Goal: Task Accomplishment & Management: Complete application form

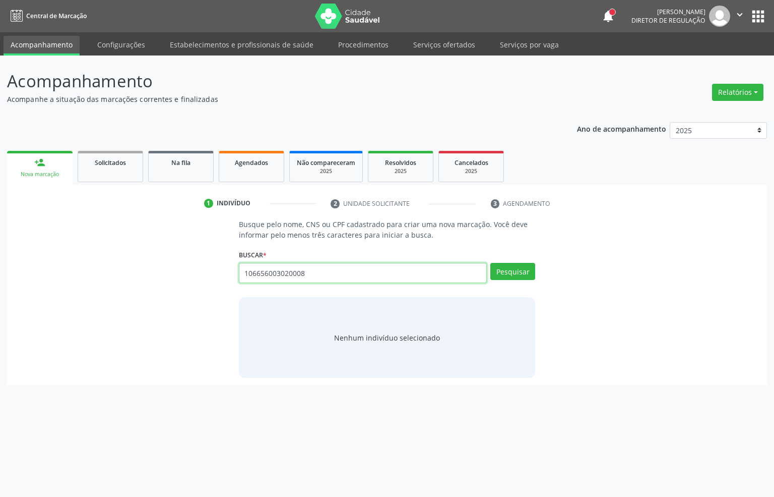
type input "106656003020008"
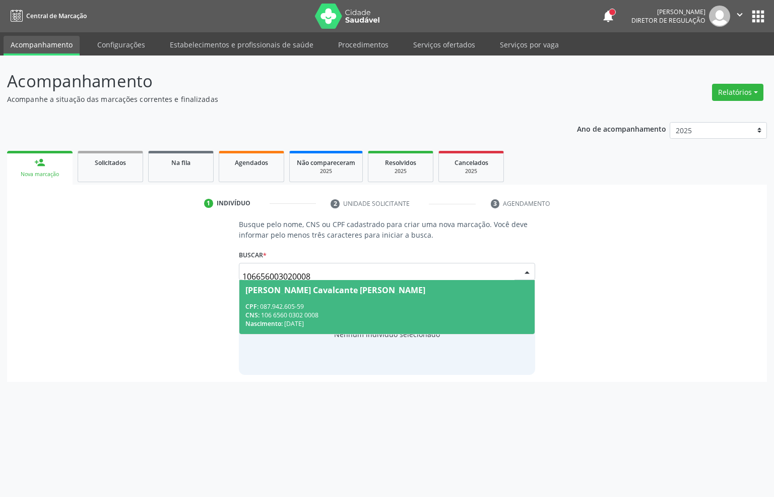
click at [294, 302] on div "CPF: 087.942.605-59" at bounding box center [388, 306] width 284 height 9
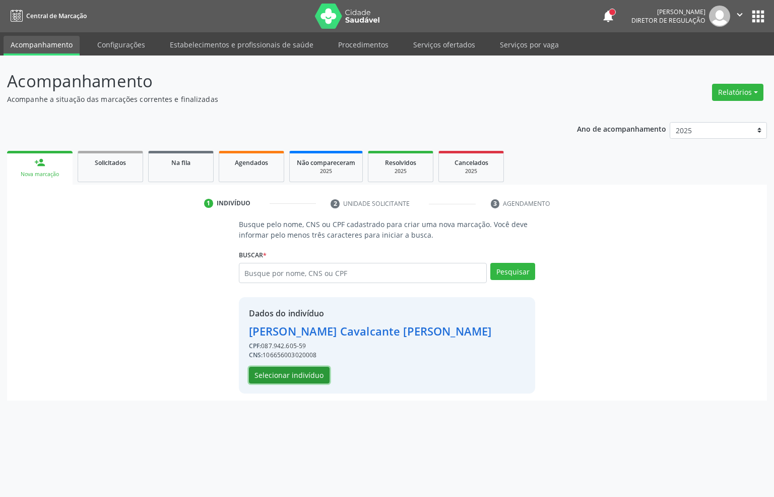
click at [305, 382] on button "Selecionar indivíduo" at bounding box center [289, 375] width 81 height 17
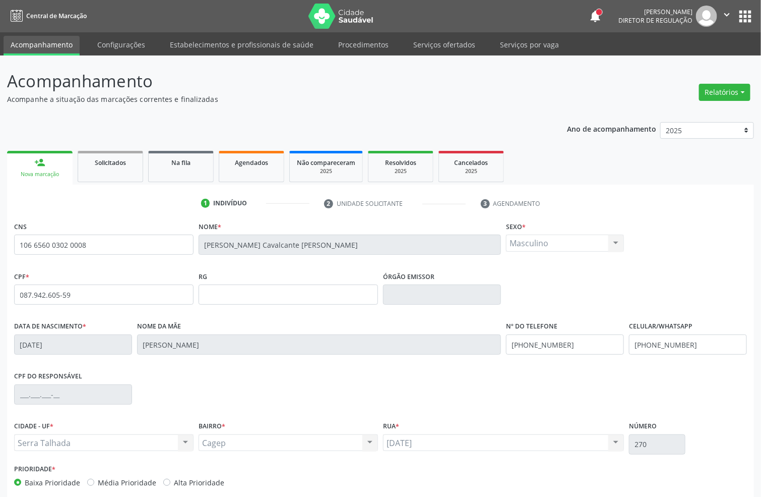
click at [646, 190] on div "1 Indivíduo 2 Unidade solicitante 3 Agendamento CNS 106 6560 0302 0008 [GEOGRAP…" at bounding box center [380, 362] width 747 height 355
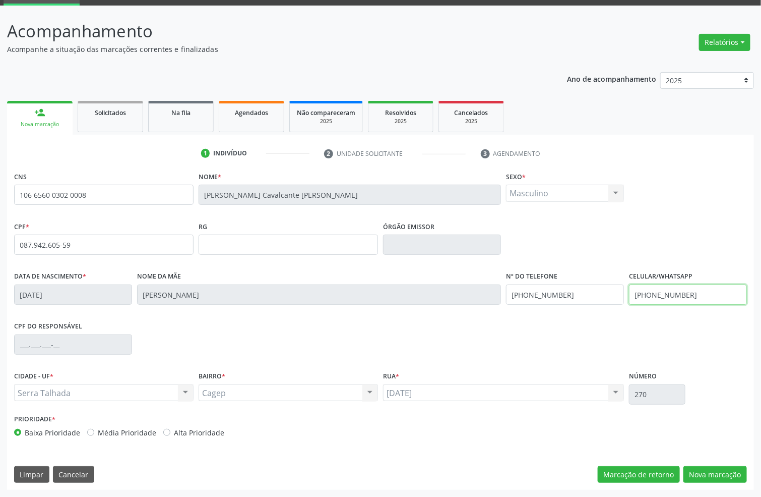
click at [675, 296] on input "[PHONE_NUMBER]" at bounding box center [688, 294] width 118 height 20
click at [734, 462] on button "Nova marcação" at bounding box center [716, 474] width 64 height 17
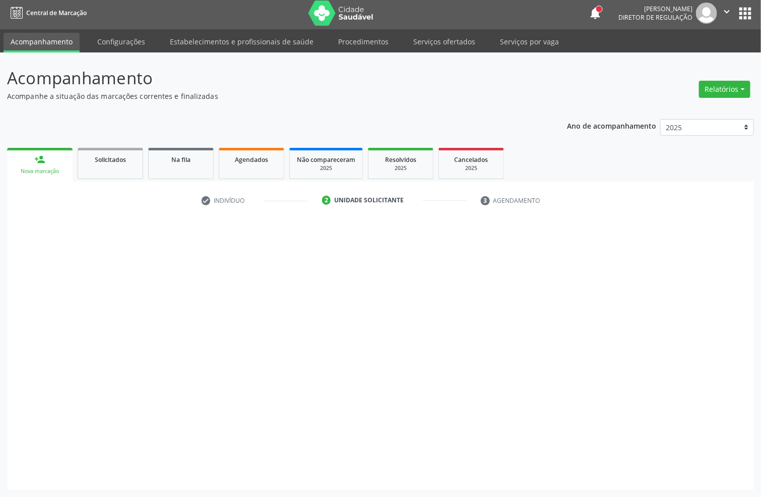
scroll to position [4, 0]
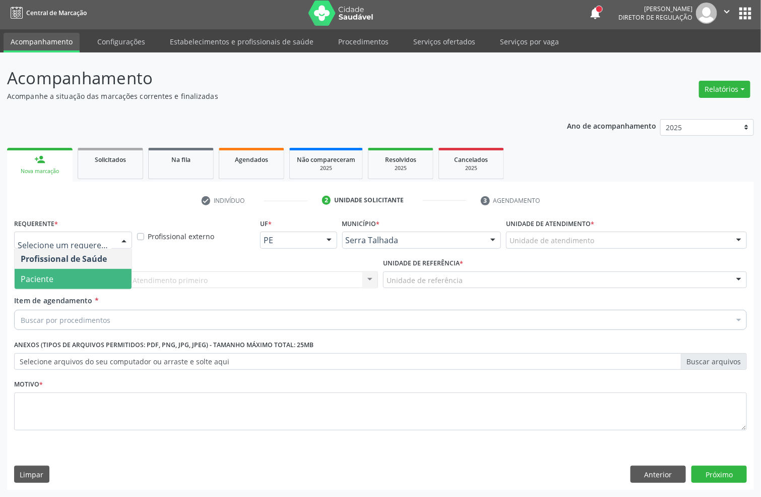
click at [44, 286] on span "Paciente" at bounding box center [73, 279] width 117 height 20
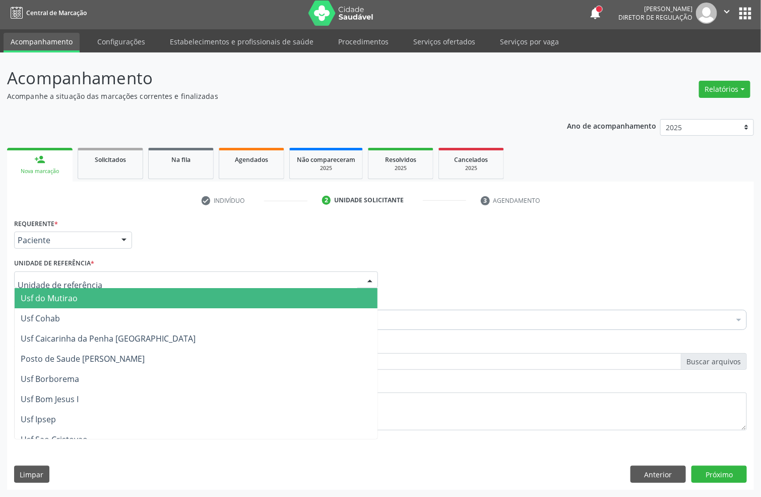
click at [45, 285] on div at bounding box center [196, 279] width 364 height 17
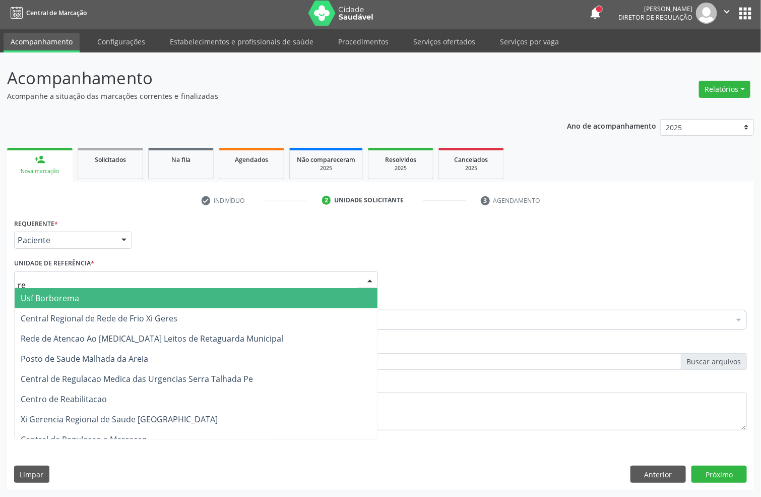
type input "rea"
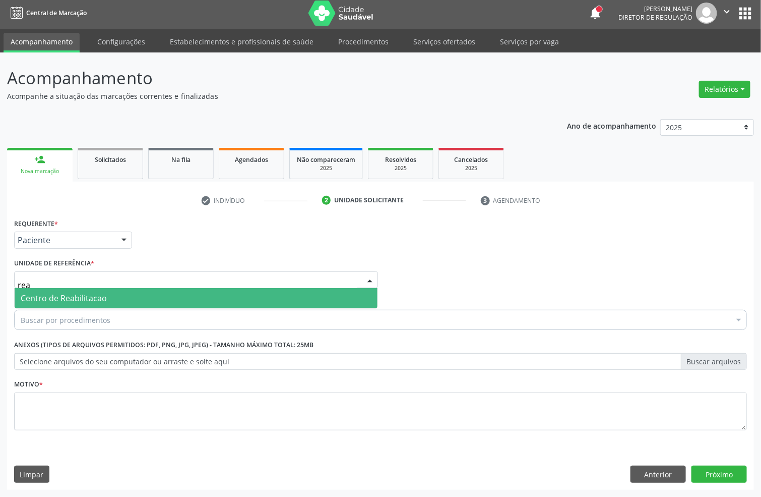
click at [84, 289] on span "Centro de Reabilitacao" at bounding box center [196, 298] width 363 height 20
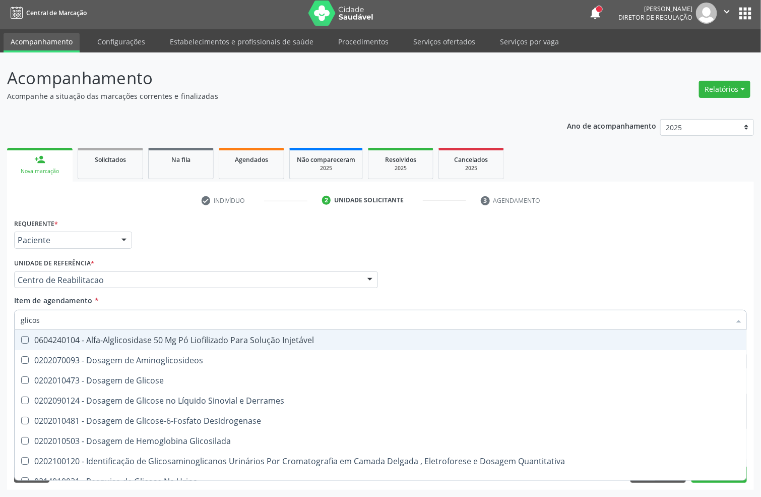
type input "glicose"
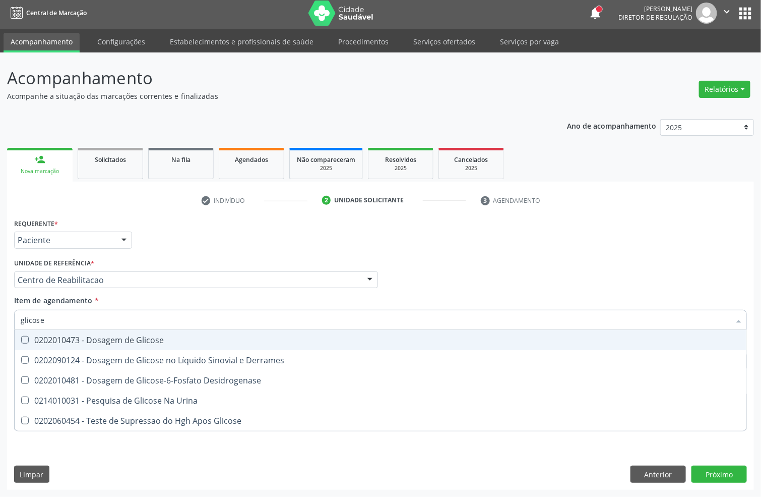
click at [92, 338] on div "0202010473 - Dosagem de Glicose" at bounding box center [381, 340] width 720 height 8
checkbox Glicose "true"
click at [94, 321] on input "glicose" at bounding box center [376, 320] width 710 height 20
drag, startPoint x: 94, startPoint y: 321, endPoint x: 81, endPoint y: 312, distance: 16.4
click at [94, 320] on input "glicose" at bounding box center [376, 320] width 710 height 20
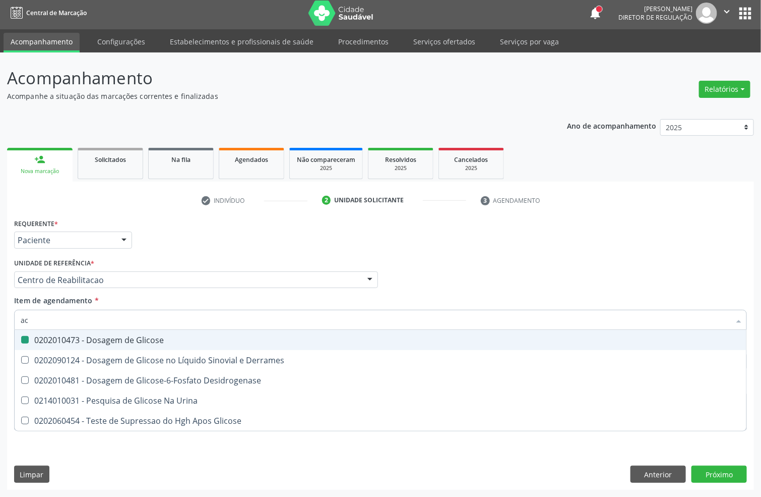
type input "aci"
checkbox Glicose "false"
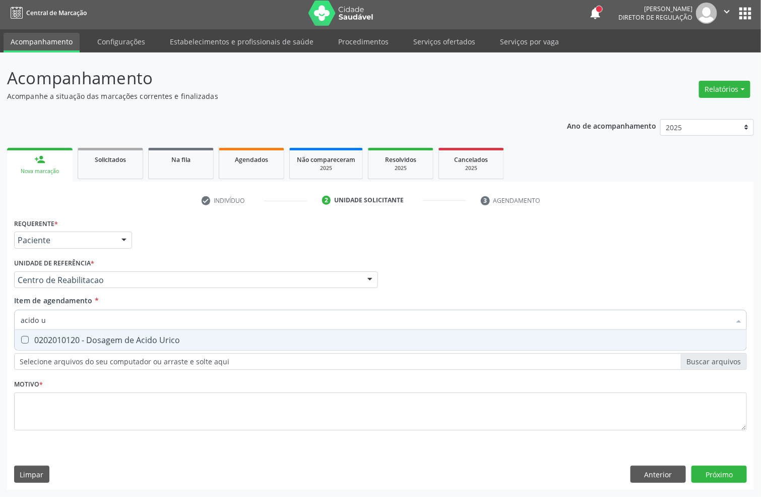
type input "acido ur"
click at [82, 339] on div "0202010120 - Dosagem de Acido Urico" at bounding box center [381, 340] width 720 height 8
checkbox Urico "true"
click at [79, 324] on input "acido ur" at bounding box center [376, 320] width 710 height 20
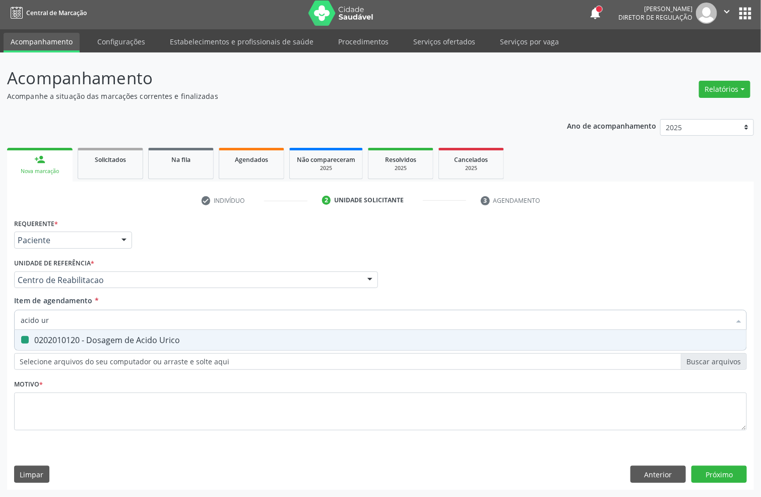
type input "acido"
checkbox Urico "false"
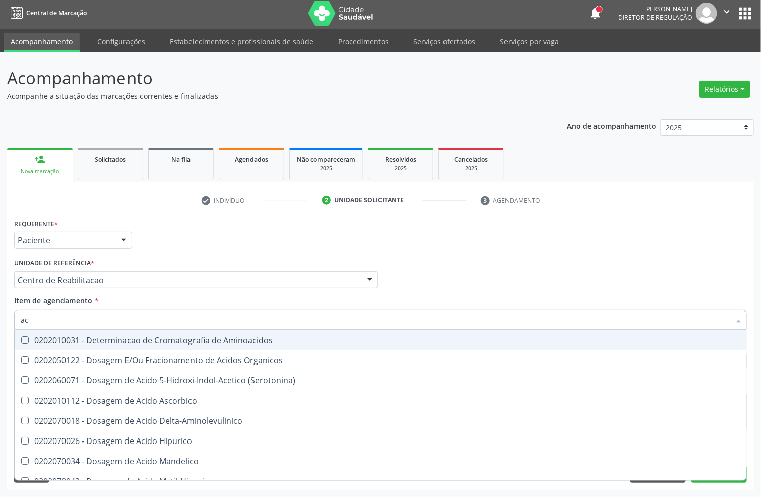
type input "a"
checkbox Urico "false"
checkbox Cromatografia\) "false"
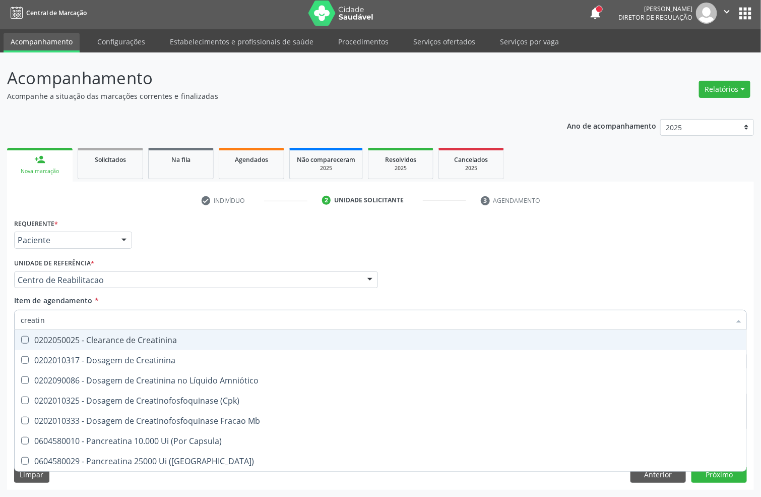
type input "creati"
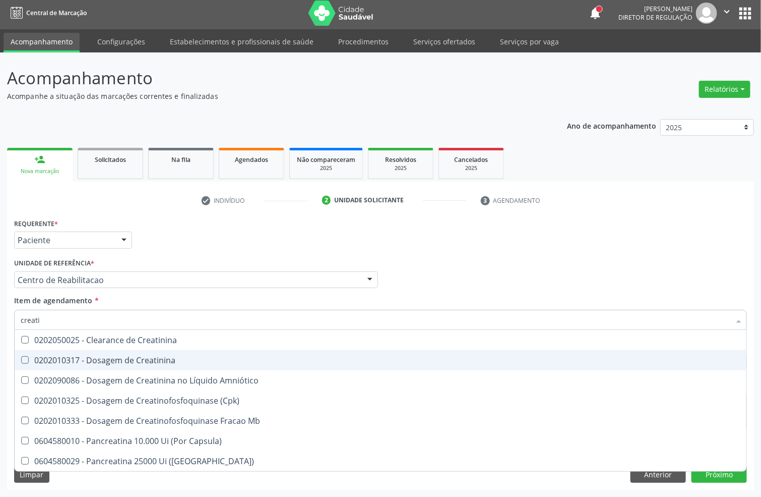
click at [104, 356] on div "0202010317 - Dosagem de Creatinina" at bounding box center [381, 360] width 720 height 8
checkbox Creatinina "true"
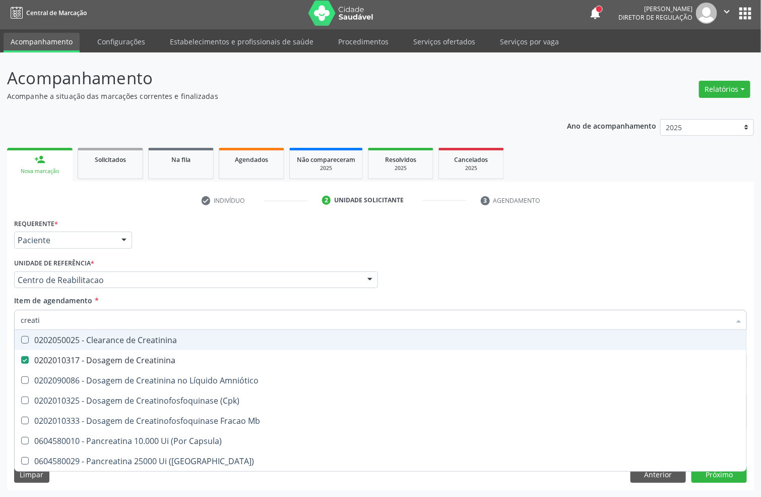
click at [81, 311] on input "creati" at bounding box center [376, 320] width 710 height 20
checkbox Creatinina "false"
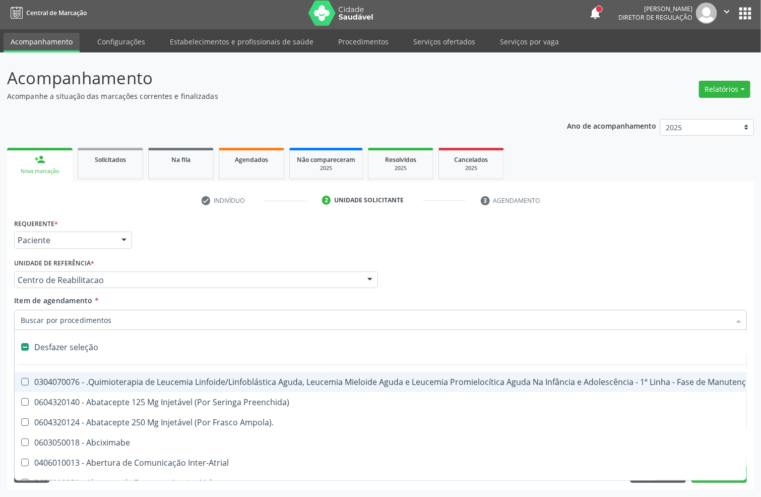
type input "u"
checkbox Cistometro "true"
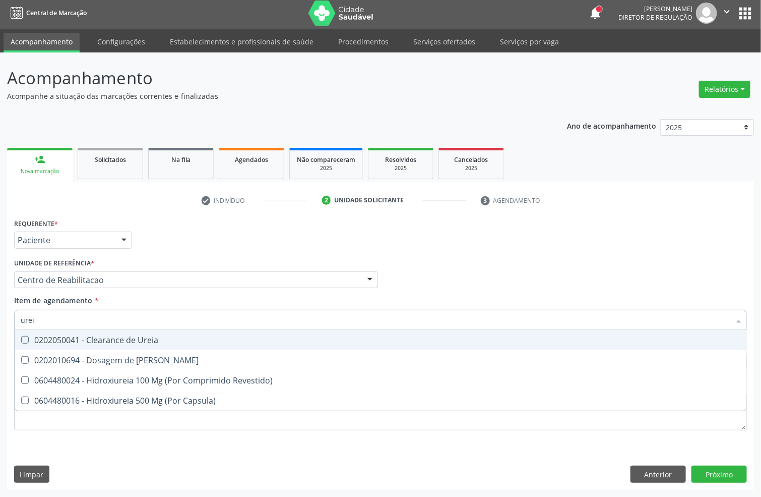
type input "ureia"
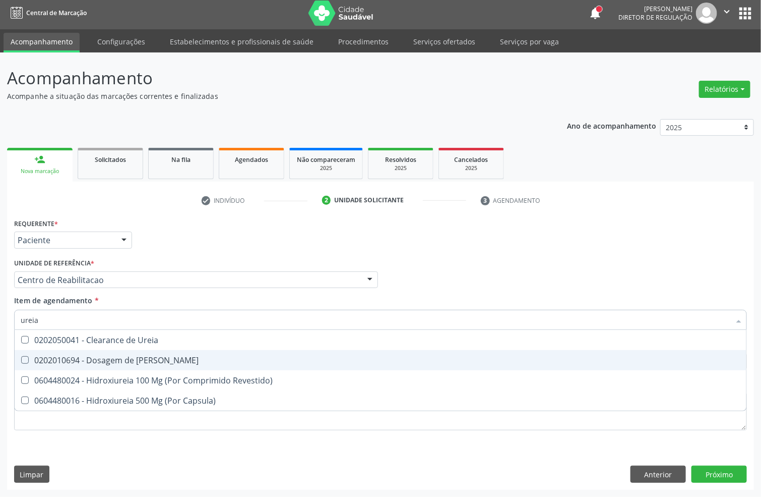
click at [82, 357] on div "0202010694 - Dosagem de [PERSON_NAME]" at bounding box center [381, 360] width 720 height 8
checkbox Ureia "true"
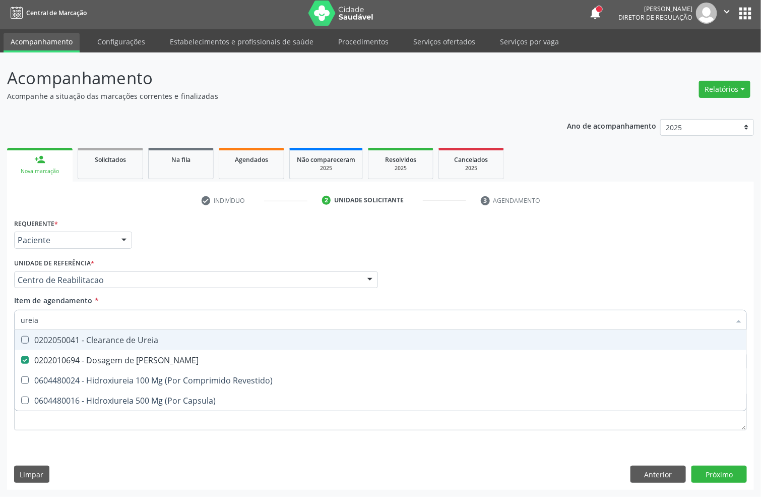
click at [53, 320] on input "ureia" at bounding box center [376, 320] width 710 height 20
checkbox Ureia "false"
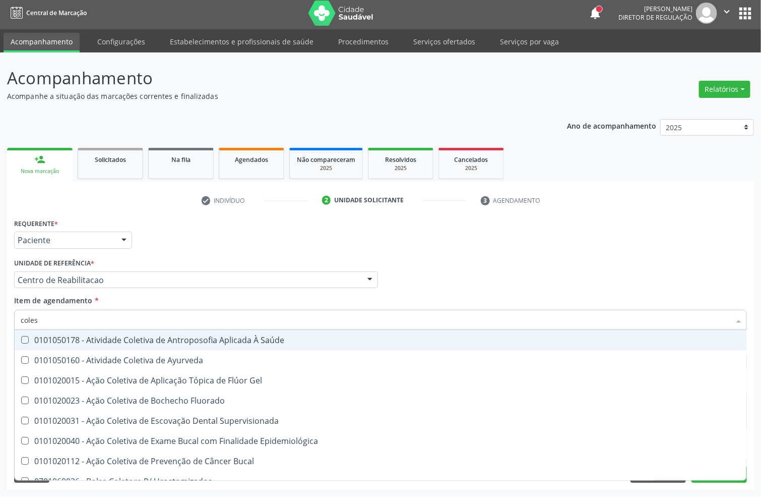
type input "colest"
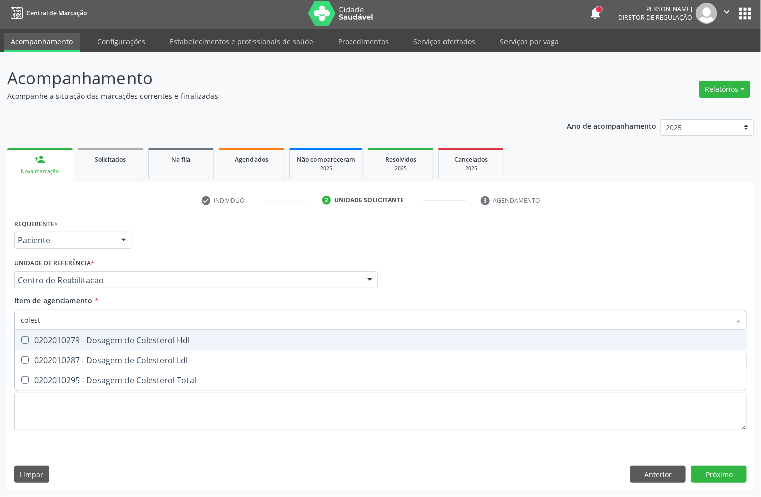
click at [35, 332] on span "0202010279 - Dosagem de Colesterol Hdl" at bounding box center [381, 340] width 732 height 20
checkbox Hdl "true"
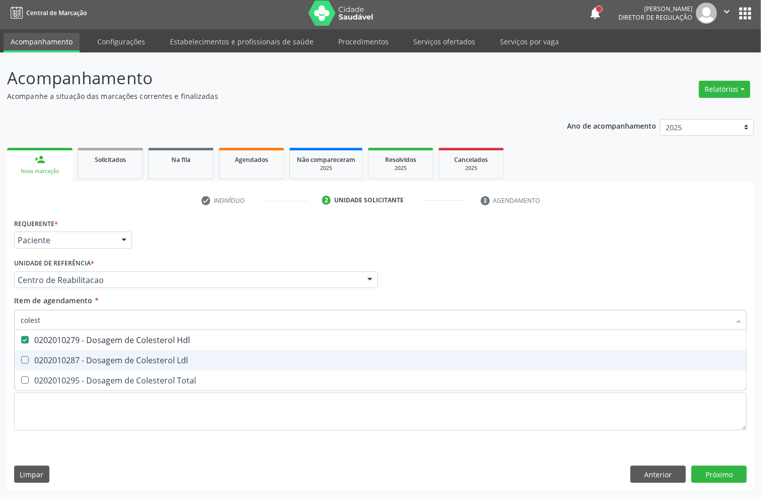
click at [41, 350] on span "0202010287 - Dosagem de Colesterol Ldl" at bounding box center [381, 360] width 732 height 20
checkbox Ldl "true"
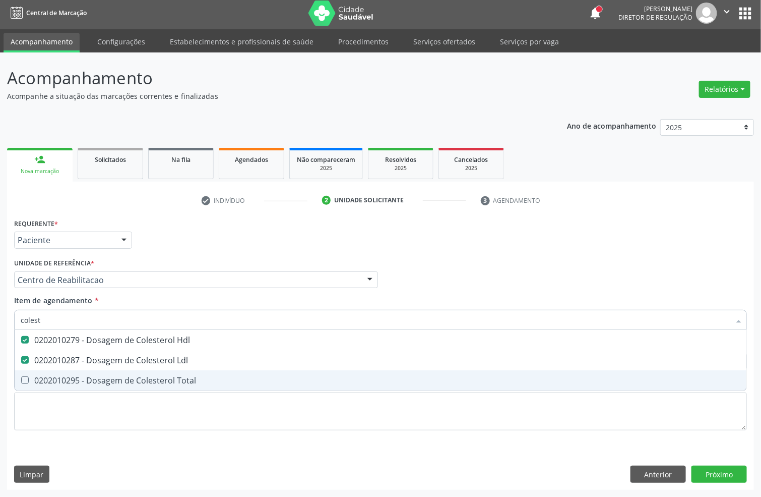
click at [37, 377] on div "0202010295 - Dosagem de Colesterol Total" at bounding box center [381, 380] width 720 height 8
checkbox Total "true"
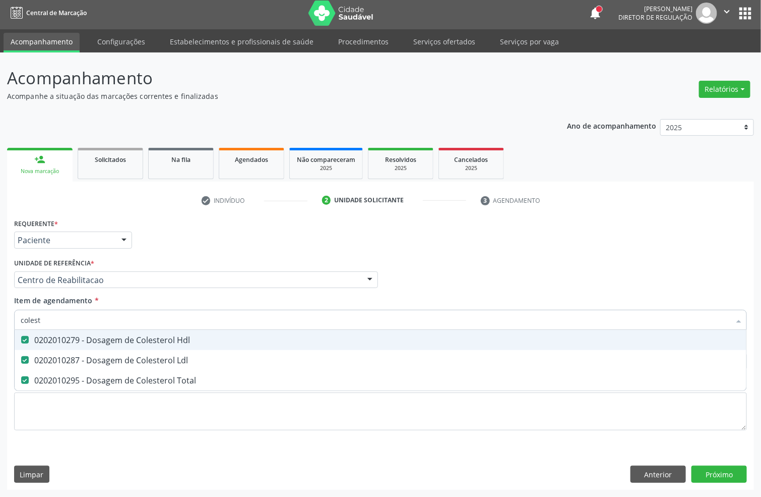
click at [44, 319] on input "colest" at bounding box center [376, 320] width 710 height 20
checkbox Hdl "false"
checkbox Ldl "false"
checkbox Total "false"
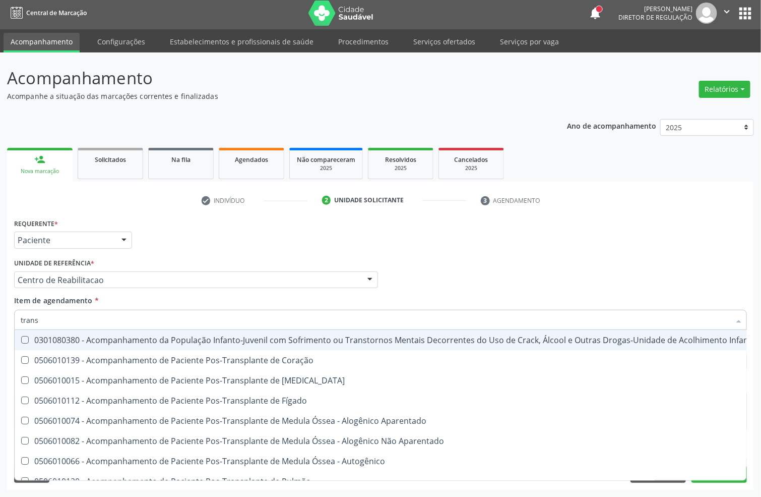
type input "transa"
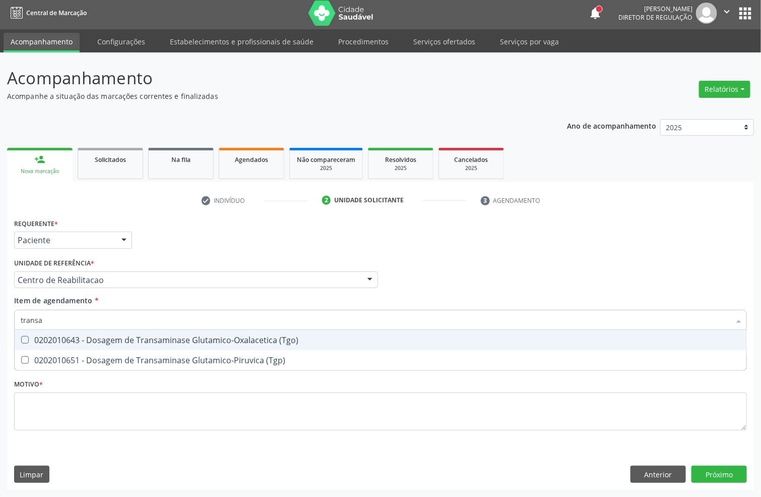
click at [46, 342] on div "0202010643 - Dosagem de Transaminase Glutamico-Oxalacetica (Tgo)" at bounding box center [381, 340] width 720 height 8
checkbox \(Tgo\) "true"
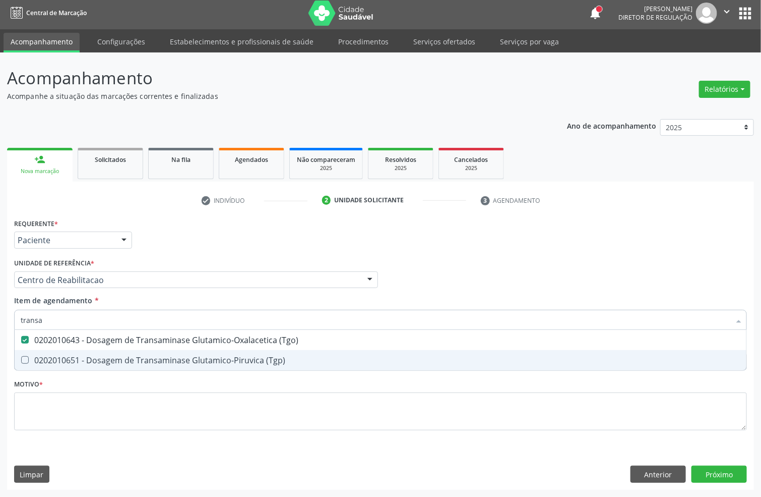
click at [47, 356] on div "0202010651 - Dosagem de Transaminase Glutamico-Piruvica (Tgp)" at bounding box center [381, 360] width 720 height 8
checkbox \(Tgp\) "true"
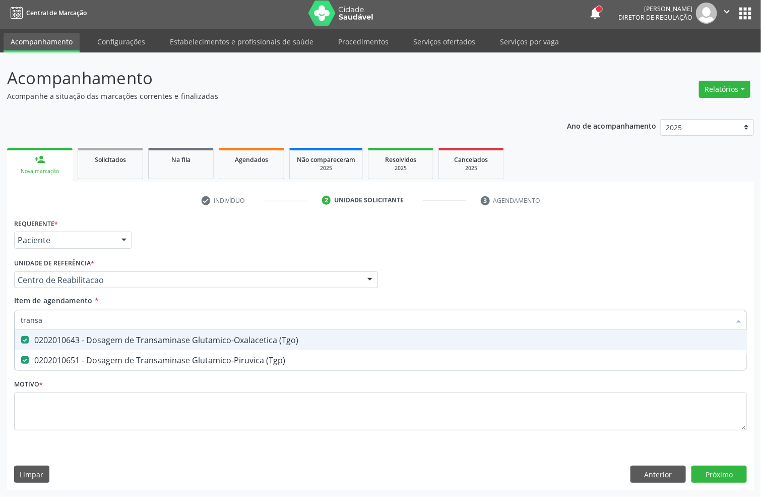
click at [51, 318] on input "transa" at bounding box center [376, 320] width 710 height 20
checkbox \(Tgo\) "false"
checkbox \(Tgp\) "false"
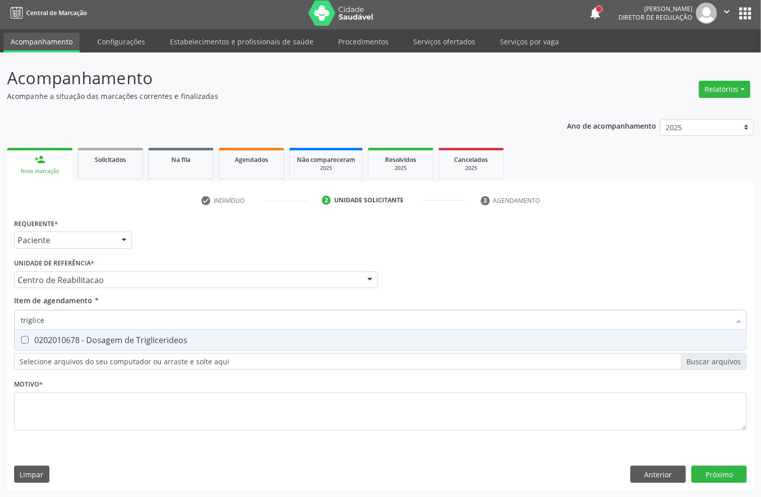
type input "triglicer"
click at [55, 336] on div "0202010678 - Dosagem de Triglicerideos" at bounding box center [381, 340] width 720 height 8
checkbox Triglicerideos "true"
click at [53, 324] on input "triglicer" at bounding box center [376, 320] width 710 height 20
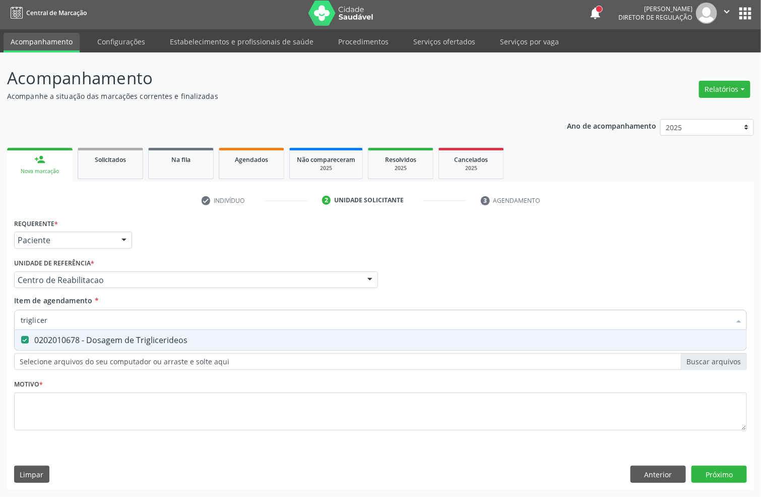
click at [53, 324] on input "triglicer" at bounding box center [376, 320] width 710 height 20
checkbox Triglicerideos "false"
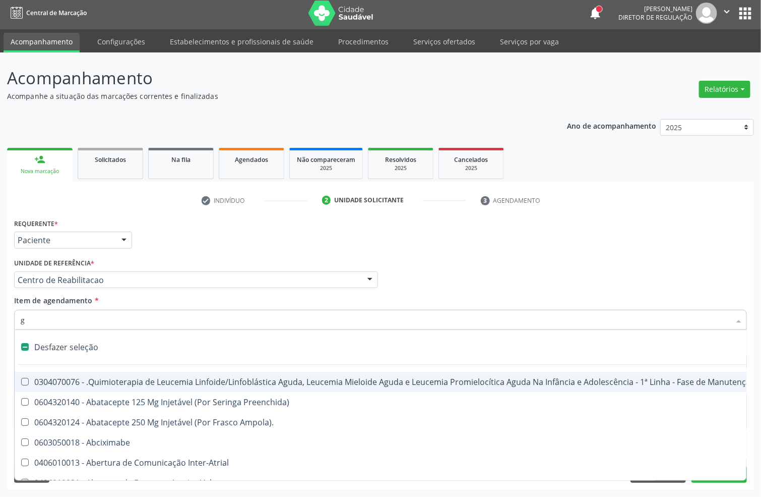
type input "gl"
checkbox Aparentado "true"
checkbox Terapeutica\) "true"
checkbox Nutricional "true"
checkbox Bloco "true"
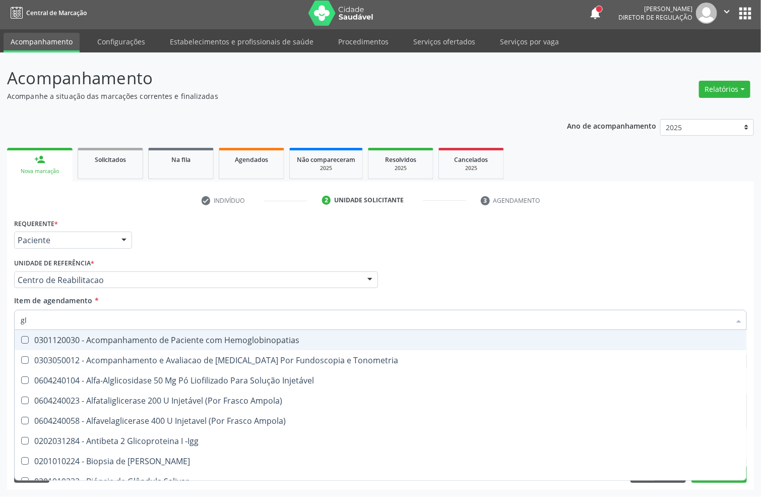
type input "gli"
checkbox \(Confirmatorio\) "true"
checkbox Glomerular "true"
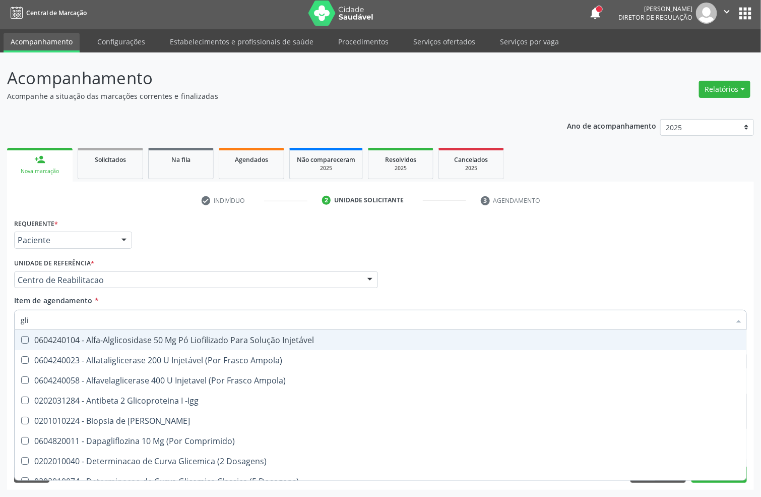
type input "glic"
checkbox Aminoglicosideos "true"
checkbox Glicose "false"
checkbox Derrames "true"
checkbox Triglicerideos "false"
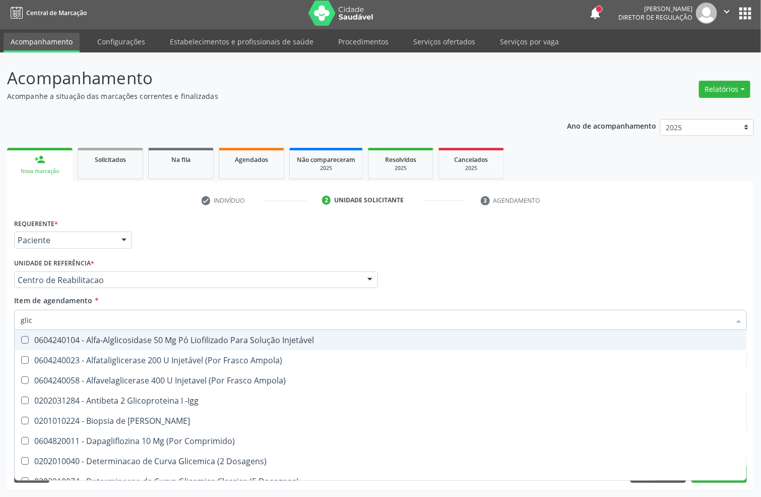
type input "glico"
checkbox Comprimido\) "true"
checkbox Aminoglicosideos "false"
type input "glicos"
checkbox Acida "true"
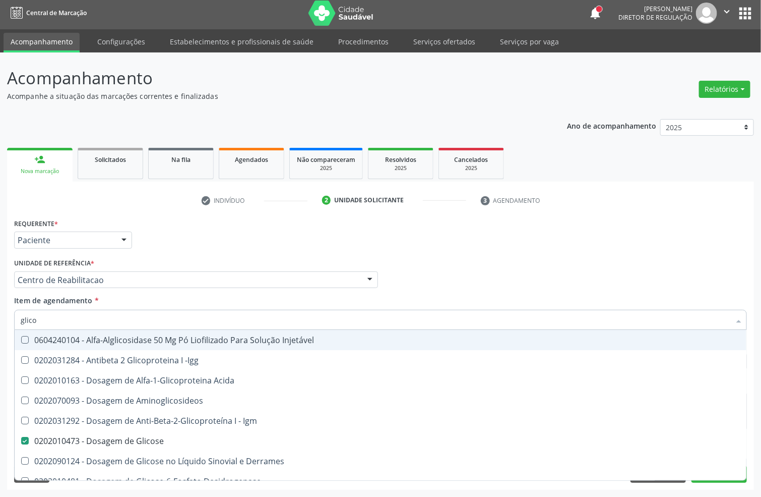
checkbox Glicose "false"
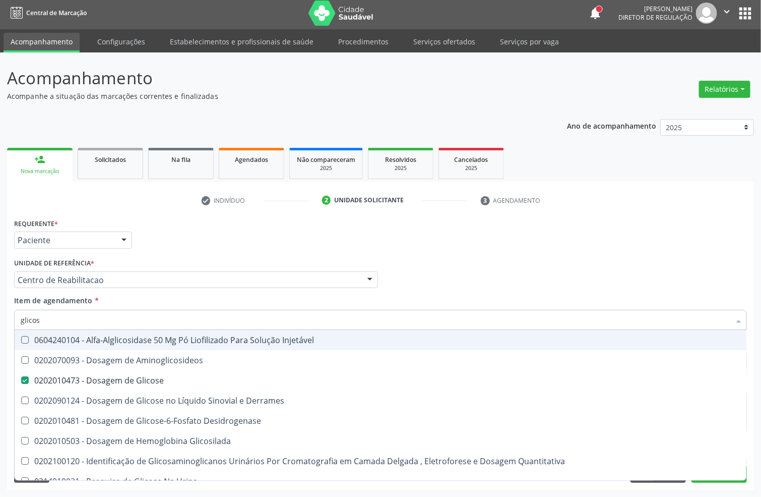
type input "glicosi"
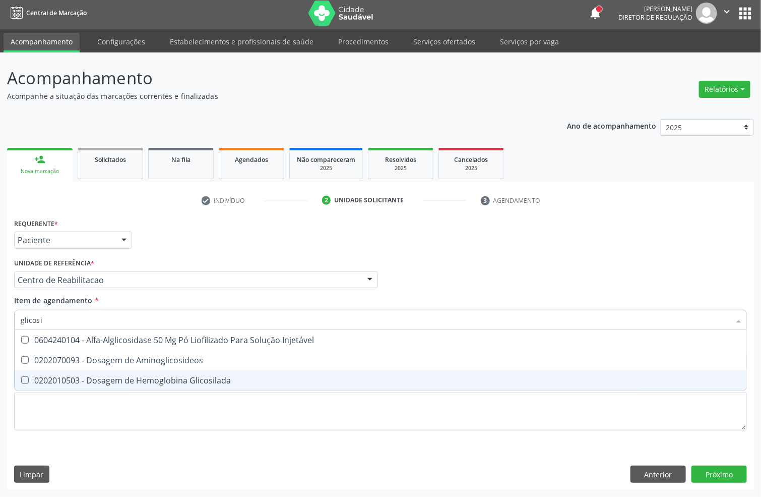
click at [73, 384] on span "0202010503 - Dosagem de Hemoglobina Glicosilada" at bounding box center [381, 380] width 732 height 20
checkbox Glicosilada "true"
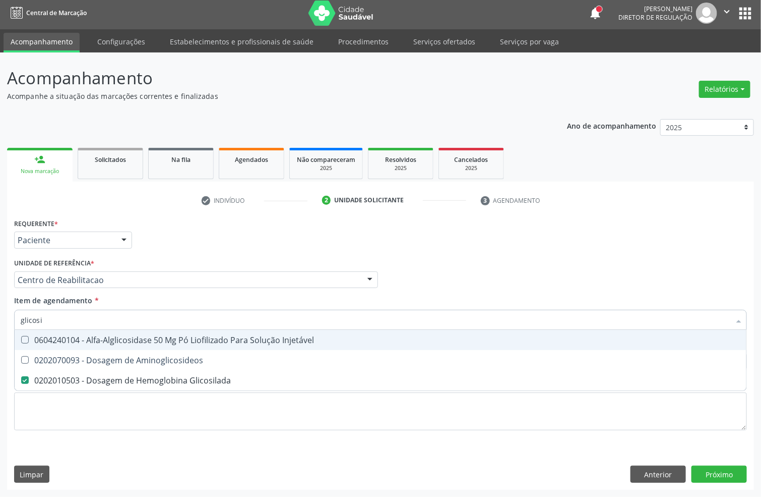
click at [67, 320] on input "glicosi" at bounding box center [376, 320] width 710 height 20
checkbox Glicosilada "false"
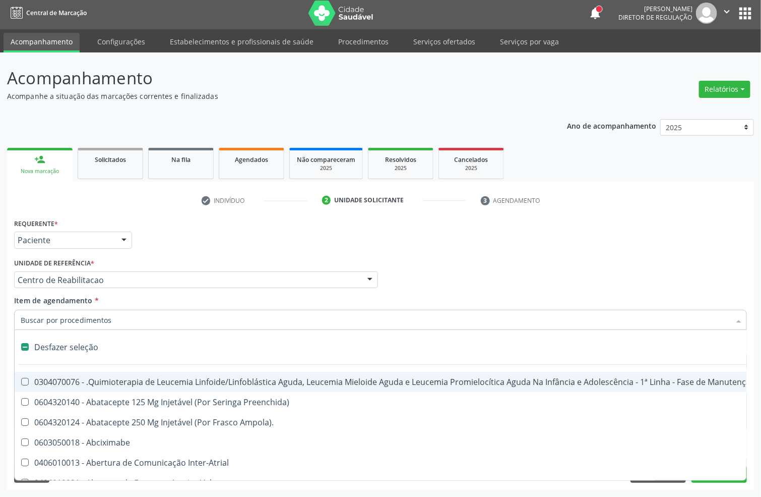
type input "h"
checkbox A "true"
checkbox Coagulação\ "true"
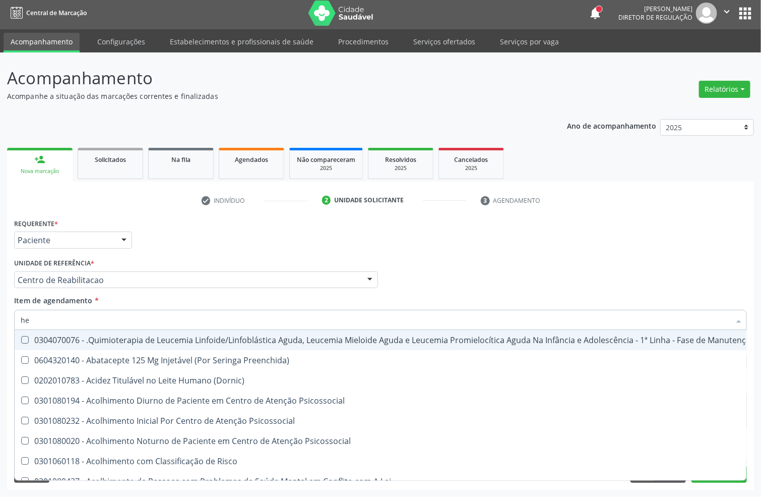
type input "hem"
checkbox Fenilcetonúria "true"
checkbox Pulmão "false"
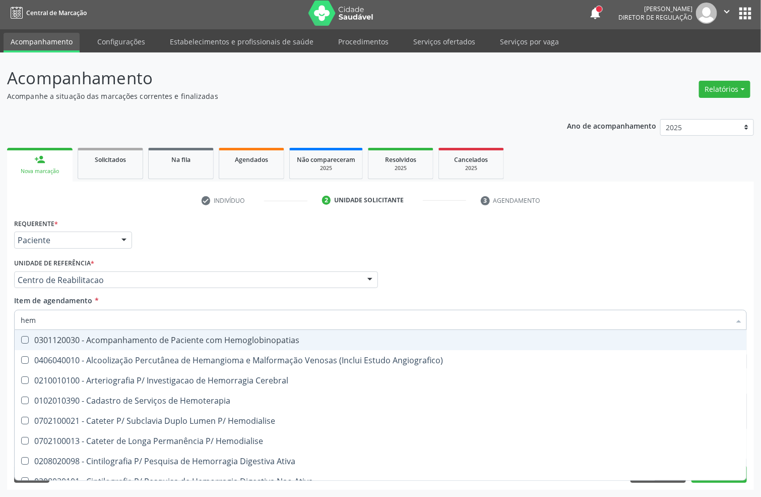
type input "hemo"
checkbox Hemacias "true"
checkbox Glicosilada "false"
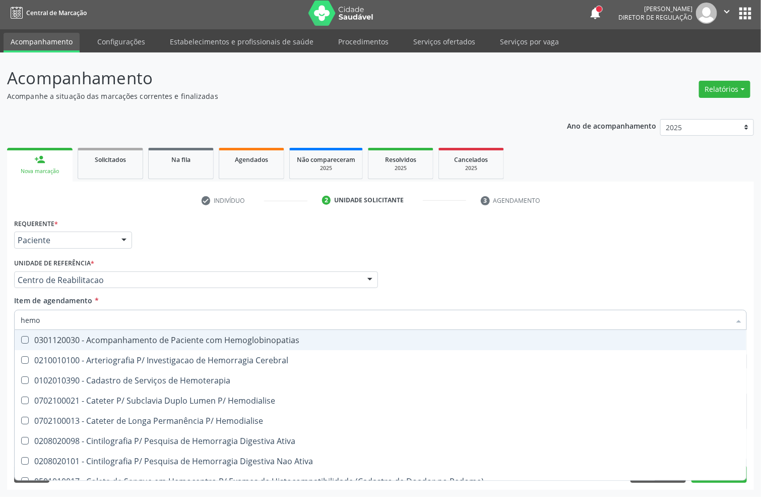
type input "hemog"
checkbox Tardio\) "true"
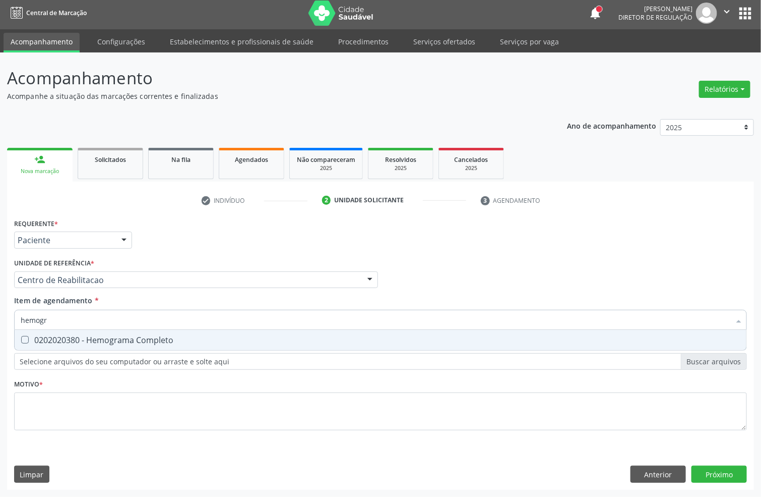
type input "hemogra"
click at [40, 330] on span "0202020380 - Hemograma Completo" at bounding box center [381, 340] width 732 height 20
checkbox Completo "true"
click at [45, 323] on input "hemogra" at bounding box center [376, 320] width 710 height 20
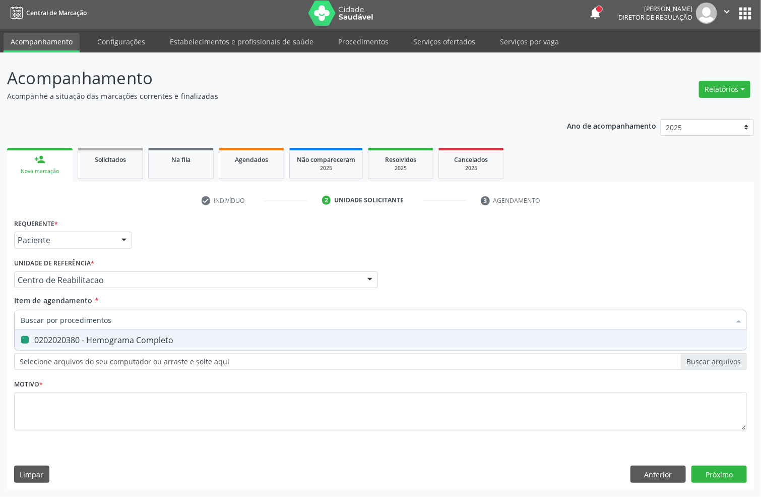
checkbox Completo "false"
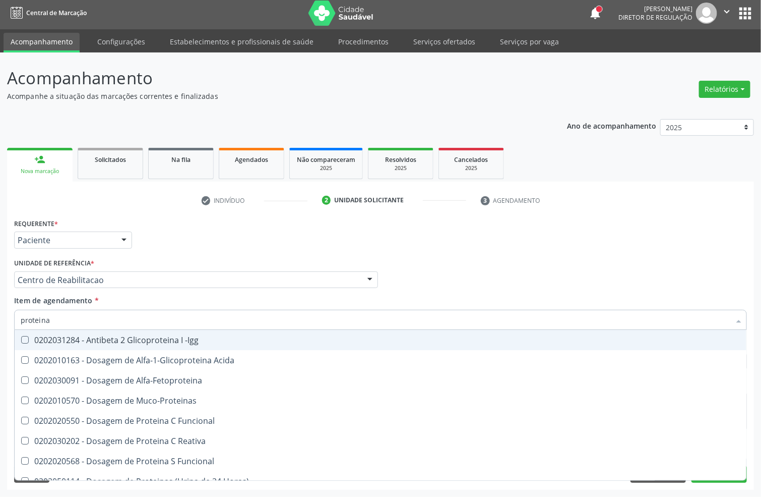
type input "proteina c"
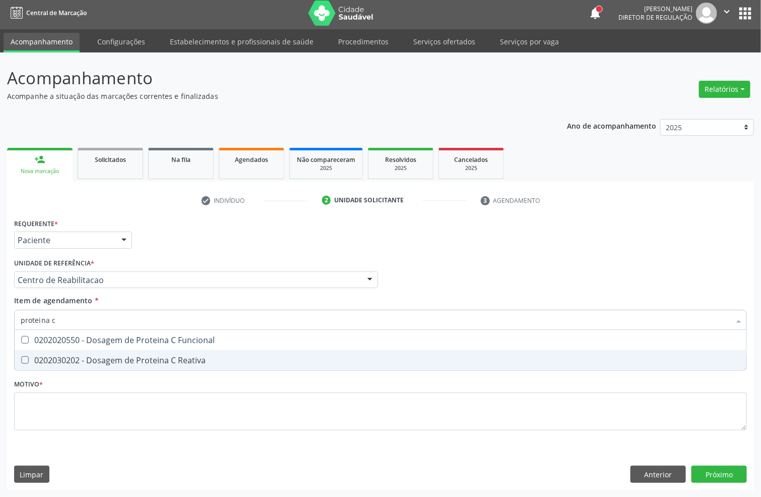
click at [62, 361] on div "0202030202 - Dosagem de Proteina C Reativa" at bounding box center [381, 360] width 720 height 8
checkbox Reativa "true"
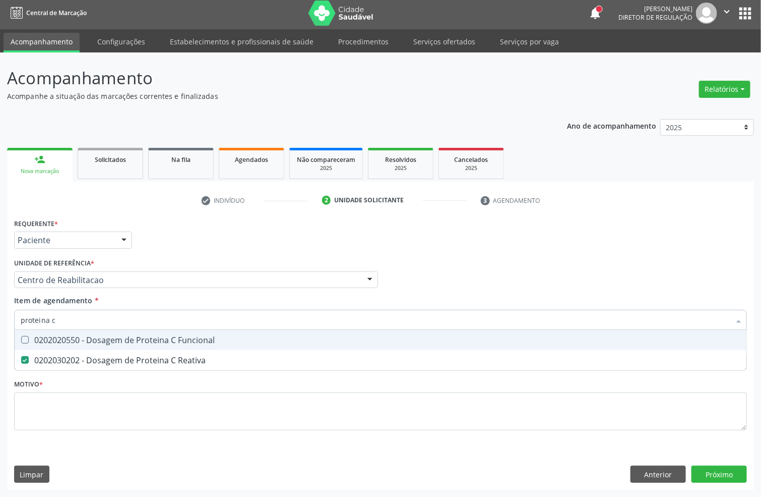
click at [73, 323] on input "proteina c" at bounding box center [376, 320] width 710 height 20
checkbox Reativa "false"
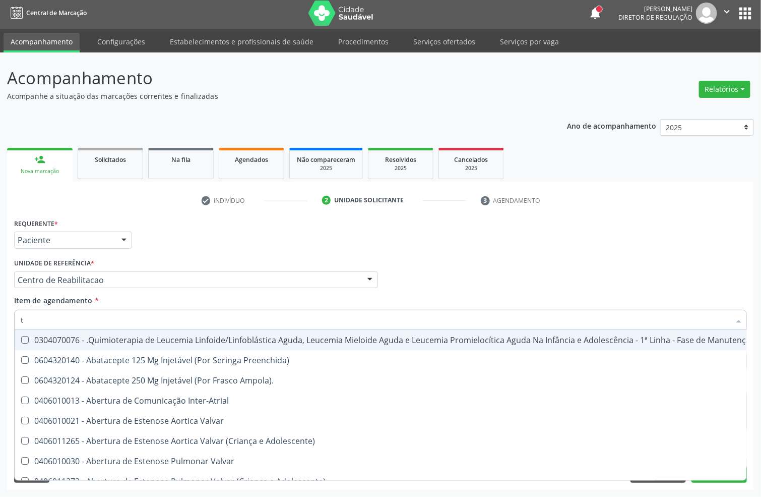
type input "t4"
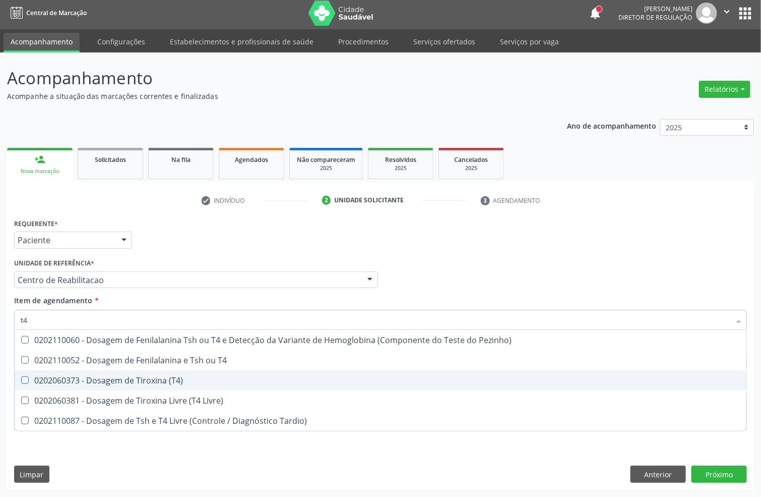
click at [82, 377] on div "0202060373 - Dosagem de Tiroxina (T4)" at bounding box center [381, 380] width 720 height 8
checkbox \(T4\) "true"
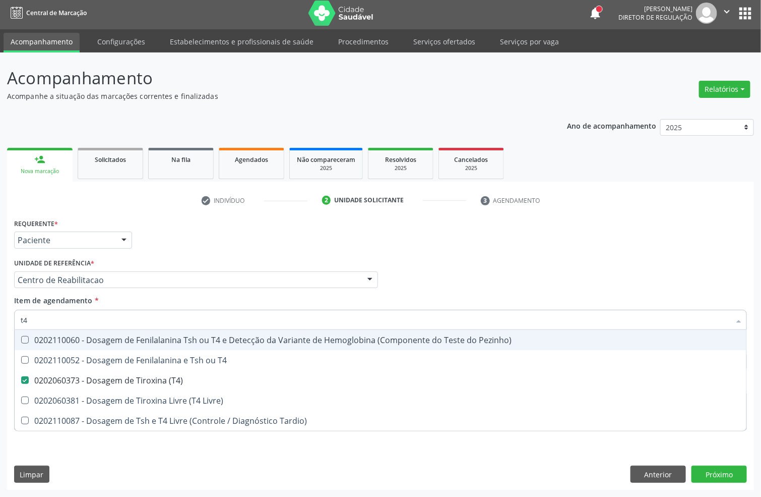
type input "t"
checkbox \(T4\) "false"
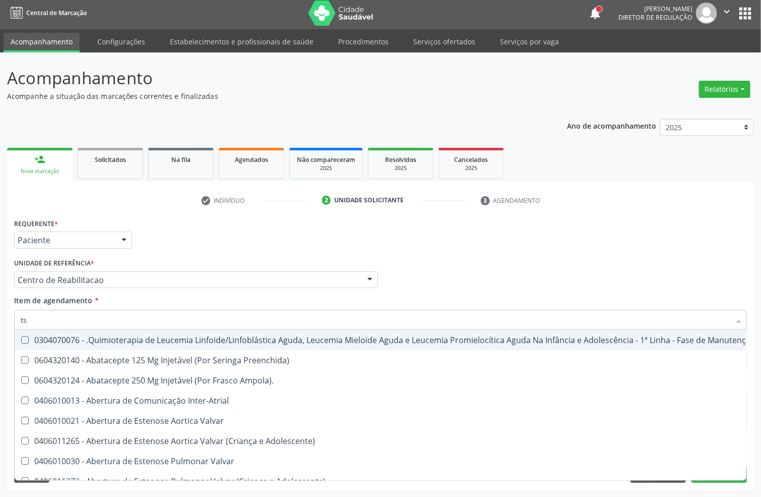
type input "tsh"
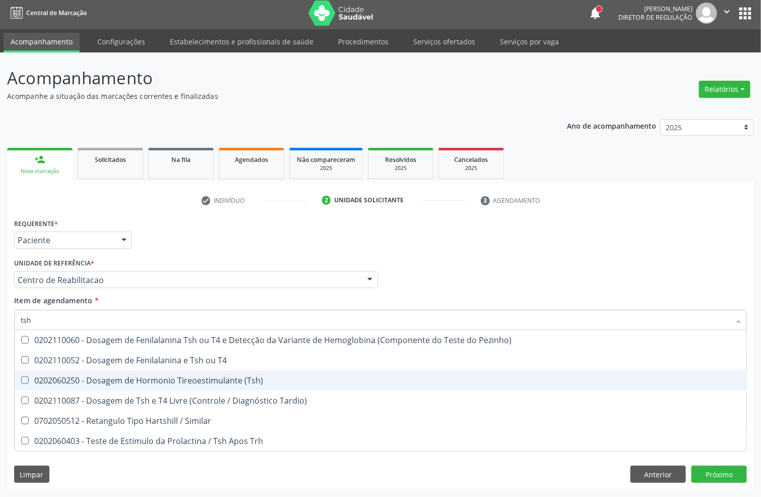
click at [166, 383] on div "0202060250 - Dosagem de Hormonio Tireoestimulante (Tsh)" at bounding box center [381, 380] width 720 height 8
checkbox \(Tsh\) "true"
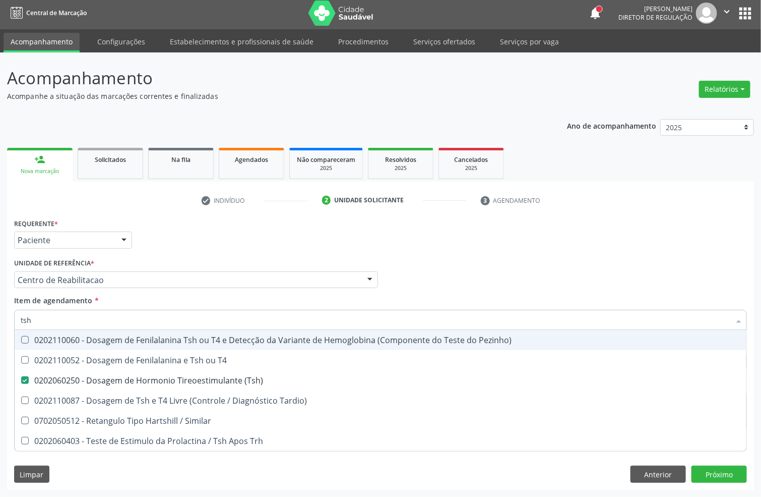
click at [191, 246] on div "Requerente * Paciente Profissional de Saúde Paciente Nenhum resultado encontrad…" at bounding box center [381, 235] width 738 height 39
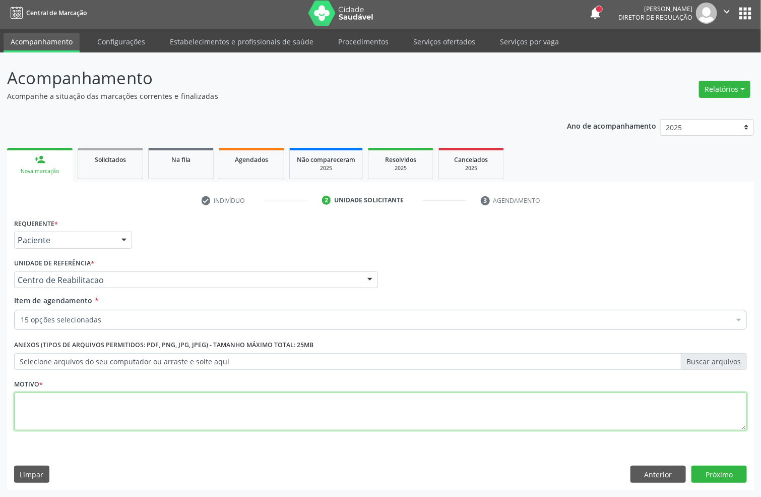
click at [50, 412] on textarea at bounding box center [380, 411] width 733 height 38
type textarea "a"
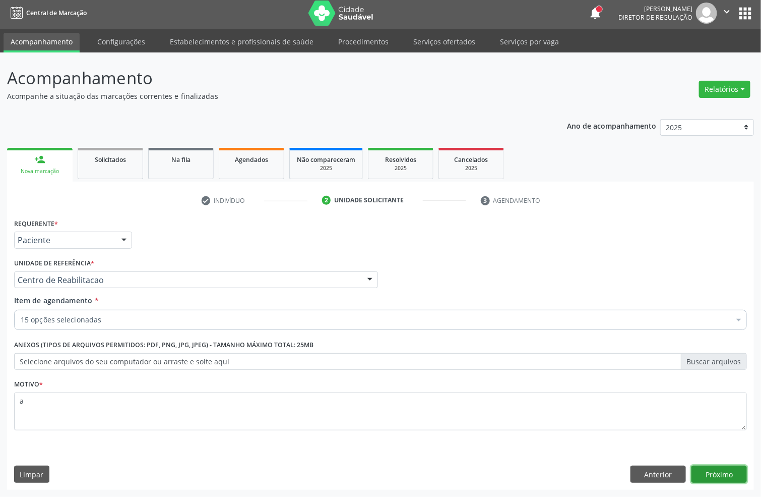
click at [707, 462] on button "Próximo" at bounding box center [719, 473] width 55 height 17
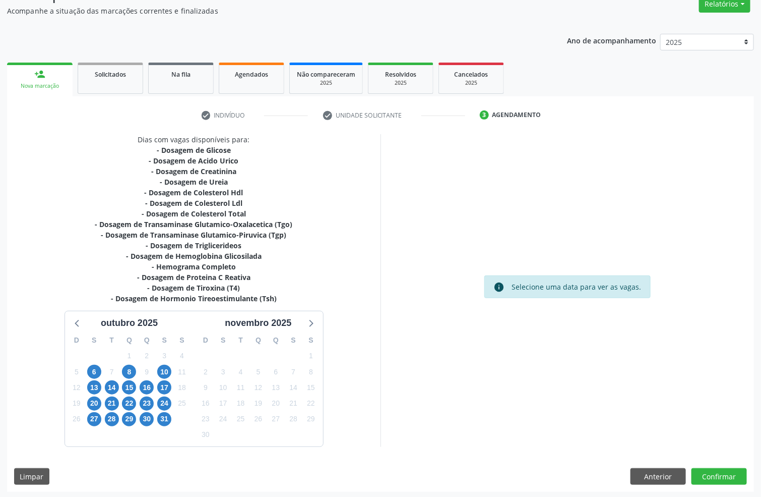
scroll to position [91, 0]
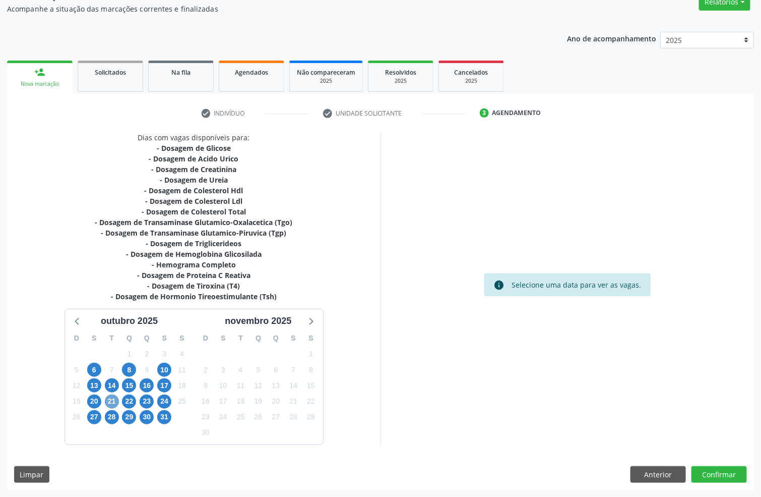
click at [113, 398] on span "21" at bounding box center [112, 401] width 14 height 14
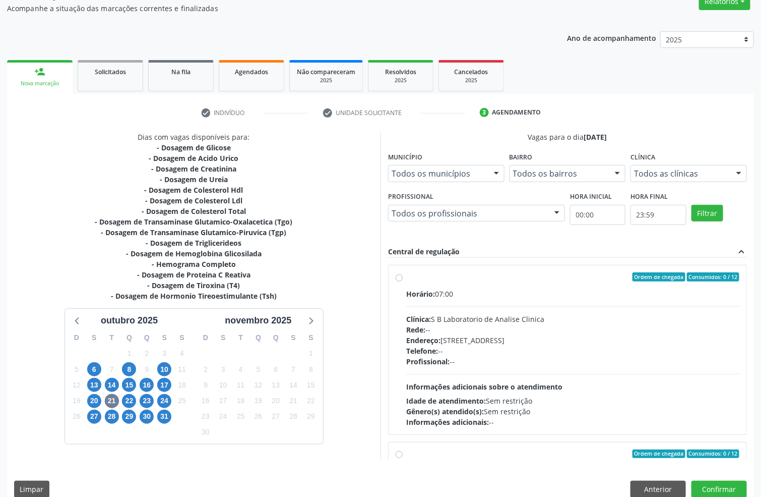
click at [462, 344] on div "Endereço: Casa, nº 679, Centro, Serra Talhada - PE" at bounding box center [572, 340] width 333 height 11
click at [403, 281] on input "Ordem de chegada Consumidos: 0 / 12 Horário: 07:00 Clínica: S B Laboratorio de …" at bounding box center [399, 276] width 7 height 9
radio input "true"
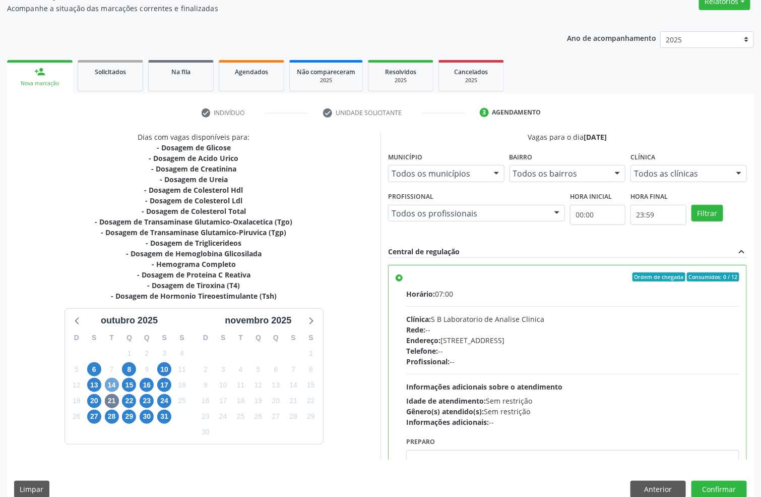
click at [112, 385] on span "14" at bounding box center [112, 385] width 14 height 14
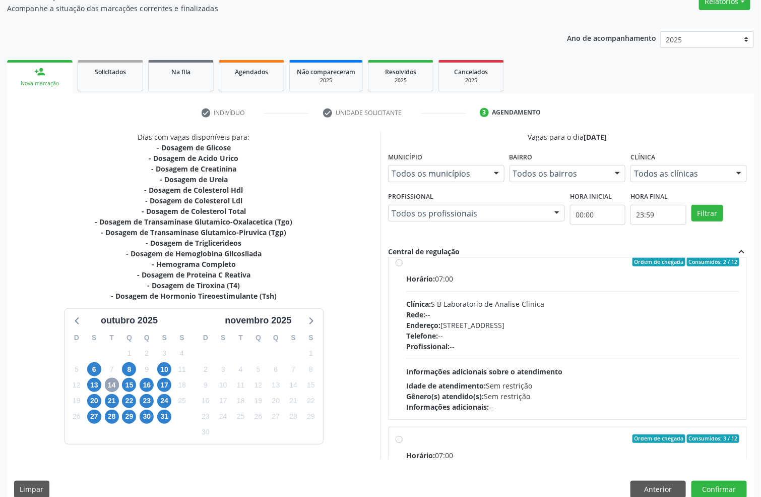
scroll to position [0, 0]
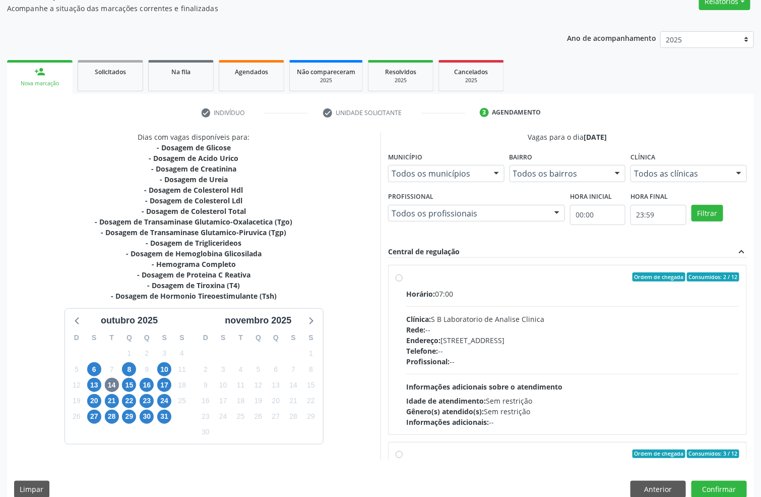
click at [617, 319] on div "Clínica: S B Laboratorio de Analise Clinica" at bounding box center [572, 319] width 333 height 11
click at [403, 281] on input "Ordem de chegada Consumidos: 2 / 12 Horário: 07:00 Clínica: S B Laboratorio de …" at bounding box center [399, 276] width 7 height 9
radio input "true"
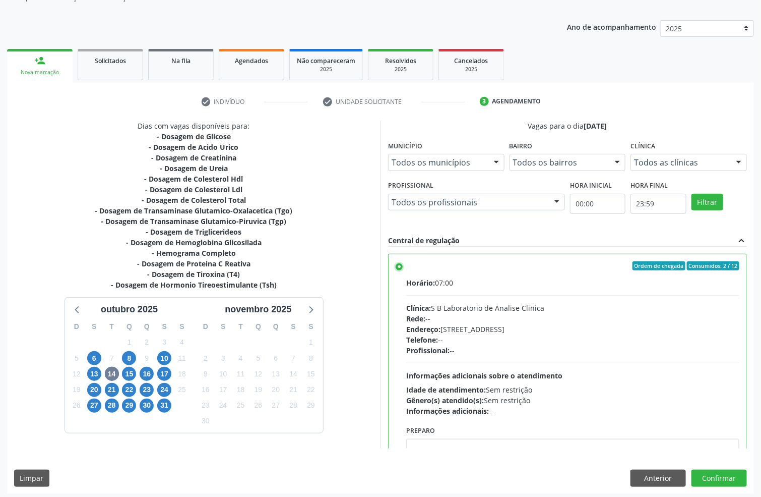
scroll to position [106, 0]
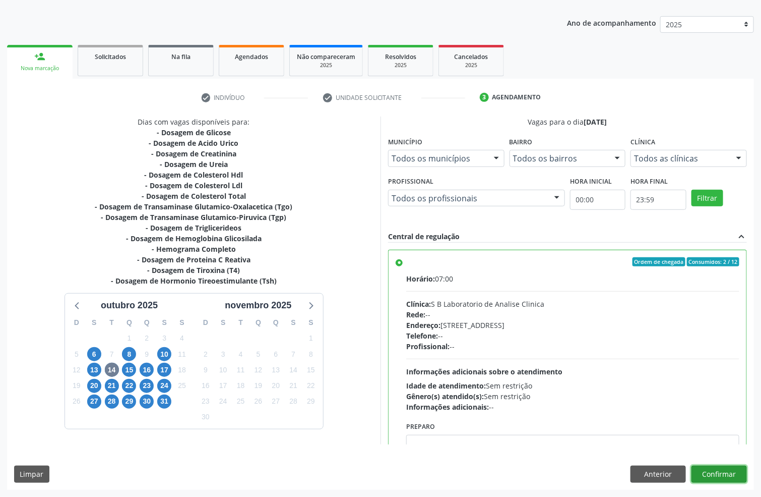
click at [729, 462] on button "Confirmar" at bounding box center [719, 473] width 55 height 17
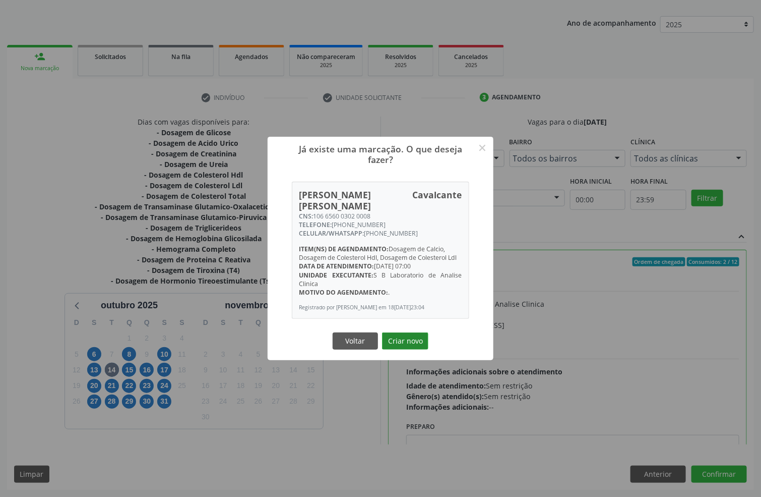
click at [401, 333] on button "Criar novo" at bounding box center [405, 340] width 46 height 17
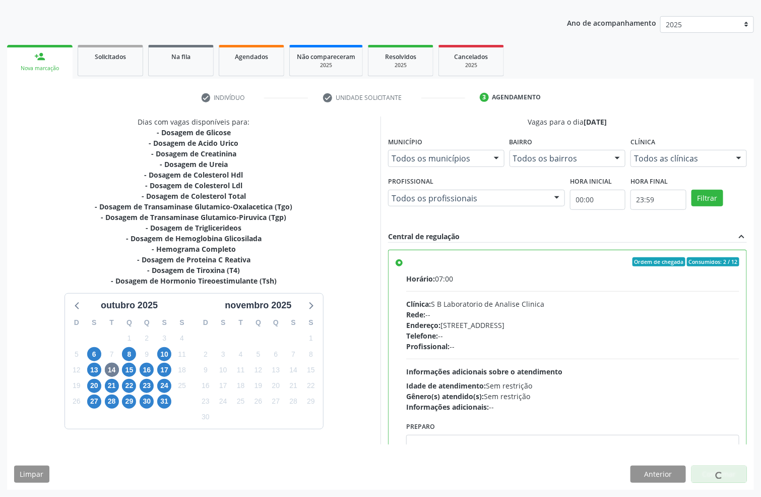
scroll to position [0, 0]
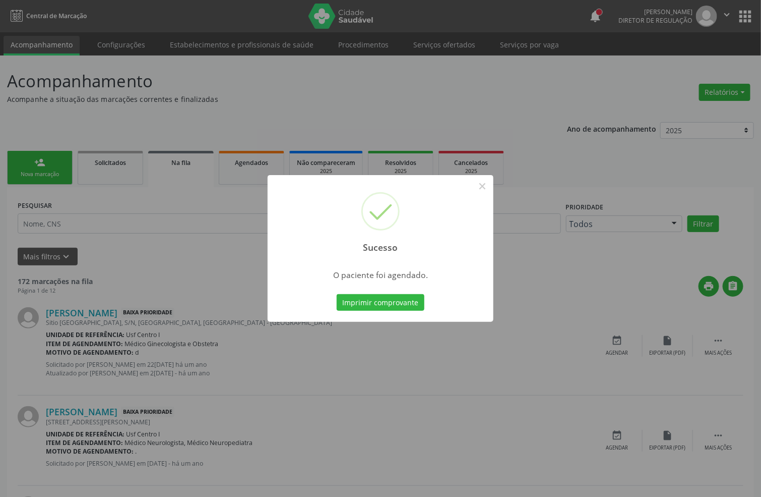
click at [395, 312] on div "Imprimir comprovante Cancel" at bounding box center [381, 302] width 92 height 21
click at [388, 306] on button "Imprimir comprovante" at bounding box center [381, 302] width 88 height 17
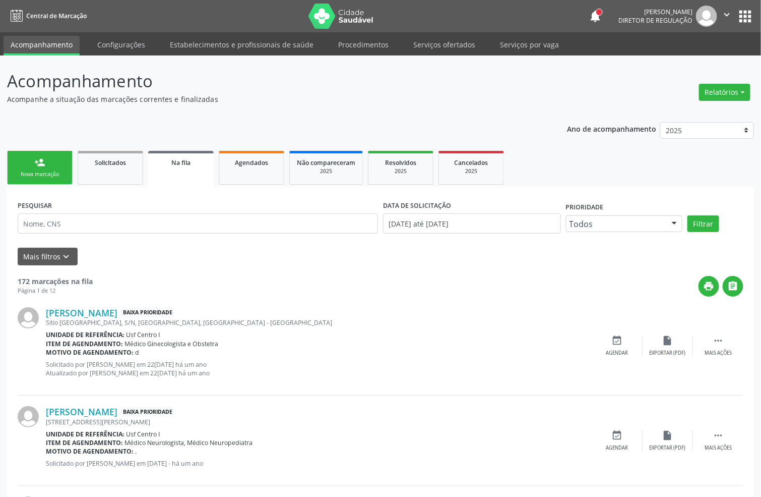
click at [53, 171] on div "Nova marcação" at bounding box center [40, 174] width 50 height 8
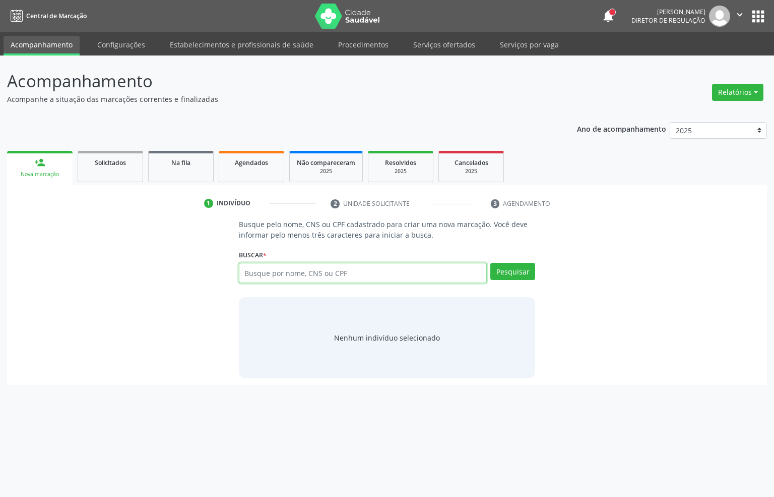
click at [297, 273] on input "text" at bounding box center [363, 273] width 249 height 20
type input "10299005402"
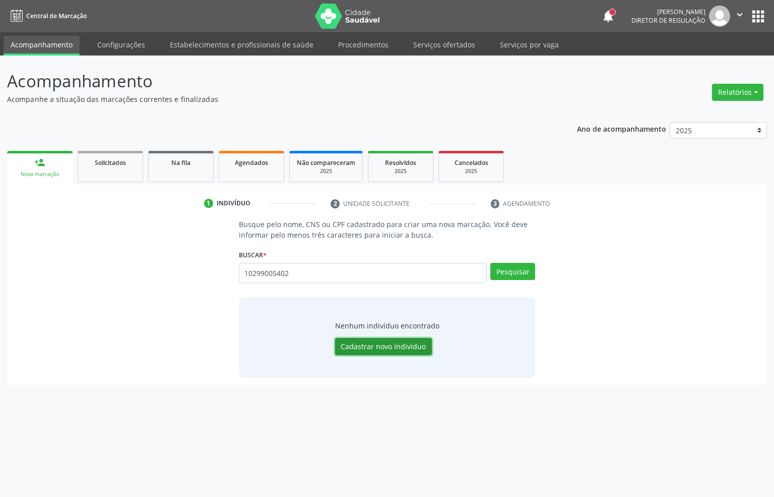
click at [389, 341] on button "Cadastrar novo indivíduo" at bounding box center [383, 346] width 97 height 17
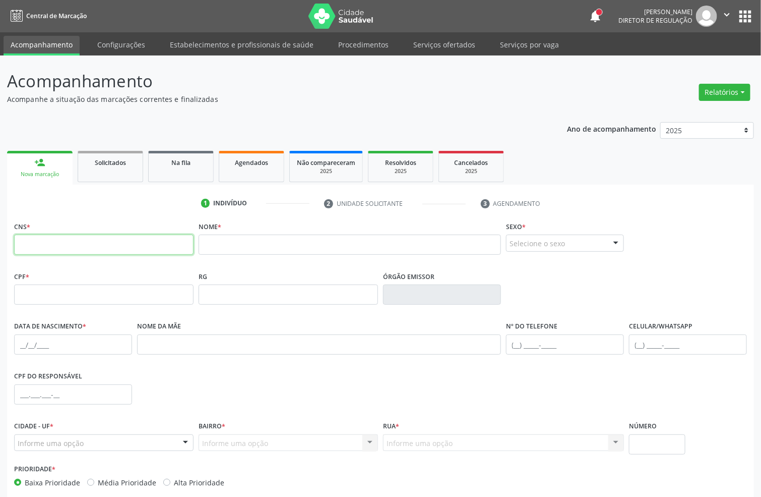
click at [53, 242] on input "text" at bounding box center [104, 244] width 180 height 20
type input "700 5049 1955 1754"
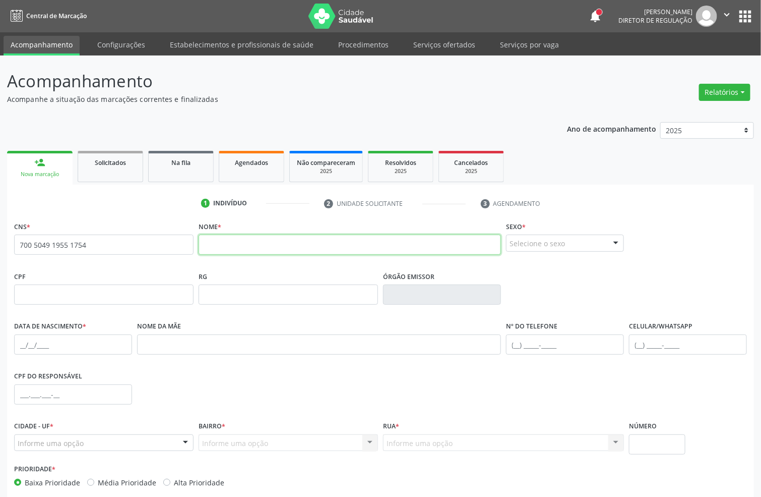
click at [215, 244] on input "text" at bounding box center [350, 244] width 303 height 20
type input "francisco de assis santos silva"
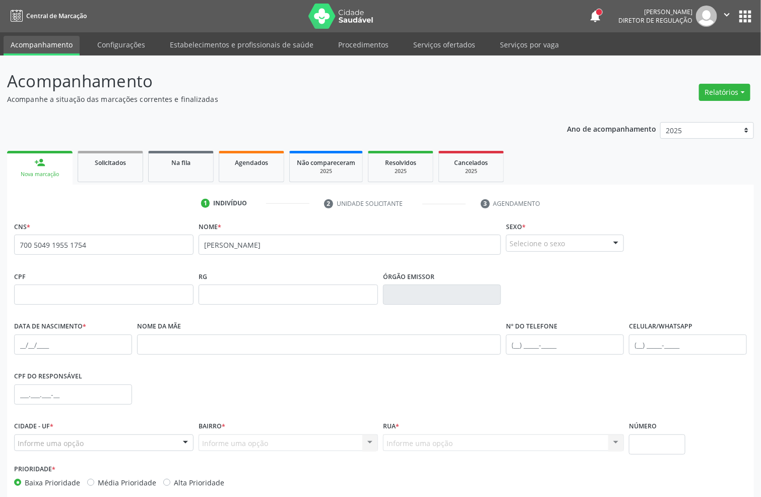
click at [546, 243] on div "Selecione o sexo" at bounding box center [565, 242] width 118 height 17
click at [548, 263] on span "Masculino" at bounding box center [532, 261] width 39 height 11
click at [22, 333] on label "Data de nascimento *" at bounding box center [50, 327] width 72 height 16
click at [21, 339] on input "text" at bounding box center [73, 344] width 118 height 20
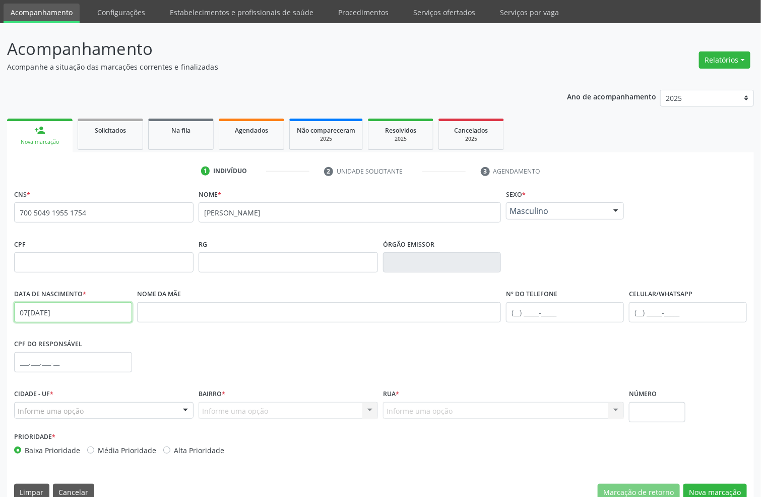
scroll to position [50, 0]
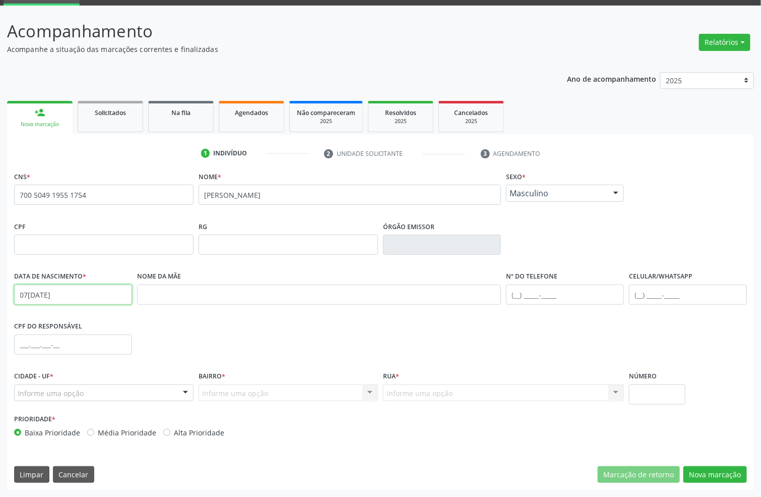
type input "07/04/1991"
click at [104, 384] on div "Informe uma opção Serra Talhada - PE Nenhum resultado encontrado para: " " Nenh…" at bounding box center [104, 392] width 180 height 17
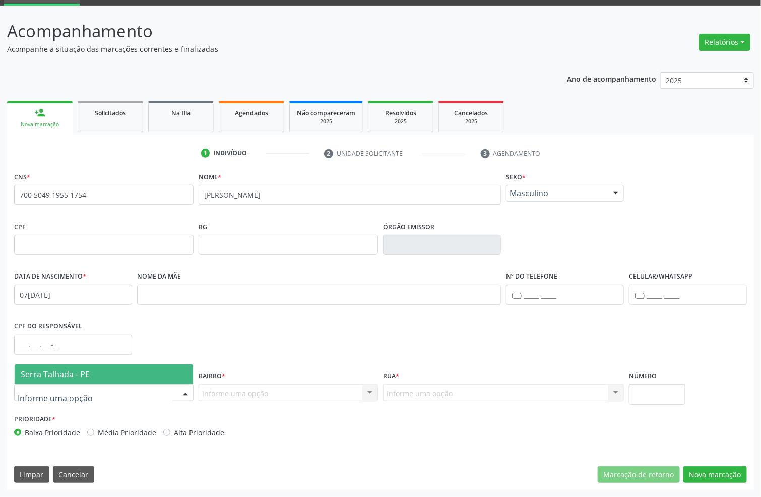
click at [89, 375] on span "Serra Talhada - PE" at bounding box center [104, 374] width 178 height 20
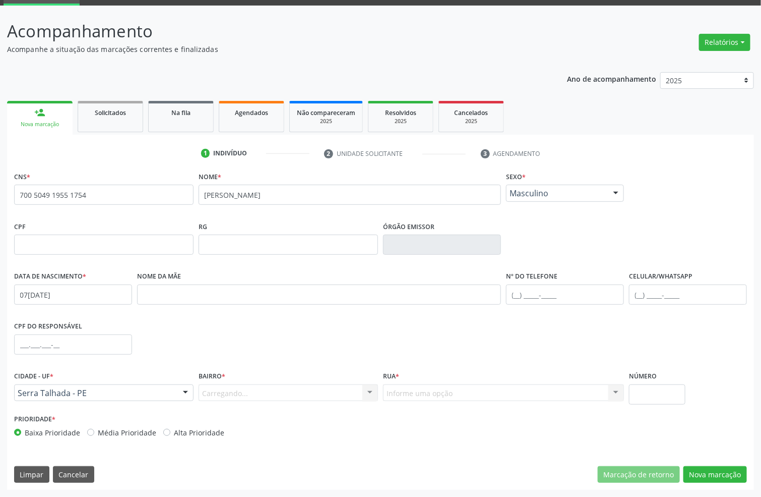
click at [223, 391] on div "Carregando... Nenhum resultado encontrado para: " " Nenhuma opção encontrada. D…" at bounding box center [289, 392] width 180 height 17
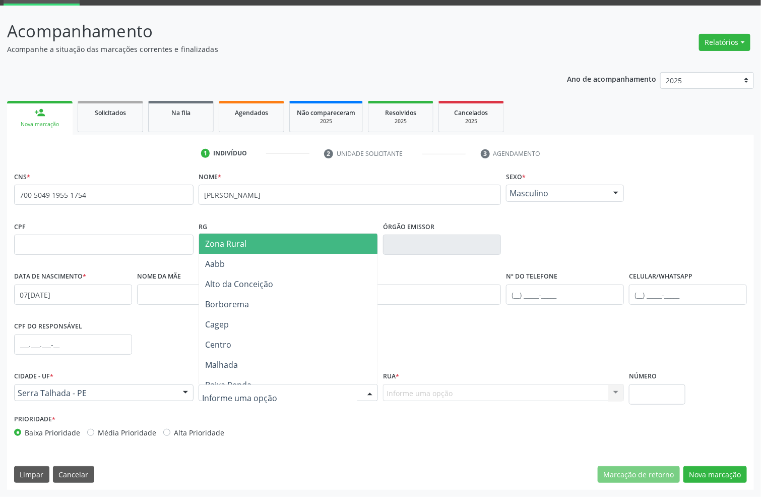
click at [248, 386] on div at bounding box center [289, 392] width 180 height 17
type input "bo"
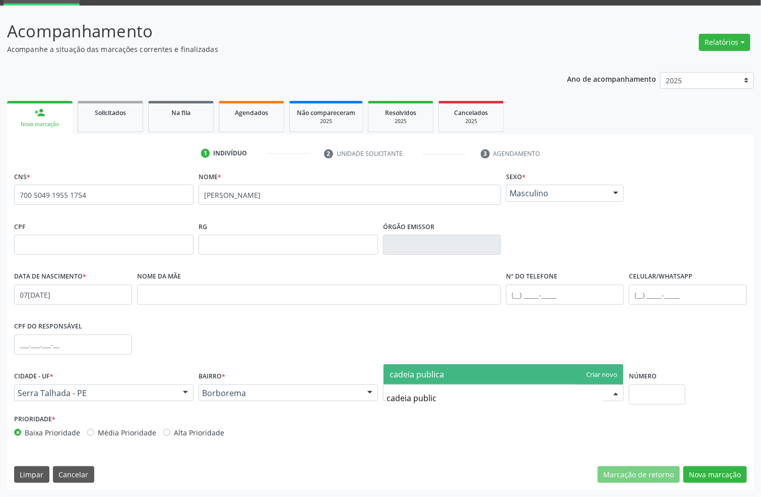
type input "cadeia publica"
click at [451, 379] on span "cadeia publica" at bounding box center [504, 374] width 240 height 20
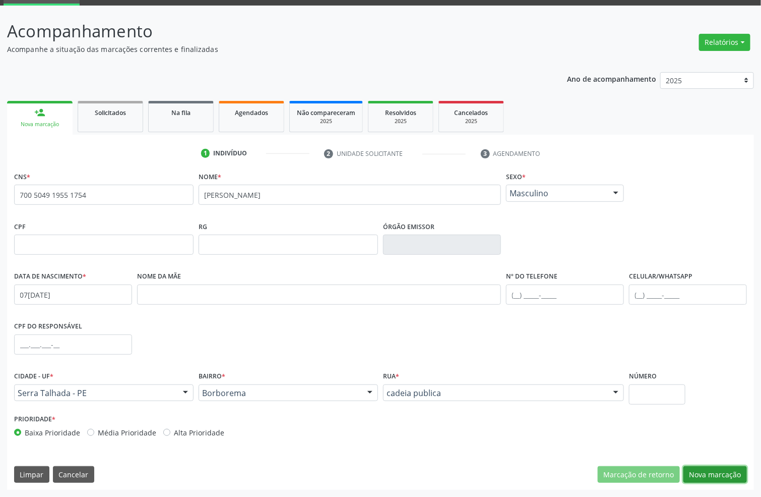
click at [704, 472] on button "Nova marcação" at bounding box center [716, 474] width 64 height 17
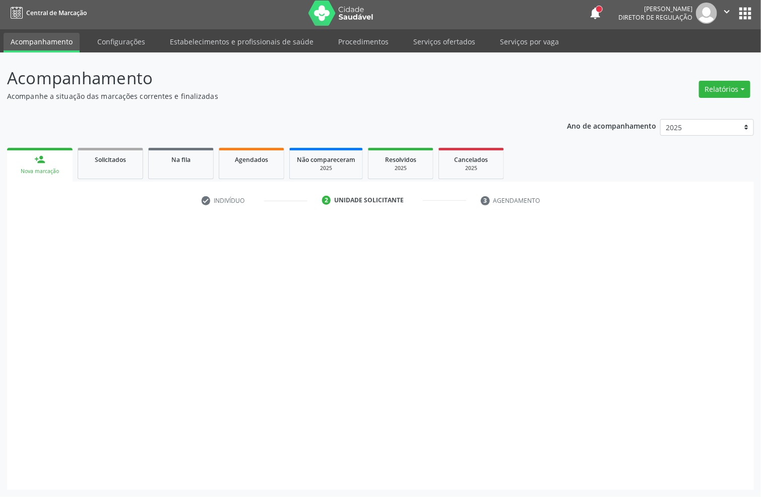
scroll to position [4, 0]
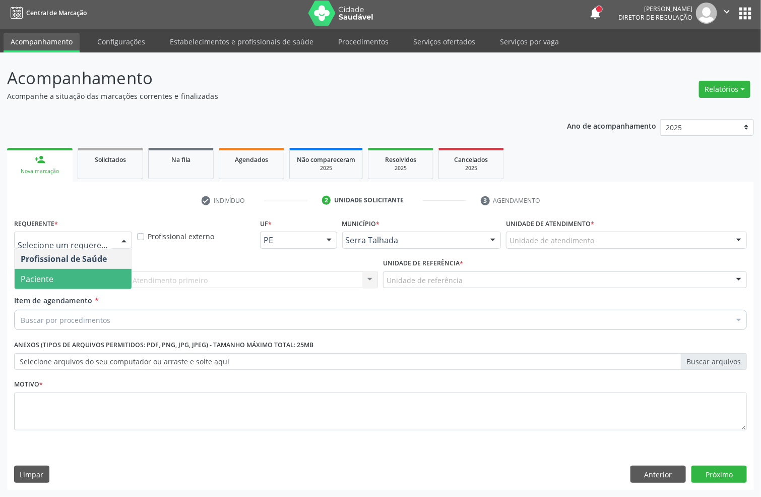
click at [47, 269] on span "Paciente" at bounding box center [73, 279] width 117 height 20
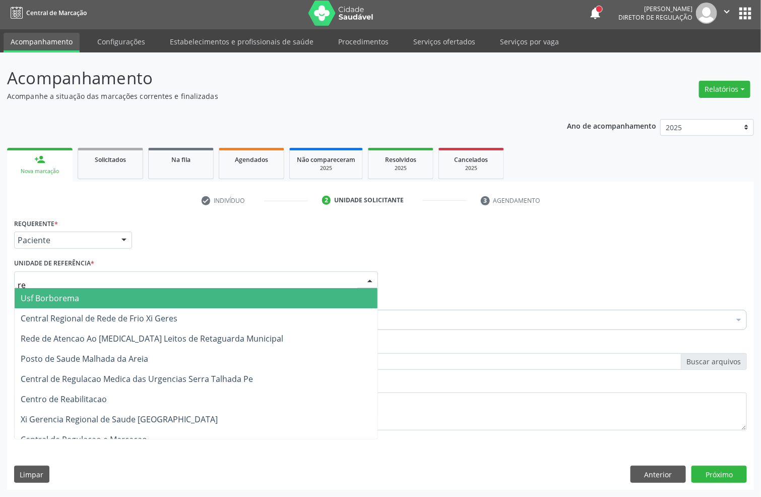
type input "rea"
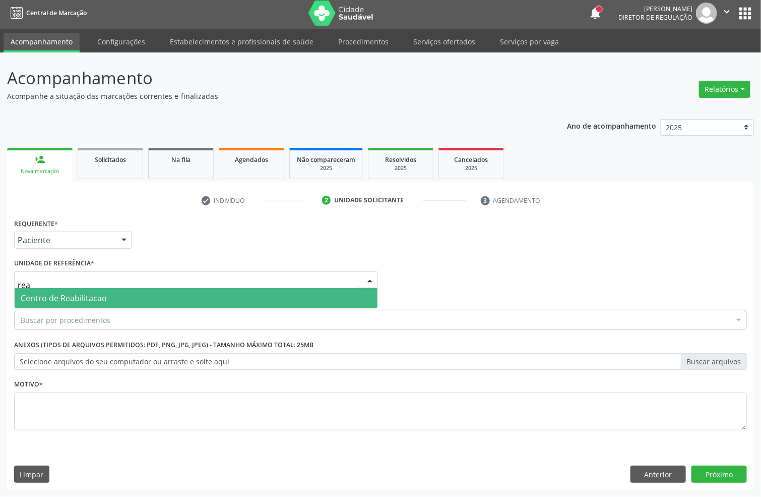
click at [53, 292] on span "Centro de Reabilitacao" at bounding box center [64, 297] width 86 height 11
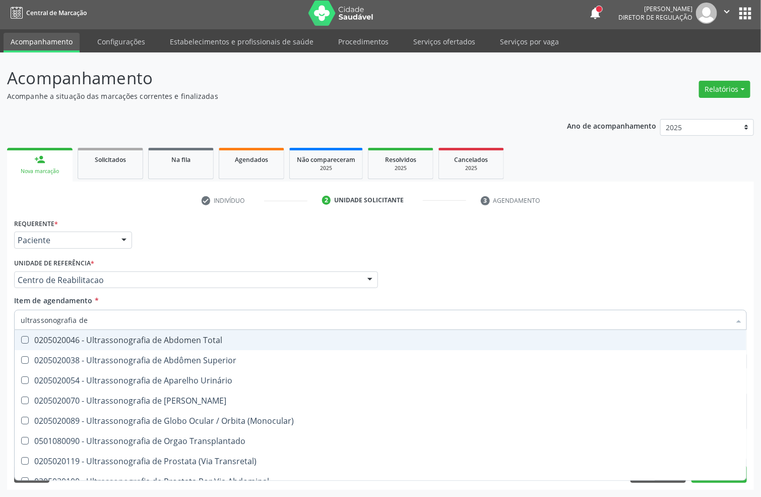
type input "ultrassonografia de a"
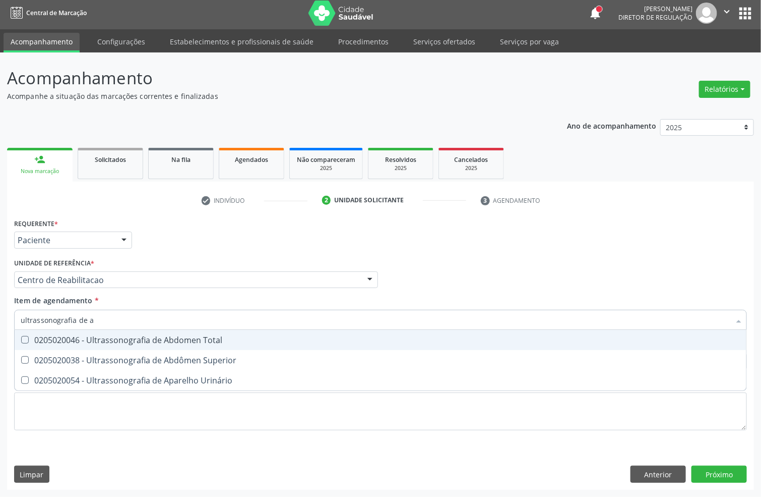
click at [35, 336] on div "0205020046 - Ultrassonografia de Abdomen Total" at bounding box center [381, 340] width 720 height 8
checkbox Total "true"
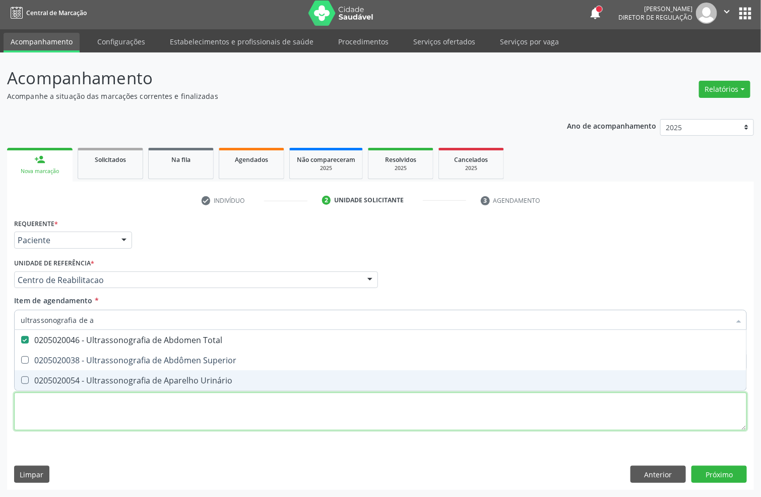
click at [63, 416] on div "Requerente * Paciente Profissional de Saúde Paciente Nenhum resultado encontrad…" at bounding box center [380, 330] width 733 height 228
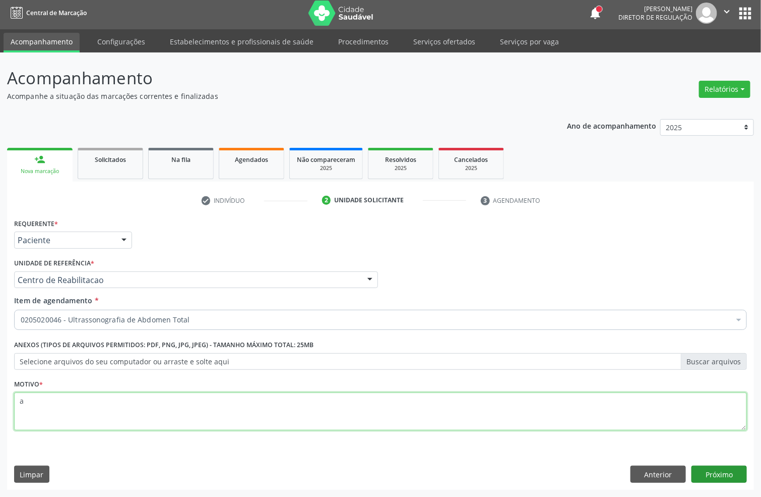
type textarea "a"
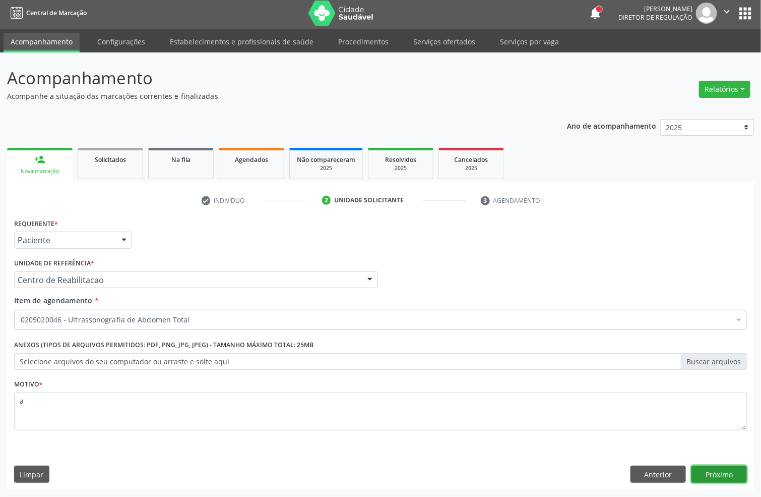
click at [693, 475] on button "Próximo" at bounding box center [719, 473] width 55 height 17
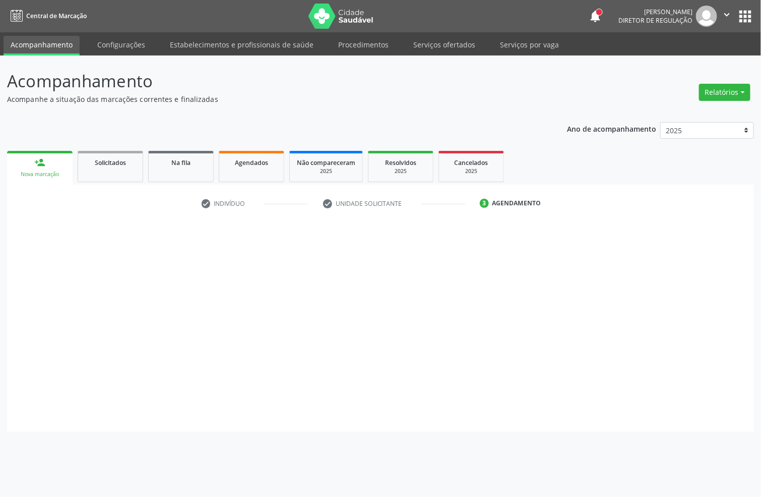
scroll to position [0, 0]
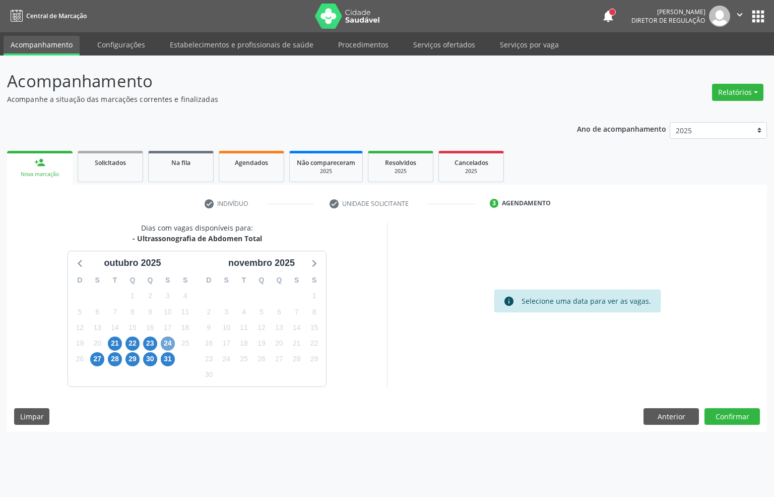
click at [170, 347] on span "24" at bounding box center [168, 343] width 14 height 14
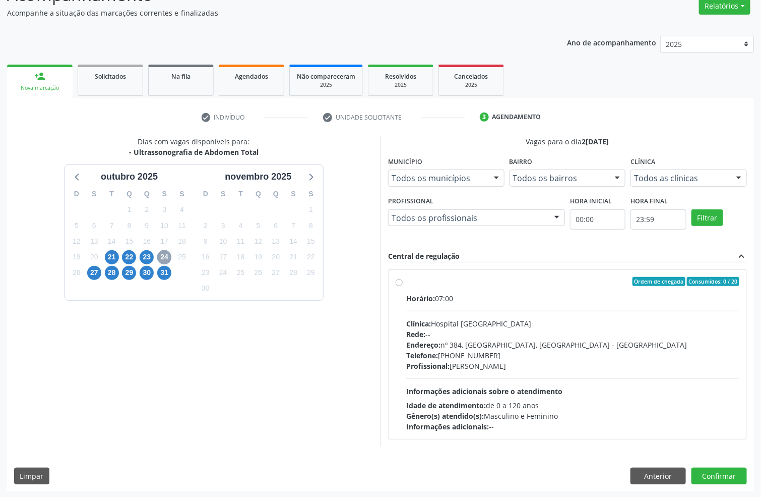
scroll to position [89, 0]
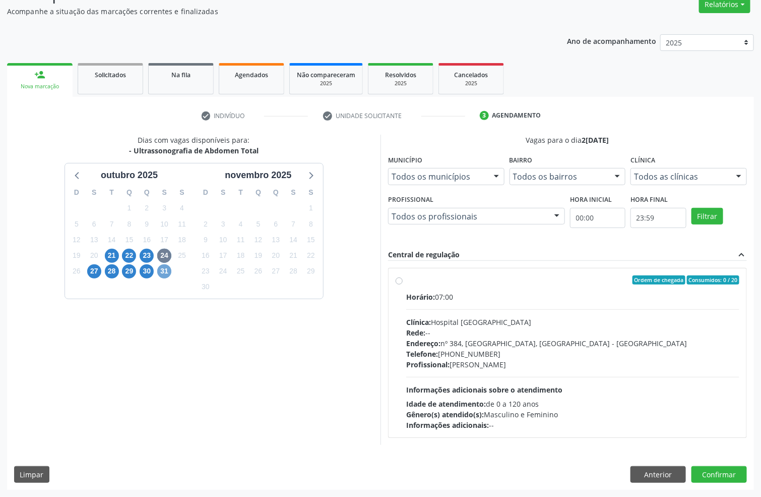
click at [160, 271] on span "31" at bounding box center [164, 271] width 14 height 14
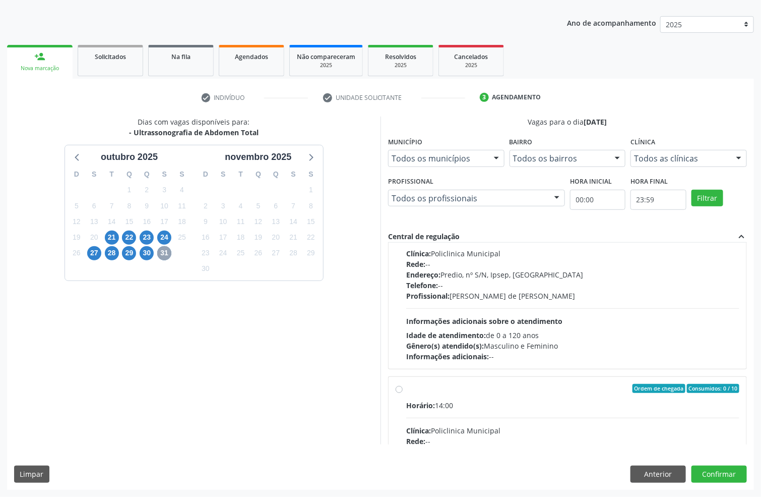
scroll to position [303, 0]
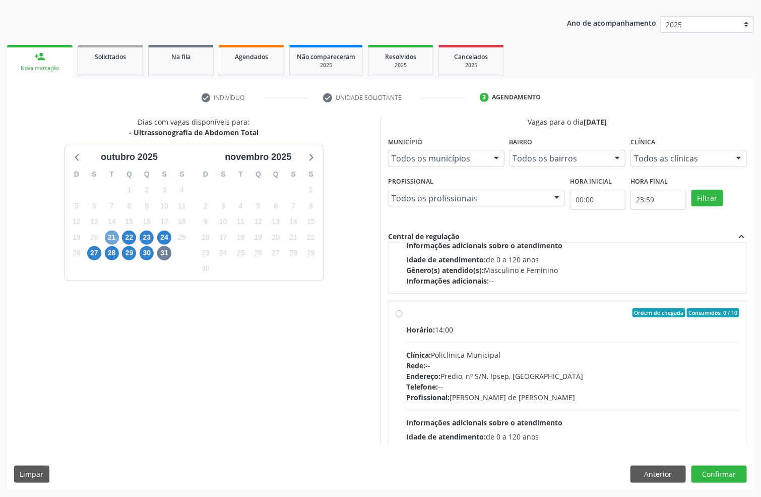
click at [107, 243] on span "21" at bounding box center [112, 237] width 14 height 14
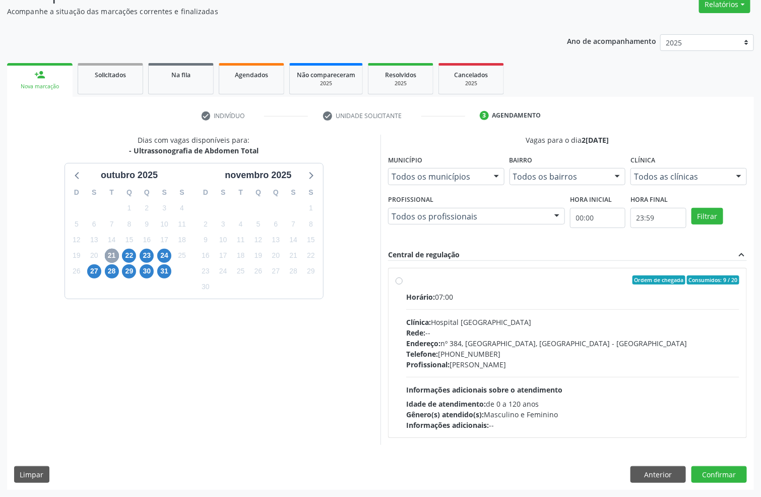
scroll to position [89, 0]
click at [111, 271] on span "28" at bounding box center [112, 271] width 14 height 14
click at [163, 274] on span "31" at bounding box center [164, 271] width 14 height 14
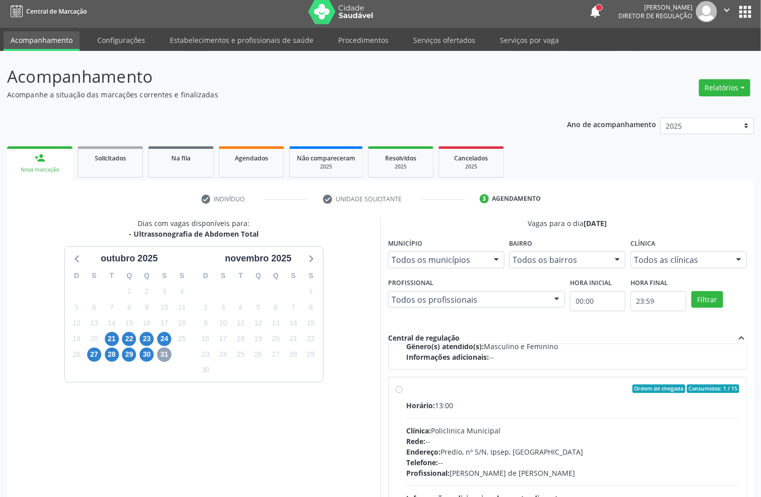
scroll to position [106, 0]
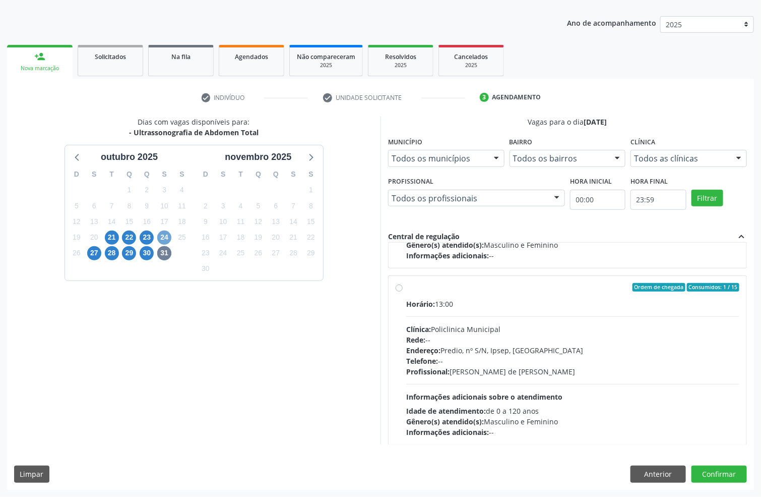
click at [158, 232] on span "24" at bounding box center [164, 237] width 14 height 14
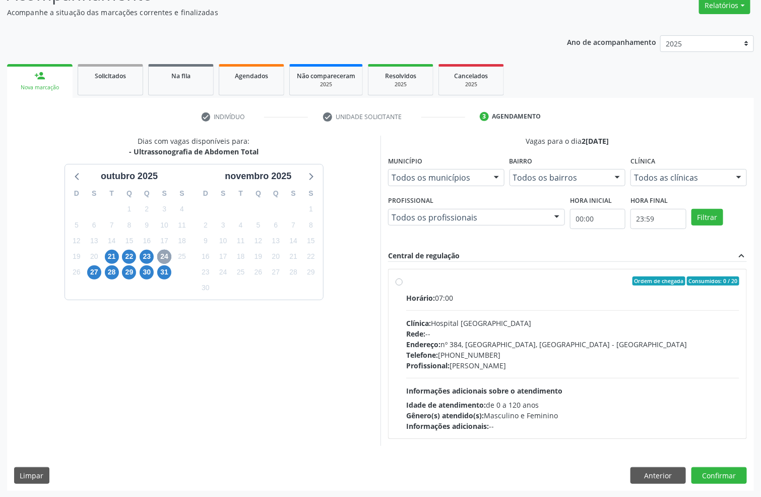
scroll to position [89, 0]
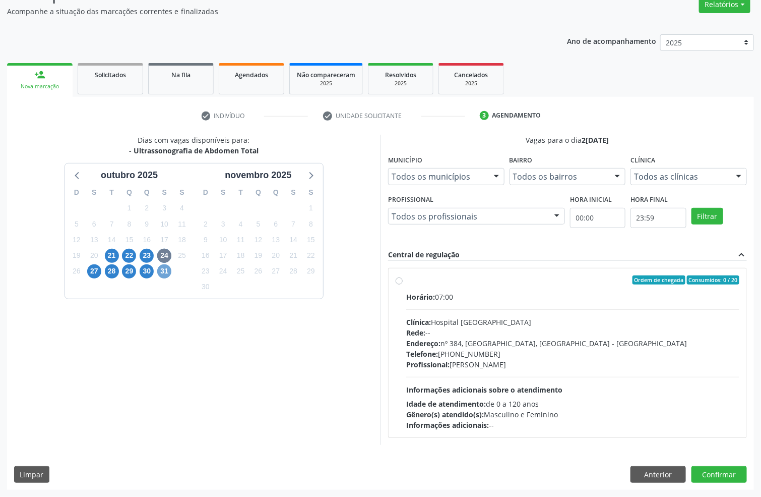
click at [158, 268] on span "31" at bounding box center [164, 271] width 14 height 14
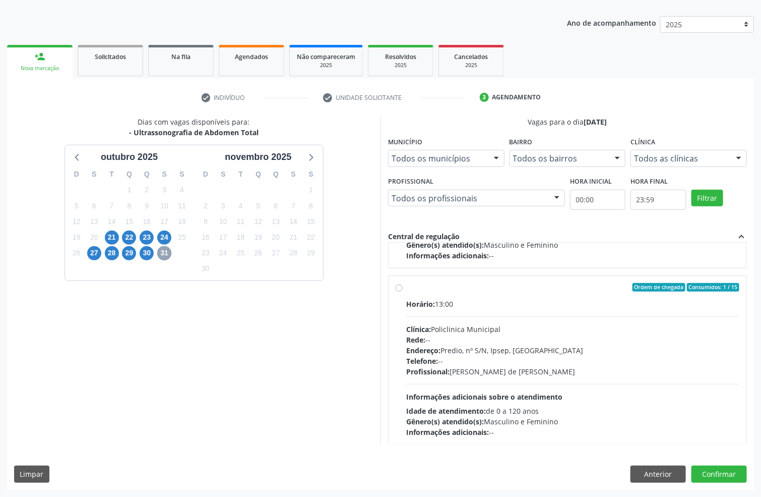
scroll to position [227, 0]
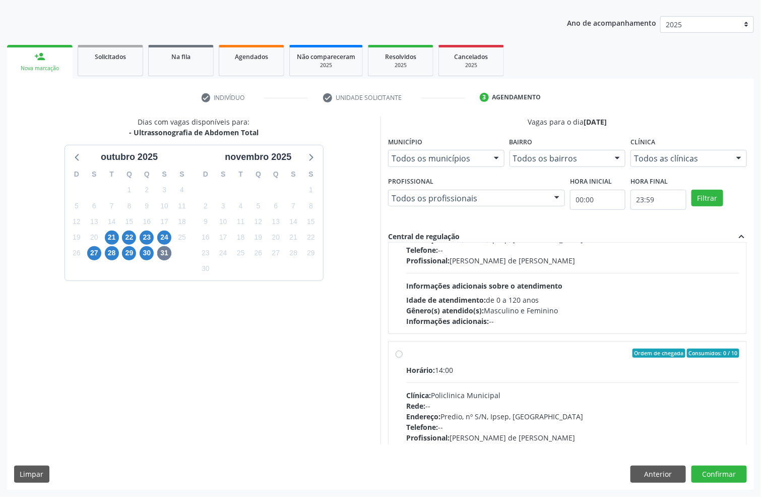
click at [515, 279] on div "Horário: 13:00 Clínica: Policlinica Municipal Rede: -- Endereço: Predio, nº S/N…" at bounding box center [572, 257] width 333 height 139
click at [403, 181] on input "Ordem de chegada Consumidos: 1 / 15 Horário: 13:00 Clínica: Policlinica Municip…" at bounding box center [399, 176] width 7 height 9
radio input "true"
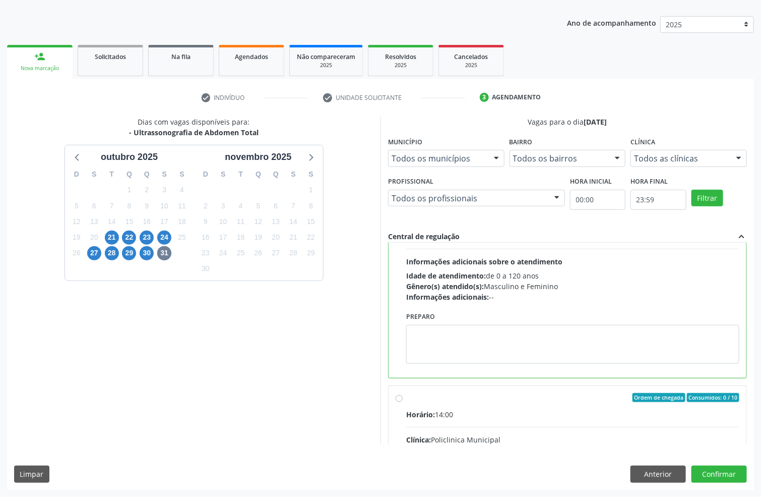
scroll to position [323, 0]
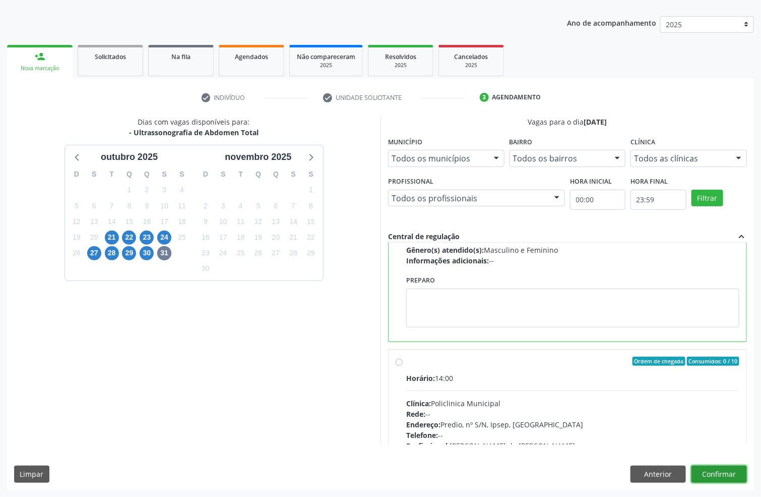
click at [722, 475] on button "Confirmar" at bounding box center [719, 473] width 55 height 17
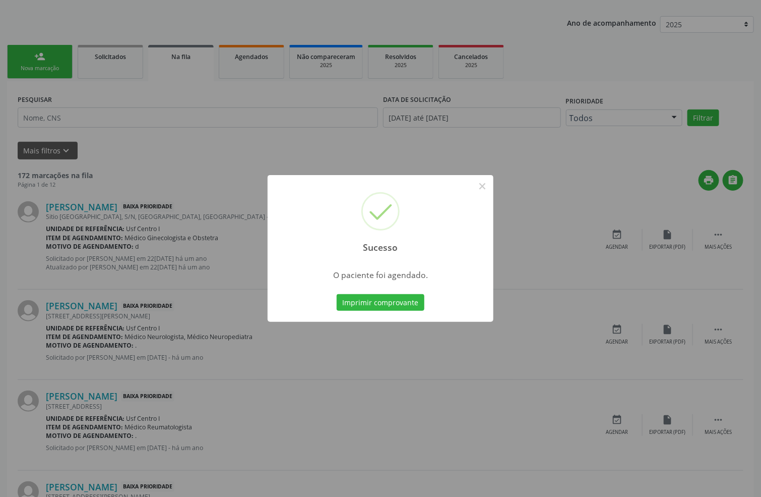
scroll to position [0, 0]
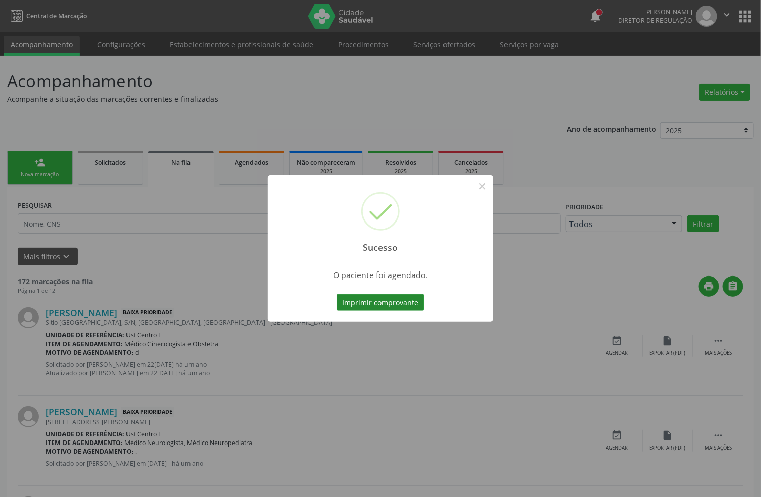
click at [411, 302] on button "Imprimir comprovante" at bounding box center [381, 302] width 88 height 17
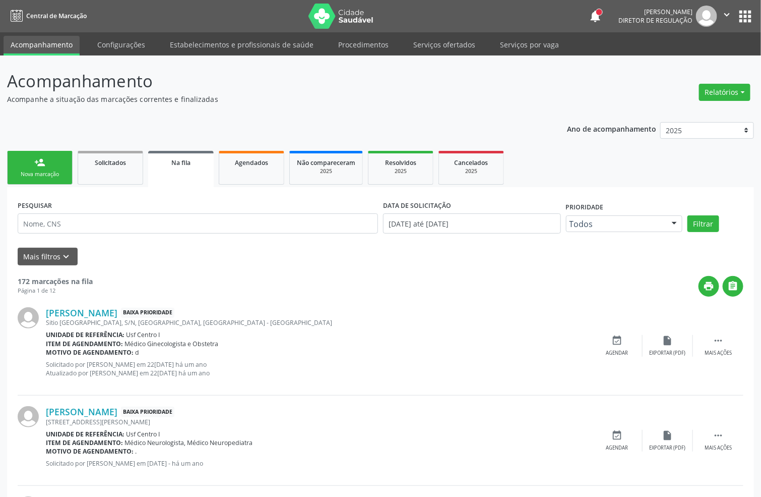
click at [45, 177] on div "Nova marcação" at bounding box center [40, 174] width 50 height 8
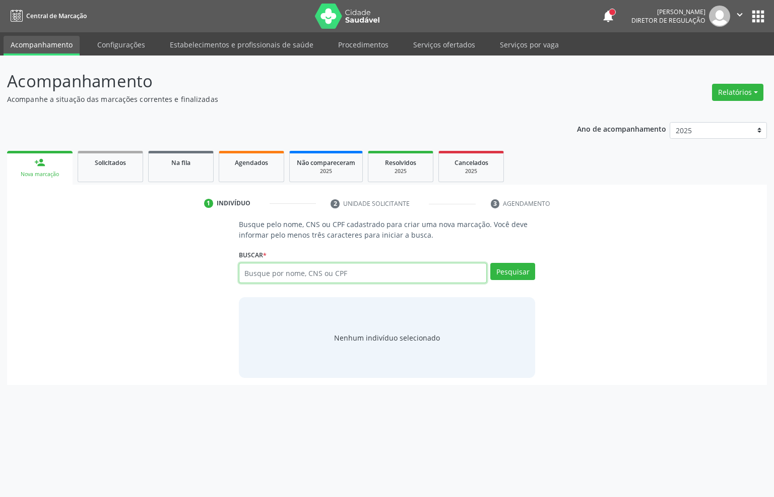
click at [293, 279] on input "text" at bounding box center [363, 273] width 249 height 20
paste input "CNS: 700 5049 1955 1754"
type input "CNS: 700 5049 1955 1754"
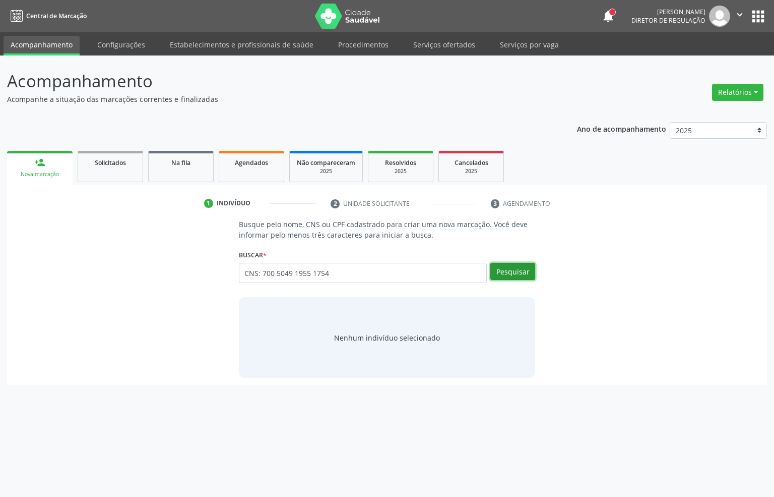
click at [515, 274] on button "Pesquisar" at bounding box center [513, 271] width 45 height 17
type input "CNS: 700 5049 1955 1754"
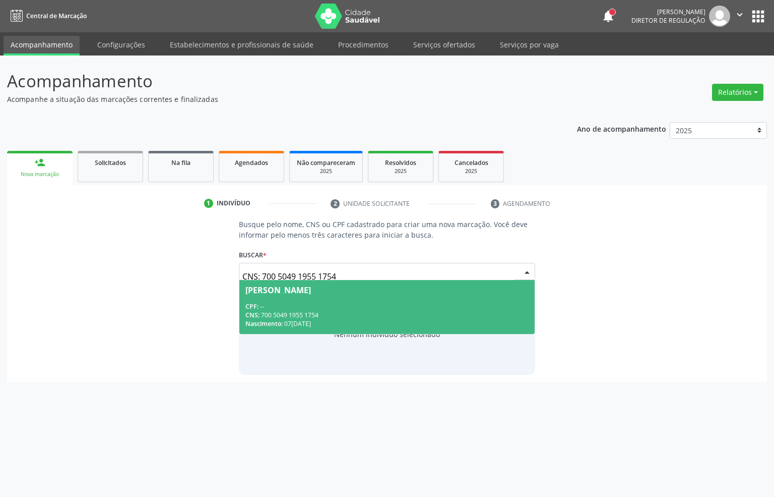
click at [351, 308] on div "CPF: --" at bounding box center [388, 306] width 284 height 9
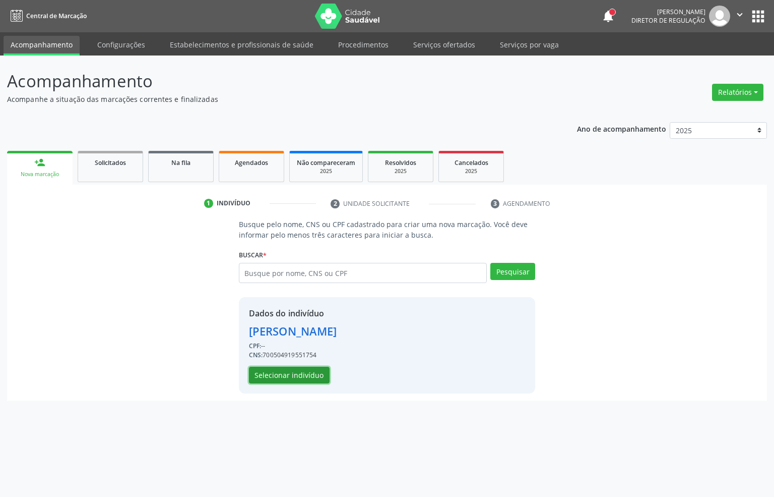
click at [301, 374] on button "Selecionar indivíduo" at bounding box center [289, 375] width 81 height 17
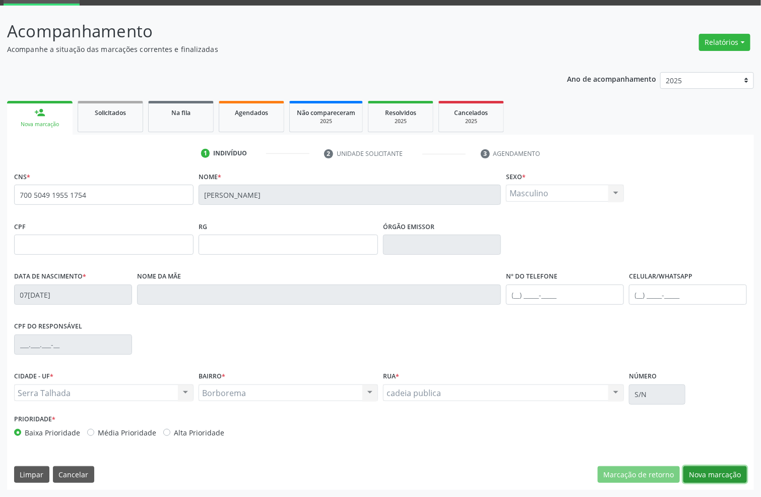
click at [728, 468] on button "Nova marcação" at bounding box center [716, 474] width 64 height 17
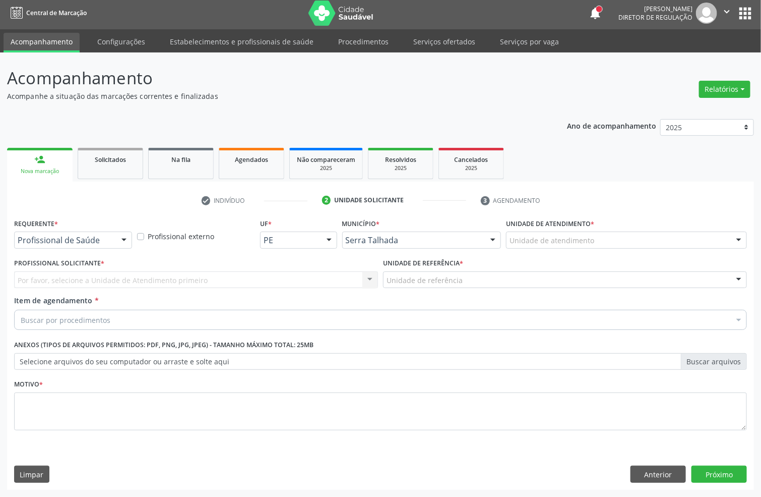
scroll to position [4, 0]
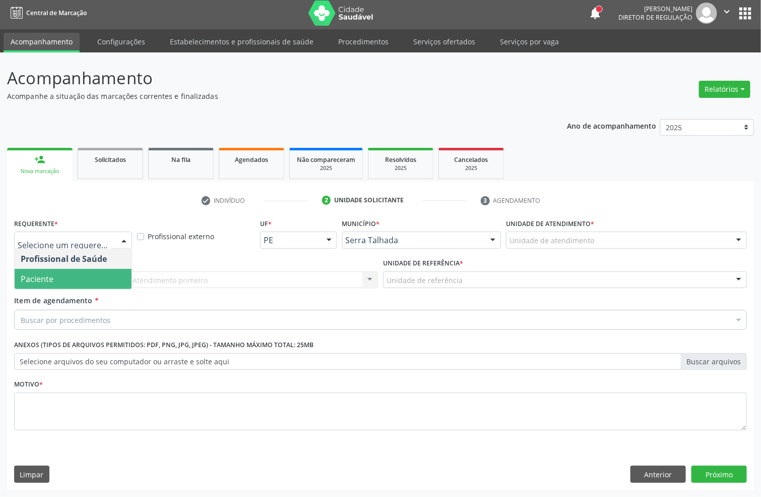
click at [47, 274] on span "Paciente" at bounding box center [37, 278] width 33 height 11
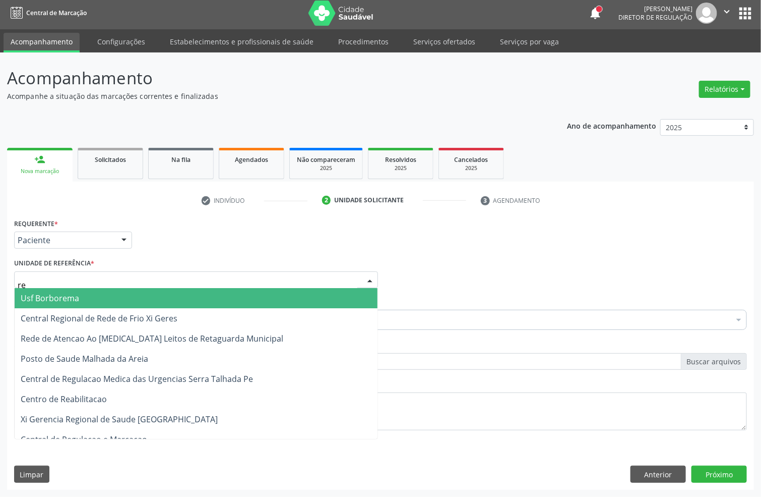
type input "rea"
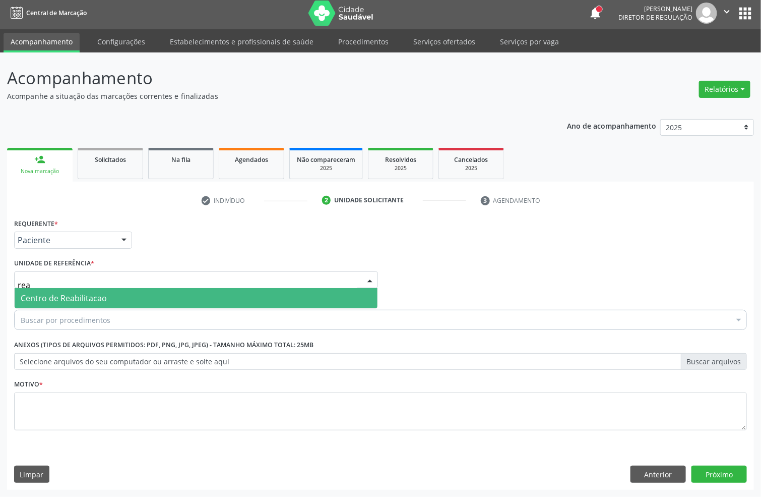
click at [39, 292] on span "Centro de Reabilitacao" at bounding box center [64, 297] width 86 height 11
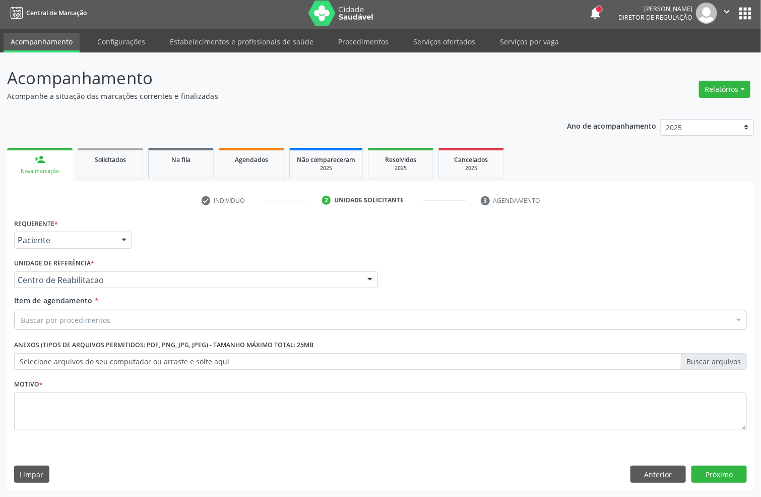
click at [38, 312] on div "Buscar por procedimentos" at bounding box center [380, 320] width 733 height 20
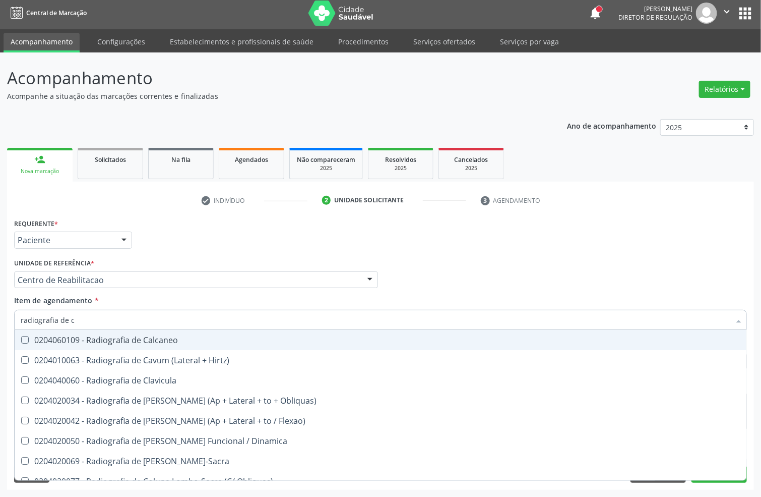
type input "radiografia de cr"
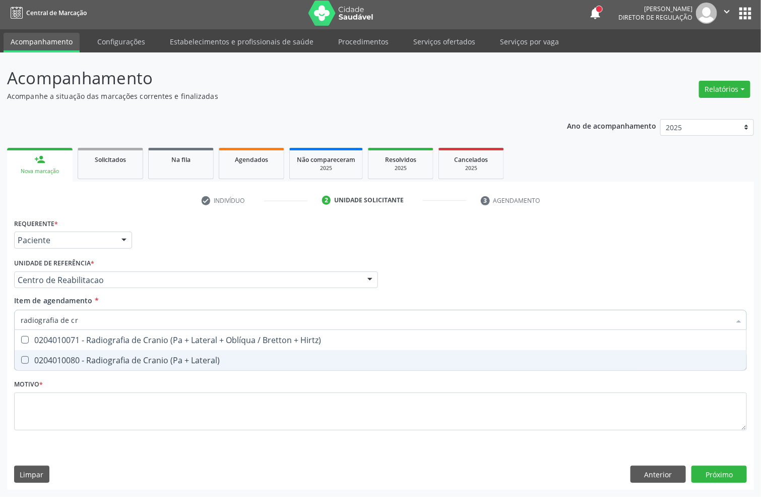
click at [92, 359] on div "0204010080 - Radiografia de Cranio (Pa + Lateral)" at bounding box center [381, 360] width 720 height 8
checkbox Lateral\) "true"
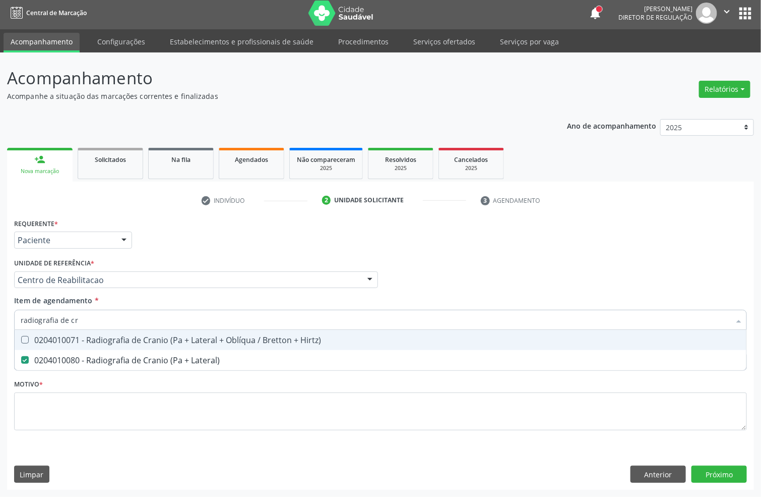
click at [76, 321] on input "radiografia de cr" at bounding box center [376, 320] width 710 height 20
type input "radiografia de s"
checkbox Lateral\) "false"
click at [76, 333] on span "0204010144 - Radiografia de Seios da Face (Fn + Mn + Lateral + Hirtz)" at bounding box center [381, 340] width 732 height 20
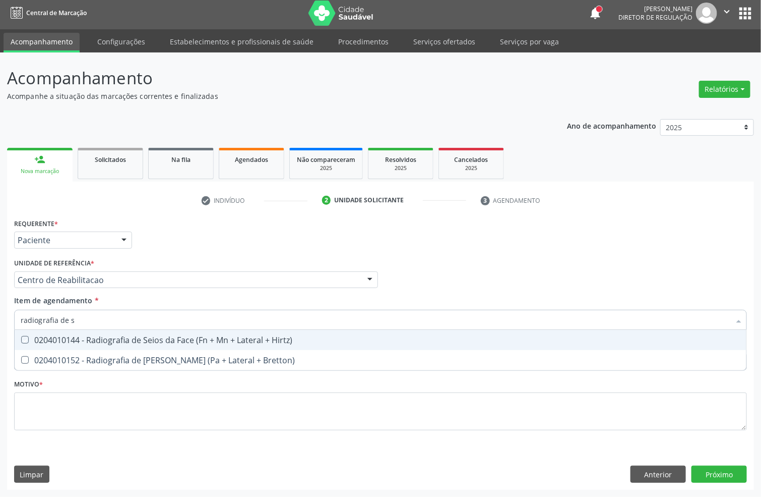
checkbox Hirtz\) "true"
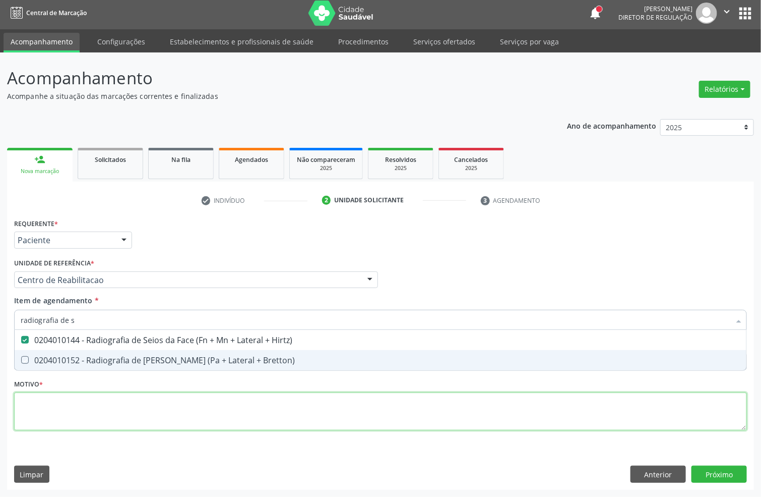
click at [32, 411] on div "Requerente * Paciente Profissional de Saúde Paciente Nenhum resultado encontrad…" at bounding box center [380, 330] width 733 height 228
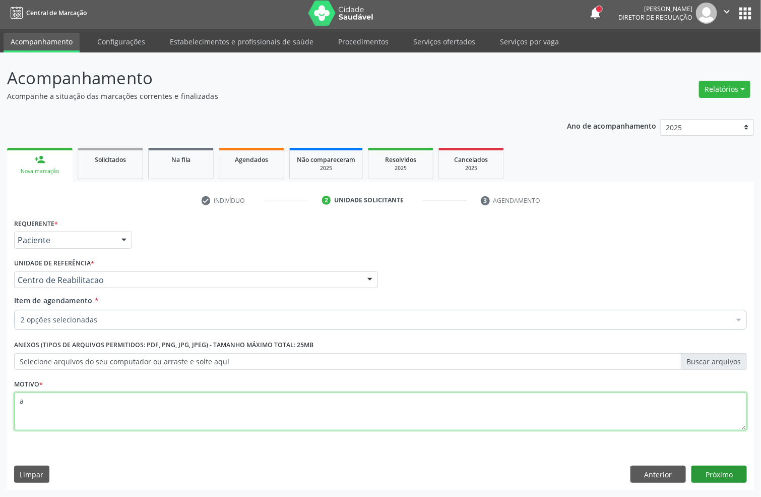
type textarea "a"
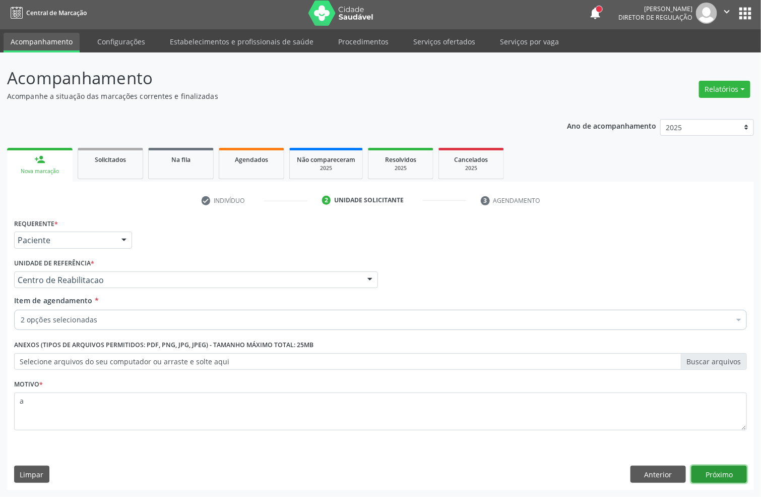
click at [718, 473] on button "Próximo" at bounding box center [719, 473] width 55 height 17
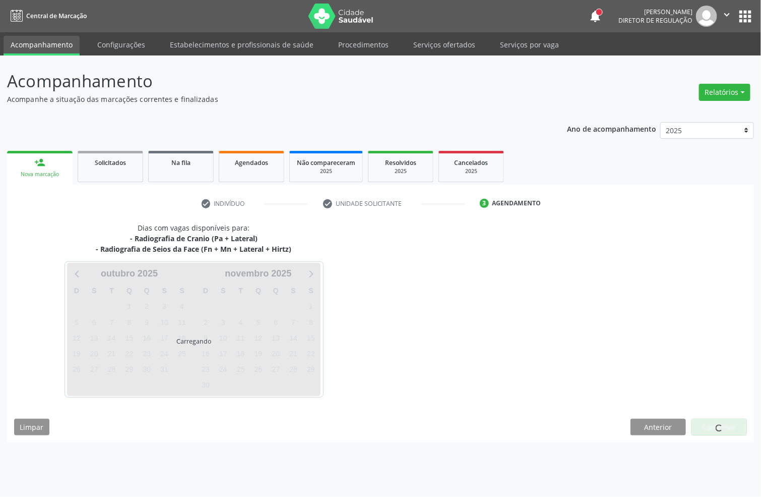
scroll to position [0, 0]
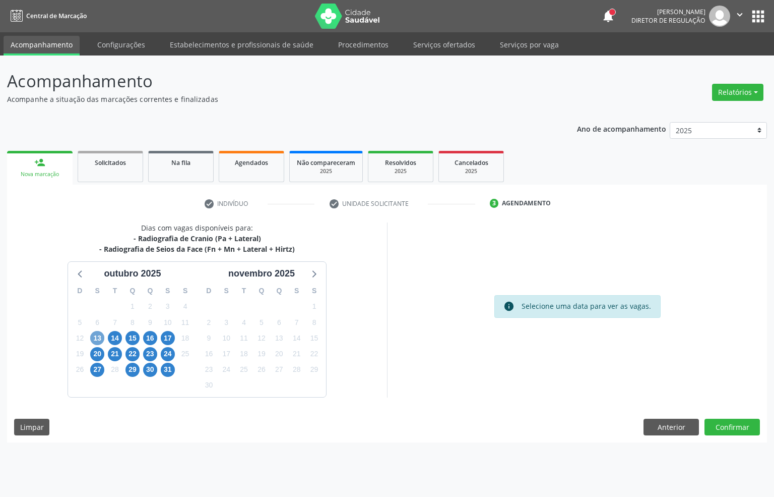
click at [97, 336] on span "13" at bounding box center [97, 338] width 14 height 14
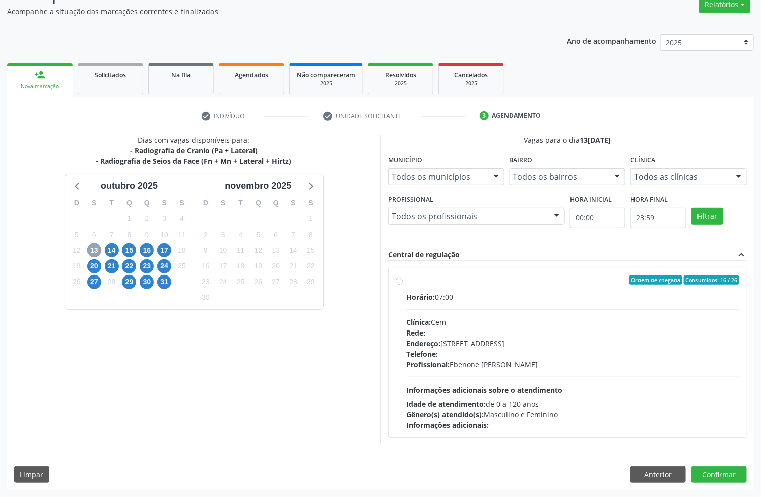
scroll to position [89, 0]
click at [455, 296] on div "Horário: 07:00" at bounding box center [572, 296] width 333 height 11
click at [403, 284] on input "Ordem de chegada Consumidos: 16 / 26 Horário: 07:00 Clínica: Cem Rede: -- Ender…" at bounding box center [399, 279] width 7 height 9
radio input "true"
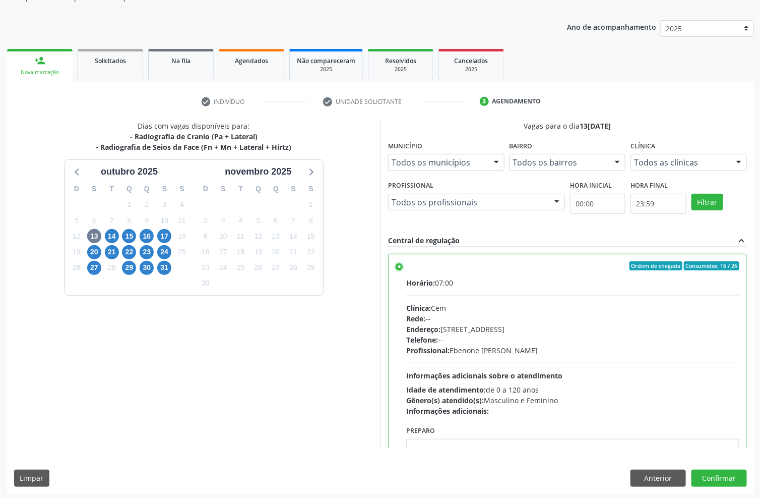
scroll to position [106, 0]
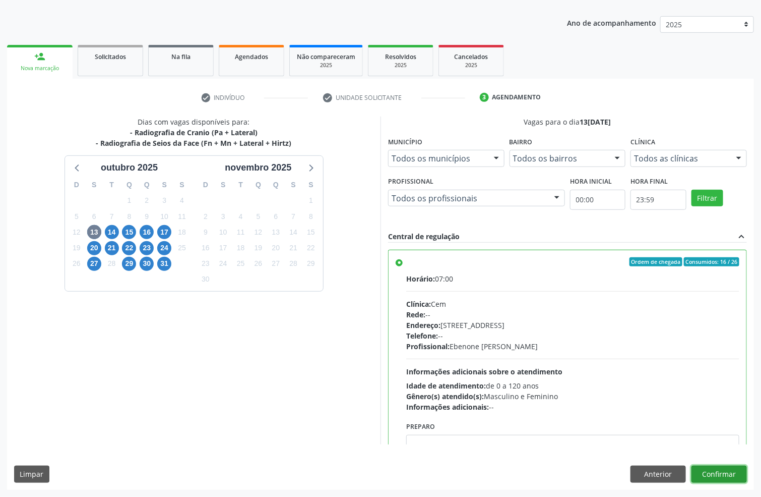
click at [745, 472] on button "Confirmar" at bounding box center [719, 473] width 55 height 17
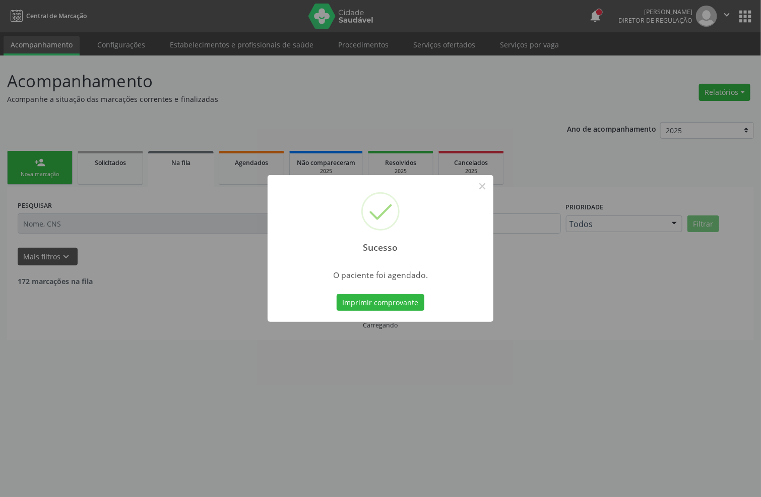
scroll to position [0, 0]
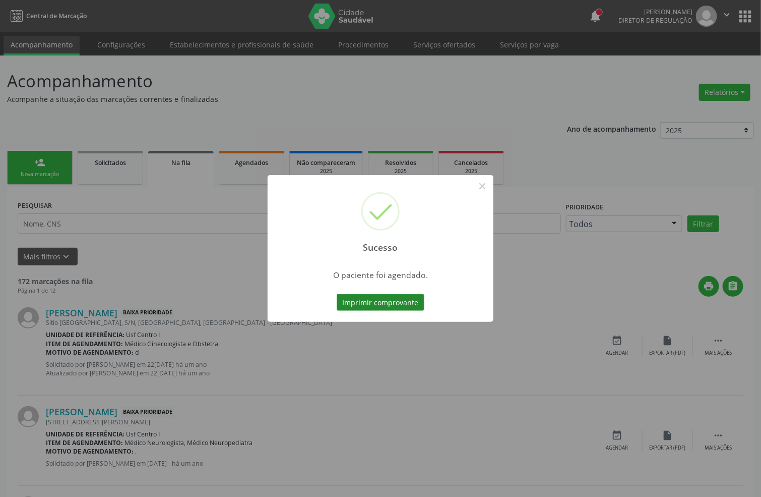
click at [372, 295] on button "Imprimir comprovante" at bounding box center [381, 302] width 88 height 17
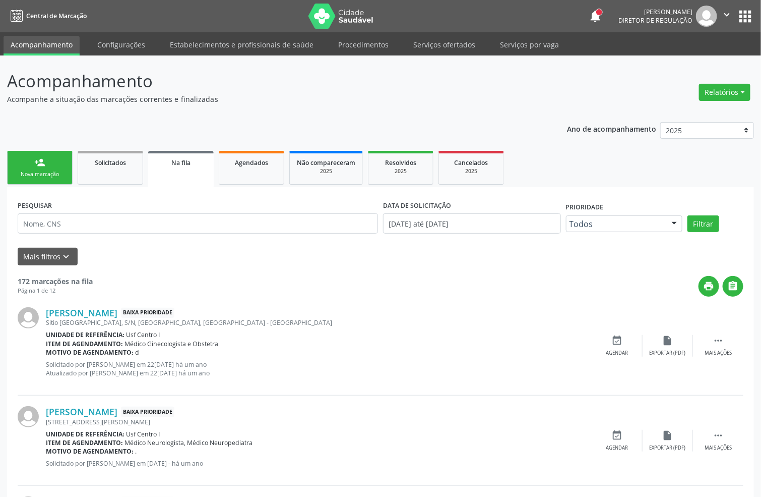
click at [64, 159] on link "person_add Nova marcação" at bounding box center [40, 168] width 66 height 34
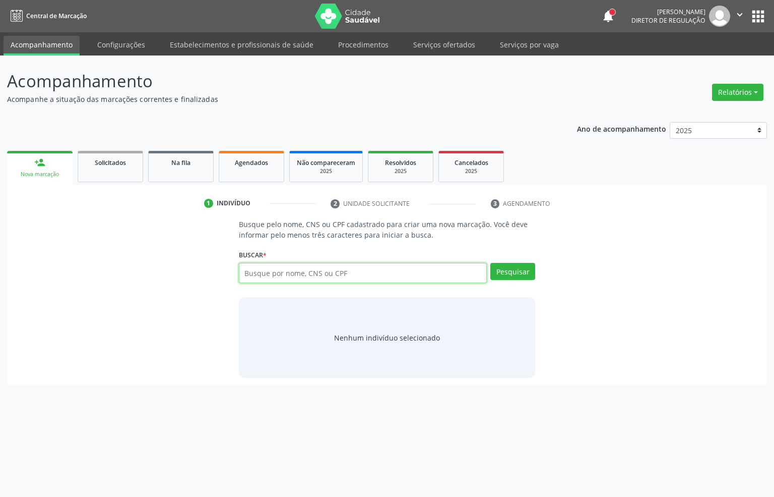
click at [291, 273] on input "text" at bounding box center [363, 273] width 249 height 20
type input "700007141618702"
click at [291, 276] on input "700007141618702" at bounding box center [363, 273] width 249 height 20
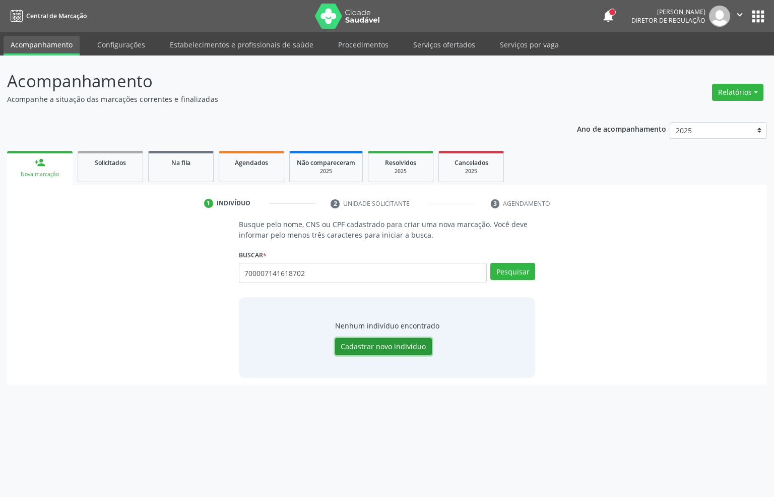
click at [377, 339] on button "Cadastrar novo indivíduo" at bounding box center [383, 346] width 97 height 17
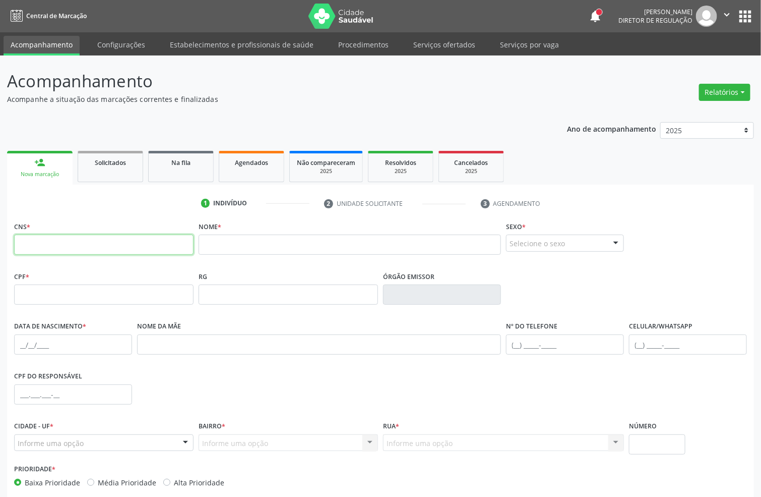
click at [132, 247] on input "text" at bounding box center [104, 244] width 180 height 20
paste input "700 5049 1955 1754"
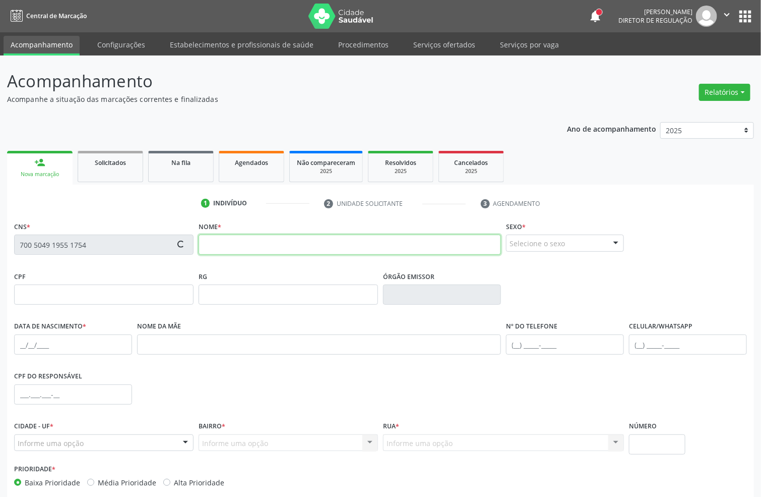
click at [211, 250] on input "text" at bounding box center [350, 244] width 303 height 20
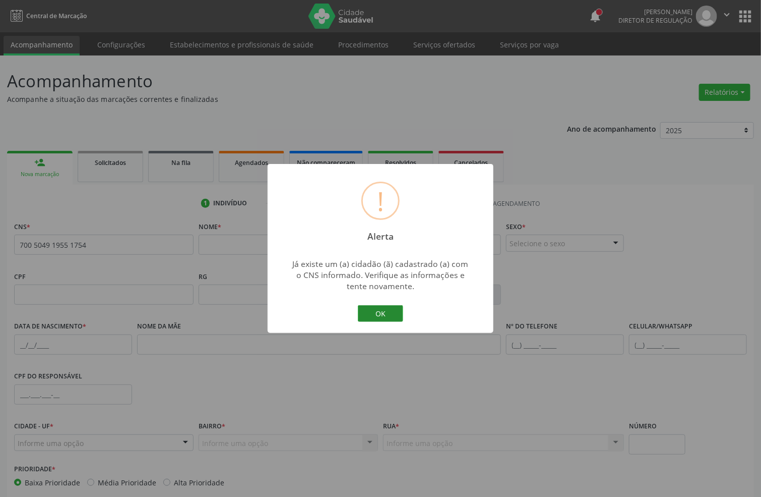
click at [389, 318] on button "OK" at bounding box center [380, 313] width 45 height 17
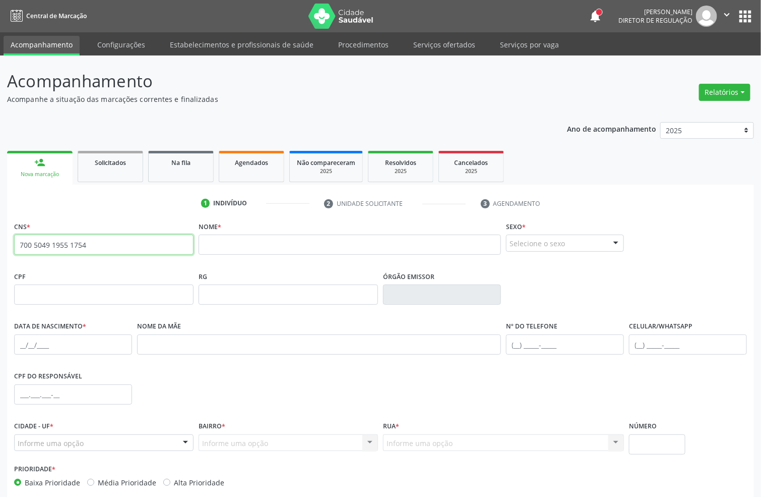
click at [86, 241] on input "700 5049 1955 1754" at bounding box center [104, 244] width 180 height 20
type input "700 0071 4161 8702"
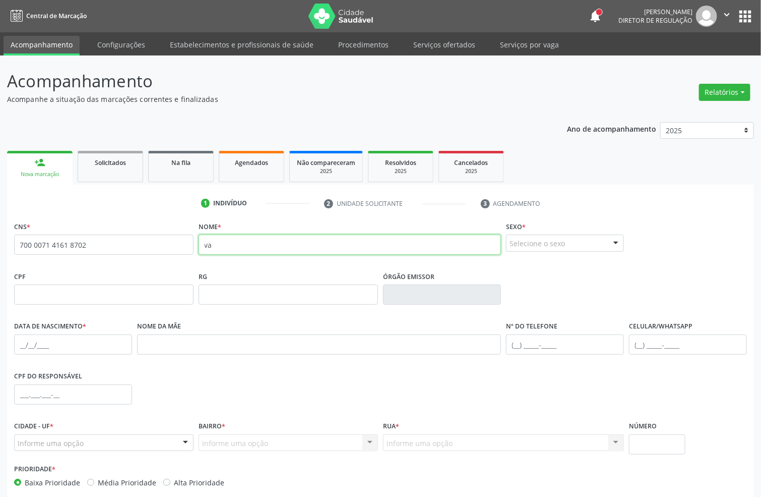
type input "v"
type input "VALTER PEREIRA LIMA"
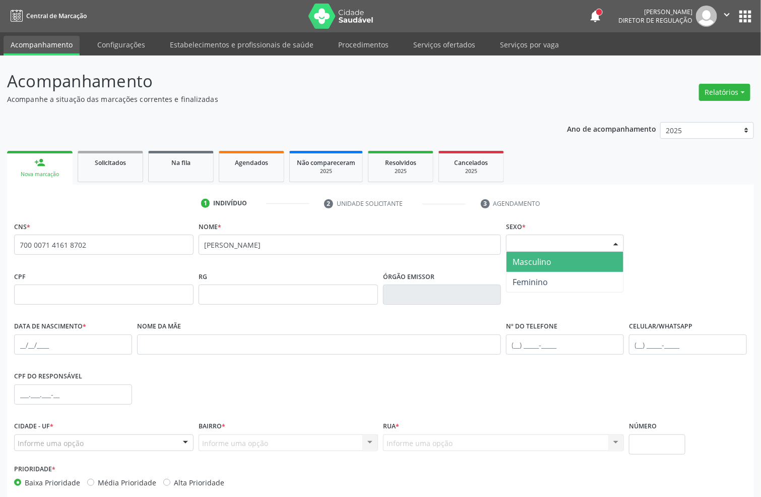
click at [534, 266] on span "Masculino" at bounding box center [532, 261] width 39 height 11
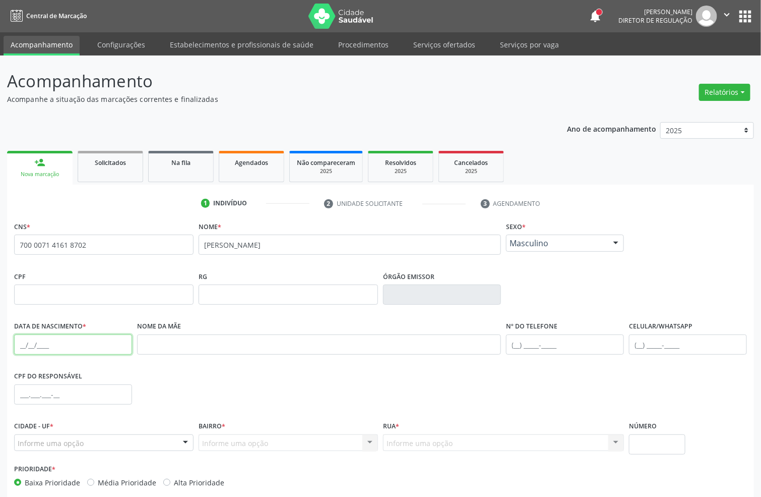
click at [17, 342] on input "text" at bounding box center [73, 344] width 118 height 20
type input "12/07/2001"
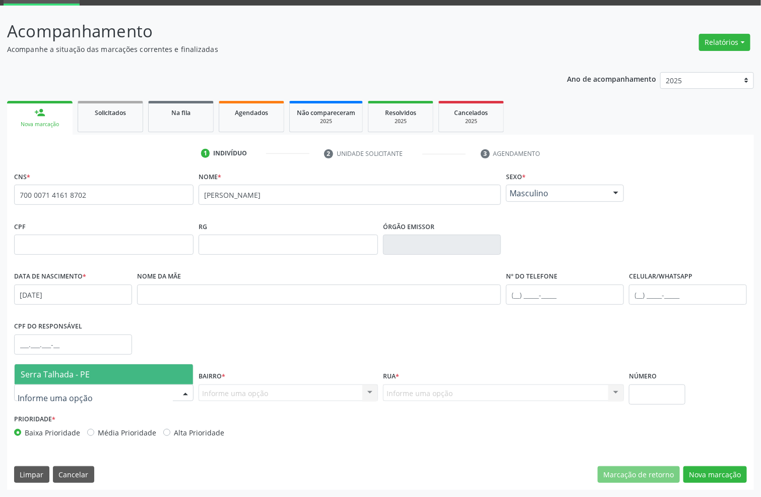
click at [78, 367] on span "Serra Talhada - PE" at bounding box center [104, 374] width 178 height 20
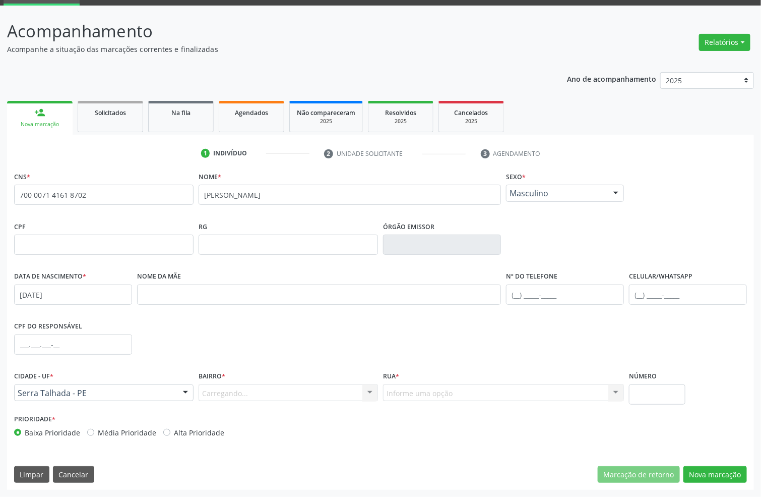
click at [200, 392] on div "Carregando... Nenhum resultado encontrado para: " " Nenhuma opção encontrada. D…" at bounding box center [289, 392] width 180 height 17
click at [256, 384] on div "Informe uma opção" at bounding box center [289, 392] width 180 height 17
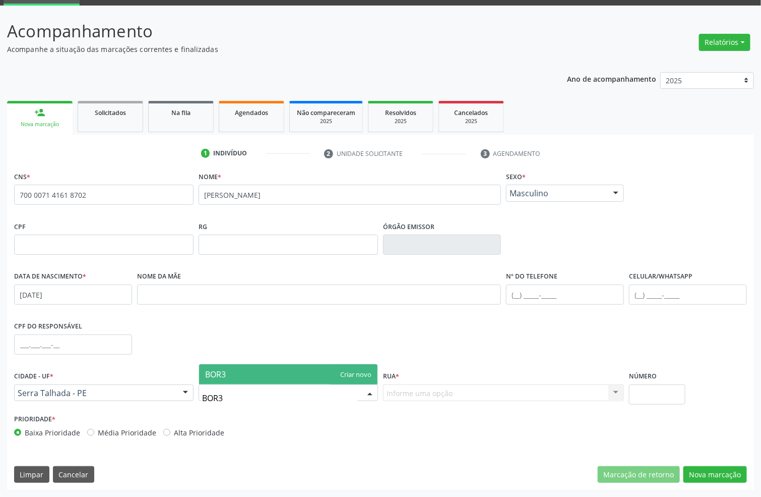
type input "BOR"
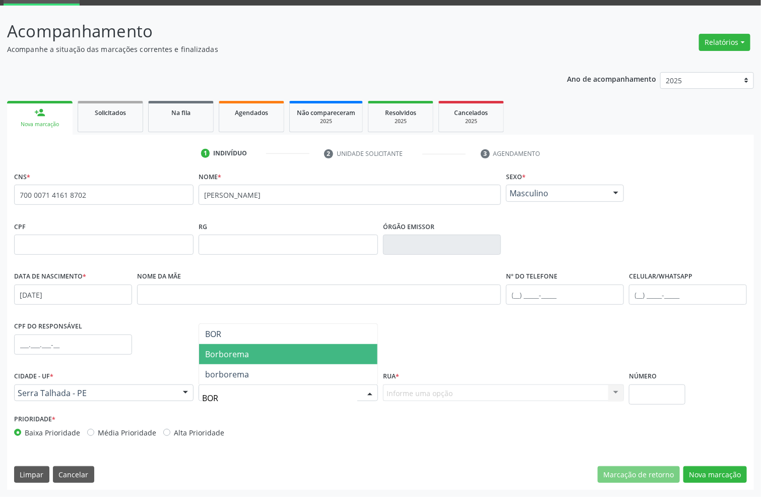
click at [254, 360] on span "Borborema" at bounding box center [288, 354] width 178 height 20
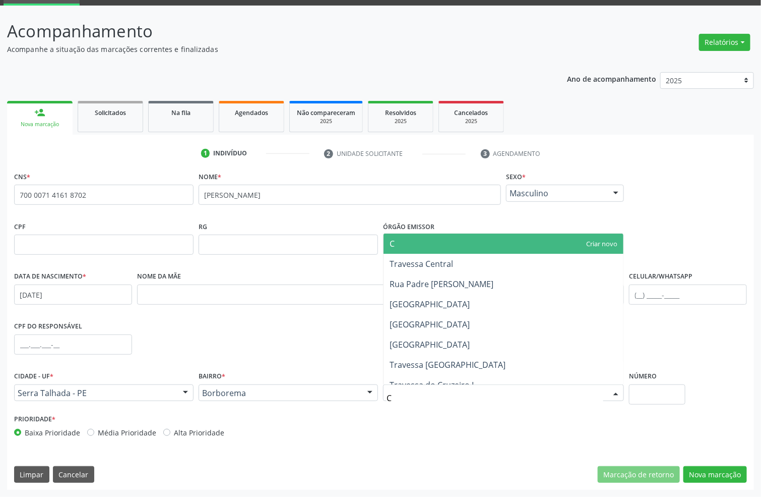
type input "CA"
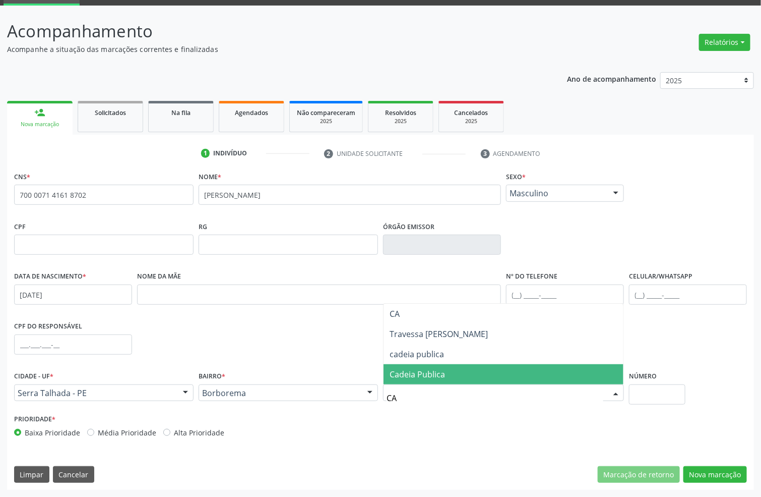
click at [408, 377] on span "Cadeia Publica" at bounding box center [417, 374] width 55 height 11
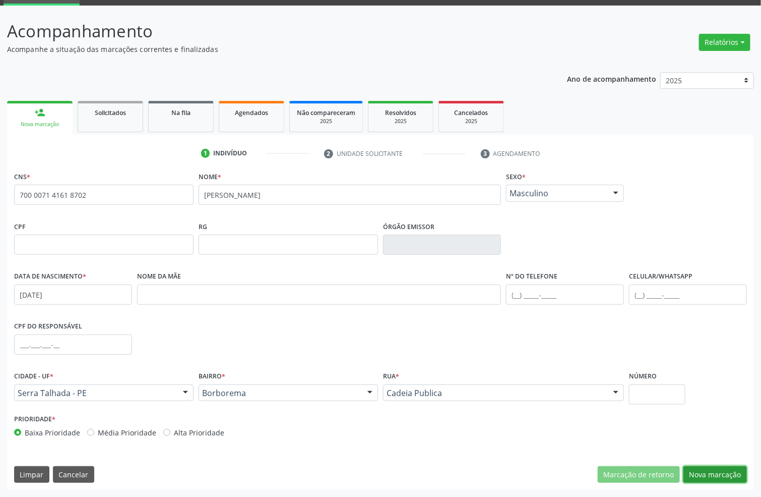
click at [685, 471] on button "Nova marcação" at bounding box center [716, 474] width 64 height 17
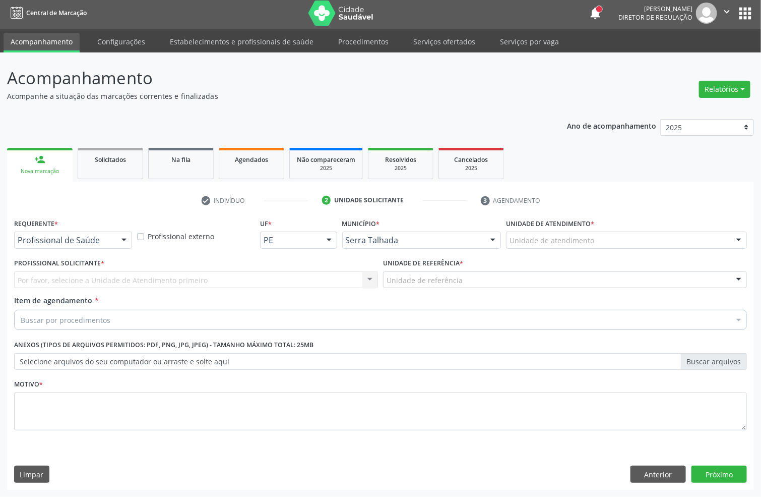
scroll to position [4, 0]
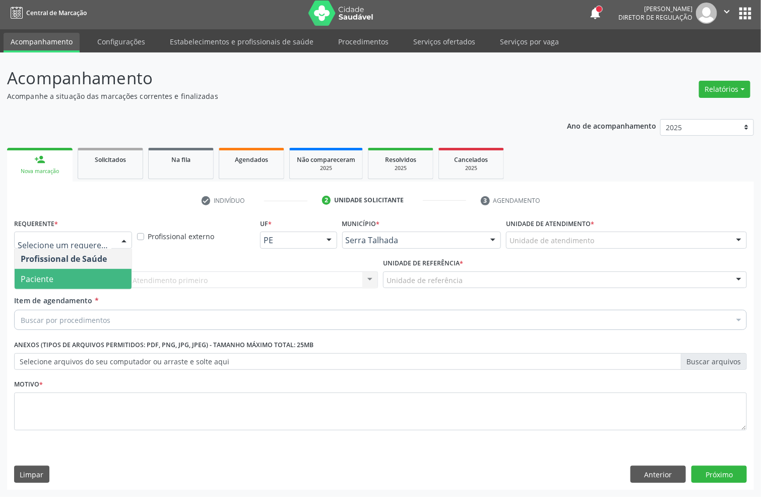
click at [65, 270] on span "Paciente" at bounding box center [73, 279] width 117 height 20
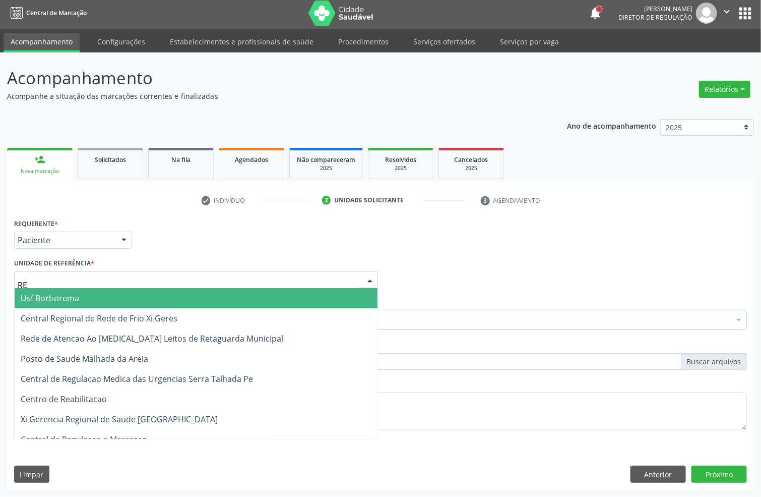
type input "REA"
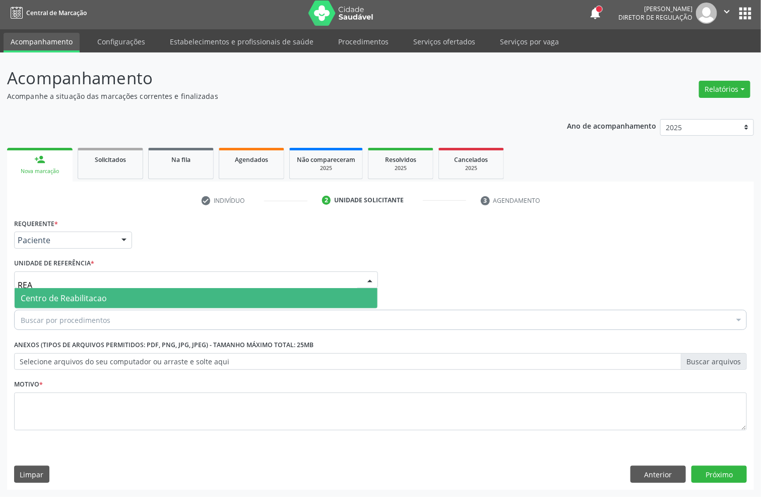
click at [71, 296] on span "Centro de Reabilitacao" at bounding box center [64, 297] width 86 height 11
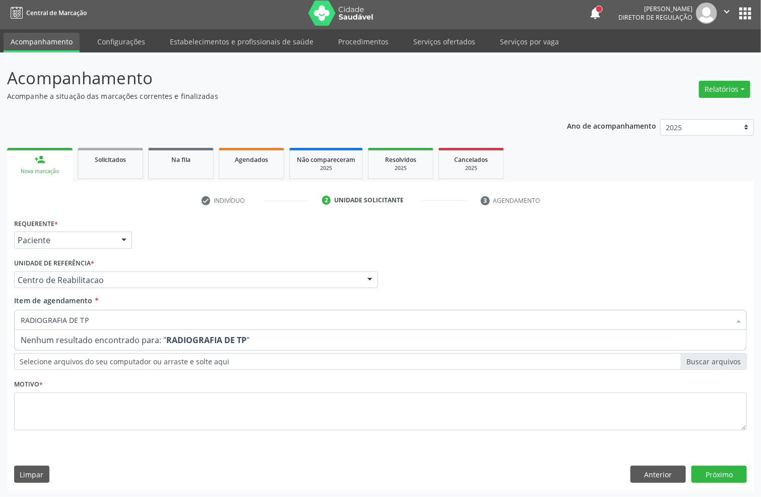
type input "RADIOGRAFIA DE T"
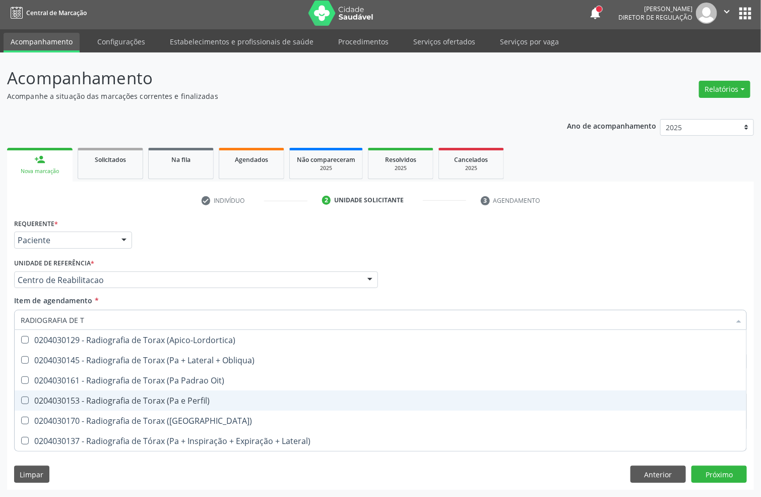
click at [92, 397] on div "0204030153 - Radiografia de Torax (Pa e Perfil)" at bounding box center [381, 400] width 720 height 8
checkbox Perfil\) "true"
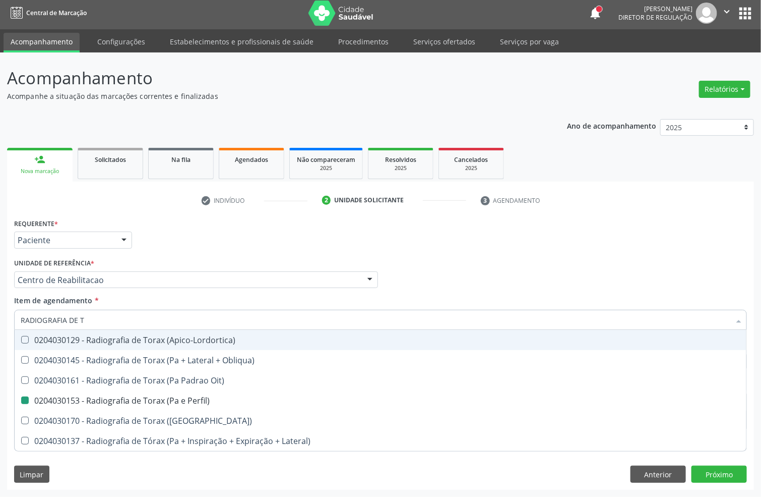
click at [193, 249] on div "Requerente * Paciente Profissional de Saúde Paciente Nenhum resultado encontrad…" at bounding box center [381, 235] width 738 height 39
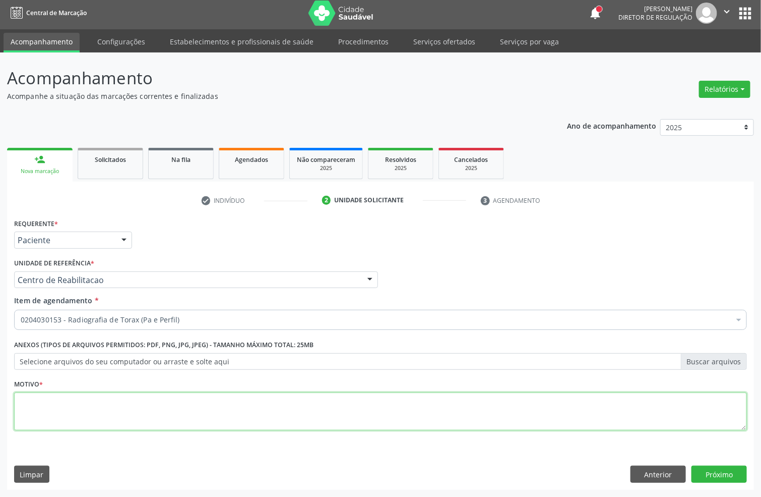
click at [61, 413] on textarea at bounding box center [380, 411] width 733 height 38
type textarea "A"
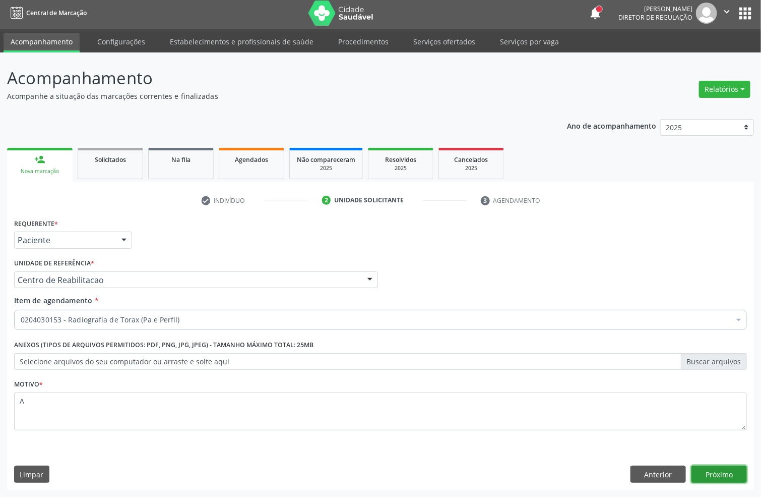
click at [704, 473] on button "Próximo" at bounding box center [719, 473] width 55 height 17
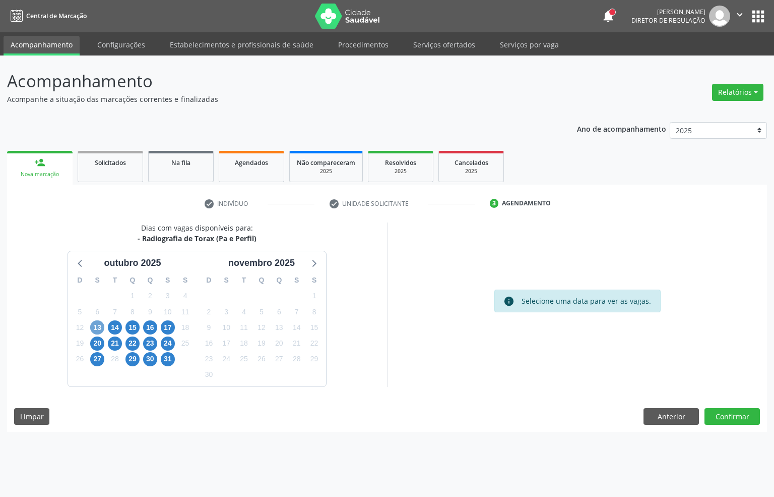
click at [100, 331] on span "13" at bounding box center [97, 327] width 14 height 14
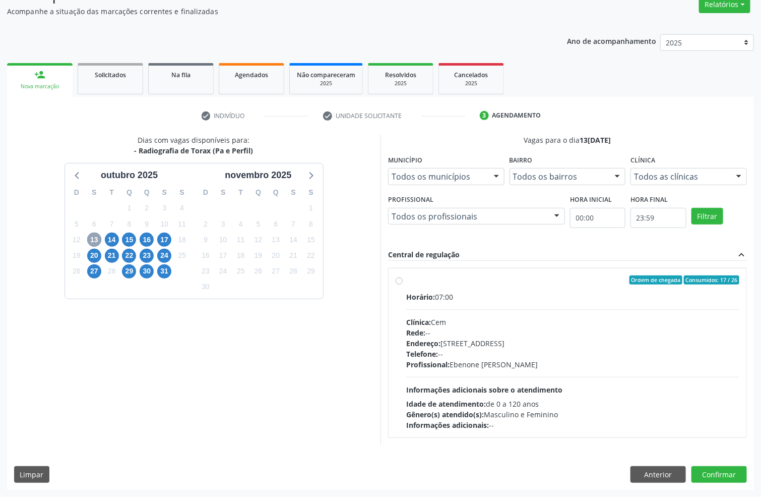
scroll to position [89, 0]
click at [528, 310] on div "Horário: 07:00 Clínica: Cem Rede: -- Endereço: Casa, nº 393, Nossa Senhora da P…" at bounding box center [572, 360] width 333 height 139
click at [403, 284] on input "Ordem de chegada Consumidos: 17 / 26 Horário: 07:00 Clínica: Cem Rede: -- Ender…" at bounding box center [399, 279] width 7 height 9
radio input "true"
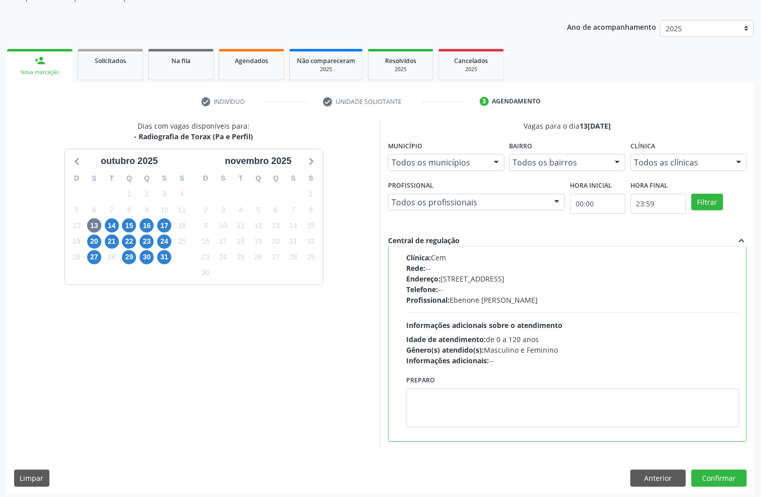
scroll to position [106, 0]
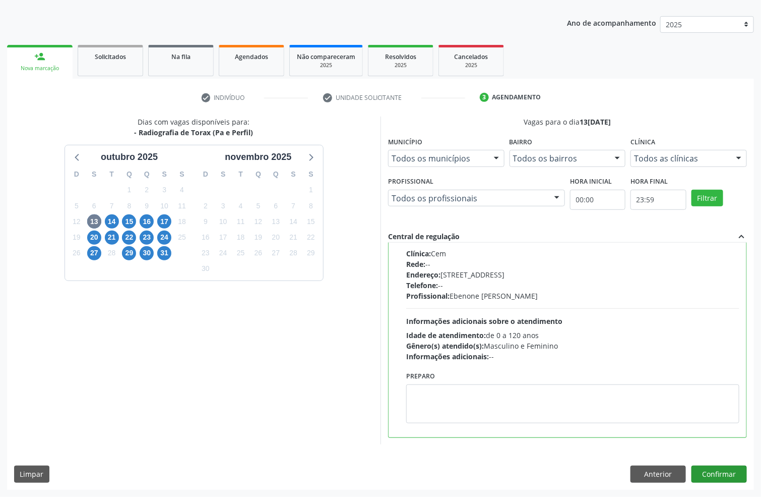
drag, startPoint x: 751, startPoint y: 466, endPoint x: 737, endPoint y: 472, distance: 15.2
click at [737, 471] on div "Dias com vagas disponíveis para: - Radiografia de Torax (Pa e Perfil) outubro 2…" at bounding box center [380, 302] width 747 height 373
click at [737, 472] on button "Confirmar" at bounding box center [719, 473] width 55 height 17
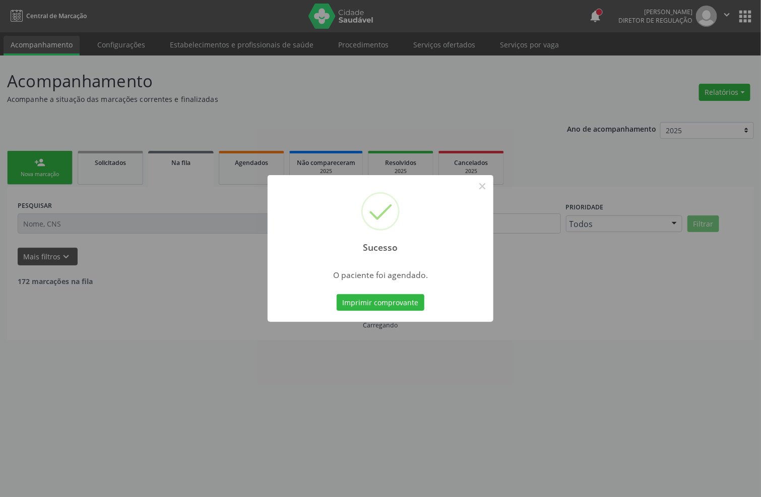
scroll to position [0, 0]
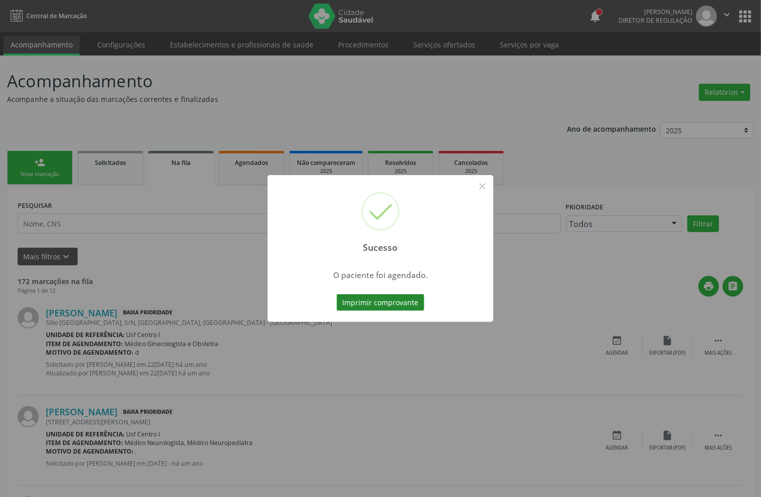
click at [399, 303] on button "Imprimir comprovante" at bounding box center [381, 302] width 88 height 17
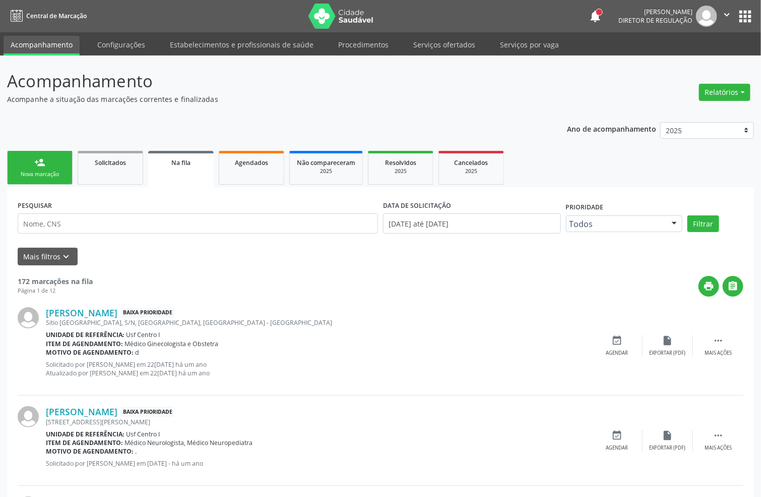
click at [61, 175] on div "Nova marcação" at bounding box center [40, 174] width 50 height 8
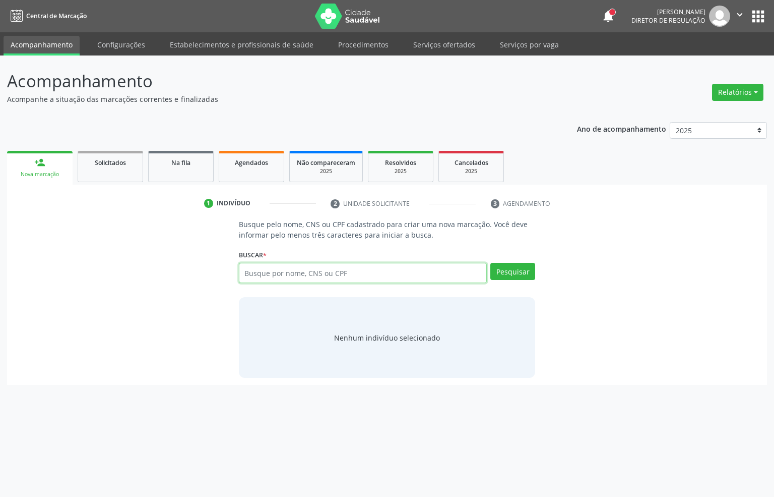
click at [269, 279] on input "text" at bounding box center [363, 273] width 249 height 20
type input "898006180229394"
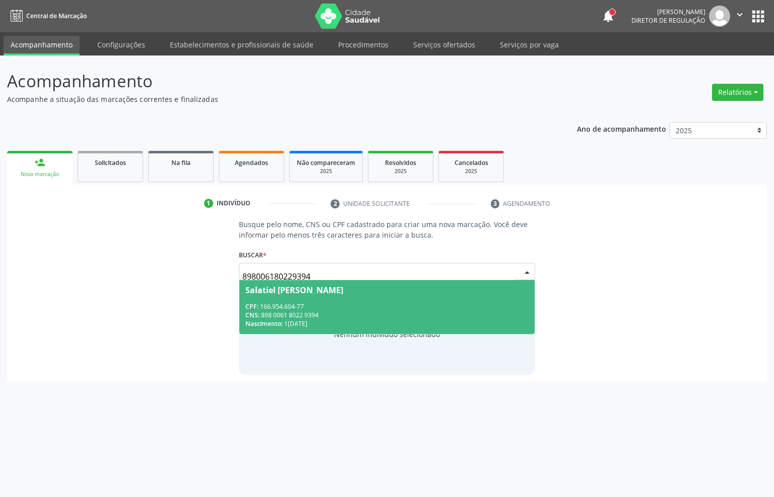
click at [365, 315] on div "CNS: 898 0061 8022 9394" at bounding box center [388, 315] width 284 height 9
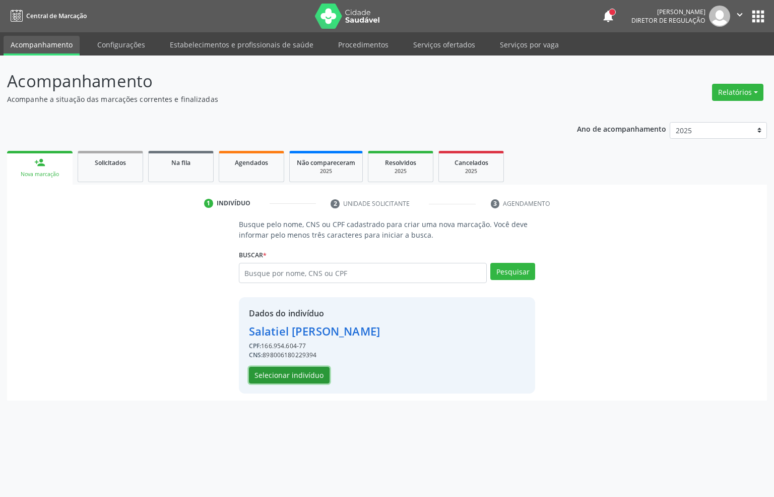
click at [297, 373] on button "Selecionar indivíduo" at bounding box center [289, 375] width 81 height 17
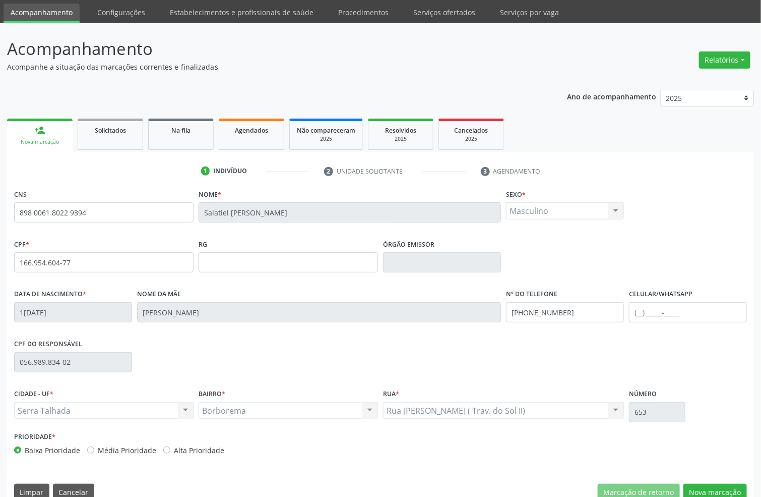
scroll to position [50, 0]
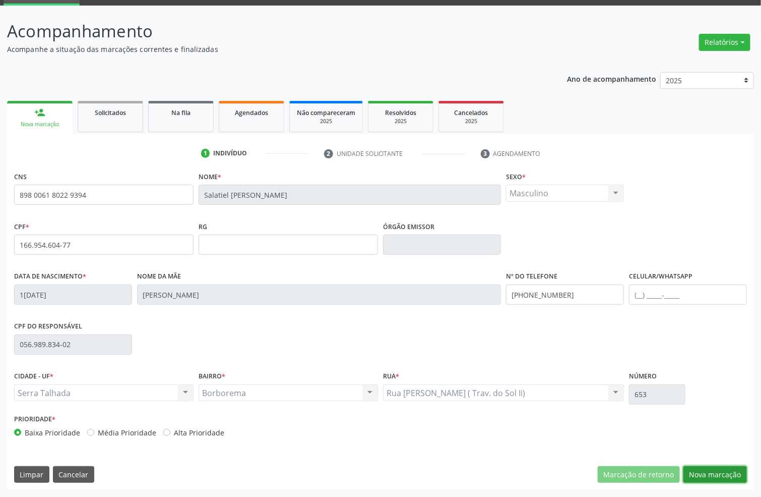
click at [732, 482] on button "Nova marcação" at bounding box center [716, 474] width 64 height 17
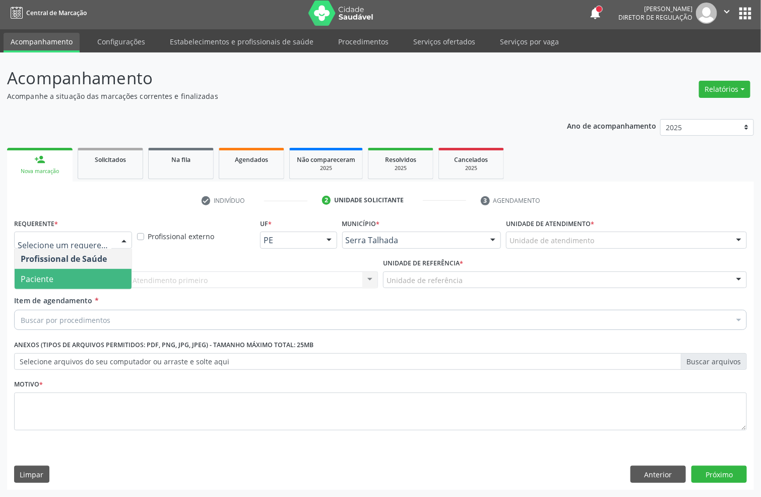
click at [32, 273] on span "Paciente" at bounding box center [37, 278] width 33 height 11
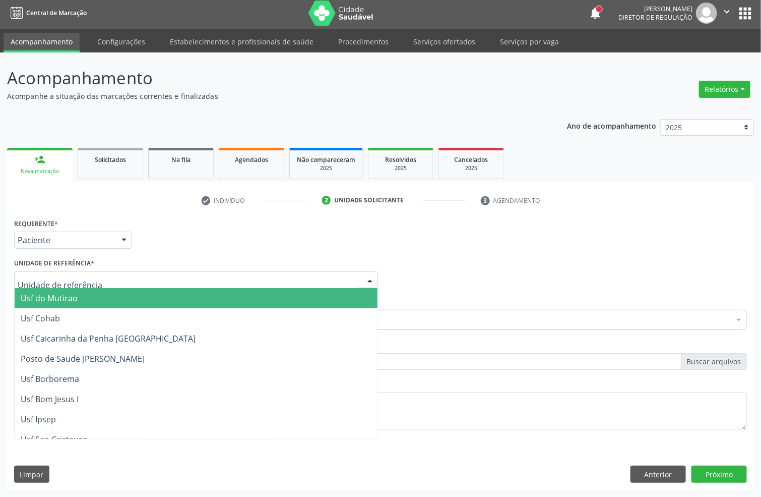
click at [32, 273] on div at bounding box center [196, 279] width 364 height 17
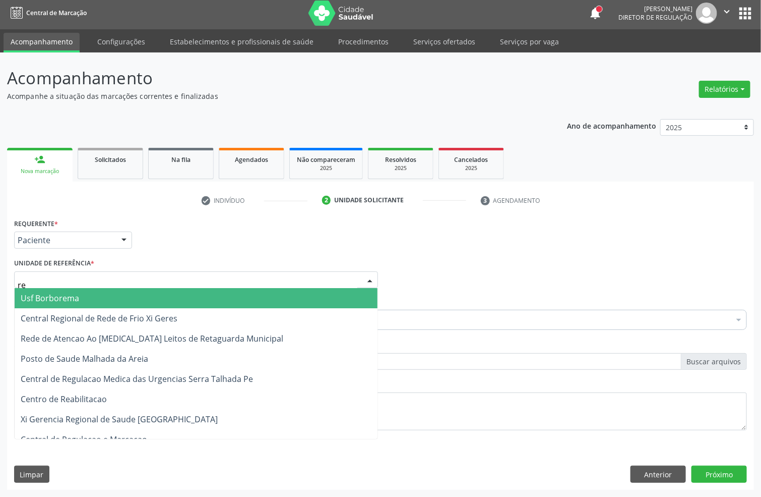
type input "rea"
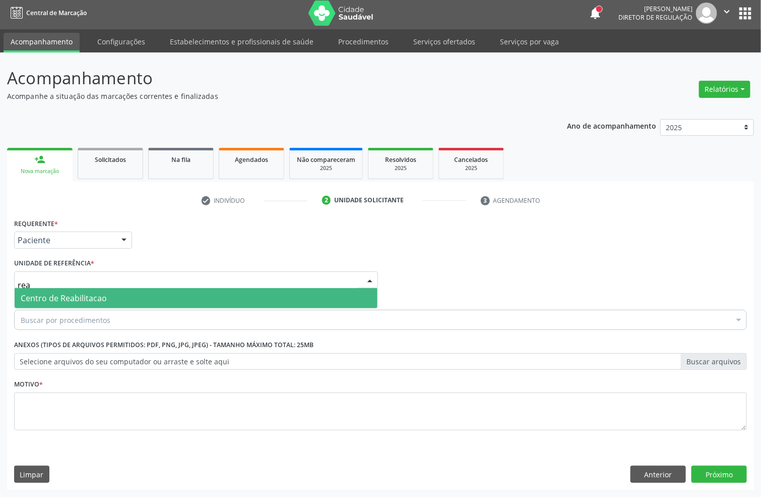
click at [69, 301] on span "Centro de Reabilitacao" at bounding box center [64, 297] width 86 height 11
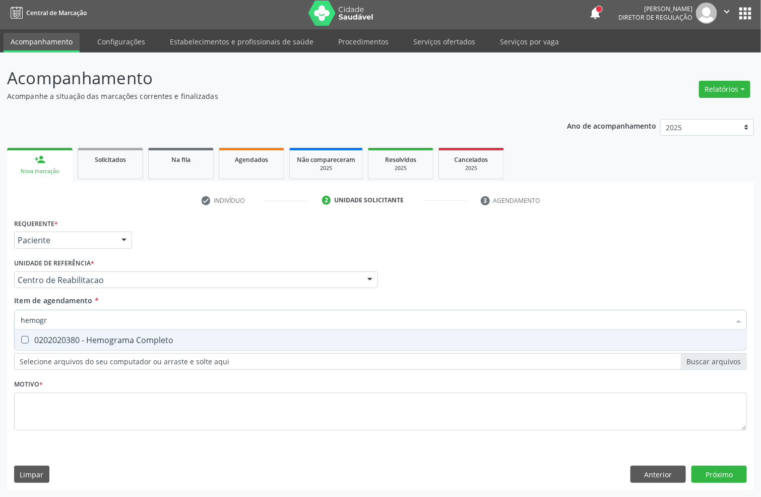
type input "hemogra"
click at [102, 343] on div "0202020380 - Hemograma Completo" at bounding box center [381, 340] width 720 height 8
checkbox Completo "true"
click at [85, 323] on input "hemogra" at bounding box center [376, 320] width 710 height 20
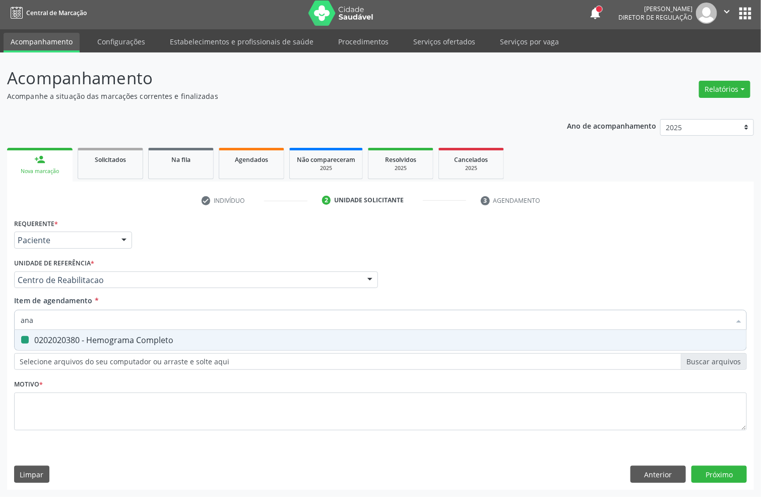
type input "anal"
checkbox Completo "false"
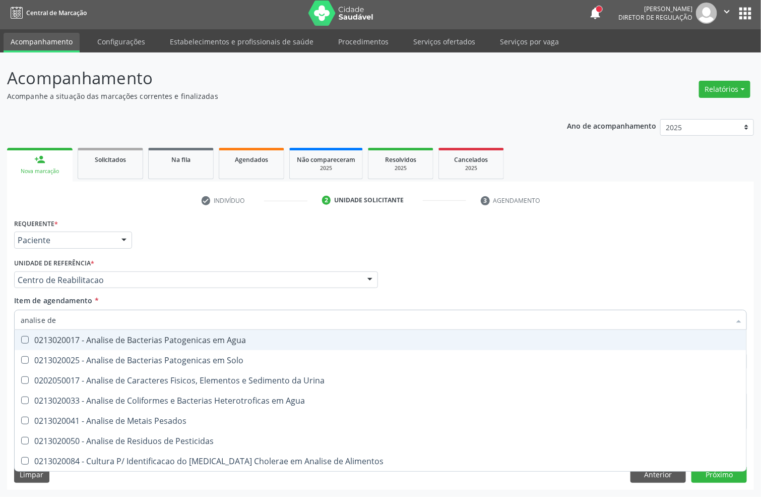
type input "analise de c"
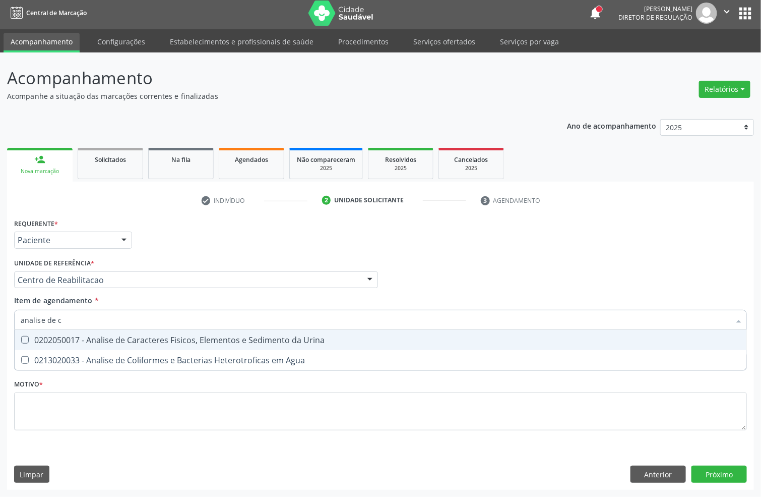
click at [123, 340] on div "0202050017 - Analise de Caracteres Fisicos, Elementos e Sedimento da Urina" at bounding box center [381, 340] width 720 height 8
checkbox Urina "true"
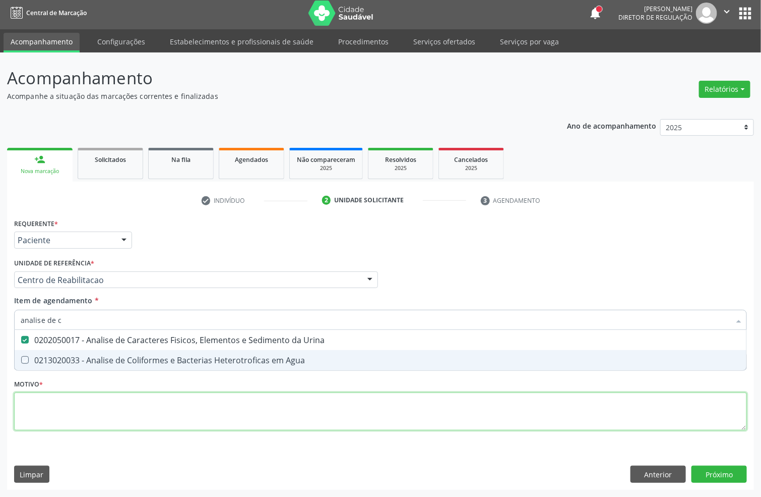
click at [69, 404] on div "Requerente * Paciente Profissional de Saúde Paciente Nenhum resultado encontrad…" at bounding box center [380, 330] width 733 height 228
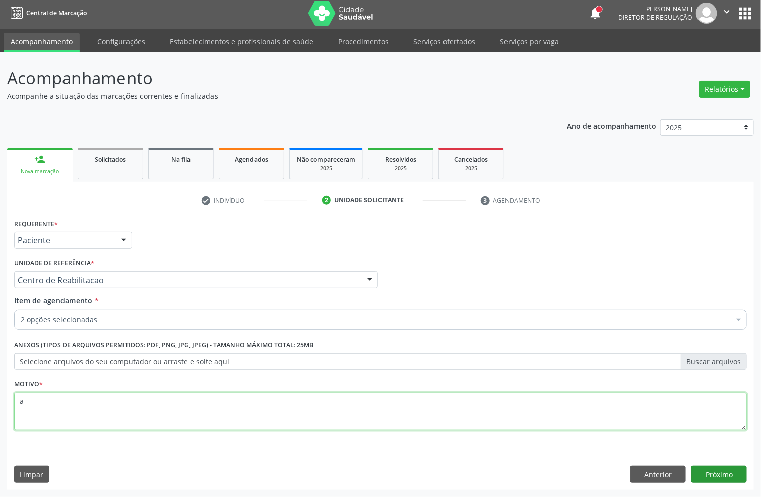
type textarea "a"
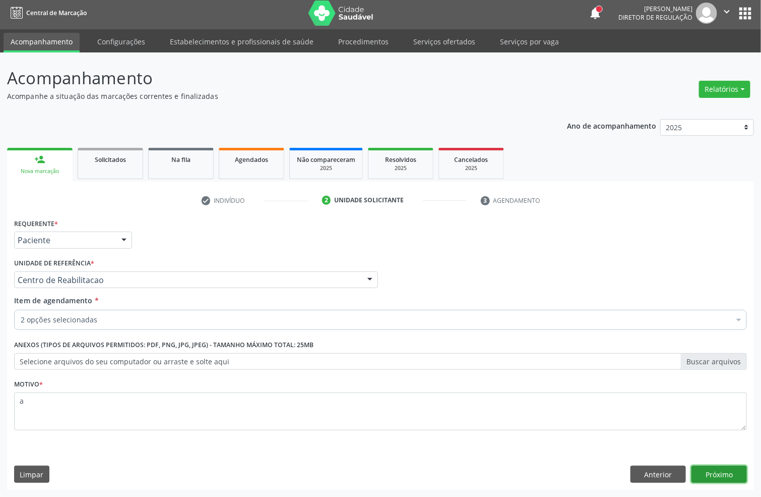
click at [713, 475] on button "Próximo" at bounding box center [719, 473] width 55 height 17
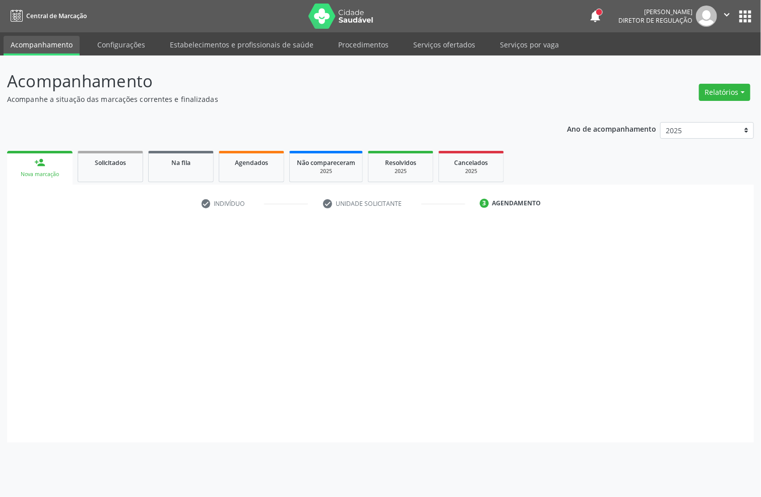
scroll to position [0, 0]
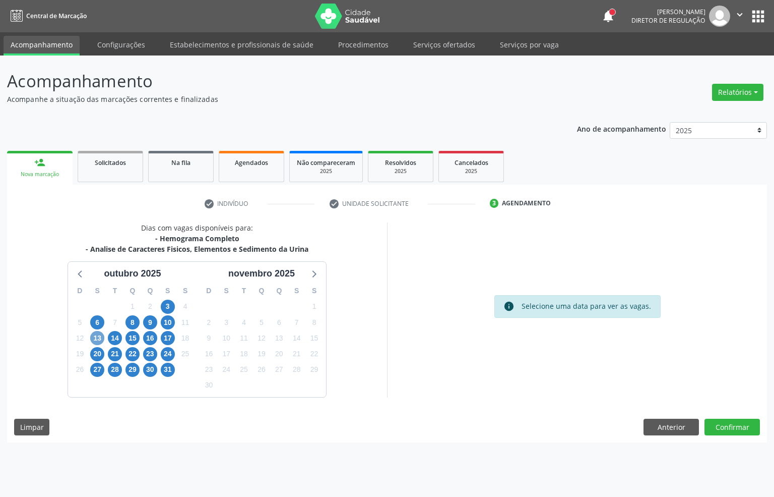
click at [94, 337] on span "13" at bounding box center [97, 338] width 14 height 14
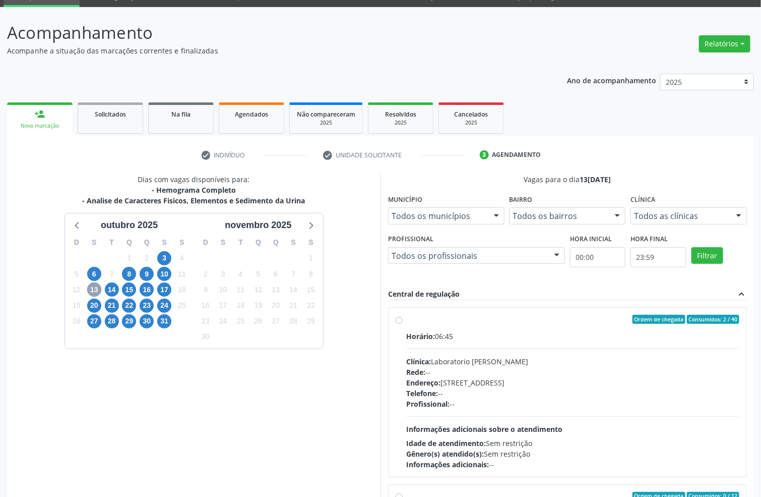
scroll to position [76, 0]
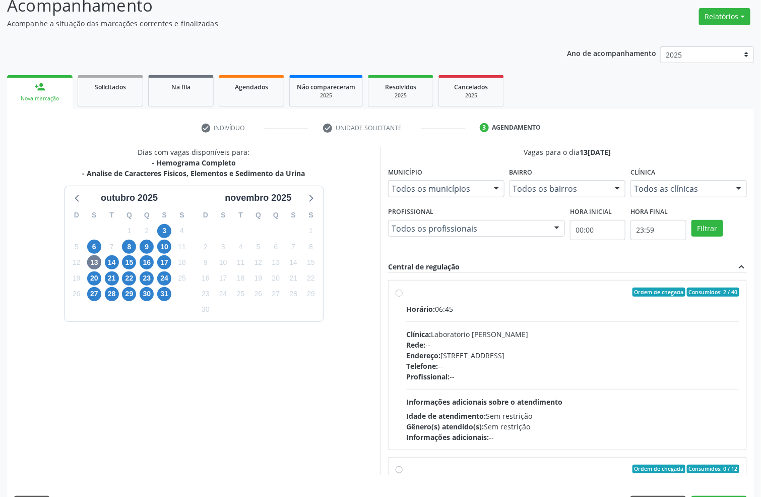
click at [513, 340] on div "Rede: --" at bounding box center [572, 344] width 333 height 11
click at [403, 296] on input "Ordem de chegada Consumidos: 2 / 40 Horário: 06:45 Clínica: Laboratorio Jose Pa…" at bounding box center [399, 291] width 7 height 9
radio input "true"
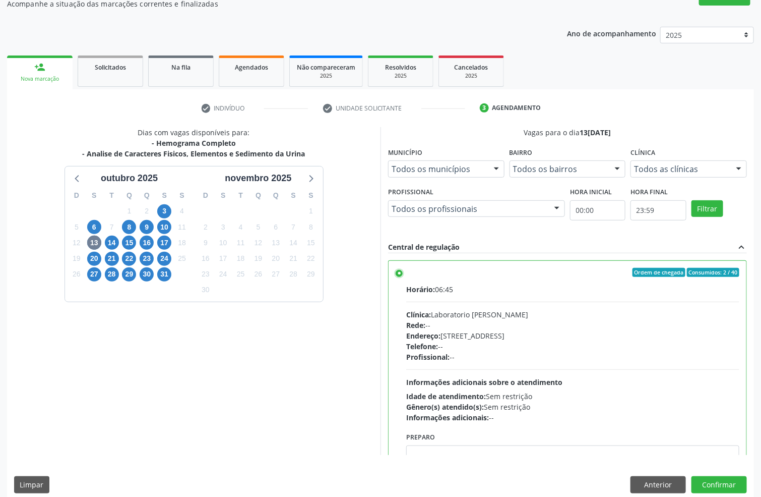
scroll to position [106, 0]
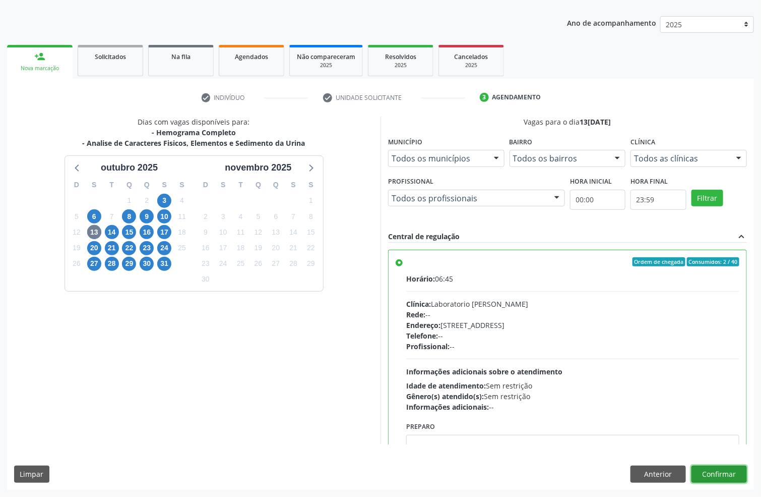
click at [728, 470] on button "Confirmar" at bounding box center [719, 473] width 55 height 17
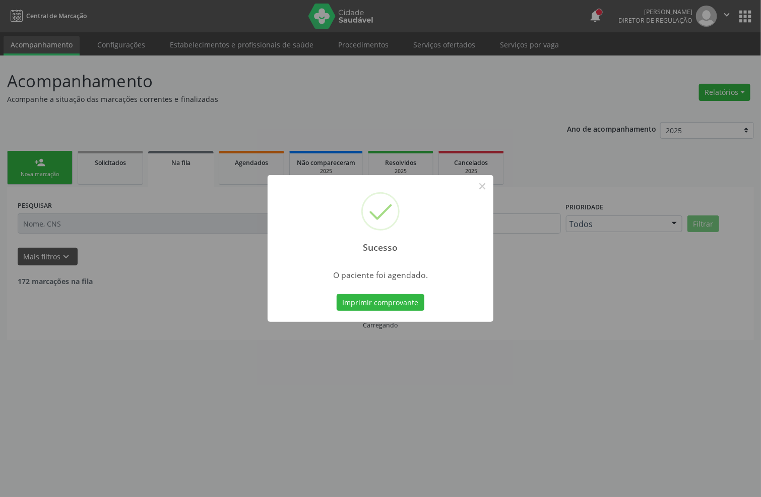
scroll to position [0, 0]
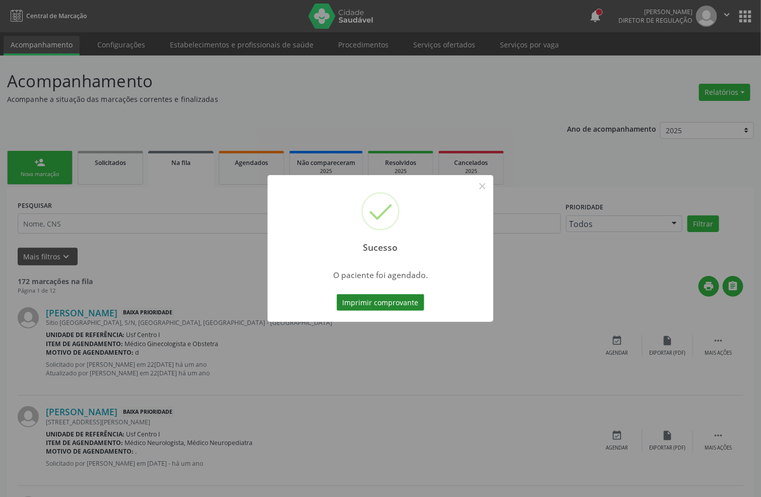
click at [387, 305] on button "Imprimir comprovante" at bounding box center [381, 302] width 88 height 17
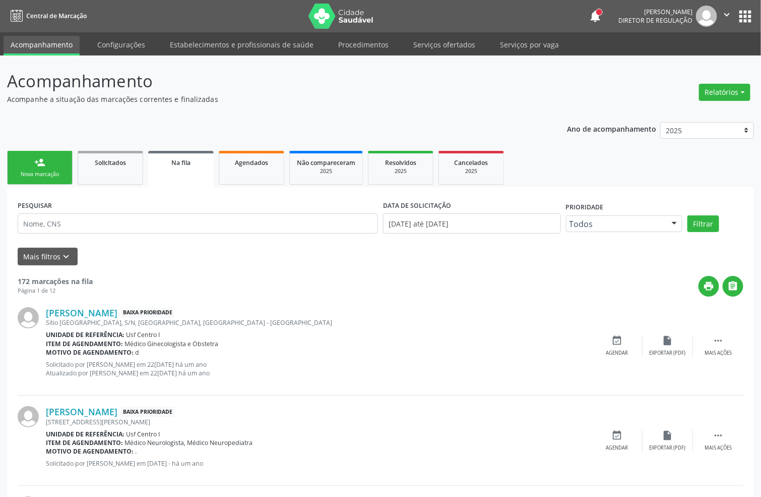
click at [59, 179] on link "person_add Nova marcação" at bounding box center [40, 168] width 66 height 34
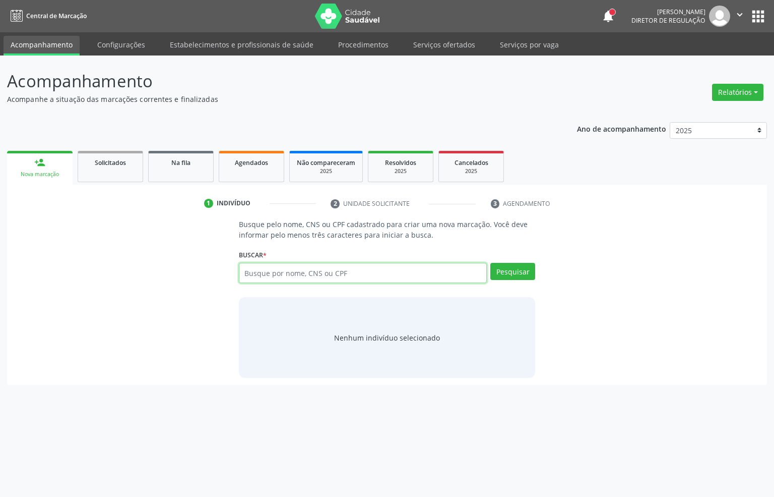
click at [263, 280] on input "text" at bounding box center [363, 273] width 249 height 20
type input "707009804537739"
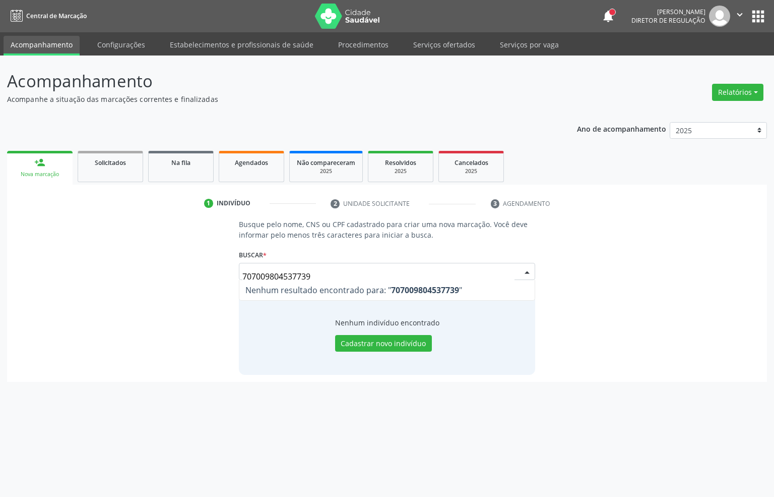
click at [280, 277] on input "707009804537739" at bounding box center [379, 276] width 273 height 20
click at [411, 344] on button "Cadastrar novo indivíduo" at bounding box center [383, 343] width 97 height 17
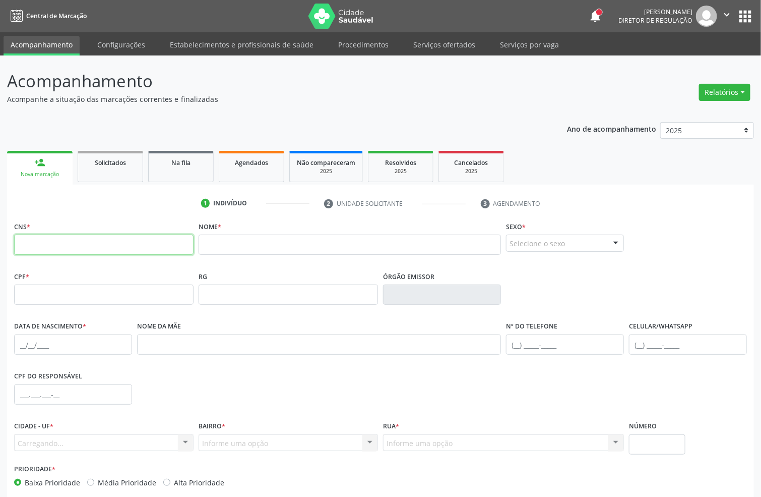
click at [117, 241] on input "text" at bounding box center [104, 244] width 180 height 20
paste input "707 0098 0453 7739"
type input "707 0098 0453 7739"
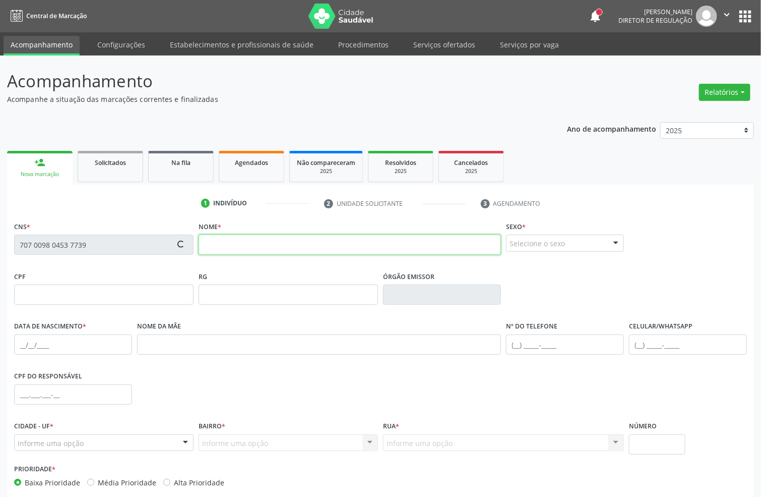
click at [221, 249] on input "text" at bounding box center [350, 244] width 303 height 20
type input "j"
type input "JOSE ADRIANO ALVES DE LIMA"
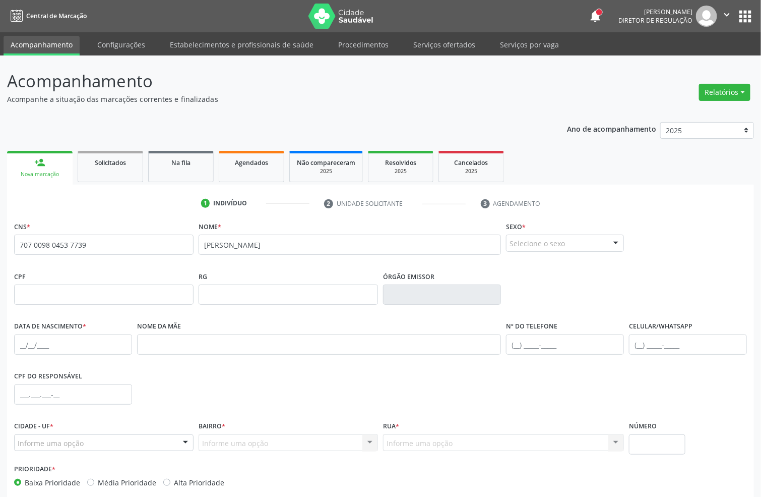
click at [541, 241] on div "Selecione o sexo" at bounding box center [565, 242] width 118 height 17
click at [537, 273] on span "Feminino" at bounding box center [565, 282] width 117 height 20
click at [18, 341] on input "text" at bounding box center [73, 344] width 118 height 20
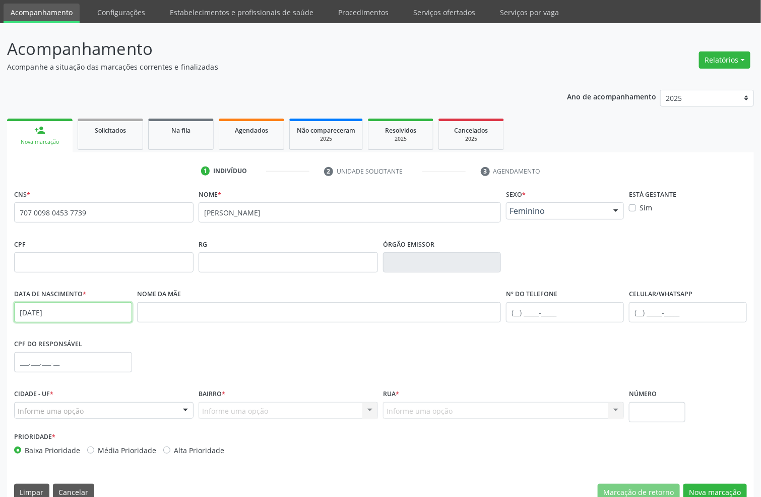
scroll to position [50, 0]
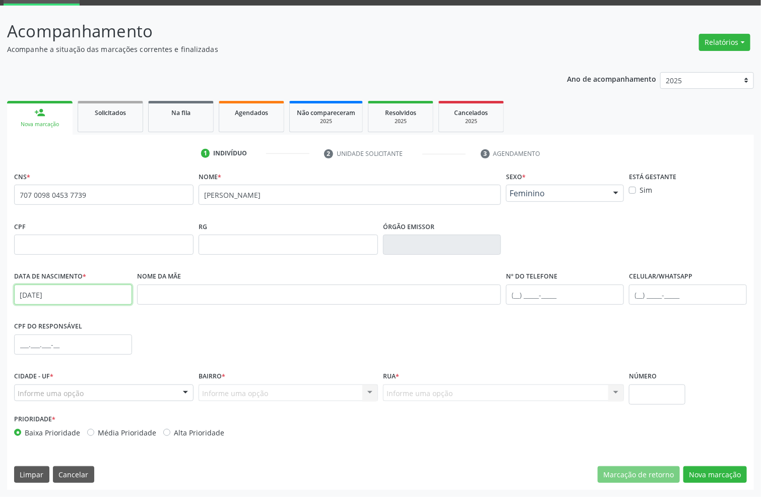
type input "08/08/1986"
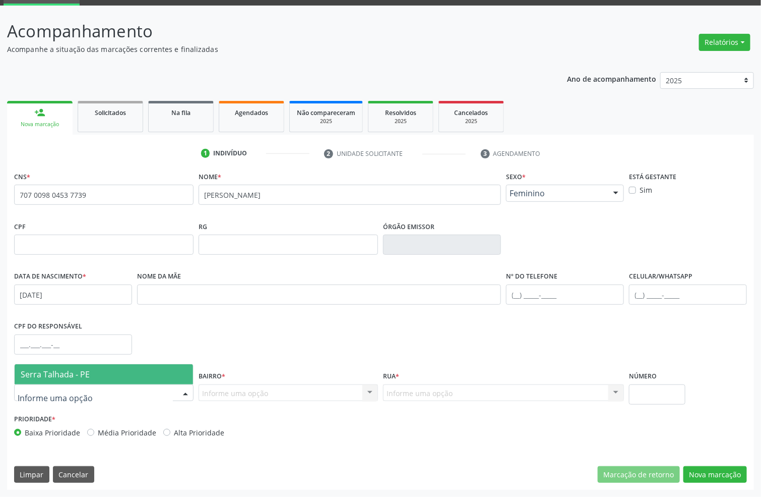
click at [68, 373] on span "Serra Talhada - PE" at bounding box center [55, 374] width 69 height 11
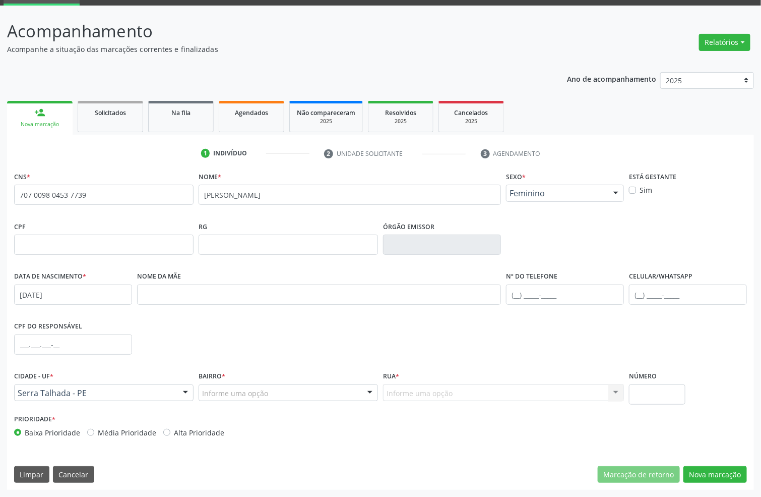
click at [268, 387] on div "Informe uma opção" at bounding box center [289, 392] width 180 height 17
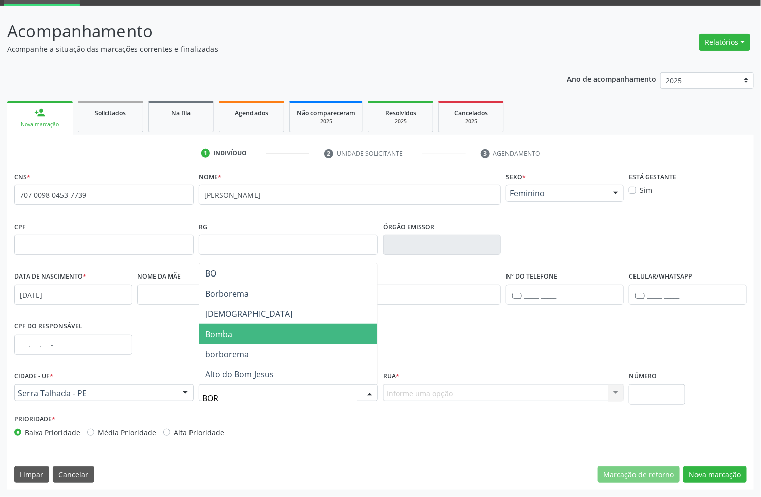
type input "BORB"
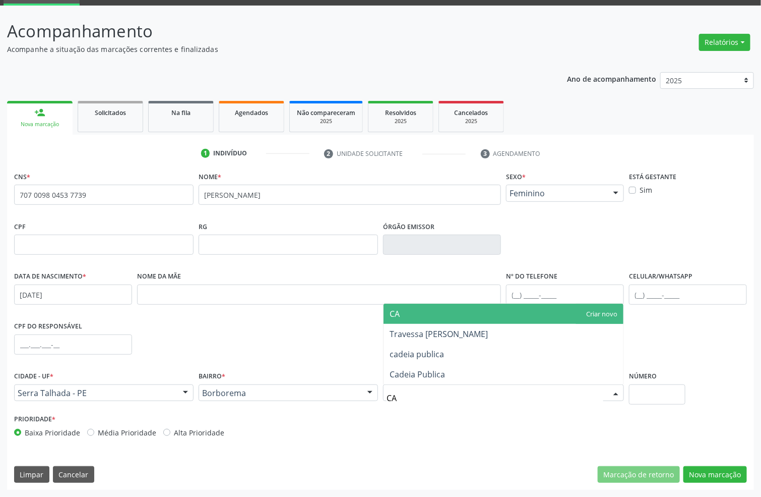
type input "CAD"
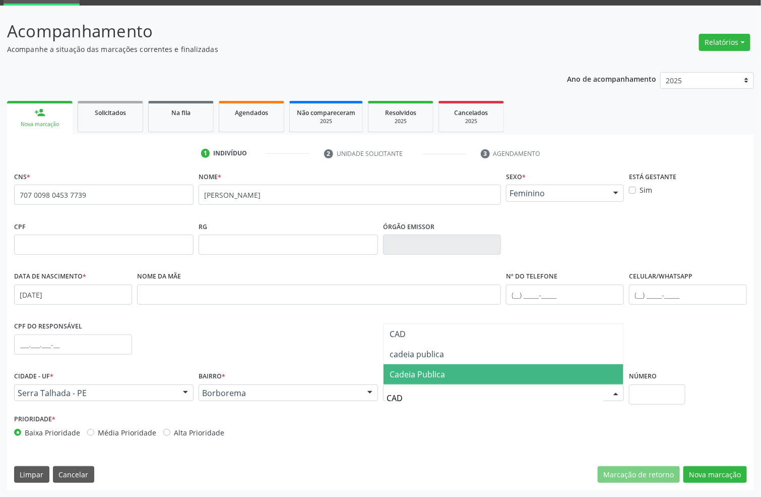
click at [438, 375] on span "Cadeia Publica" at bounding box center [417, 374] width 55 height 11
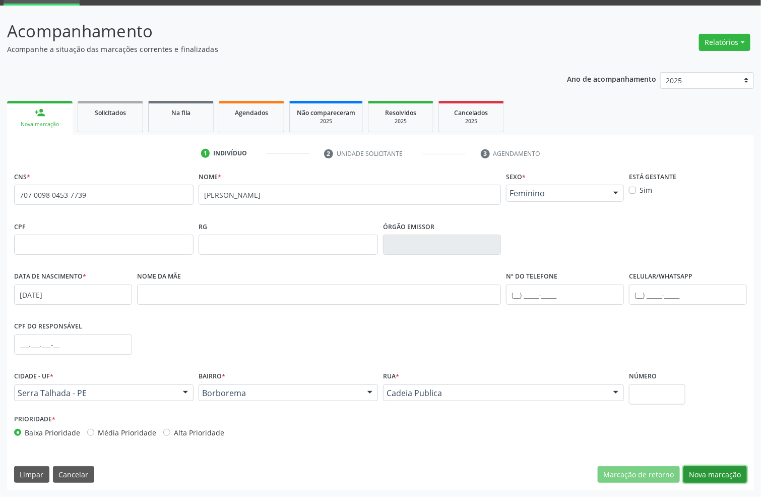
click at [722, 470] on button "Nova marcação" at bounding box center [716, 474] width 64 height 17
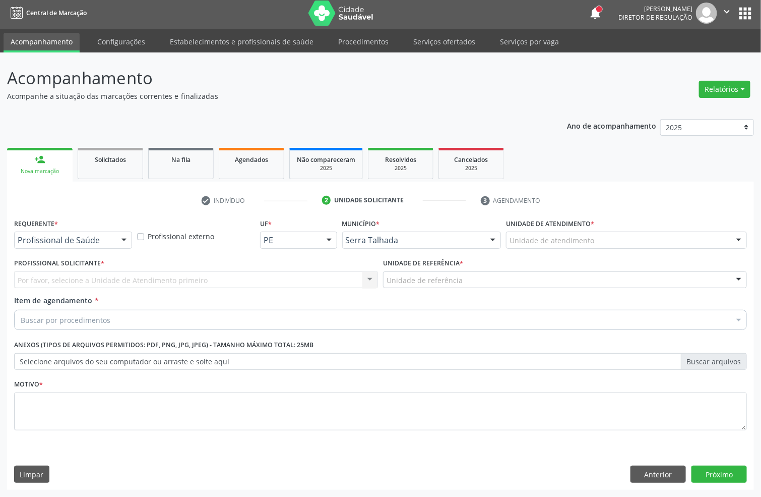
scroll to position [4, 0]
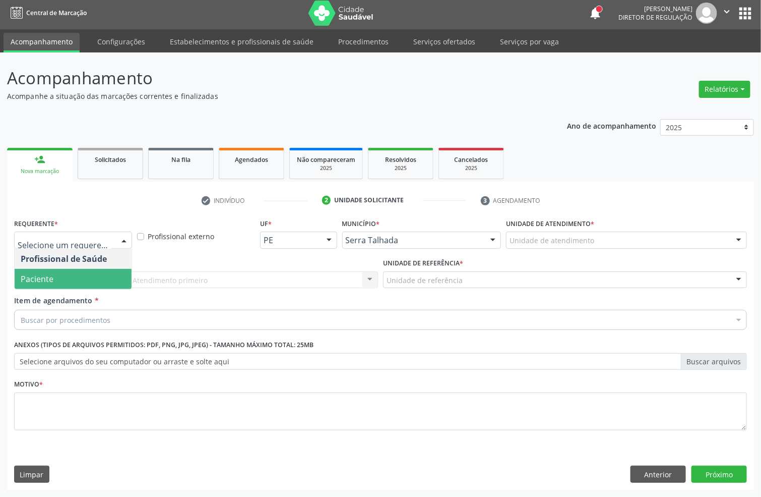
click at [64, 272] on span "Paciente" at bounding box center [73, 279] width 117 height 20
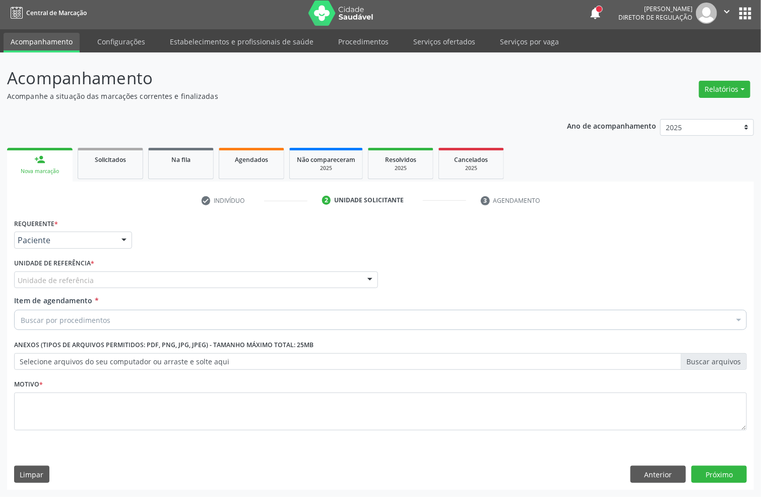
click at [64, 272] on div "Unidade de referência" at bounding box center [196, 279] width 364 height 17
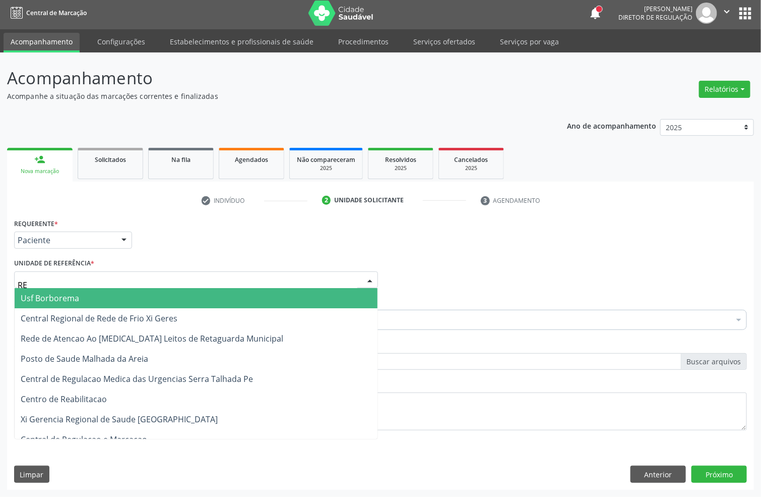
type input "REA"
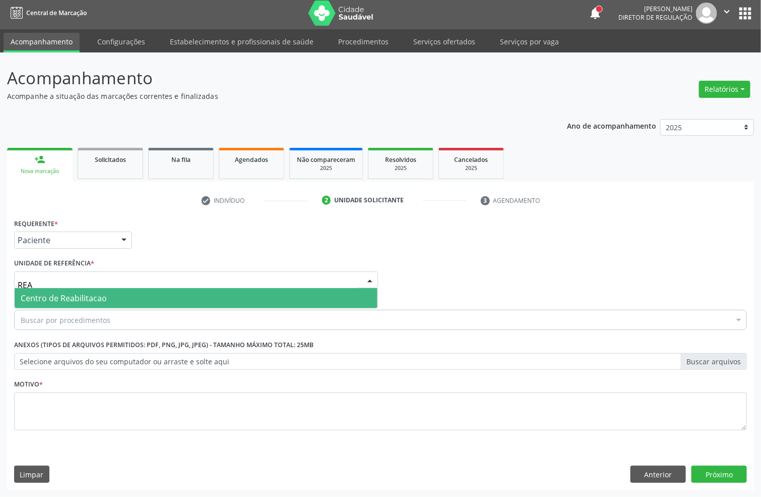
click at [67, 295] on span "Centro de Reabilitacao" at bounding box center [64, 297] width 86 height 11
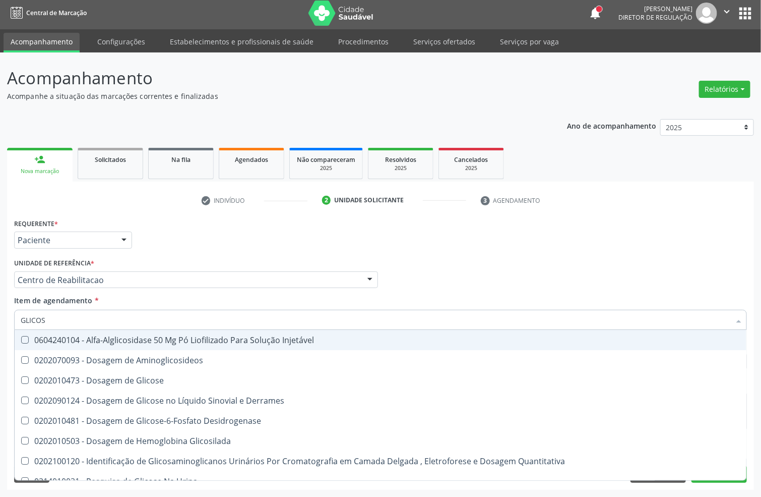
type input "GLICOSE"
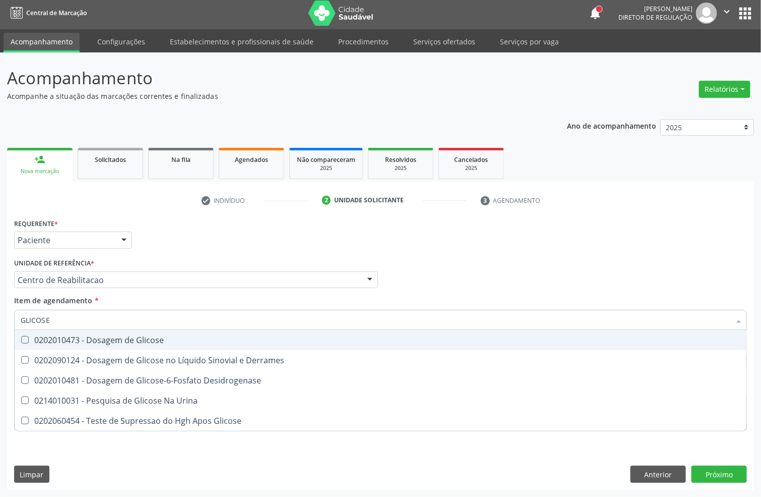
click at [38, 336] on div "0202010473 - Dosagem de Glicose" at bounding box center [381, 340] width 720 height 8
checkbox Glicose "true"
click at [56, 324] on input "GLICOSE" at bounding box center [376, 320] width 710 height 20
type input "CRE"
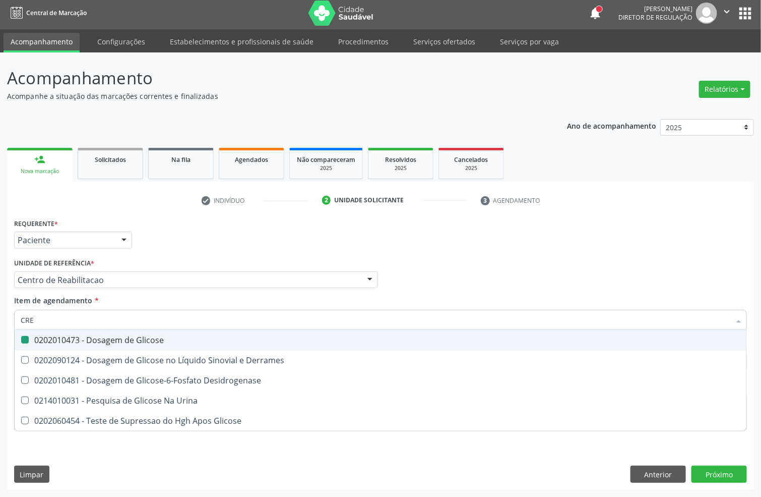
checkbox Glicose "false"
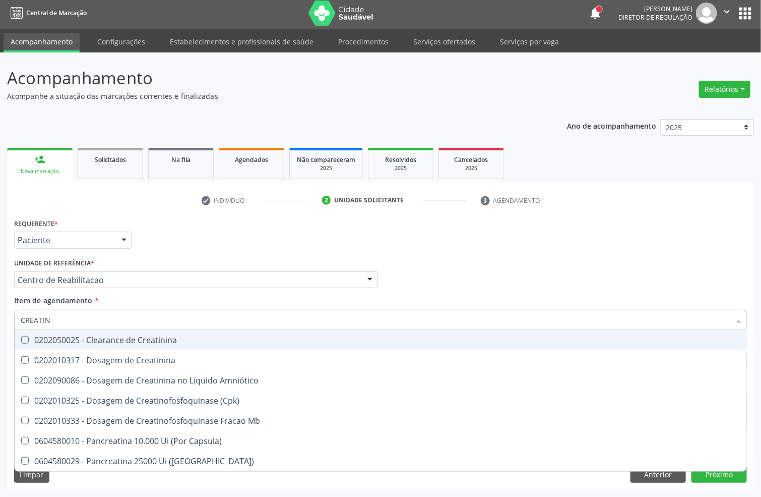
type input "CREATINI"
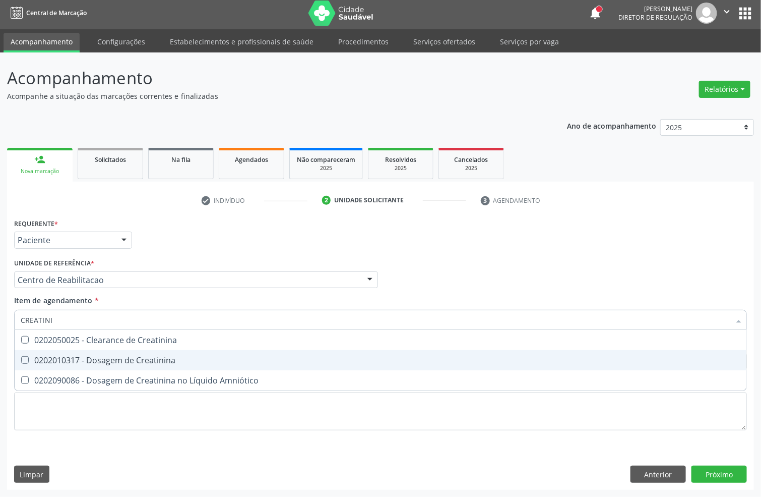
click at [110, 356] on div "0202010317 - Dosagem de Creatinina" at bounding box center [381, 360] width 720 height 8
checkbox Creatinina "true"
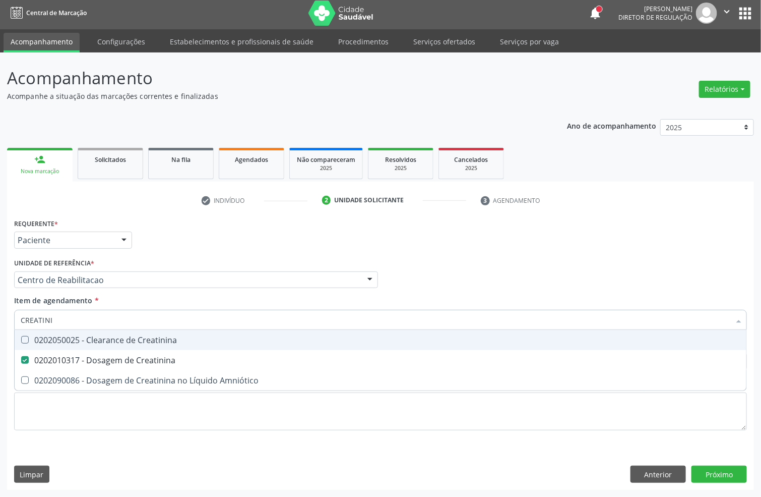
click at [88, 321] on input "CREATINI" at bounding box center [376, 320] width 710 height 20
type input "UREI"
checkbox Creatinina "false"
type input "UREIA"
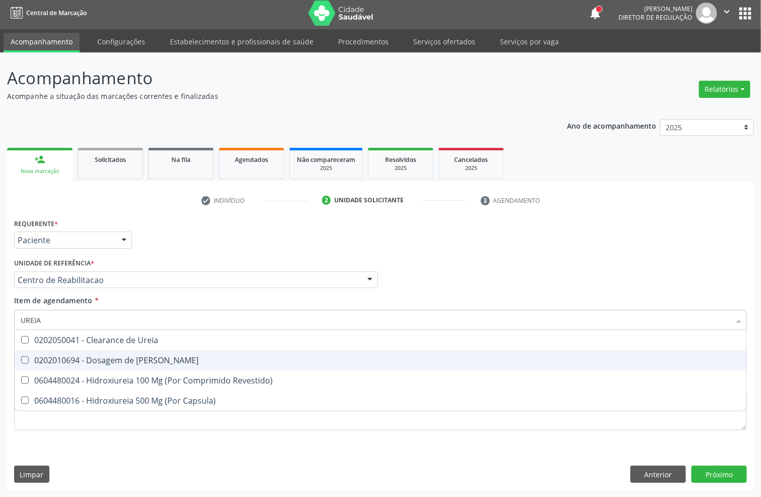
drag, startPoint x: 89, startPoint y: 359, endPoint x: 62, endPoint y: 330, distance: 40.0
click at [88, 360] on div "0202010694 - Dosagem de [PERSON_NAME]" at bounding box center [381, 360] width 720 height 8
checkbox Ureia "true"
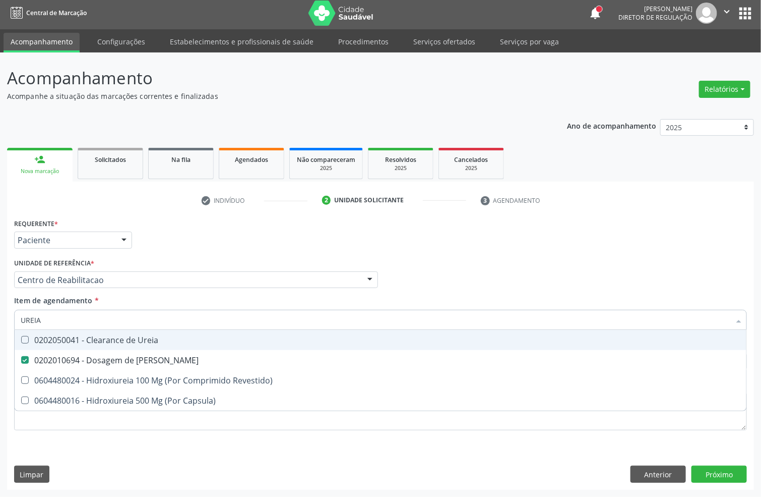
click at [57, 326] on input "UREIA" at bounding box center [376, 320] width 710 height 20
type input "COLES"
checkbox Ureia "false"
type input "COLEST"
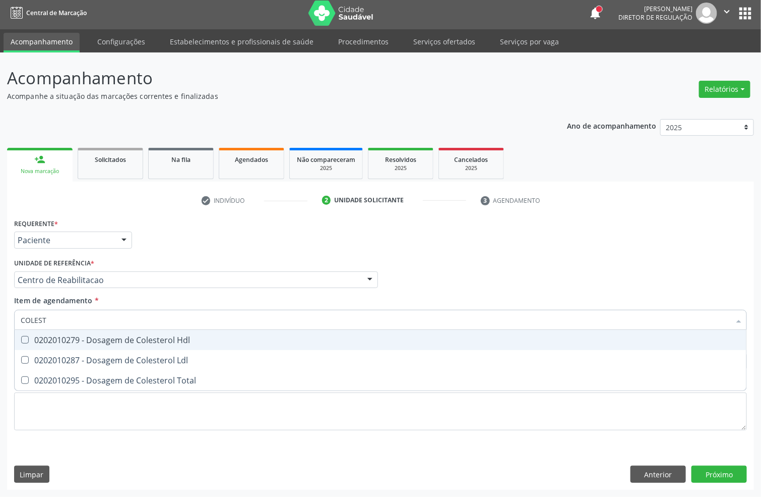
click at [77, 336] on div "0202010279 - Dosagem de Colesterol Hdl" at bounding box center [381, 340] width 720 height 8
checkbox Hdl "true"
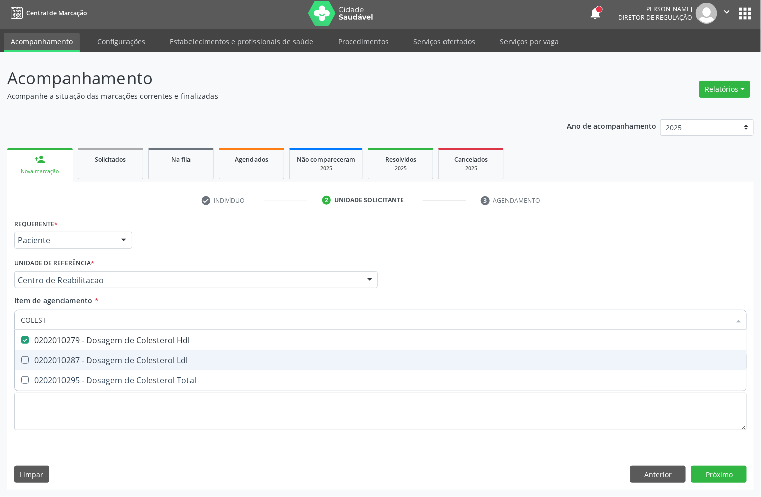
click at [69, 351] on span "0202010287 - Dosagem de Colesterol Ldl" at bounding box center [381, 360] width 732 height 20
checkbox Ldl "true"
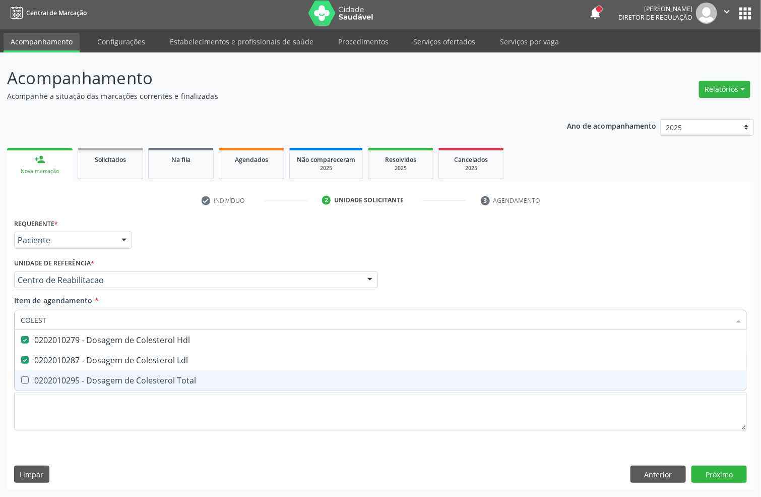
drag, startPoint x: 63, startPoint y: 376, endPoint x: 49, endPoint y: 339, distance: 38.8
click at [59, 376] on div "0202010295 - Dosagem de Colesterol Total" at bounding box center [381, 380] width 720 height 8
checkbox Total "true"
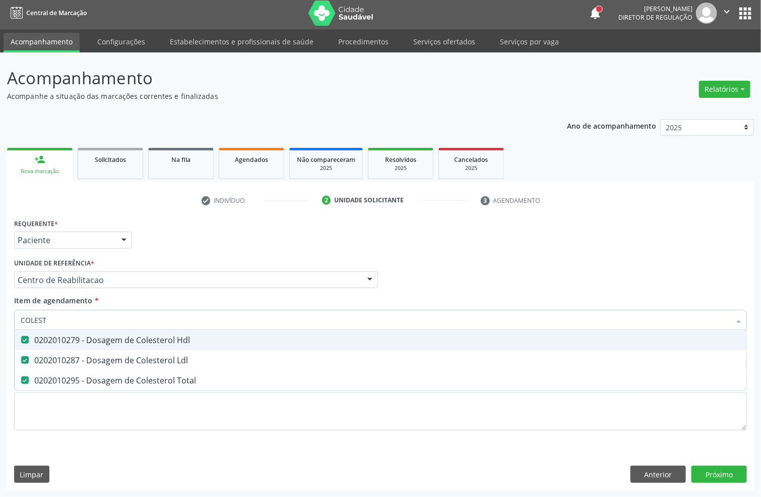
click at [47, 324] on input "COLEST" at bounding box center [376, 320] width 710 height 20
type input "TRANS"
checkbox Hdl "false"
checkbox Ldl "false"
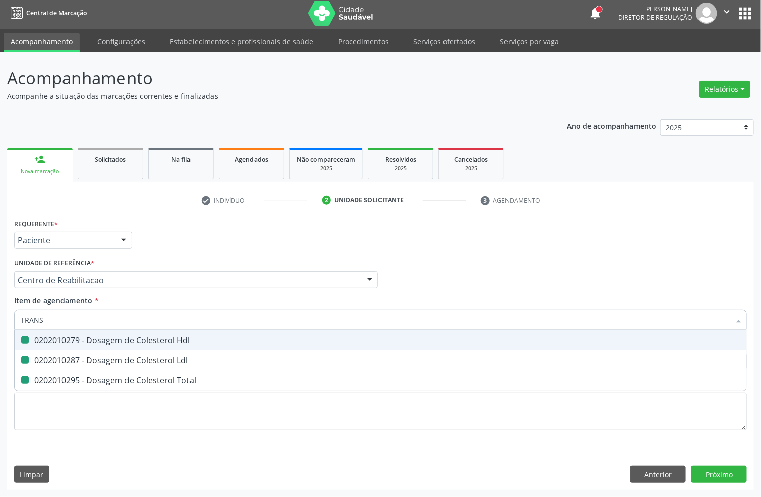
checkbox Total "false"
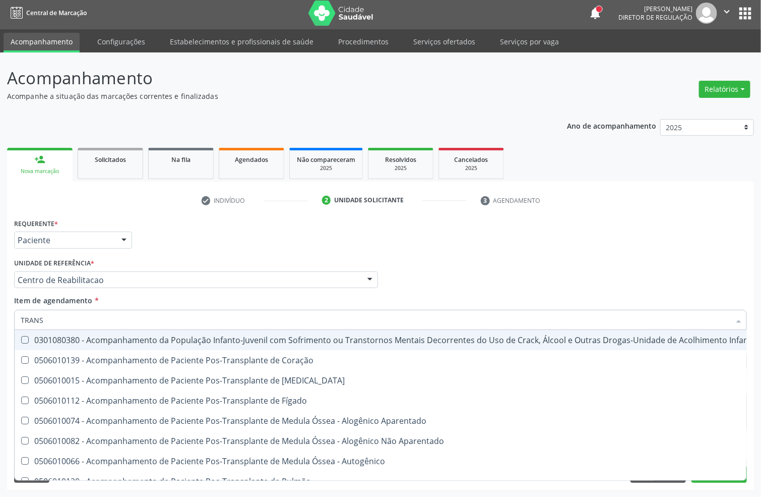
type input "TRANSA"
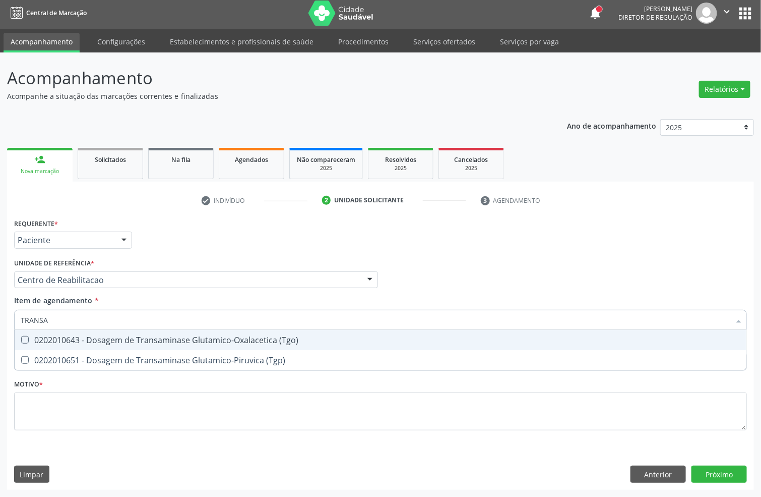
click at [70, 343] on div "0202010643 - Dosagem de Transaminase Glutamico-Oxalacetica (Tgo)" at bounding box center [381, 340] width 720 height 8
checkbox \(Tgo\) "true"
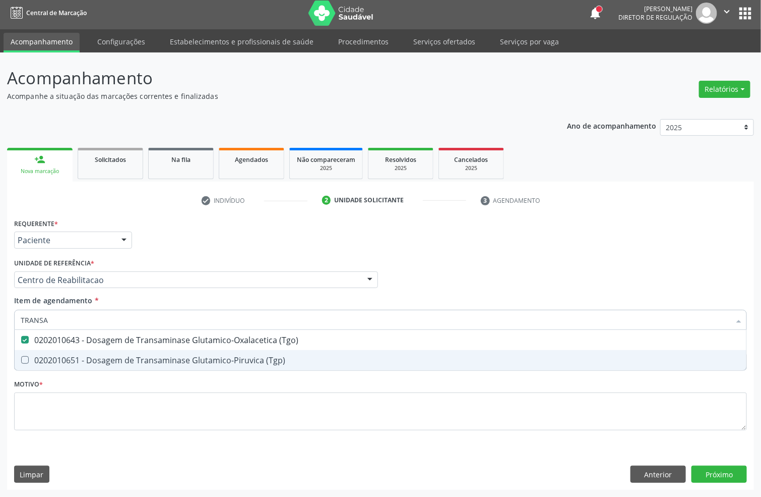
click at [70, 356] on div "0202010651 - Dosagem de Transaminase Glutamico-Piruvica (Tgp)" at bounding box center [381, 360] width 720 height 8
checkbox \(Tgp\) "true"
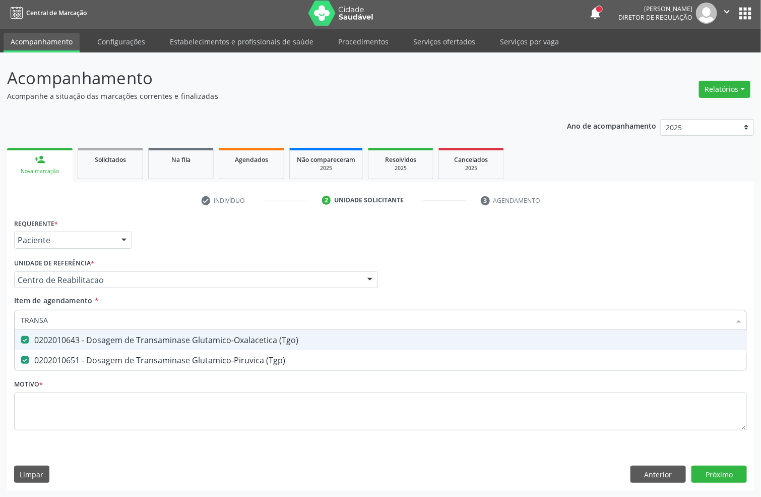
click at [70, 323] on input "TRANSA" at bounding box center [376, 320] width 710 height 20
checkbox \(Tgo\) "false"
checkbox \(Tgp\) "false"
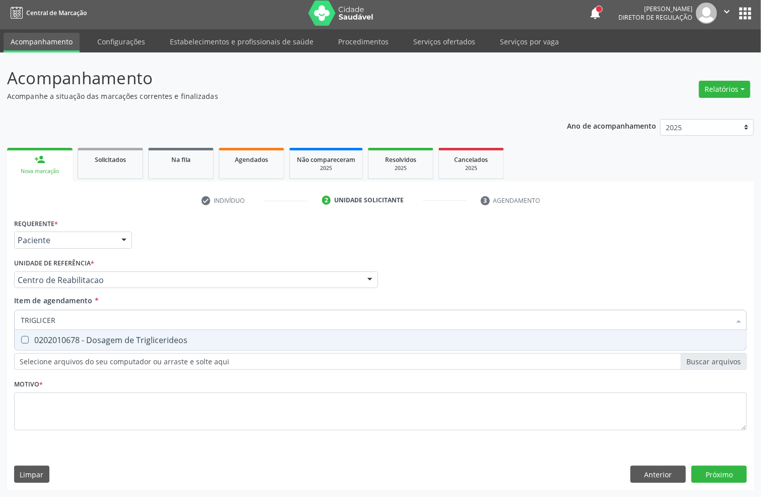
type input "TRIGLICERI"
click at [44, 336] on div "0202010678 - Dosagem de Triglicerideos" at bounding box center [381, 340] width 720 height 8
checkbox Triglicerideos "true"
click at [66, 323] on input "TRIGLICERI" at bounding box center [376, 320] width 710 height 20
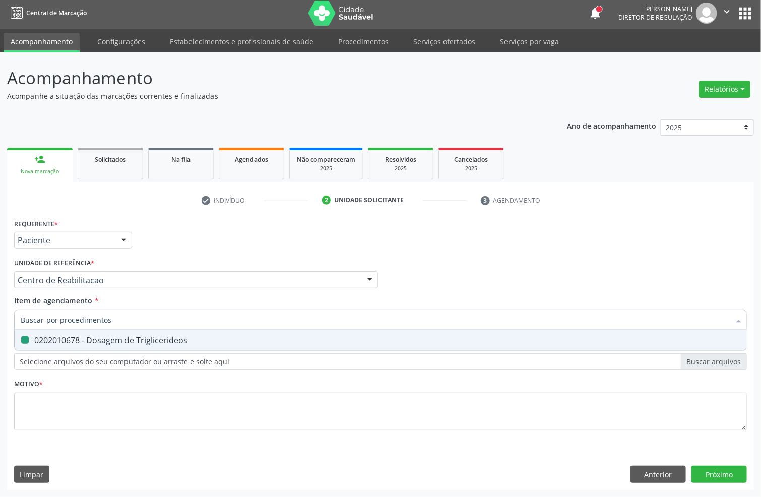
checkbox Triglicerideos "false"
type input "HEMOGRA"
click at [104, 342] on div "0202020380 - Hemograma Completo" at bounding box center [381, 340] width 720 height 8
checkbox Completo "true"
click at [88, 317] on input "HEMOGRA" at bounding box center [376, 320] width 710 height 20
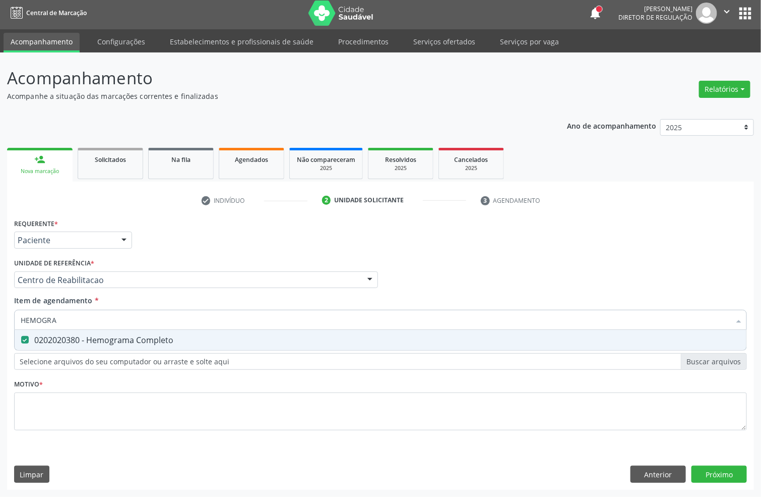
click at [88, 317] on input "HEMOGRA" at bounding box center [376, 320] width 710 height 20
type input "PROT"
checkbox Completo "false"
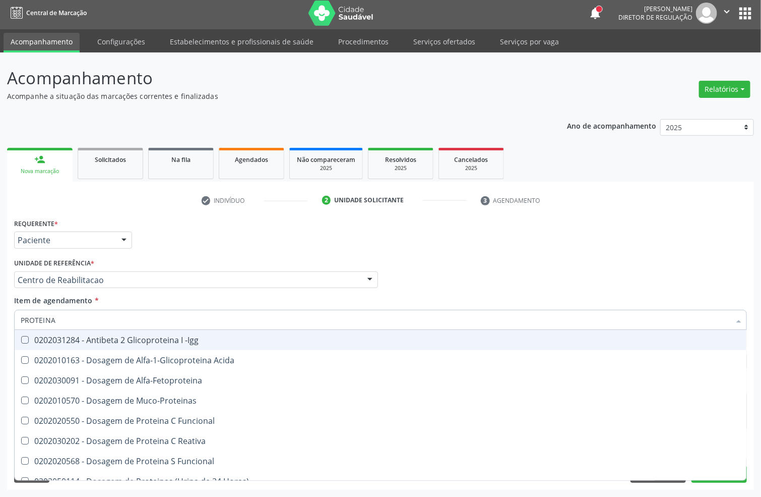
type input "PROTEINA C"
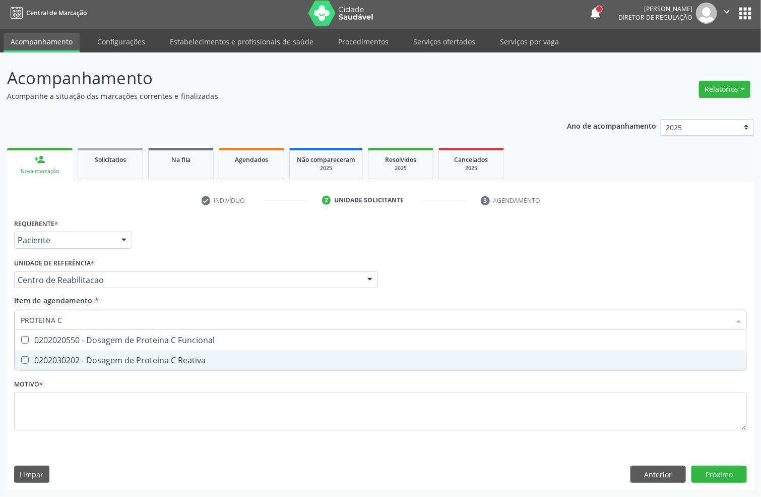
click at [97, 357] on div "0202030202 - Dosagem de Proteina C Reativa" at bounding box center [381, 360] width 720 height 8
checkbox Reativa "true"
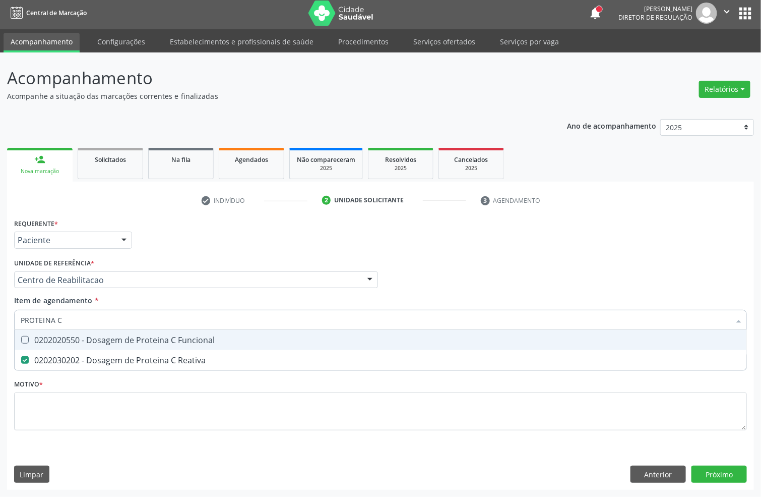
click at [89, 321] on input "PROTEINA C" at bounding box center [376, 320] width 710 height 20
checkbox Reativa "false"
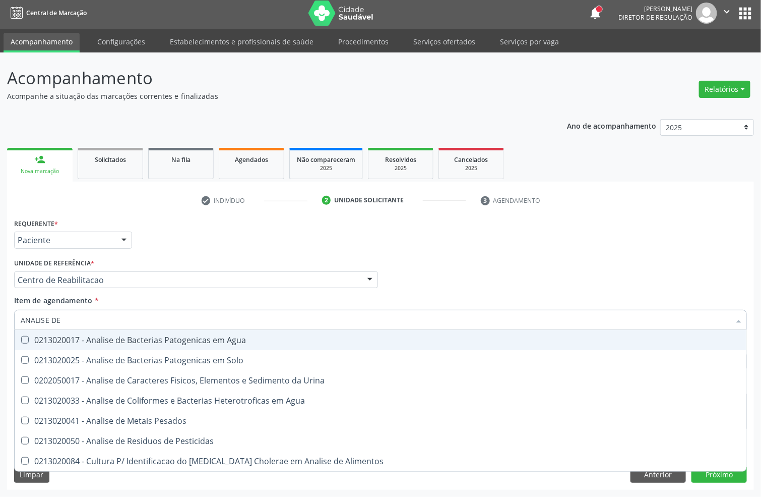
type input "ANALISE DE C"
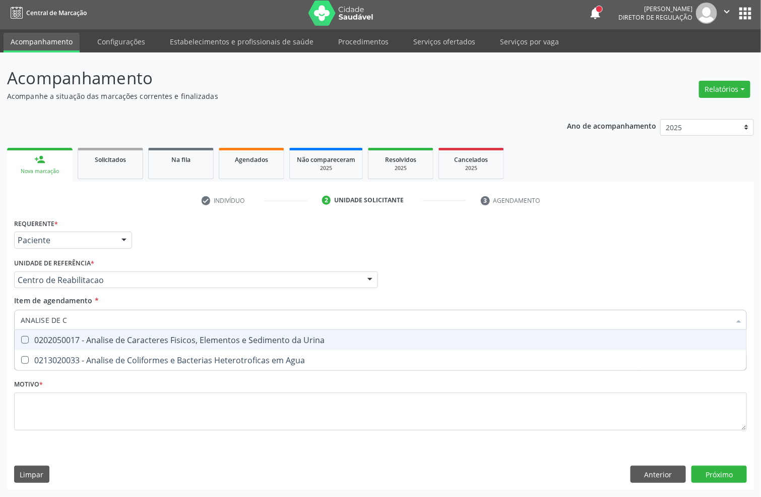
click at [70, 336] on div "0202050017 - Analise de Caracteres Fisicos, Elementos e Sedimento da Urina" at bounding box center [381, 340] width 720 height 8
checkbox Urina "true"
click at [156, 258] on div "Unidade de referência * Centro de Reabilitacao Usf do Mutirao Usf Cohab Usf Cai…" at bounding box center [196, 272] width 364 height 32
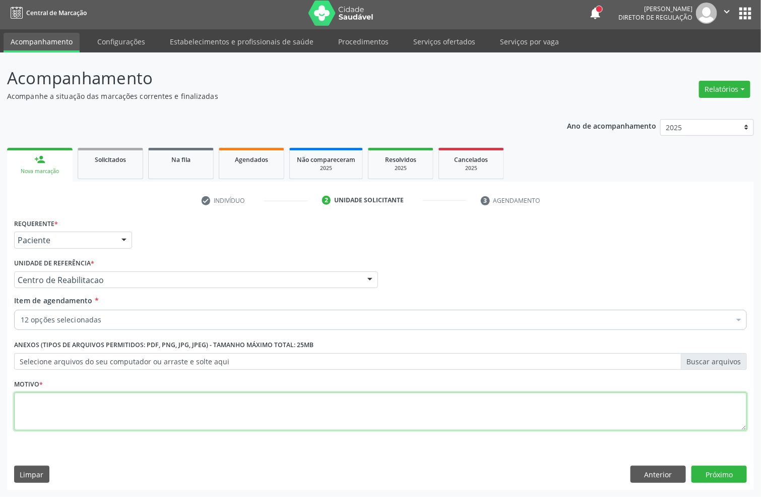
click at [72, 401] on textarea at bounding box center [380, 411] width 733 height 38
type textarea "A"
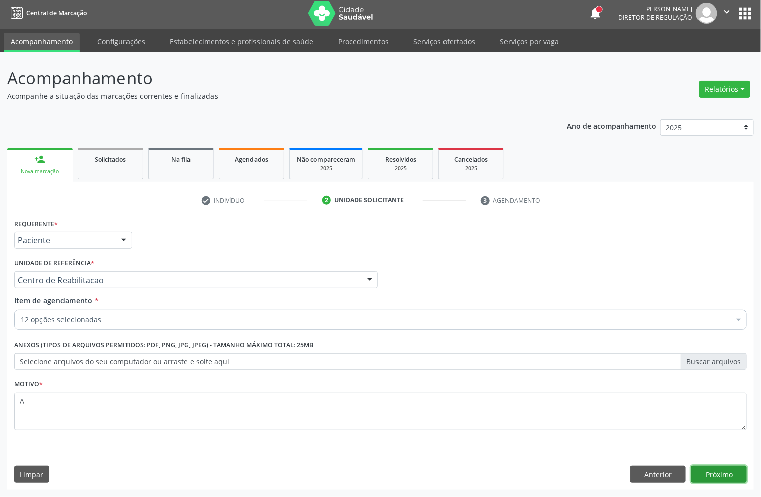
click at [744, 477] on button "Próximo" at bounding box center [719, 473] width 55 height 17
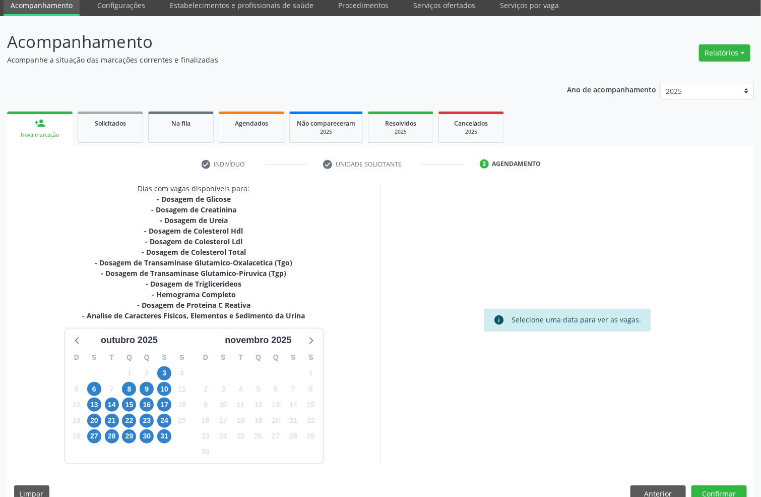
scroll to position [59, 0]
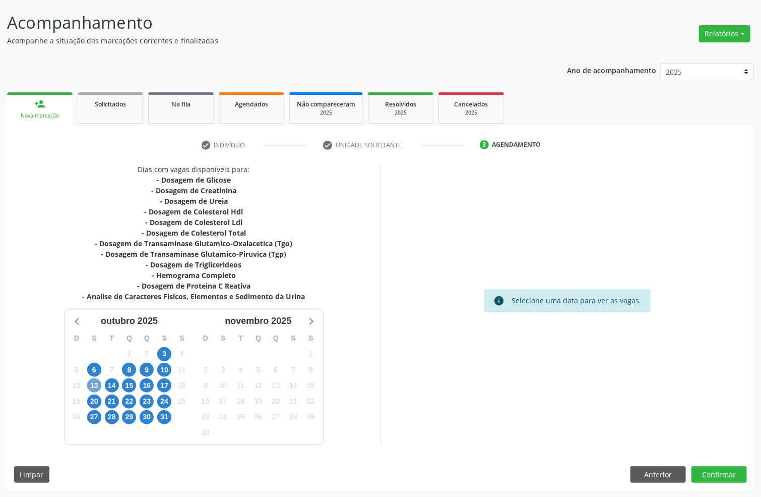
click at [89, 379] on span "13" at bounding box center [94, 385] width 14 height 14
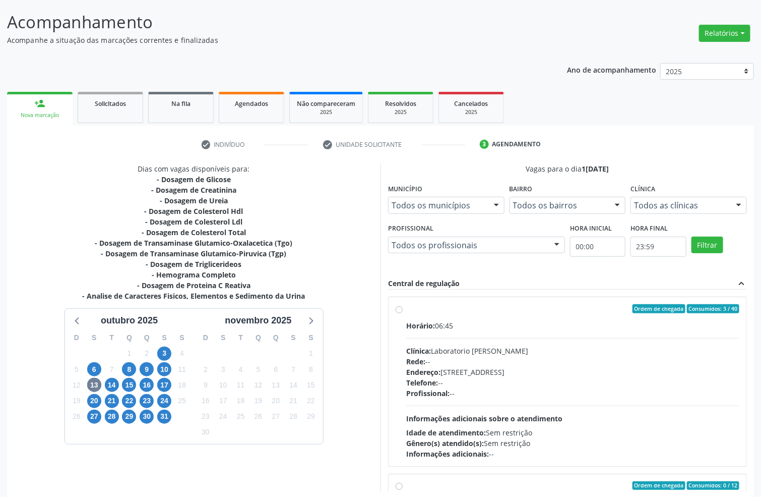
click at [418, 352] on span "Clínica:" at bounding box center [418, 351] width 25 height 10
click at [403, 313] on input "Ordem de chegada Consumidos: 3 / 40 Horário: 06:45 Clínica: Laboratorio Jose Pa…" at bounding box center [399, 308] width 7 height 9
radio input "true"
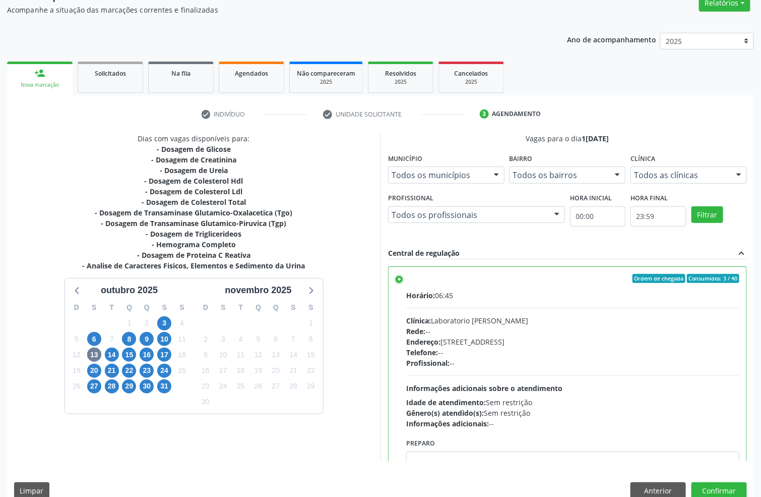
scroll to position [106, 0]
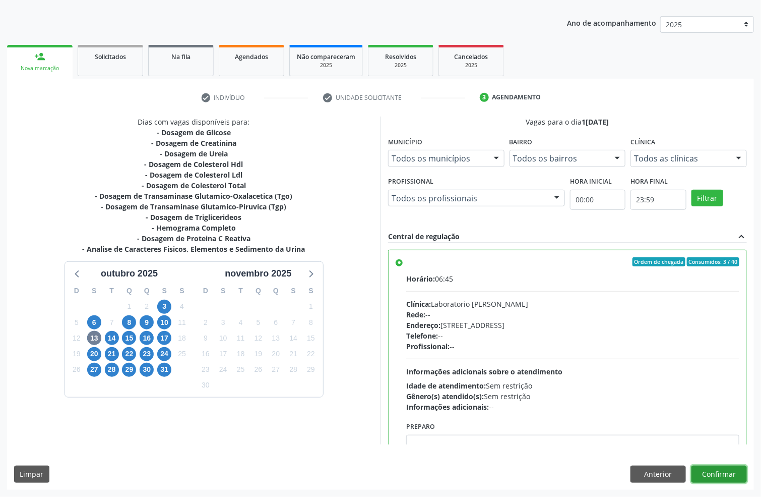
click at [737, 477] on button "Confirmar" at bounding box center [719, 473] width 55 height 17
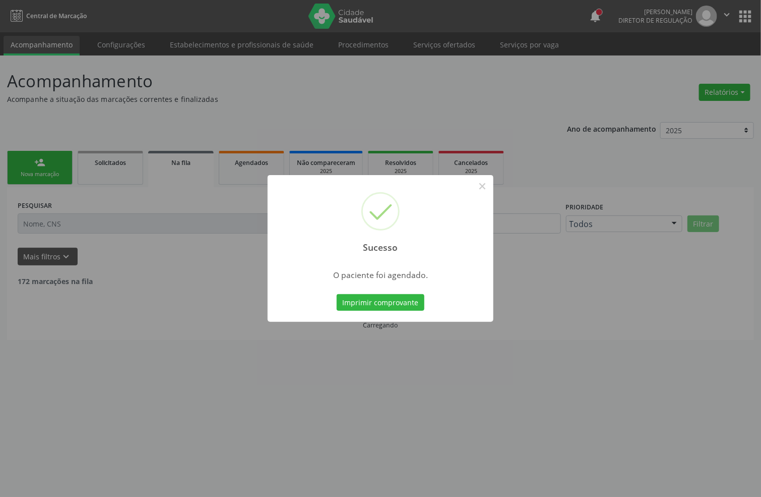
scroll to position [0, 0]
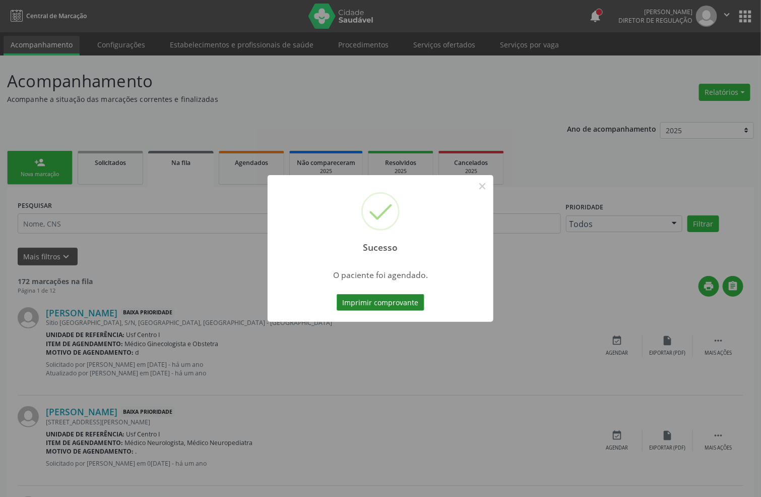
click at [392, 308] on button "Imprimir comprovante" at bounding box center [381, 302] width 88 height 17
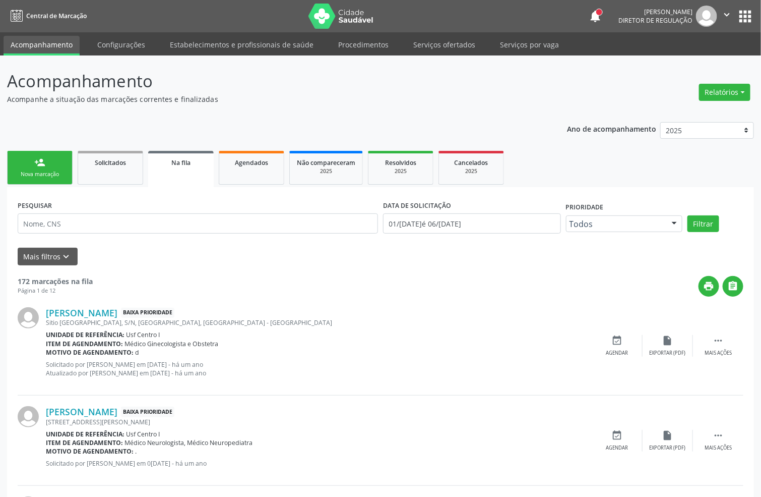
click at [50, 170] on div "Nova marcação" at bounding box center [40, 174] width 50 height 8
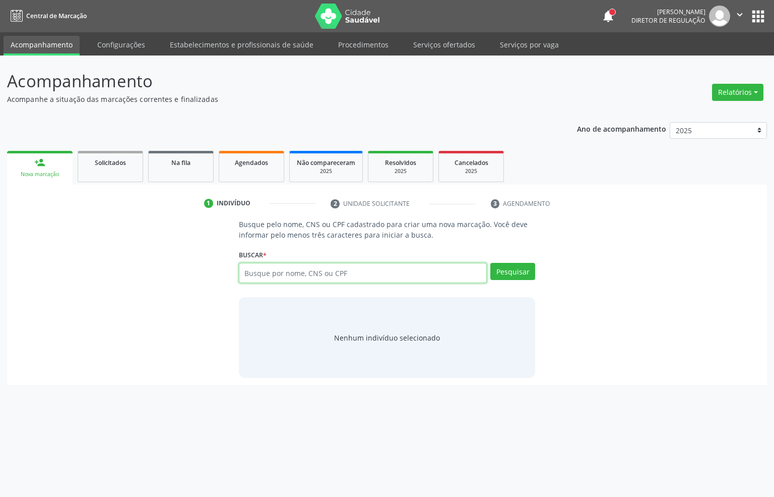
click at [250, 277] on input "text" at bounding box center [363, 273] width 249 height 20
type input "09325534436"
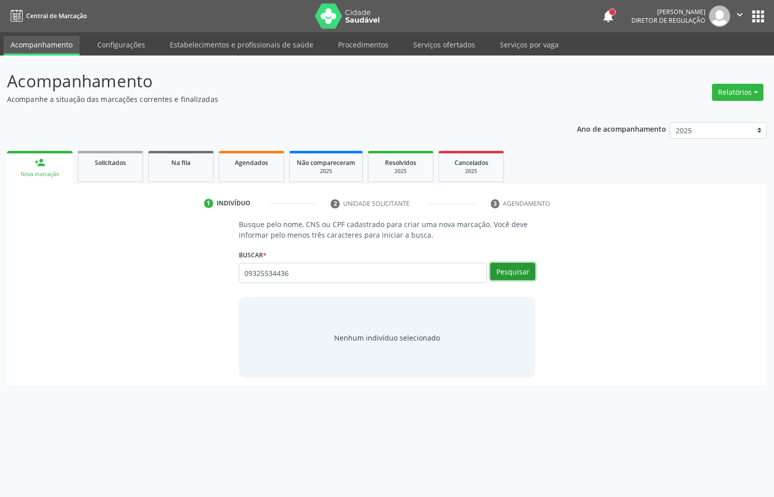
click at [527, 269] on button "Pesquisar" at bounding box center [513, 271] width 45 height 17
type input "09325534436"
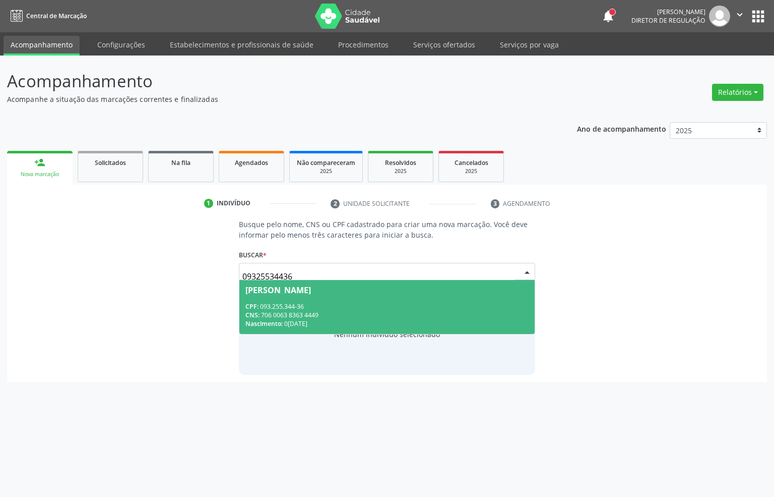
click at [401, 286] on div "Fabiano Luiz dos Santos" at bounding box center [388, 290] width 284 height 8
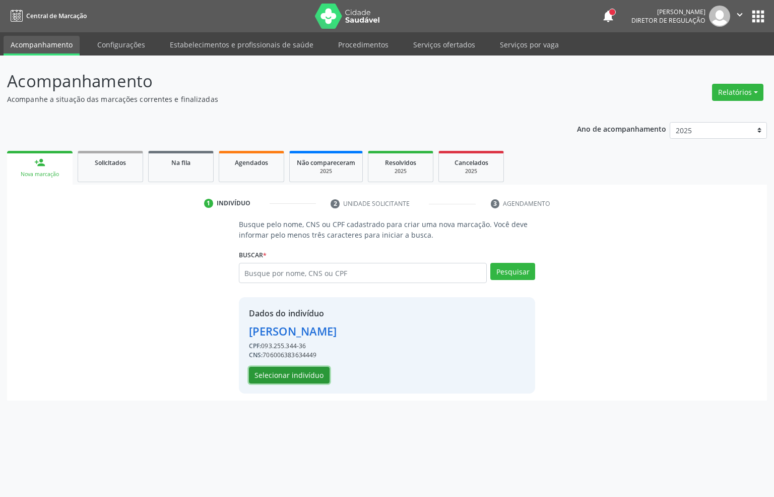
click at [305, 374] on button "Selecionar indivíduo" at bounding box center [289, 375] width 81 height 17
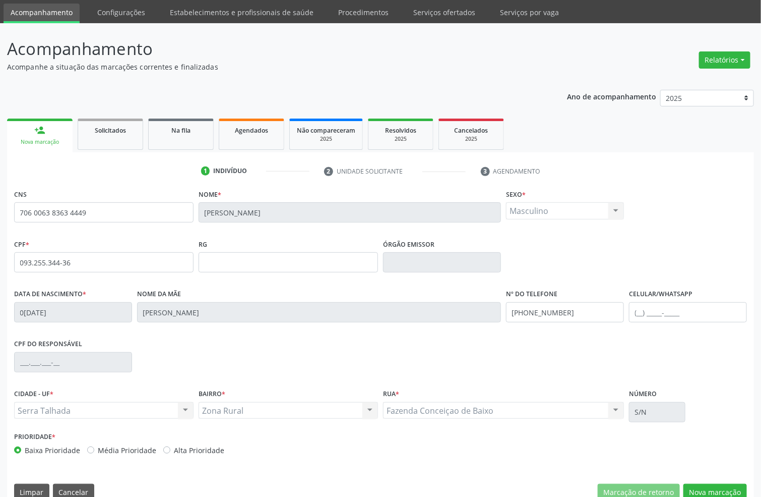
scroll to position [50, 0]
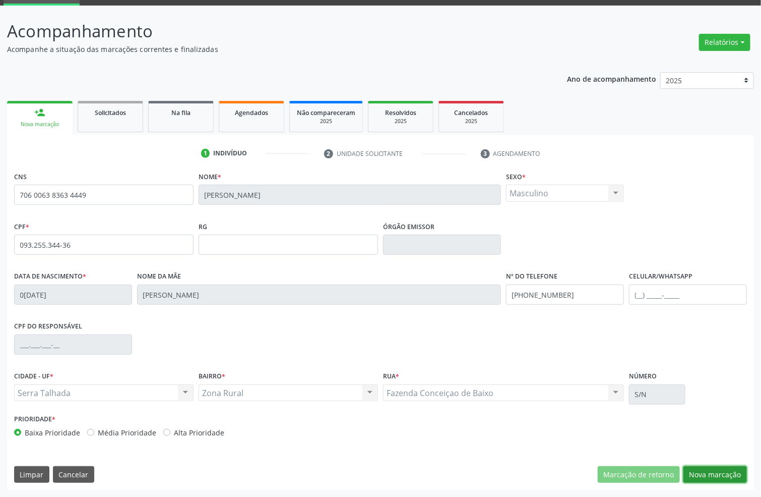
click at [697, 467] on button "Nova marcação" at bounding box center [716, 474] width 64 height 17
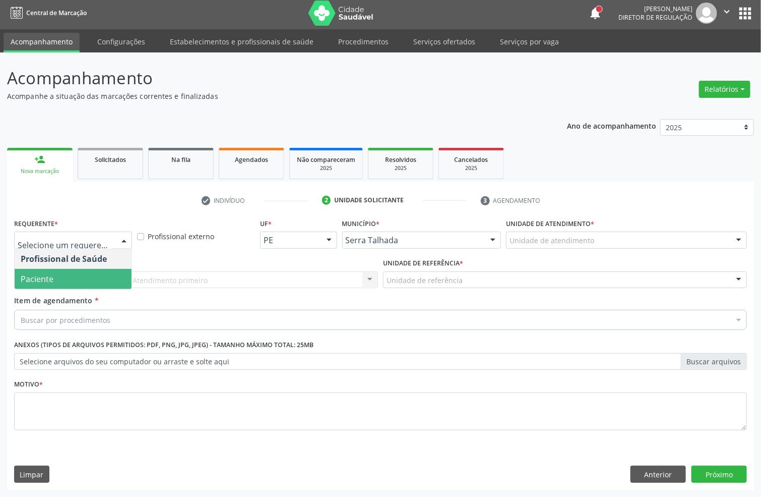
click at [50, 275] on span "Paciente" at bounding box center [37, 278] width 33 height 11
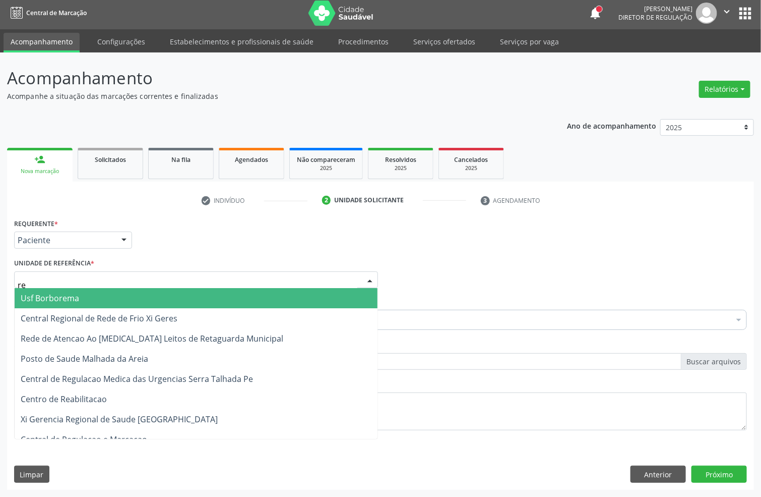
type input "rea"
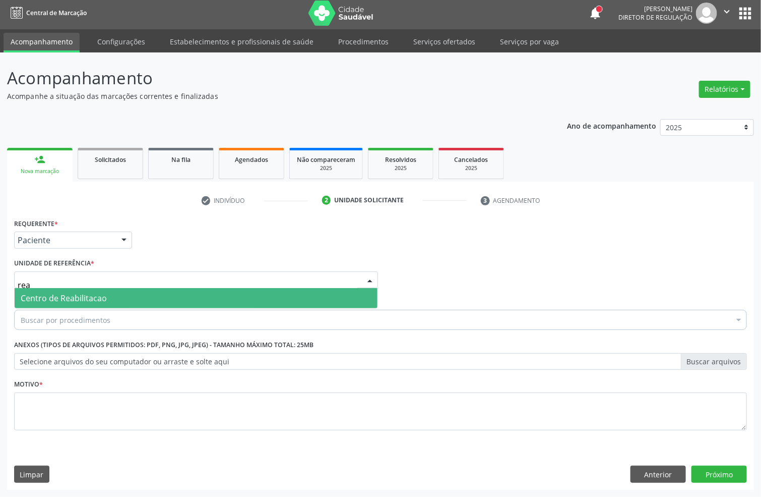
click at [52, 297] on span "Centro de Reabilitacao" at bounding box center [64, 297] width 86 height 11
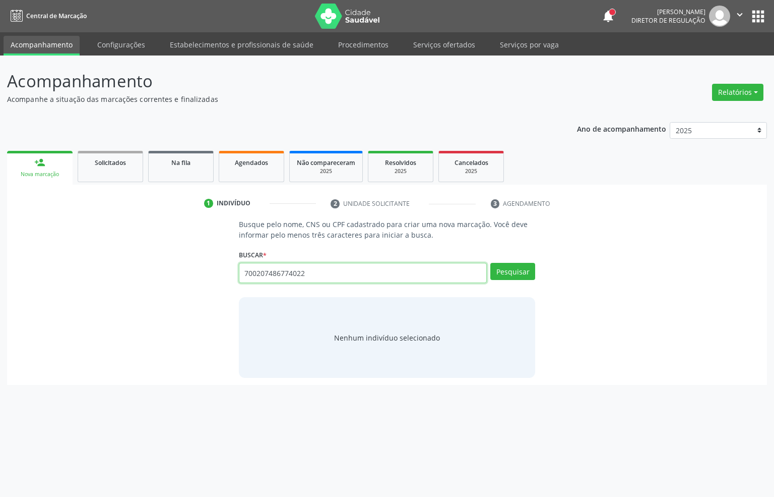
type input "700207486774022"
click at [268, 275] on input "700207486774022" at bounding box center [363, 273] width 249 height 20
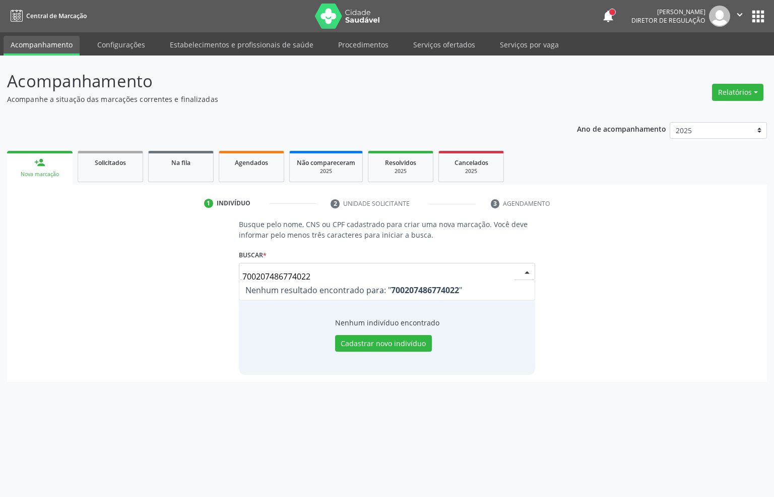
click at [515, 265] on div "700207486774022 Nenhum resultado encontrado para: " 700207486774022 " Digite no…" at bounding box center [387, 275] width 297 height 24
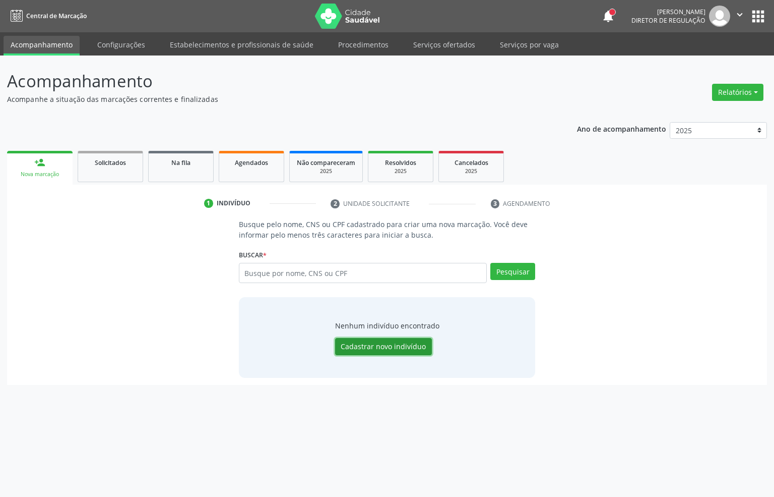
click at [364, 344] on button "Cadastrar novo indivíduo" at bounding box center [383, 346] width 97 height 17
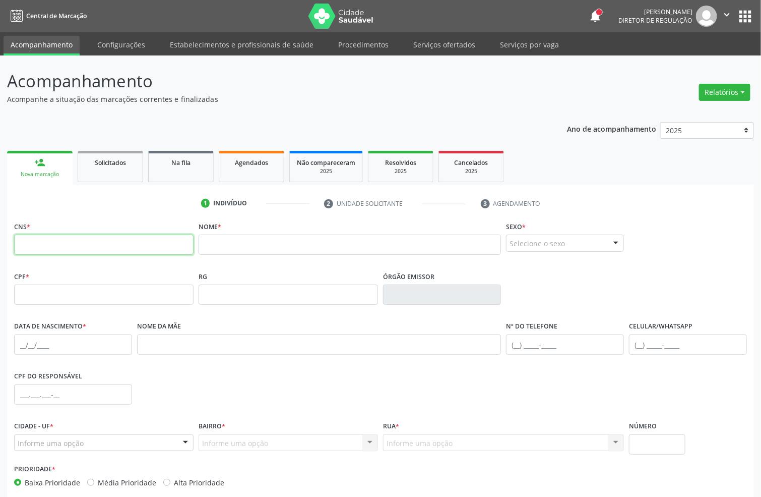
click at [139, 241] on input "text" at bounding box center [104, 244] width 180 height 20
paste input "700 2074 8677 4022"
type input "700 2074 8677 4022"
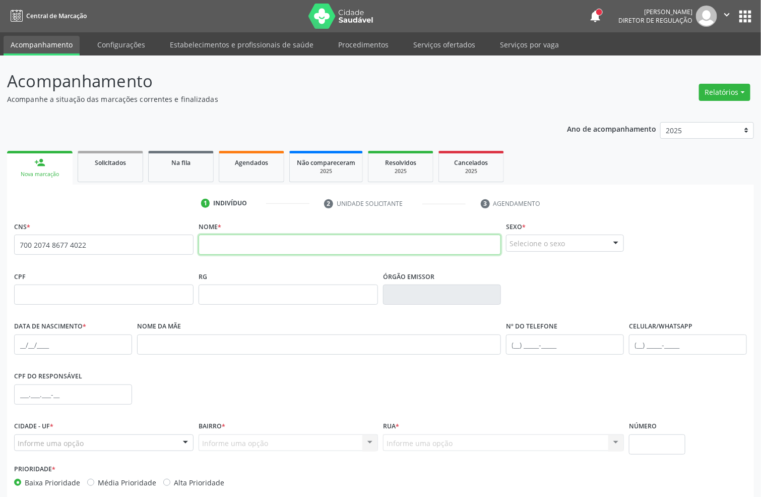
click at [244, 236] on input "text" at bounding box center [350, 244] width 303 height 20
type input "r"
type input "R"
type input "PAULO CESAR EVANGELISTA"
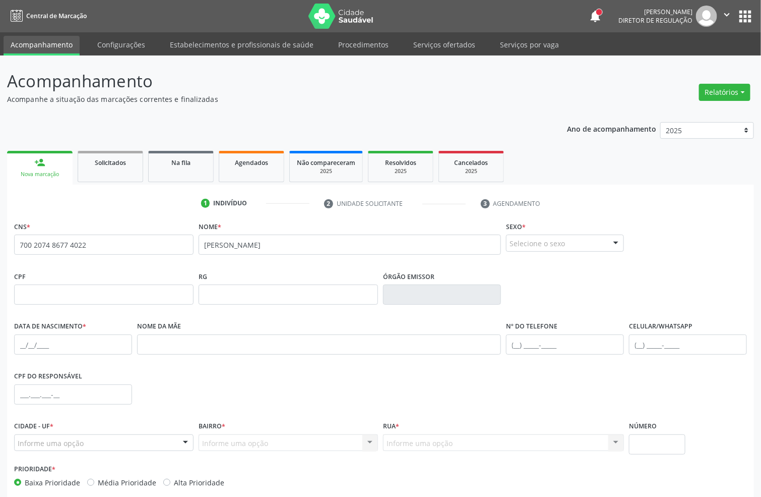
click at [557, 244] on div "Selecione o sexo" at bounding box center [565, 242] width 118 height 17
click at [543, 263] on span "Masculino" at bounding box center [532, 261] width 39 height 11
click at [15, 346] on input "text" at bounding box center [73, 344] width 118 height 20
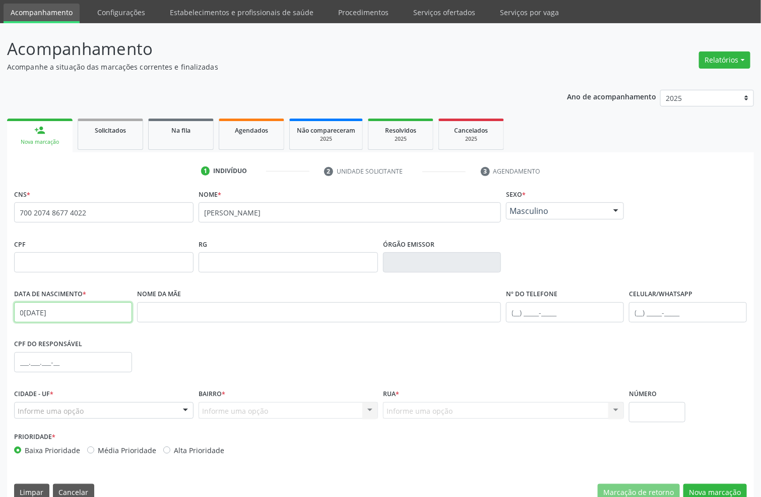
scroll to position [50, 0]
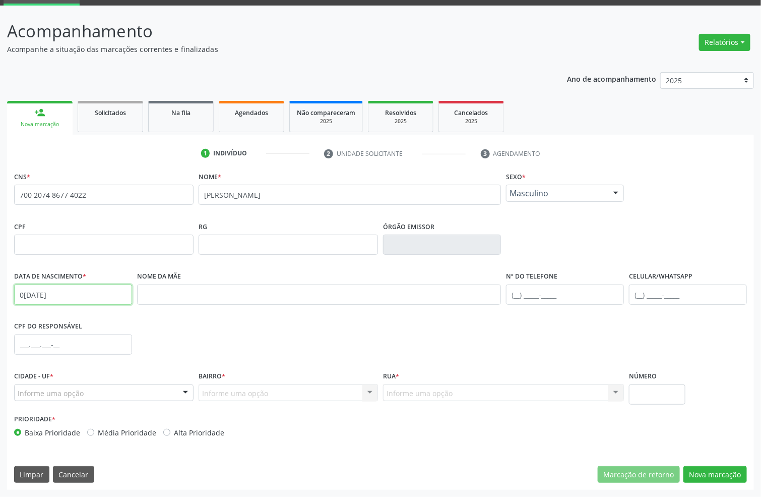
type input "09/10/1973"
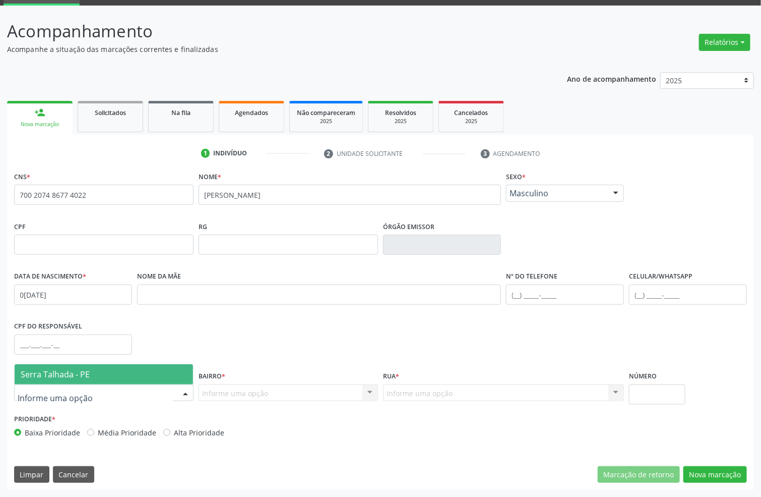
click at [65, 380] on span "Serra Talhada - PE" at bounding box center [104, 374] width 178 height 20
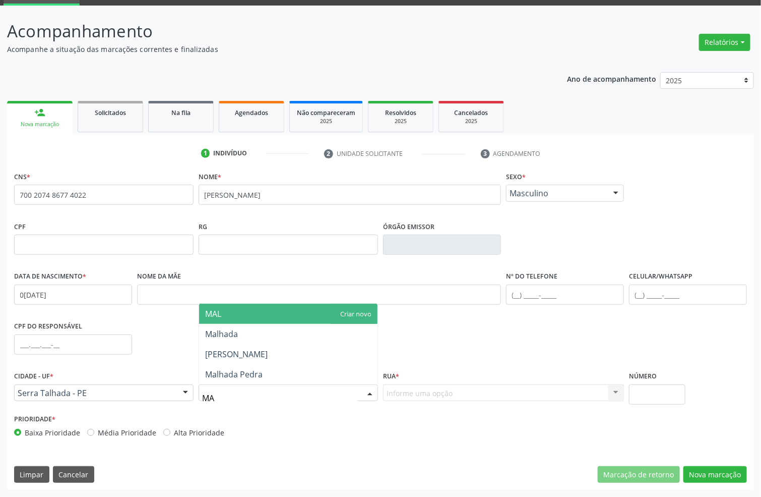
type input "M"
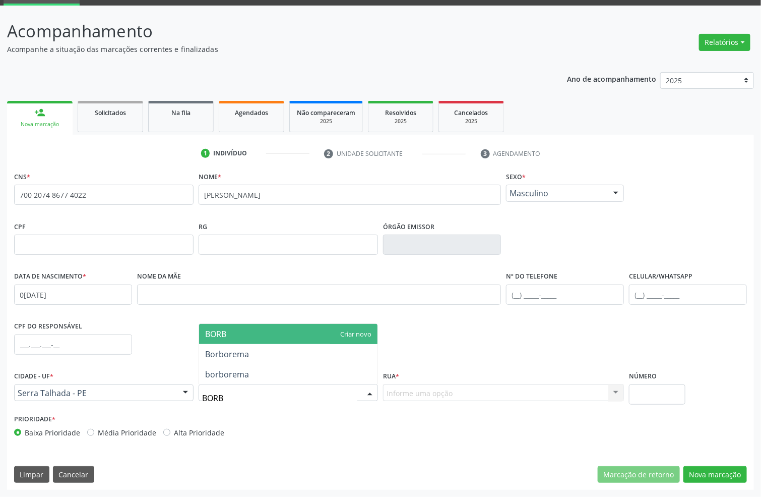
type input "BORBO"
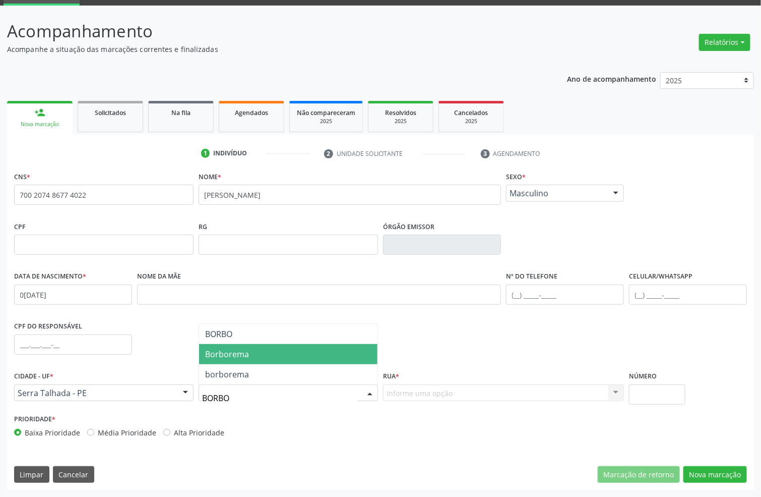
click at [221, 353] on span "Borborema" at bounding box center [227, 353] width 44 height 11
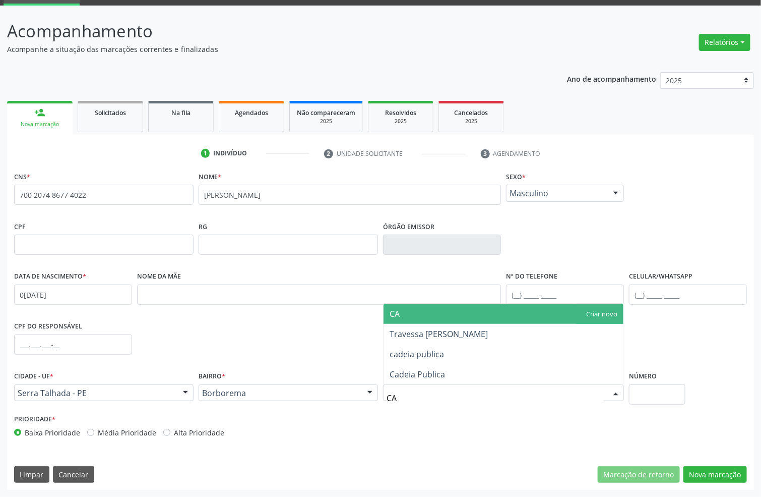
type input "CAD"
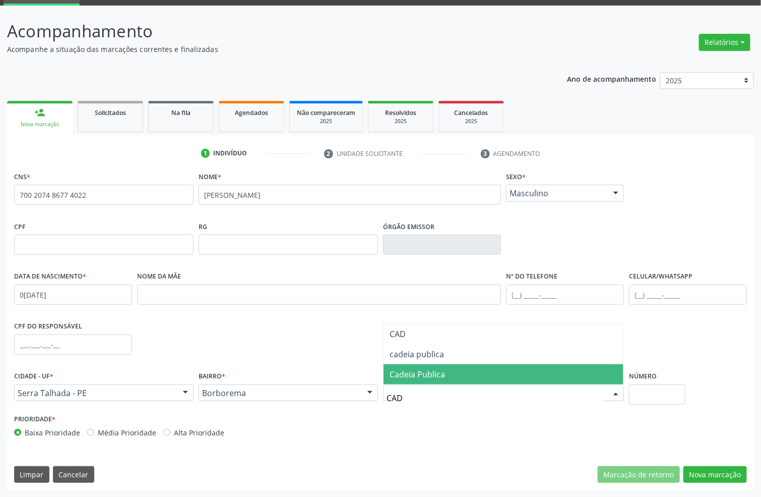
click at [433, 377] on span "Cadeia Publica" at bounding box center [417, 374] width 55 height 11
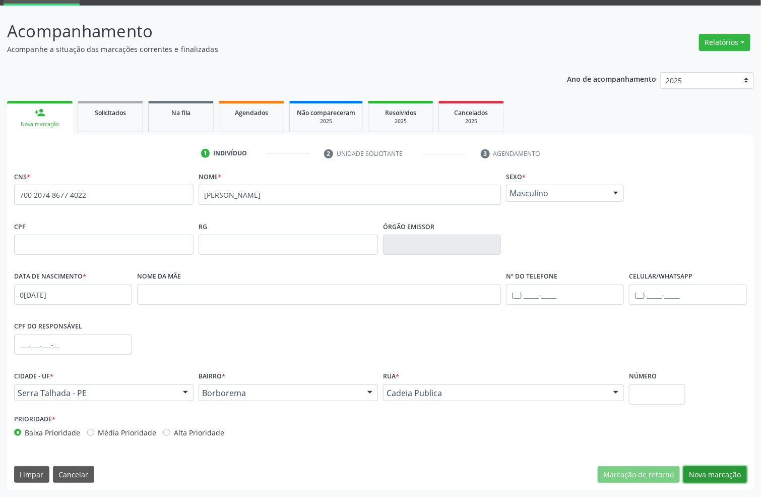
click at [734, 473] on button "Nova marcação" at bounding box center [716, 474] width 64 height 17
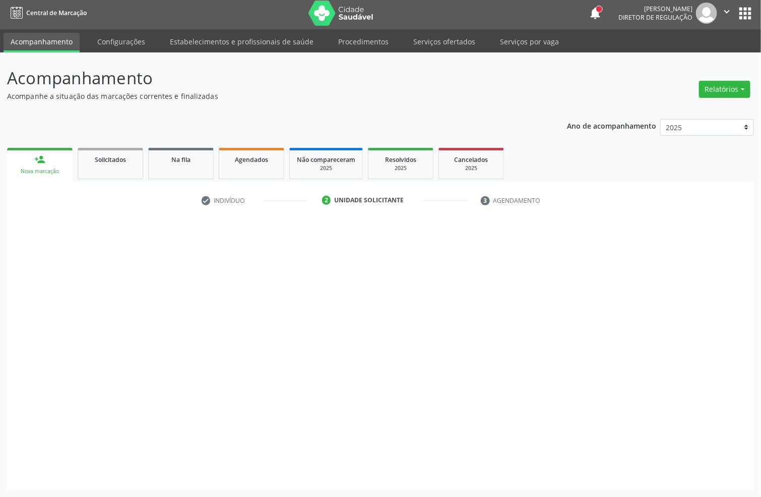
scroll to position [4, 0]
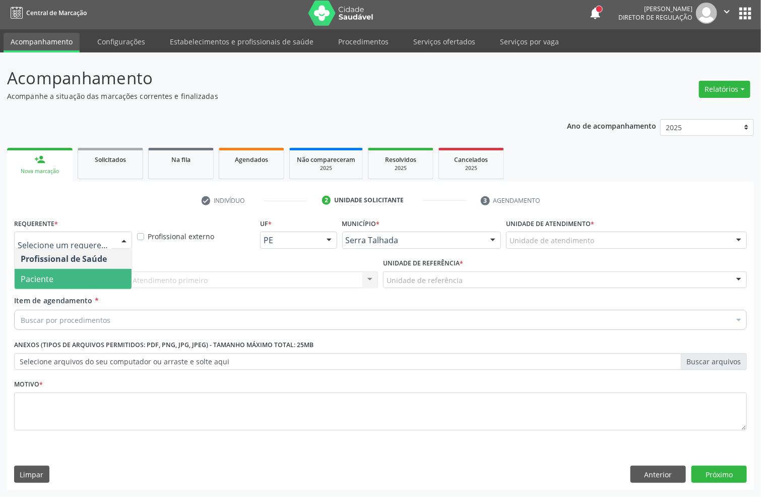
click at [64, 269] on span "Paciente" at bounding box center [73, 279] width 117 height 20
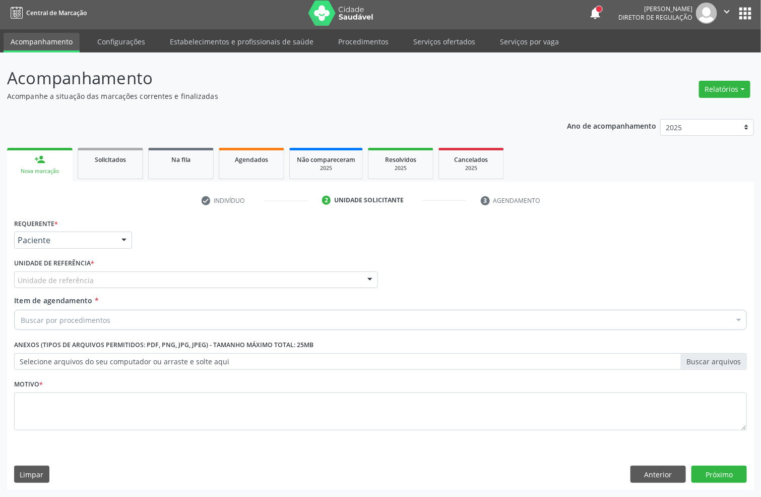
click at [67, 288] on div "Unidade de referência * Unidade de referência Usf do Mutirao Usf Cohab Usf Caic…" at bounding box center [196, 275] width 369 height 39
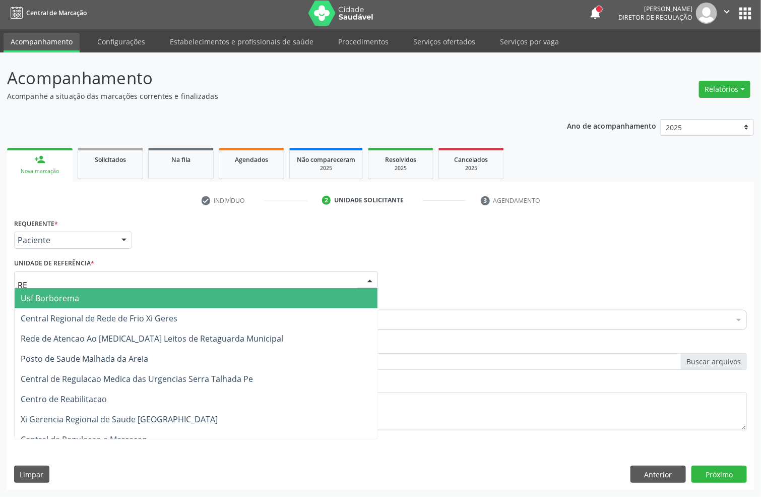
type input "REA"
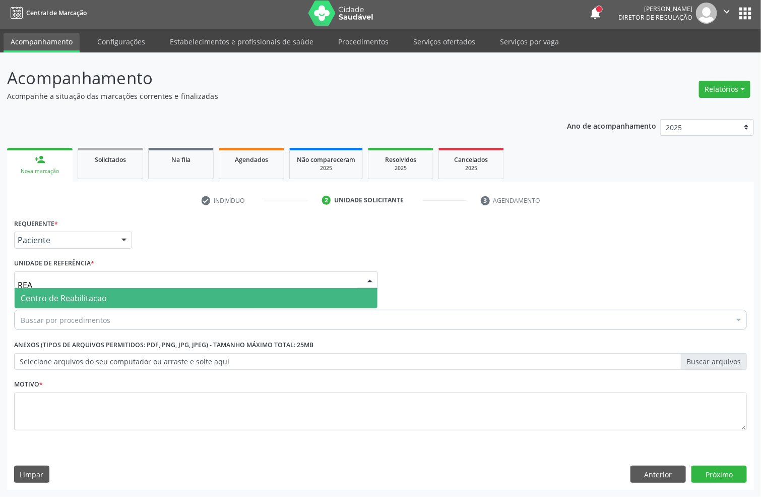
click at [69, 294] on span "Centro de Reabilitacao" at bounding box center [64, 297] width 86 height 11
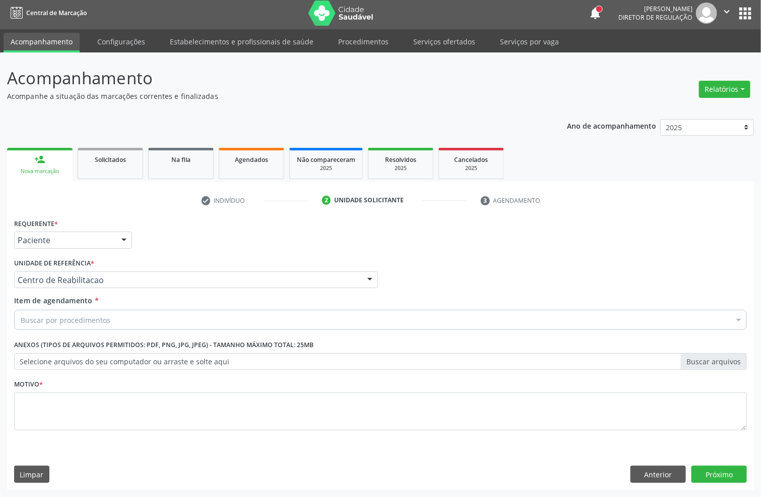
click at [69, 312] on div "Buscar por procedimentos" at bounding box center [380, 320] width 733 height 20
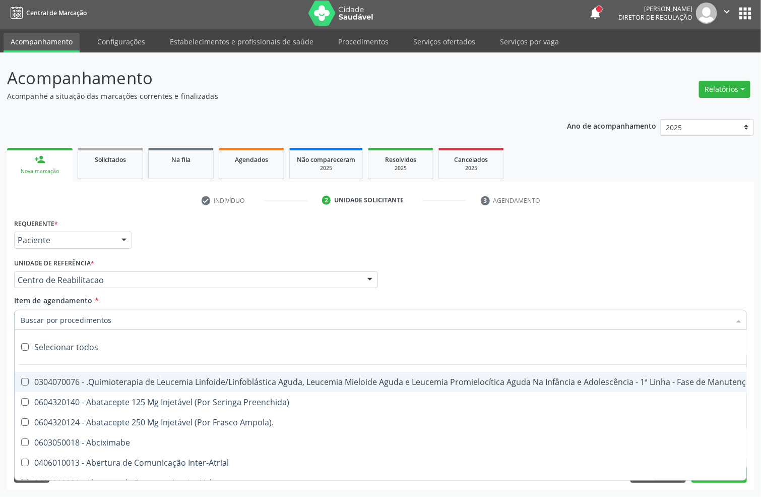
click at [67, 322] on input "Item de agendamento *" at bounding box center [376, 320] width 710 height 20
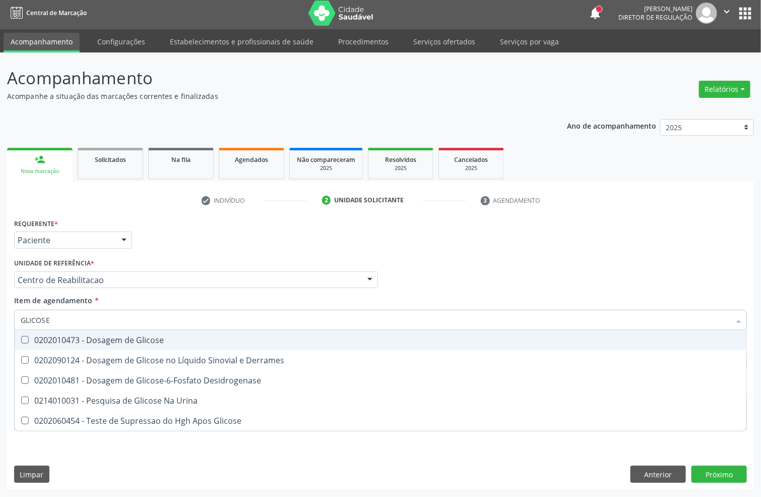
type input "GLICOSE"
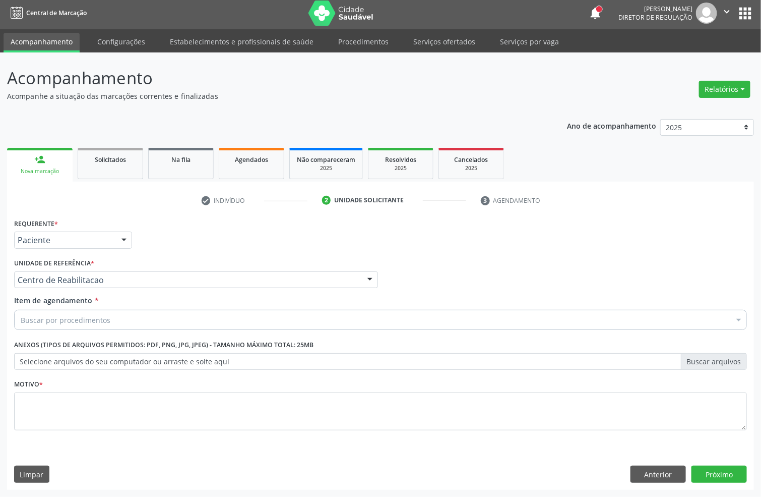
click at [132, 339] on div "Selecionar todos" at bounding box center [413, 347] width 797 height 20
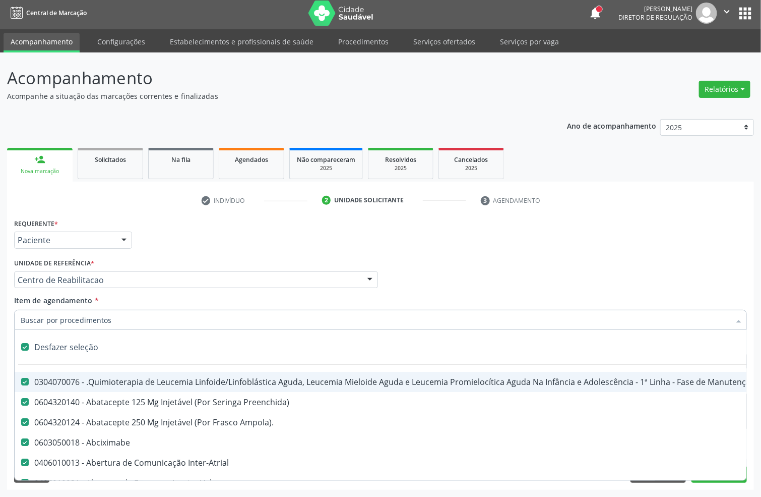
checkbox input "true"
checkbox Manutenção "true"
checkbox Preenchida\) "true"
checkbox Ampola\)\ "true"
checkbox Abciximabe "true"
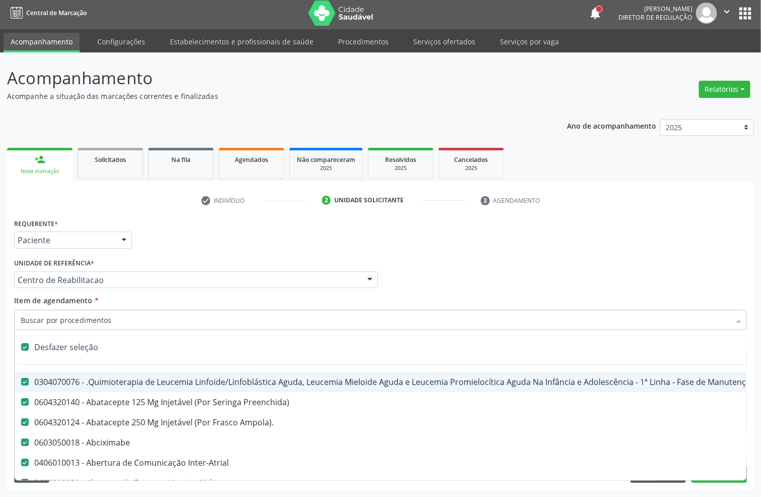
checkbox Inter-Atrial "true"
checkbox Valvar "true"
checkbox Adolescente\) "true"
checkbox Valvar "true"
checkbox Adolescente\) "true"
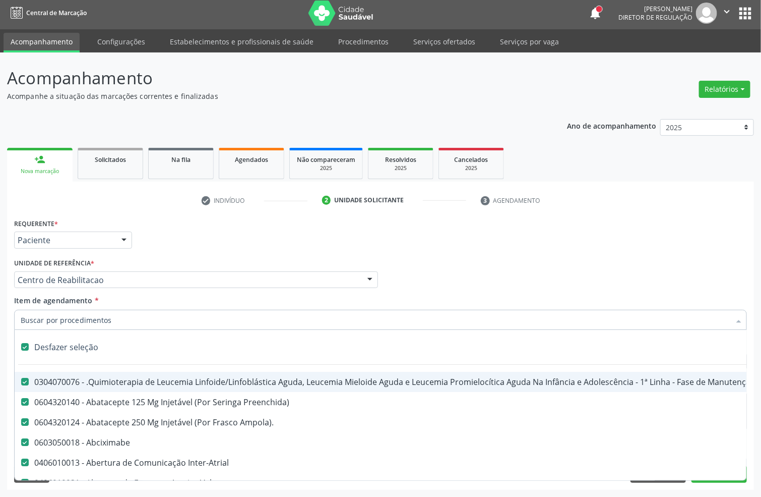
checkbox Paciente\) "true"
checkbox Dente\) "true"
checkbox Comprimido\) "true"
checkbox \(Dornic\) "true"
checkbox Capsula\) "true"
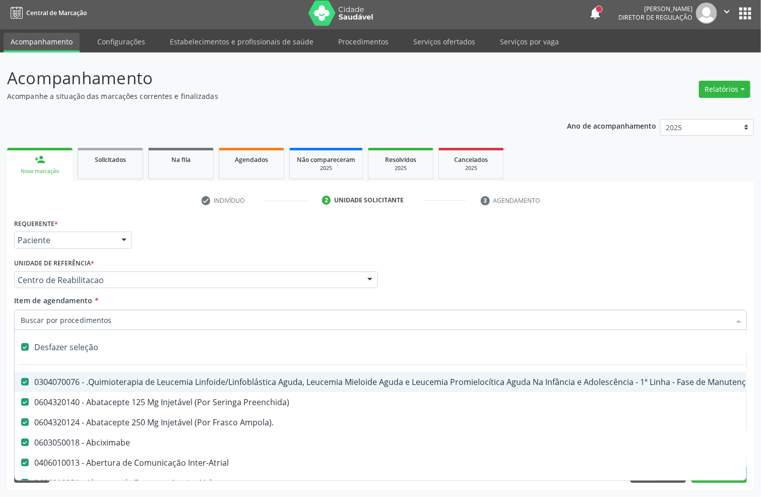
checkbox Capsula\) "true"
checkbox Psicossocial "true"
checkbox Risco "true"
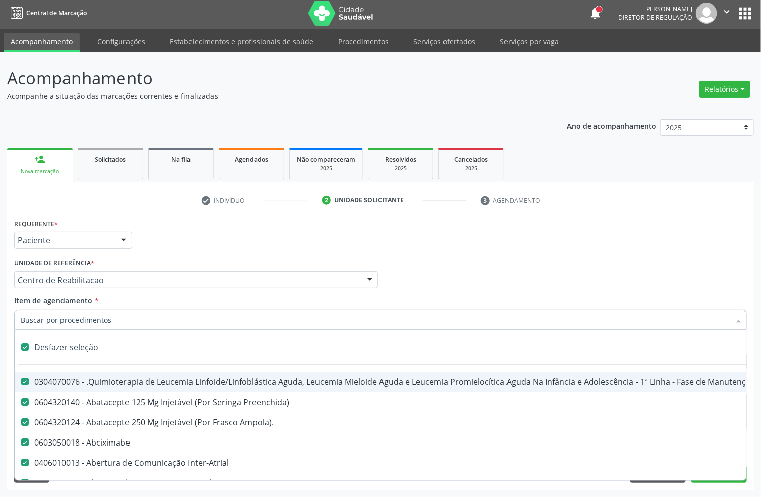
checkbox Lei "true"
checkbox Psicossocial "true"
checkbox Diálise "true"
checkbox Reabilitação "true"
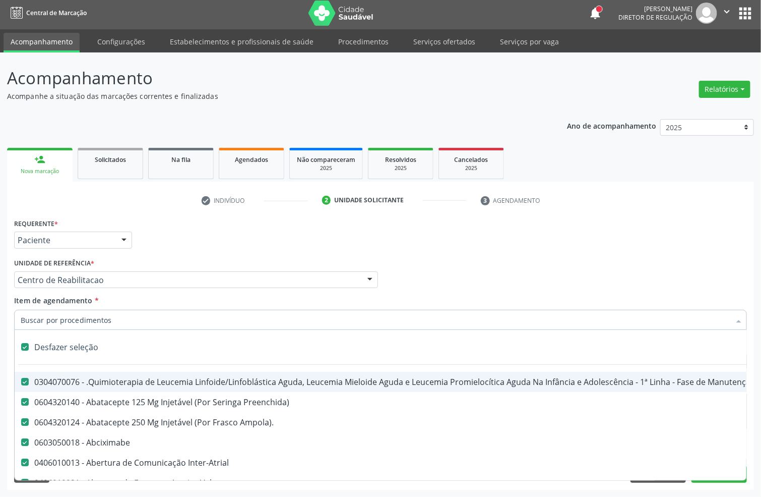
checkbox Reabilitacao "true"
checkbox \(Uai\)\ "true"
checkbox Fígado "true"
checkbox Pulmão "true"
checkbox Rim "true"
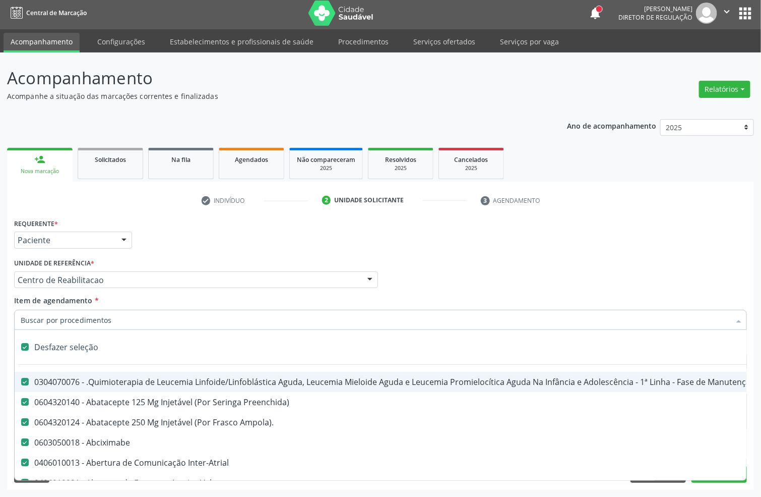
checkbox Coclear "true"
checkbox Queimado "true"
checkbox Bilateral "true"
checkbox Queimado "true"
checkbox Trabalho "true"
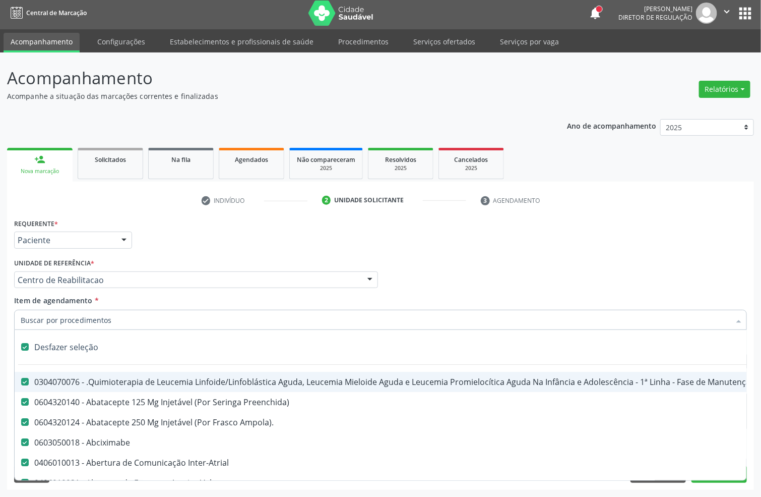
checkbox Coração "true"
checkbox Cornea "true"
checkbox Fígado "true"
checkbox Aparentado "true"
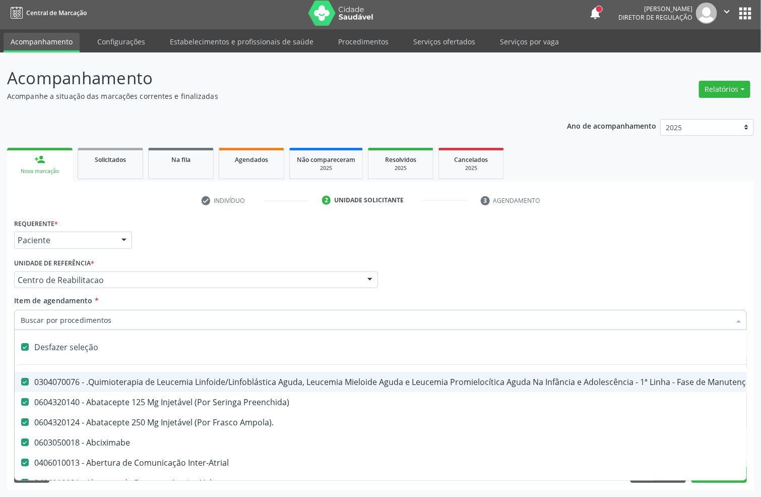
checkbox Autogênico "true"
checkbox Pulmão "true"
checkbox Pâncreas "true"
checkbox Rim "true"
checkbox Multiprofissional "true"
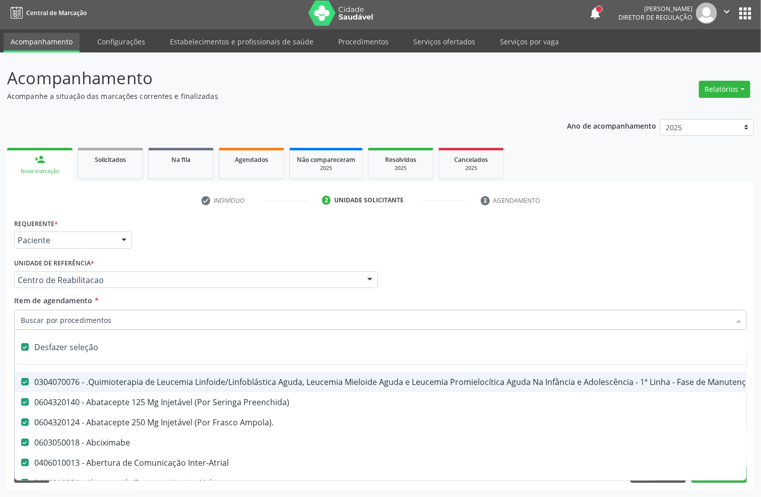
checkbox Multiprofissional "true"
checkbox Fenilcetonúria "true"
checkbox Cística "true"
checkbox Hemoglobinopatias "true"
checkbox Congênito "true"
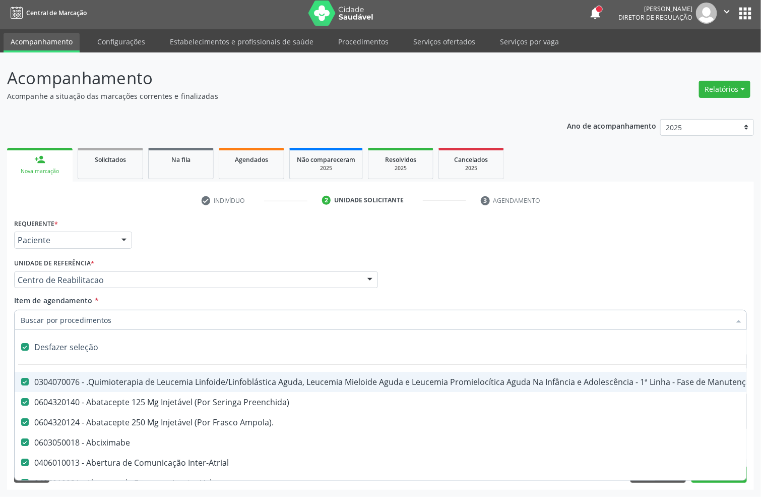
checkbox Coclear "true"
checkbox Osso "true"
checkbox Alternativa "true"
checkbox Terapeutica\) "true"
checkbox Nutricional "true"
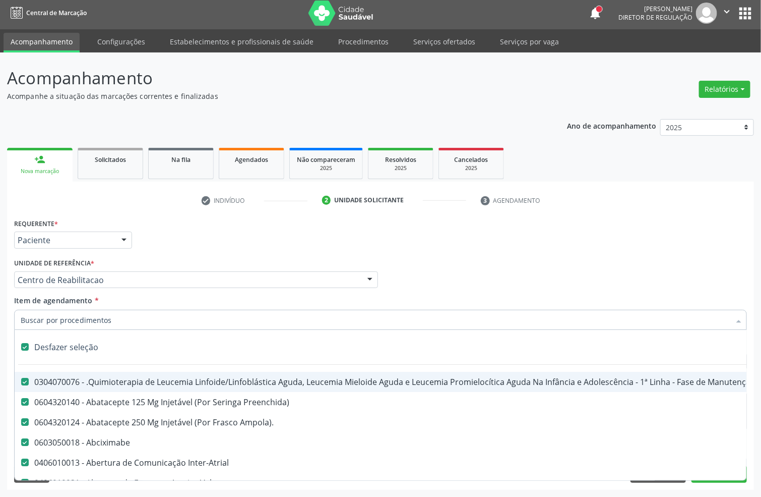
checkbox Bloco "true"
checkbox Coração "true"
checkbox Fígado "true"
checkbox Pulmão "true"
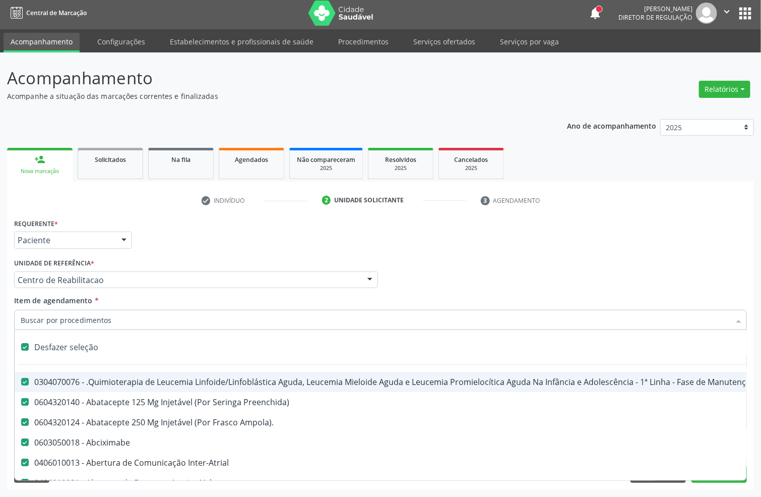
checkbox Pâncreas "true"
checkbox Rim "true"
checkbox \(Uaa\)\ "true"
checkbox Terapêuticas\)\ "true"
checkbox Psicossocial "true"
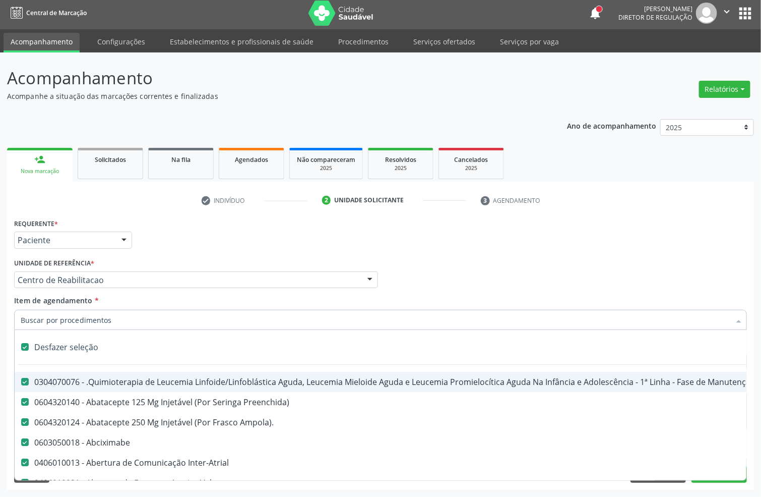
checkbox Complicada "true"
checkbox Tonometria "true"
checkbox Paciente\/Mês "true"
checkbox Biotinidase "true"
checkbox Congênita\ "true"
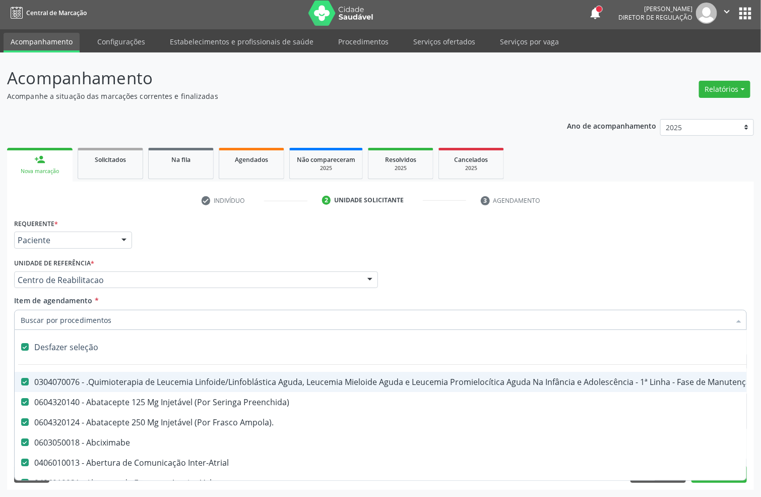
checkbox Clínico "true"
checkbox Pós-Operatório "true"
checkbox Trabalho "true"
checkbox Genético "true"
checkbox Preenchida\) "true"
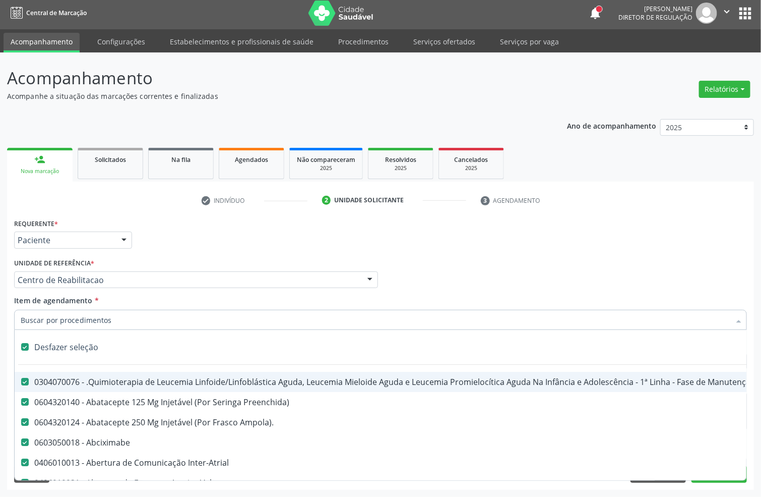
checkbox A\) "true"
checkbox Ampola\) "true"
checkbox Preenchida\) "true"
checkbox B\) "true"
checkbox Rodas "true"
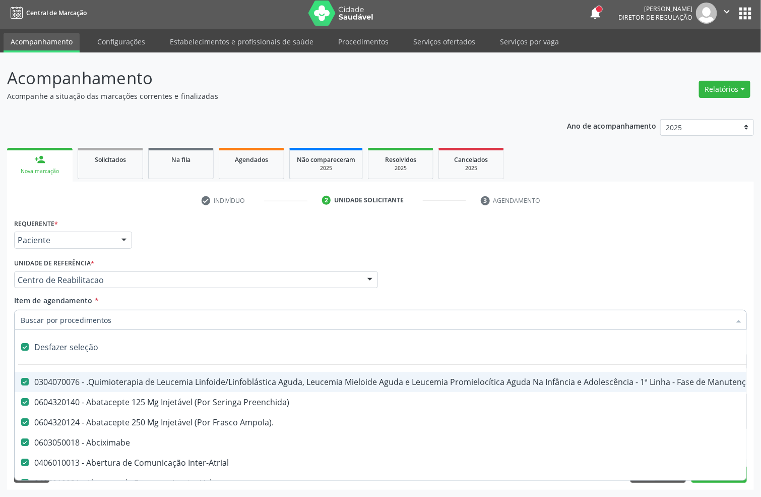
checkbox Quadril "true"
checkbox Tronco "true"
checkbox Locomoção "true"
checkbox Oftalmológica "true"
checkbox Ortopédica "true"
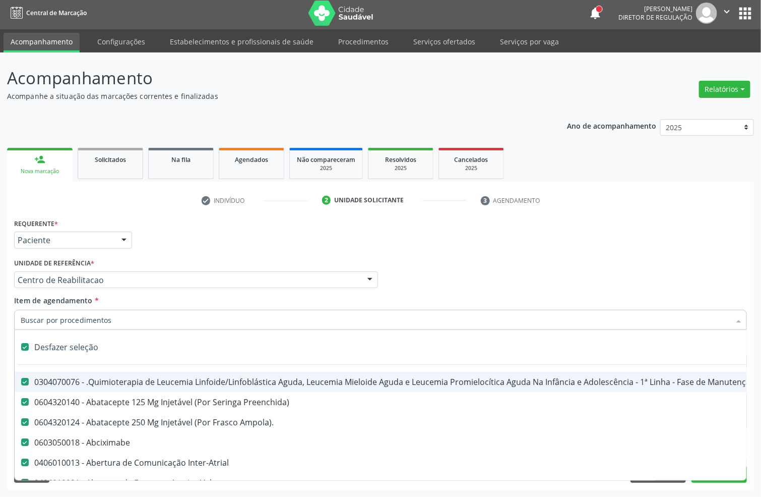
checkbox Dentária "true"
checkbox Rodas "true"
checkbox Adenograma "true"
checkbox Adenoidectomia "true"
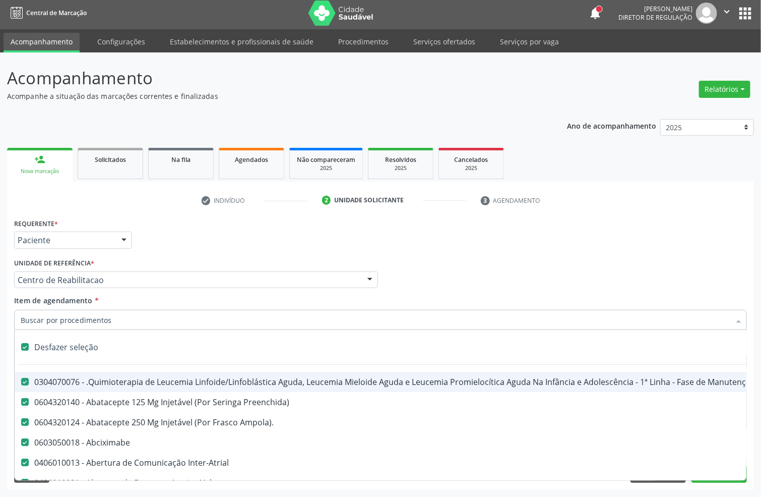
checkbox Deficiência "true"
checkbox Crianças "true"
checkbox I\) "true"
checkbox Especializada\ "true"
checkbox Medicamento\(S\) "true"
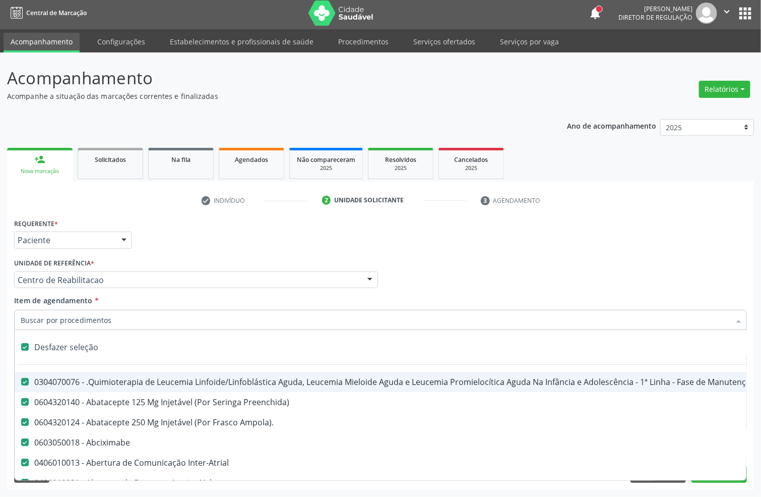
checkbox Parenteral\) "true"
checkbox Endovenosa "true"
checkbox Intramuscular "true"
checkbox Oral "true"
checkbox \(Sc\) "true"
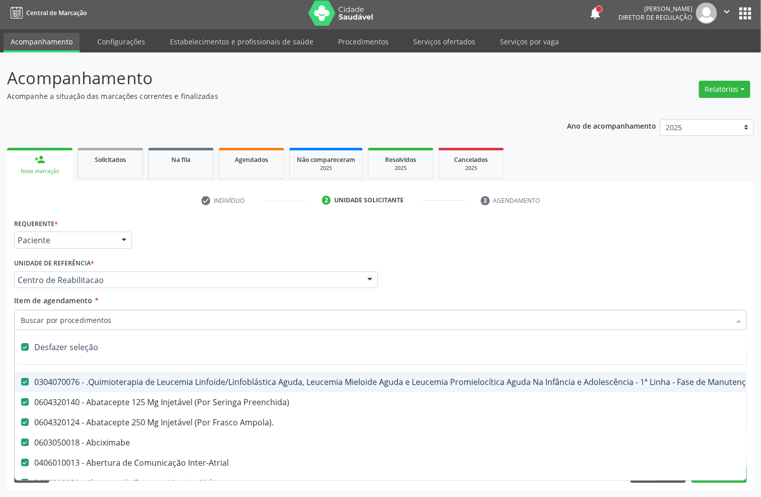
checkbox Sífilis "true"
checkbox A "true"
checkbox Terapeutica "true"
checkbox Arterial "true"
checkbox Temperatura "true"
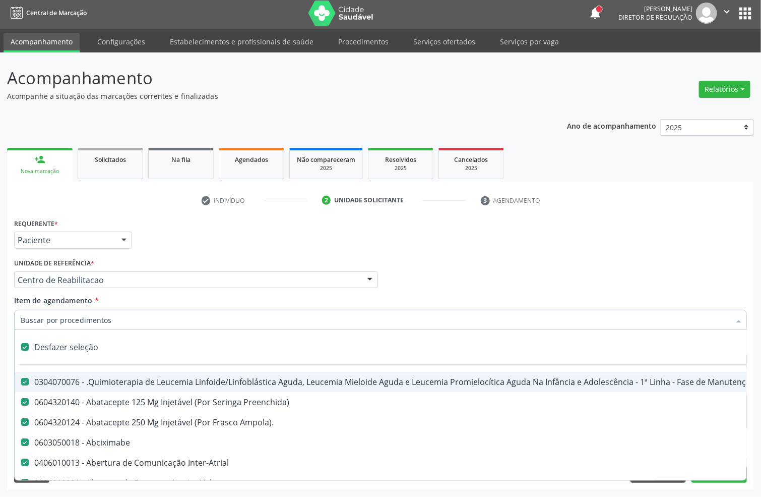
checkbox Transeptal "true"
checkbox Cnrac\) "true"
checkbox Paciente "true"
checkbox Cnrac\) "true"
checkbox S\/Pernoite "true"
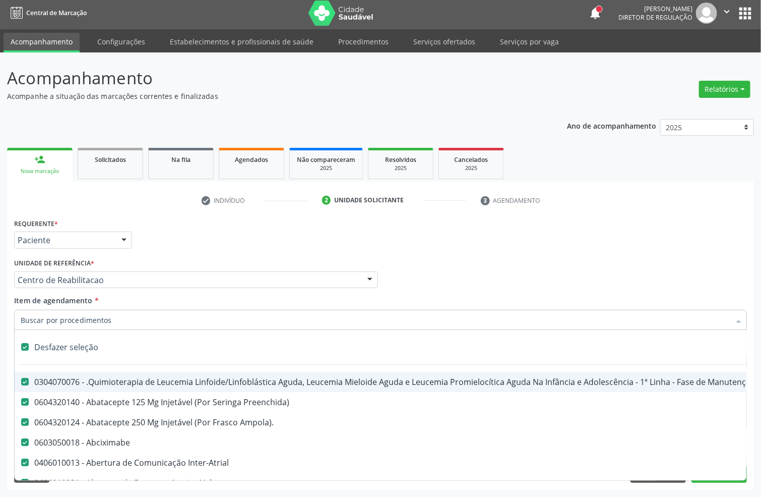
checkbox Pernoite "true"
checkbox Acompanhante "true"
checkbox Agudizadas "true"
checkbox Oclusal "true"
checkbox Vaginal "true"
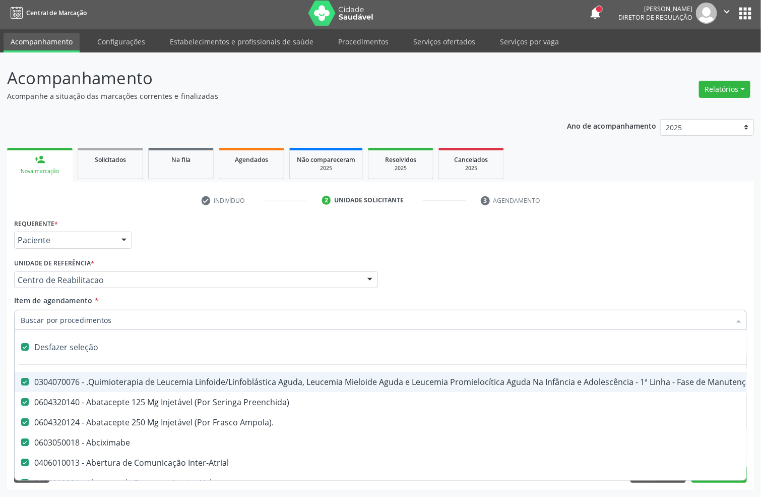
checkbox Ml\) "true"
checkbox Hepático "true"
checkbox Angiografico\) "true"
checkbox Craniano "true"
checkbox Ml\) "true"
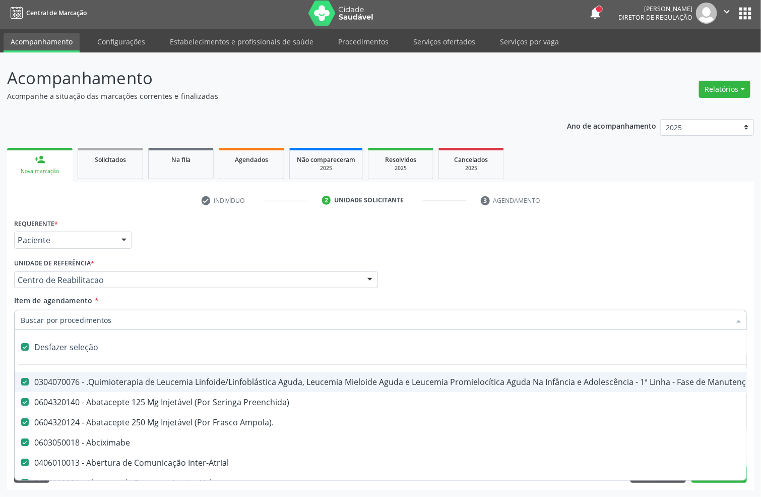
checkbox Injetável "true"
checkbox Capsula\) "true"
checkbox Ampola\) "true"
checkbox Ml\) "true"
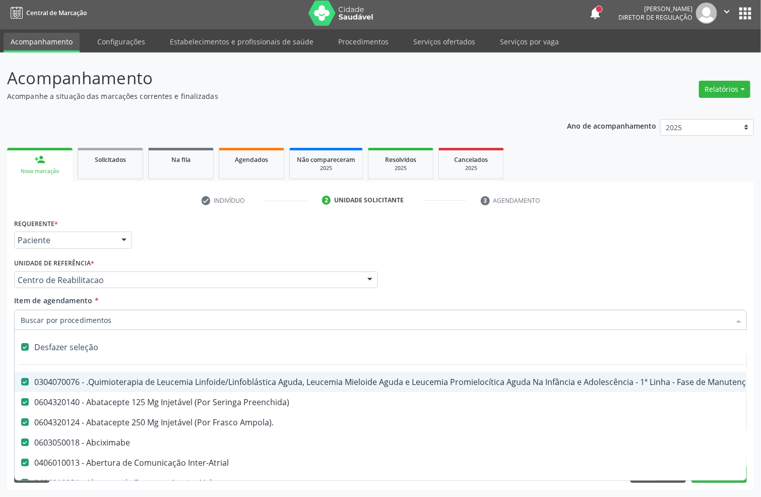
checkbox Frasco-Ampola\) "true"
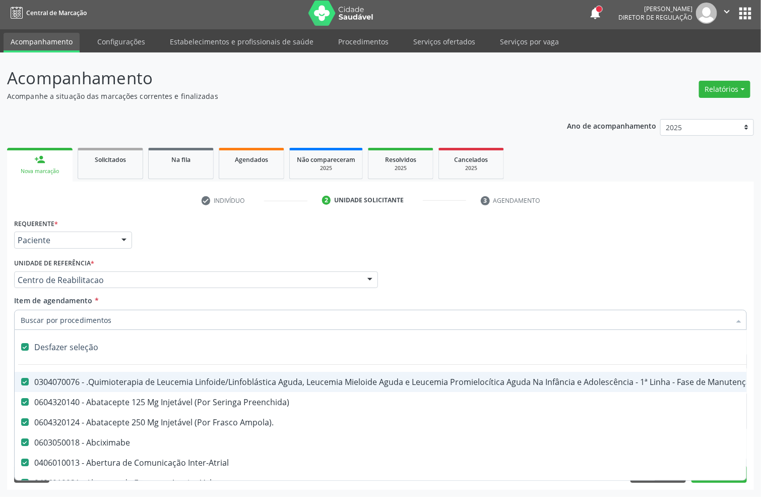
checkbox Ml\) "true"
checkbox Frasco-Ampola\) "true"
checkbox Ampola\) "true"
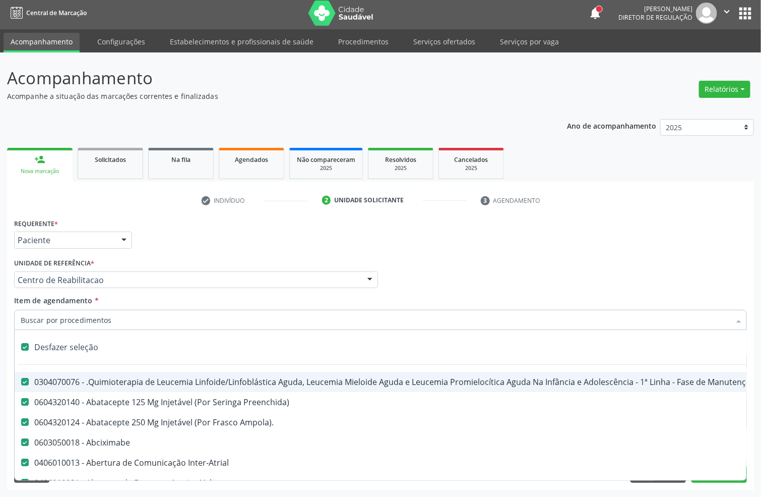
checkbox Ampola\) "true"
checkbox 5Ml\) "true"
checkbox Simples "true"
checkbox Ar "true"
checkbox Miotendinoso "true"
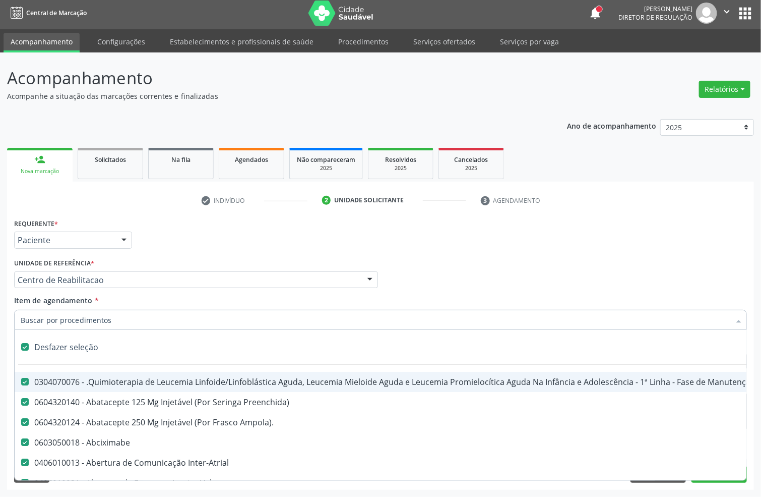
checkbox Pé "true"
checkbox Pé\) "true"
checkbox Columela "true"
checkbox Bucomaxilofacial "true"
checkbox Especializada "true"
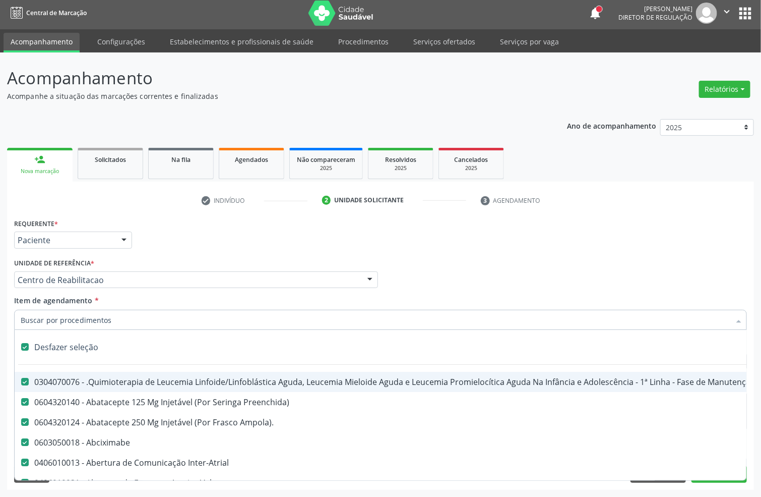
checkbox Ampola\) "true"
checkbox Crâniofacial "true"
checkbox Comprimido\) "true"
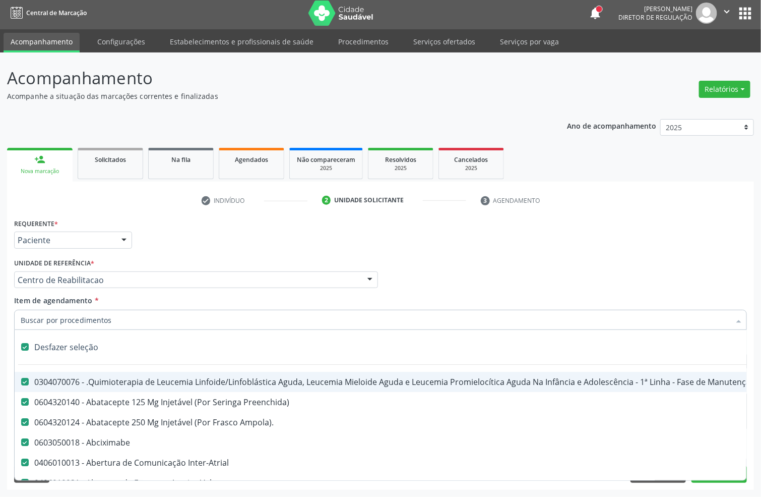
checkbox Revestido\) "true"
checkbox Amigdalectomia "true"
checkbox Adenoidectomia "true"
checkbox Amniocentese "true"
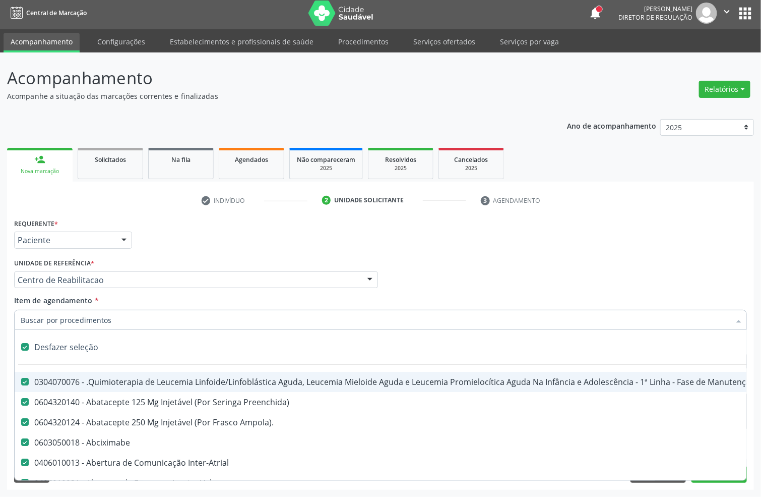
checkbox Amnioscopia "true"
checkbox Pulmonares "true"
checkbox Adolescente\) "true"
checkbox Esquerdo "true"
checkbox Adolescente\) "true"
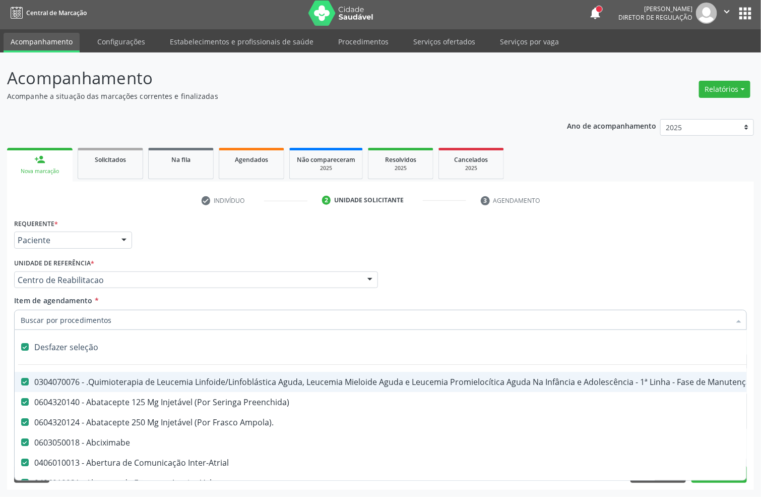
checkbox Inferiores "true"
checkbox Tarso "true"
checkbox Oncologia "true"
checkbox Dedo "true"
checkbox Oncologia "true"
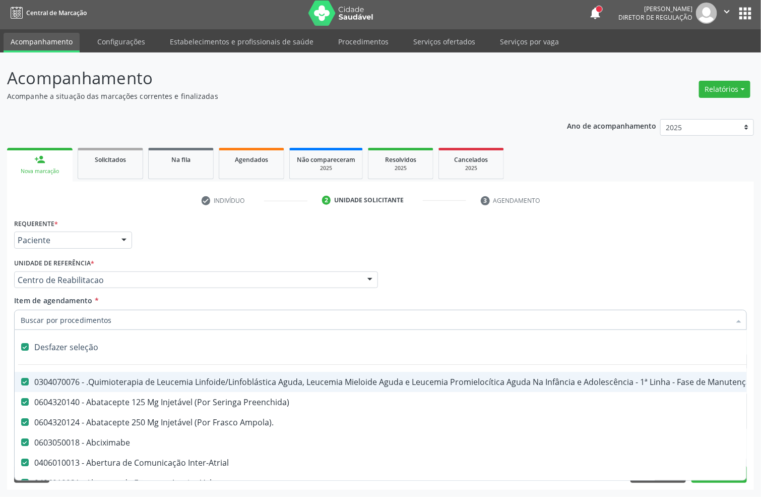
checkbox Superiores "true"
checkbox Oncologia "true"
checkbox Punho "true"
checkbox Oncologia "true"
checkbox Reto "true"
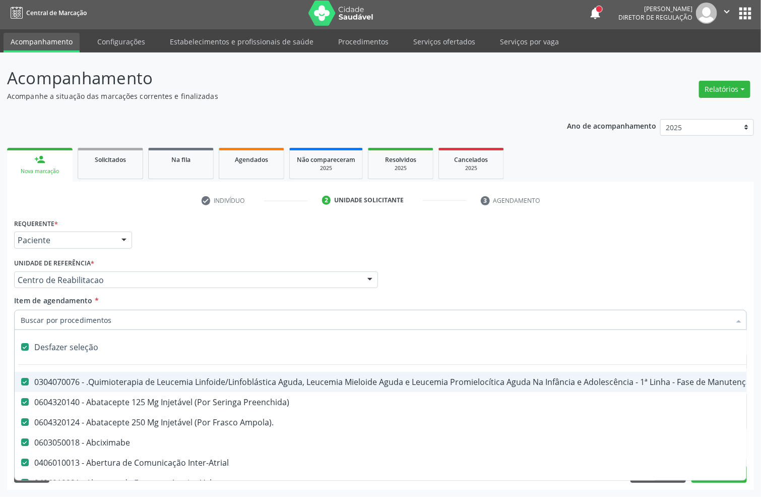
checkbox Reto "true"
checkbox Oncologia "true"
checkbox Pênis "true"
checkbox Oncologia "true"
checkbox Normal "true"
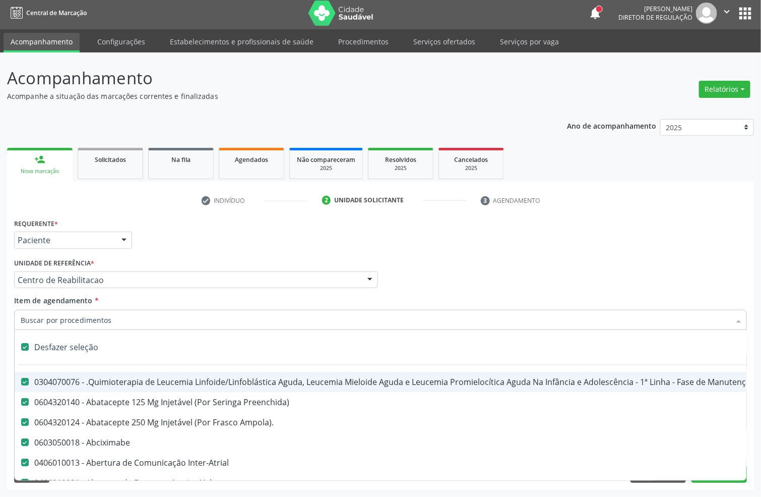
checkbox Voz "true"
checkbox Agua "true"
checkbox Solo "true"
checkbox Urina "true"
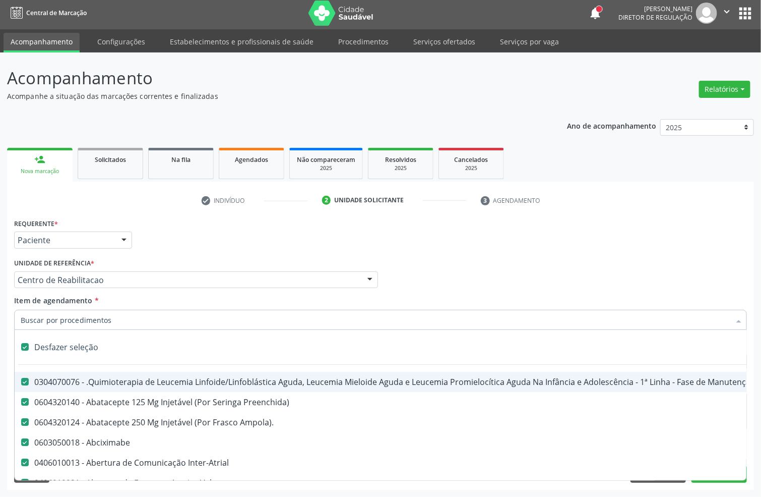
checkbox Agua "true"
checkbox Pesados "true"
checkbox Pesticidas "true"
checkbox Bileo-Digestiva "true"
checkbox Oncologia "true"
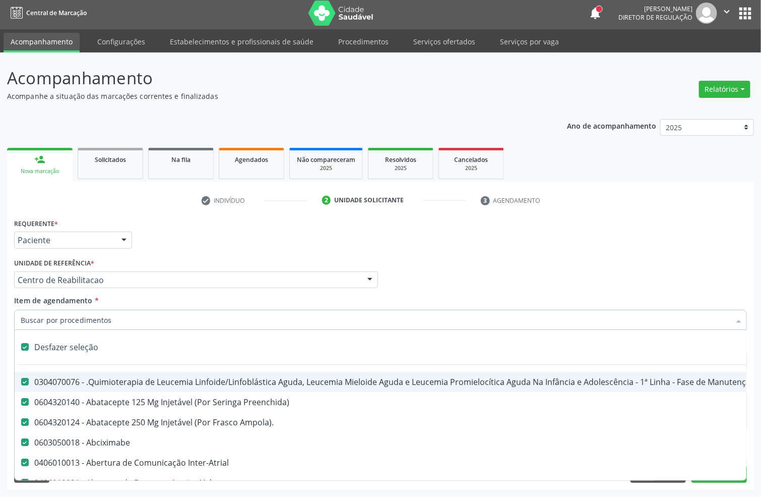
checkbox Bidirecional "true"
checkbox Adolescente\) "true"
click at [85, 316] on input "Item de agendamento *" at bounding box center [376, 320] width 710 height 20
click at [58, 343] on div "Desfazer seleção" at bounding box center [413, 347] width 797 height 20
click at [50, 319] on input "Item de agendamento *" at bounding box center [376, 320] width 710 height 20
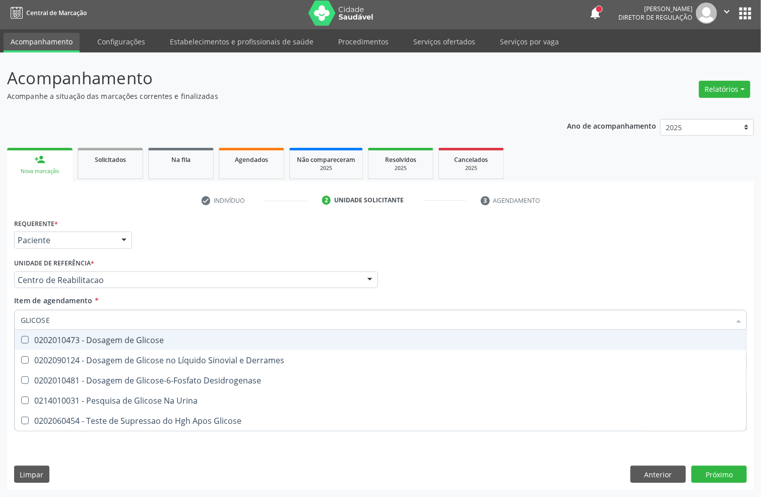
click at [94, 336] on div "0202010473 - Dosagem de Glicose" at bounding box center [381, 340] width 720 height 8
click at [83, 322] on input "GLICOSE" at bounding box center [376, 320] width 710 height 20
click at [82, 322] on input "GLICOSE" at bounding box center [376, 320] width 710 height 20
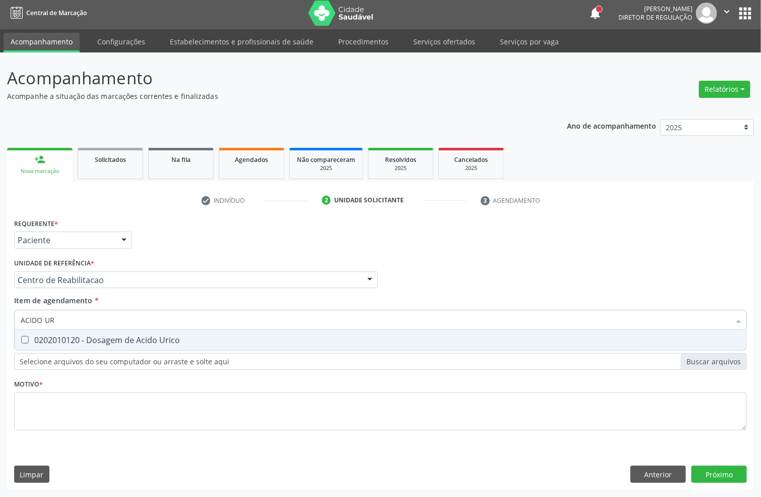
click at [88, 338] on div "0202010120 - Dosagem de Acido Urico" at bounding box center [381, 340] width 720 height 8
click at [83, 319] on input "ACIDO UR" at bounding box center [376, 320] width 710 height 20
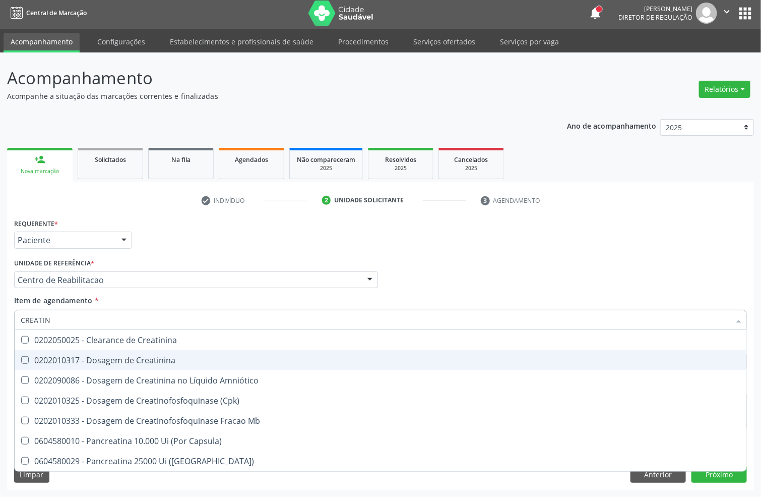
click at [148, 357] on div "0202010317 - Dosagem de Creatinina" at bounding box center [381, 360] width 720 height 8
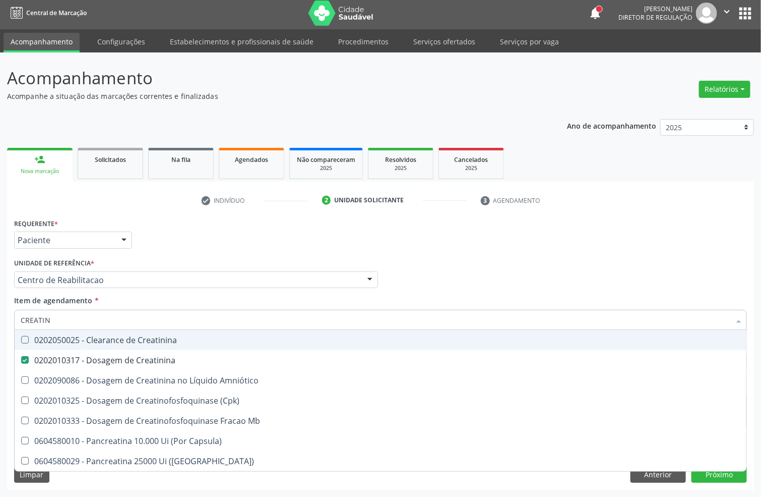
click at [91, 320] on input "CREATIN" at bounding box center [376, 320] width 710 height 20
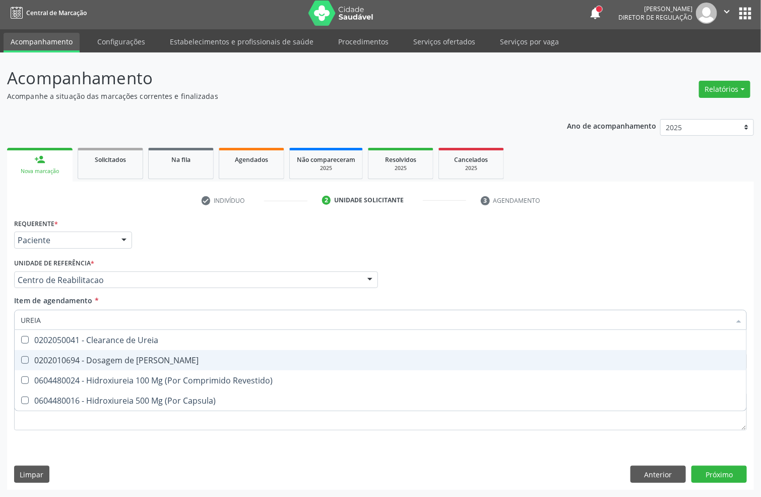
click at [68, 357] on div "0202010694 - Dosagem de [PERSON_NAME]" at bounding box center [381, 360] width 720 height 8
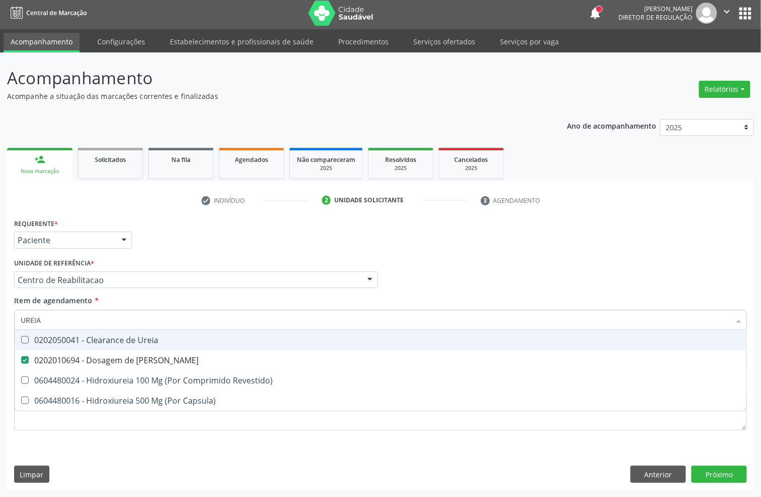
click at [59, 322] on input "UREIA" at bounding box center [376, 320] width 710 height 20
drag, startPoint x: 59, startPoint y: 322, endPoint x: 52, endPoint y: 287, distance: 35.6
click at [58, 321] on input "UREIA" at bounding box center [376, 320] width 710 height 20
click at [53, 337] on div "0202010279 - Dosagem de Colesterol Hdl" at bounding box center [381, 340] width 720 height 8
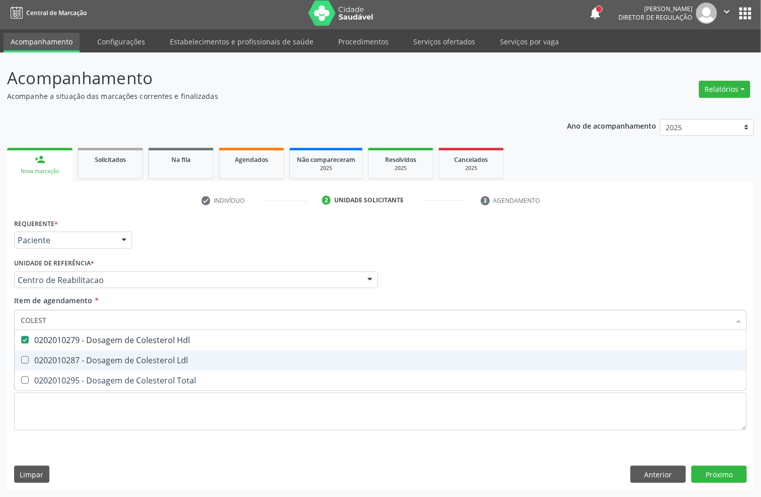
click at [46, 357] on div "0202010287 - Dosagem de Colesterol Ldl" at bounding box center [381, 360] width 720 height 8
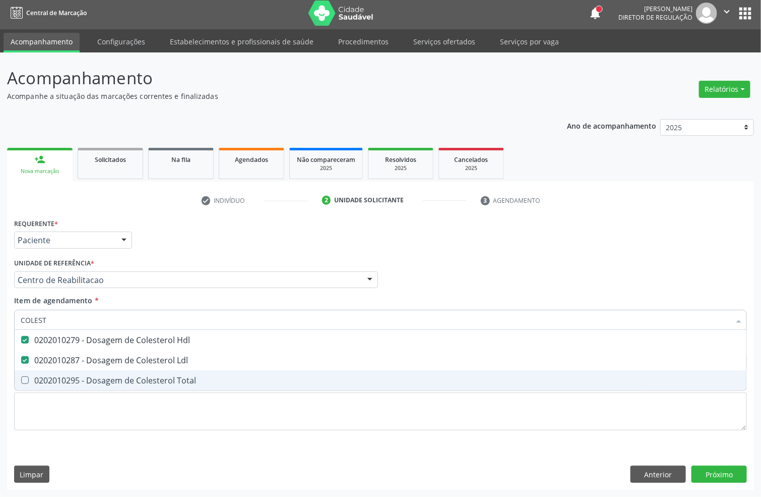
click at [41, 381] on div "0202010295 - Dosagem de Colesterol Total" at bounding box center [381, 380] width 720 height 8
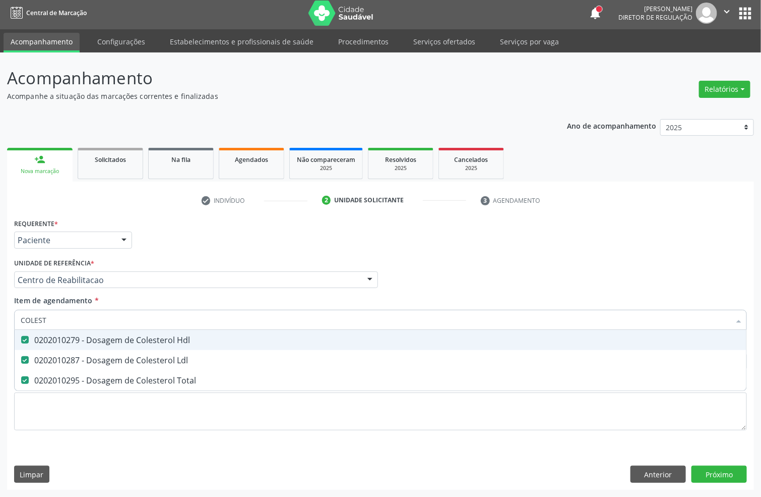
click at [63, 322] on input "COLEST" at bounding box center [376, 320] width 710 height 20
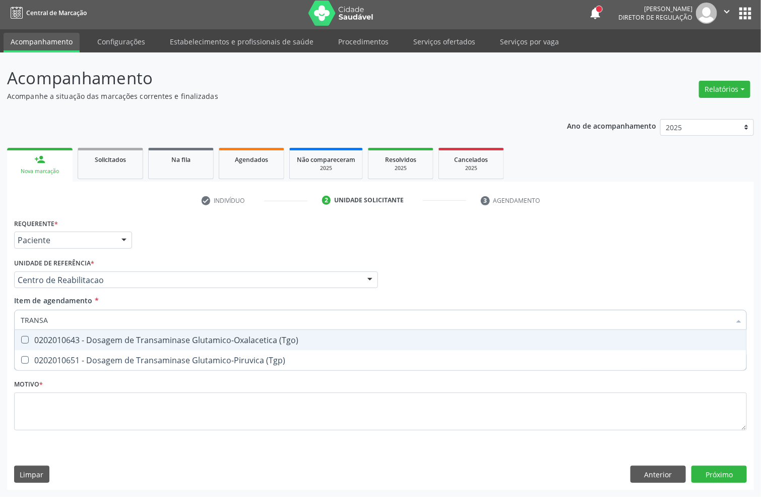
click at [88, 337] on div "0202010643 - Dosagem de Transaminase Glutamico-Oxalacetica (Tgo)" at bounding box center [381, 340] width 720 height 8
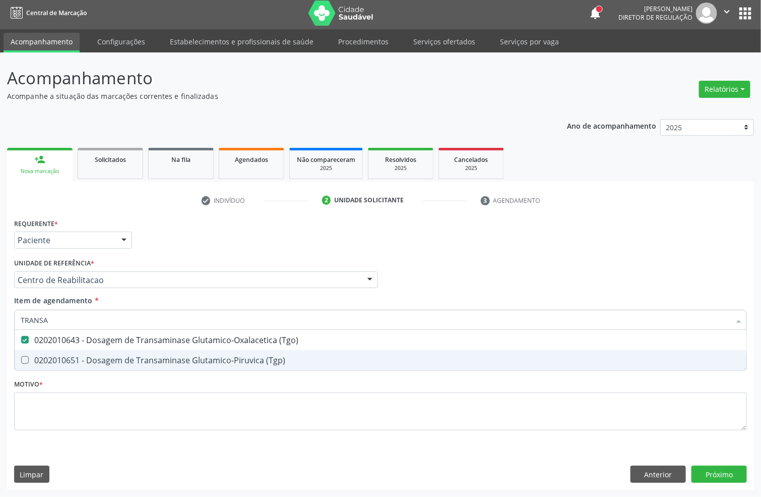
click at [78, 352] on span "0202010651 - Dosagem de Transaminase Glutamico-Piruvica (Tgp)" at bounding box center [381, 360] width 732 height 20
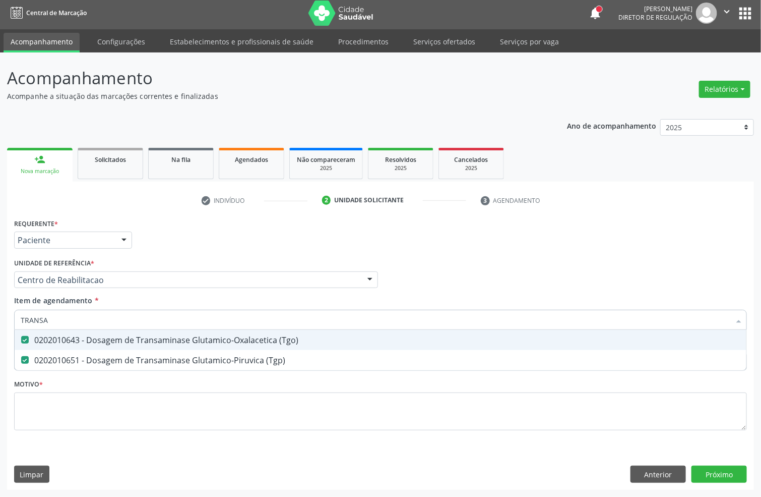
click at [70, 313] on input "TRANSA" at bounding box center [376, 320] width 710 height 20
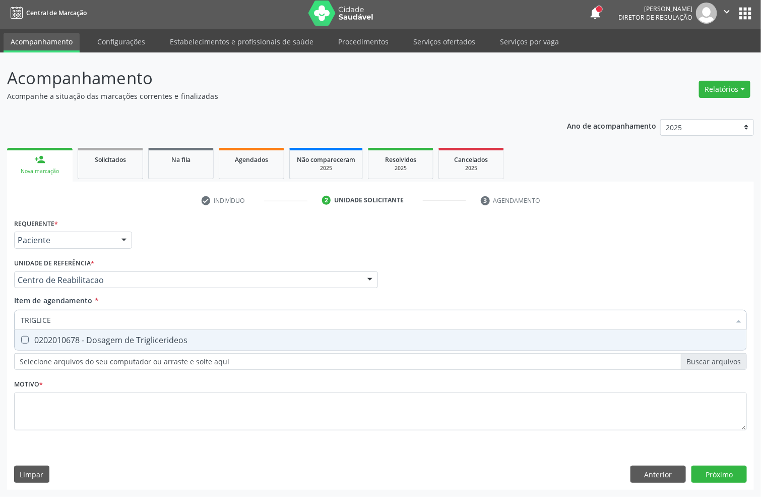
click at [107, 345] on span "0202010678 - Dosagem de Triglicerideos" at bounding box center [381, 340] width 732 height 20
click at [81, 323] on input "TRIGLICE" at bounding box center [376, 320] width 710 height 20
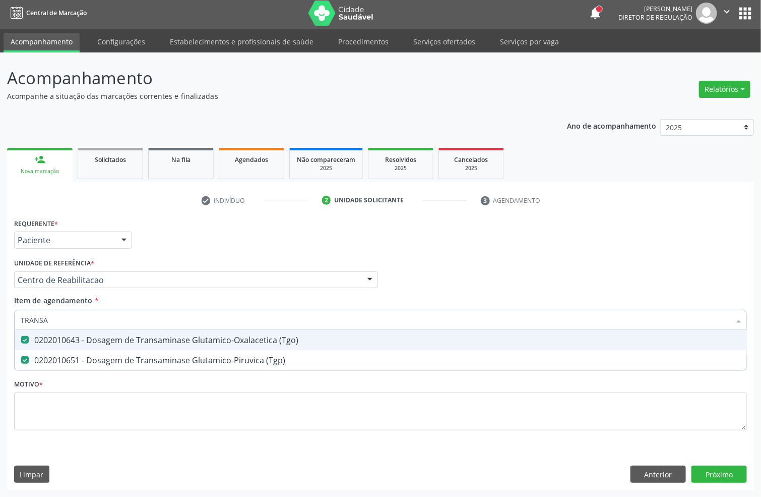
click at [94, 330] on span "0202010643 - Dosagem de Transaminase Glutamico-Oxalacetica (Tgo)" at bounding box center [381, 340] width 732 height 20
click at [93, 321] on input "TRANSA" at bounding box center [376, 320] width 710 height 20
click at [88, 340] on div "0202010201 - Dosagem de Bilirrubina Total e Fracoes" at bounding box center [381, 340] width 720 height 8
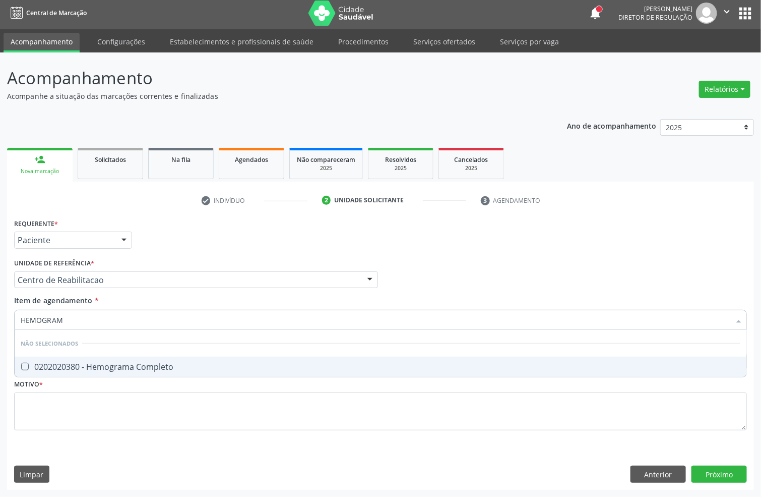
click at [53, 366] on div "0202020380 - Hemograma Completo" at bounding box center [381, 367] width 720 height 8
click at [79, 315] on input "HEMOGRAM" at bounding box center [376, 320] width 710 height 20
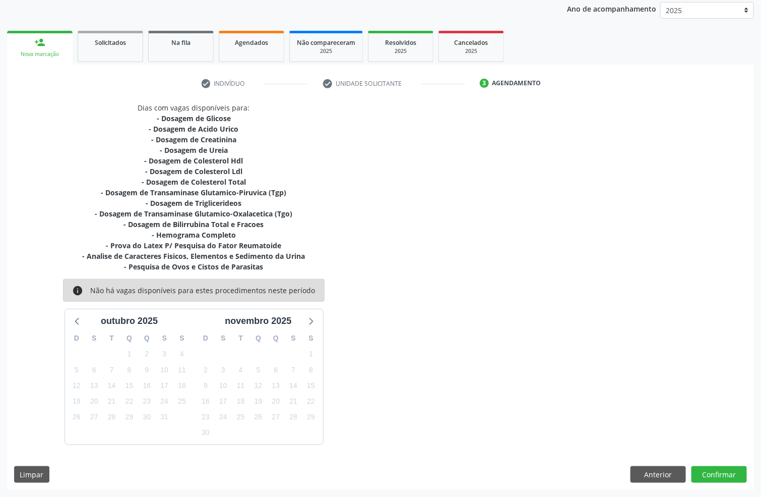
scroll to position [121, 0]
click at [634, 469] on button "Anterior" at bounding box center [658, 474] width 55 height 17
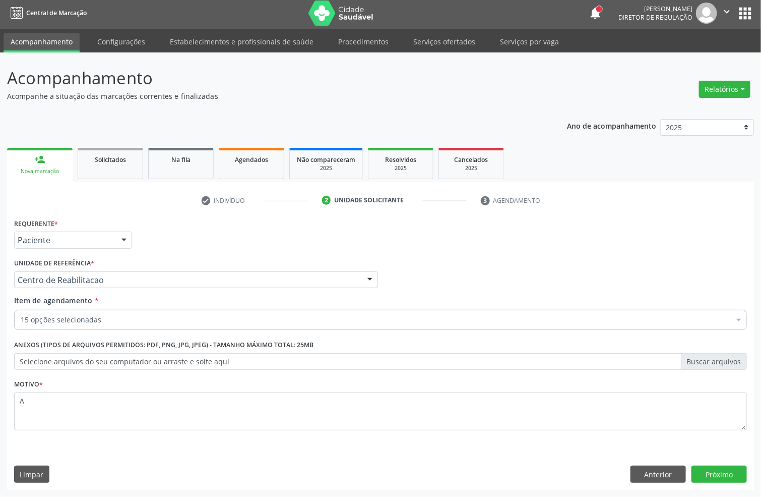
scroll to position [4, 0]
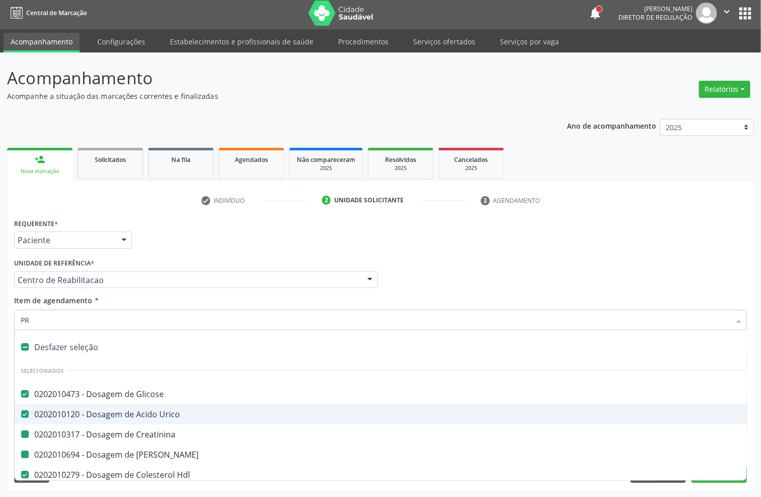
type input "PRO"
checkbox Creatinina "false"
checkbox Ureia "false"
checkbox Ldl "false"
checkbox Total "false"
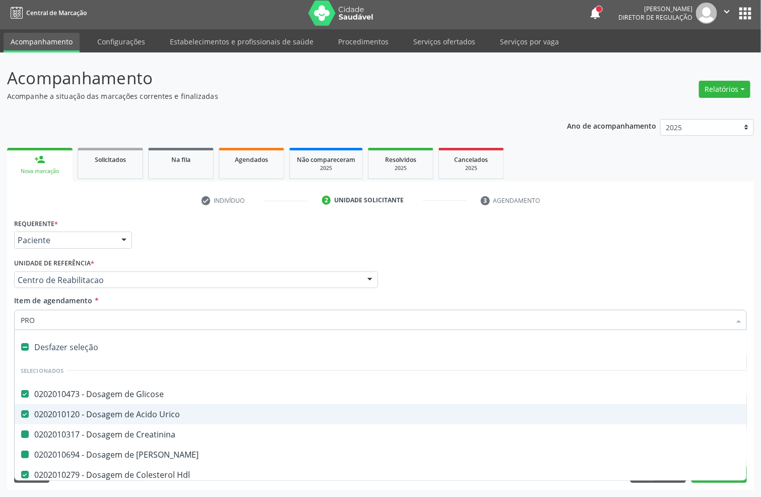
checkbox \(Tgp\) "false"
checkbox Triglicerideos "false"
checkbox \(Tgo\) "false"
checkbox Fracoes "false"
checkbox Completo "false"
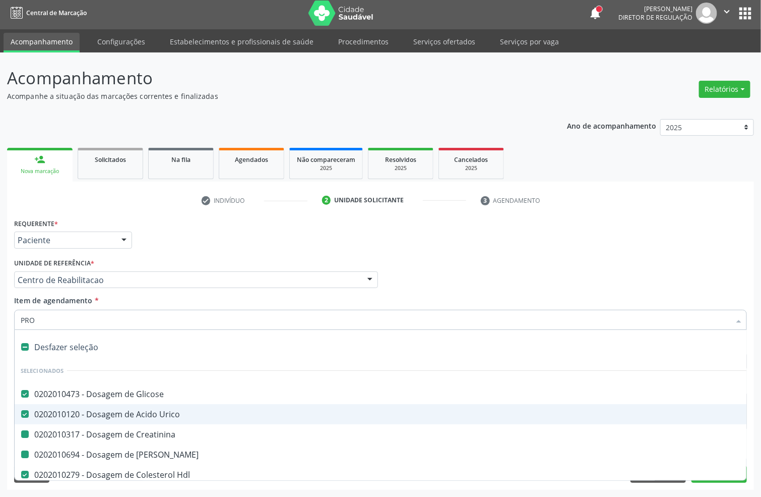
checkbox Reumatoide "false"
checkbox Urina "false"
checkbox Parasitas "false"
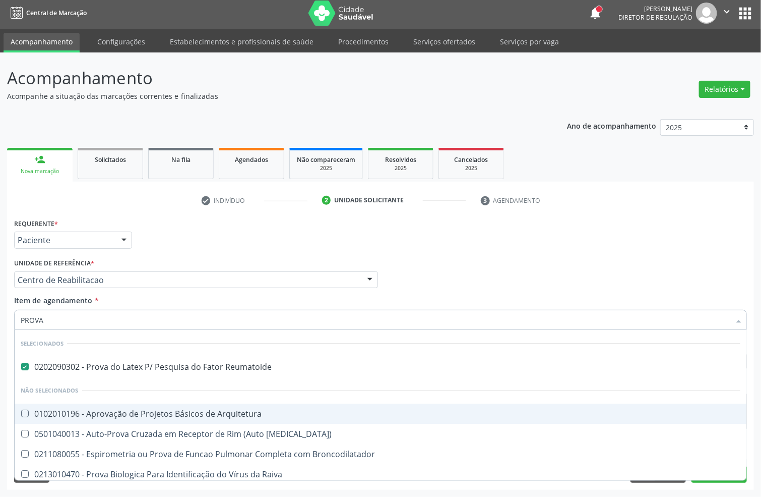
type input "PROVA"
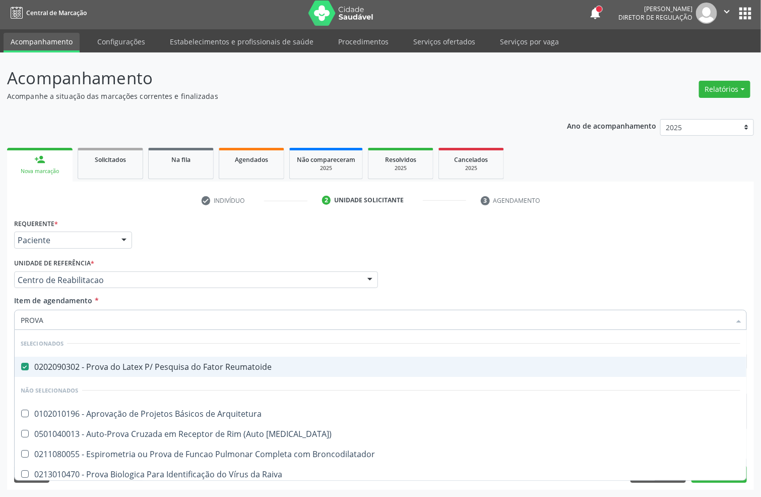
click at [64, 357] on span "0202090302 - Prova do Latex P/ Pesquisa do Fator Reumatoide" at bounding box center [381, 366] width 732 height 20
checkbox Reumatoide "false"
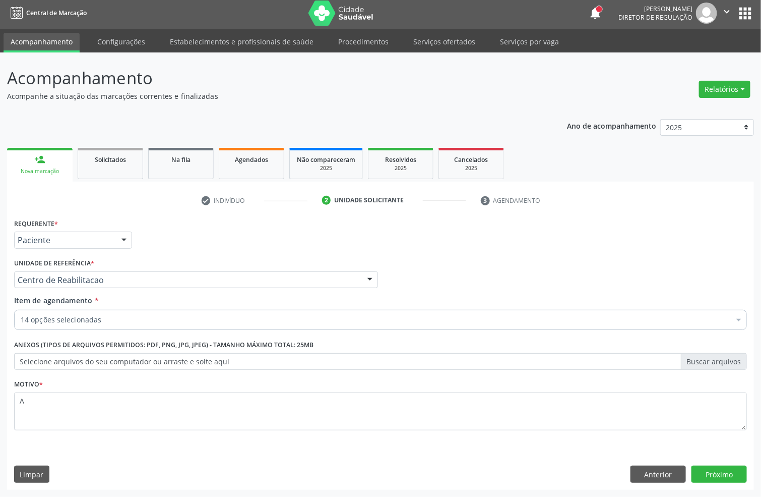
click at [198, 251] on div "Requerente * Paciente Profissional de Saúde Paciente Nenhum resultado encontrad…" at bounding box center [381, 235] width 738 height 39
click at [725, 471] on button "Próximo" at bounding box center [719, 473] width 55 height 17
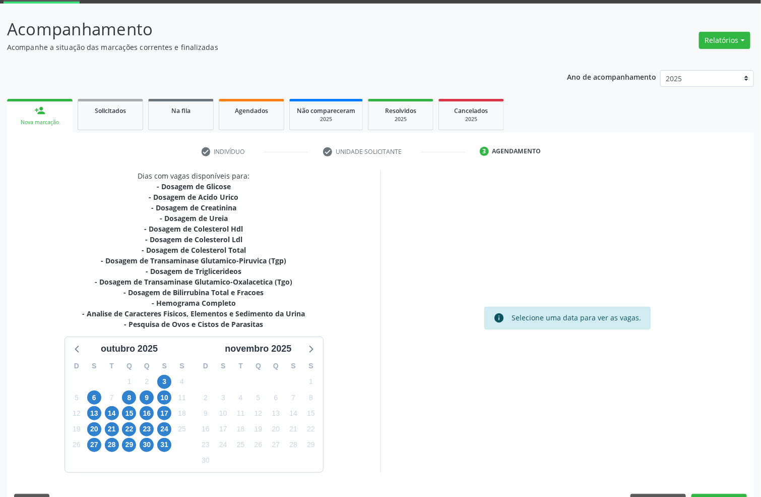
scroll to position [79, 0]
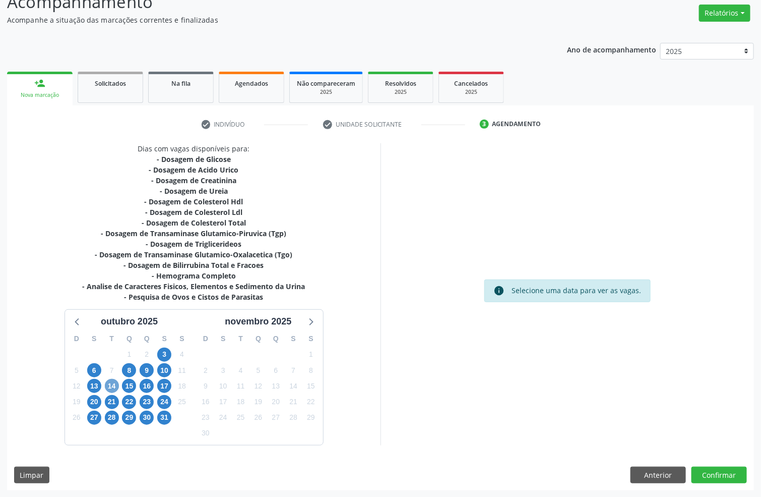
click at [109, 389] on span "14" at bounding box center [112, 386] width 14 height 14
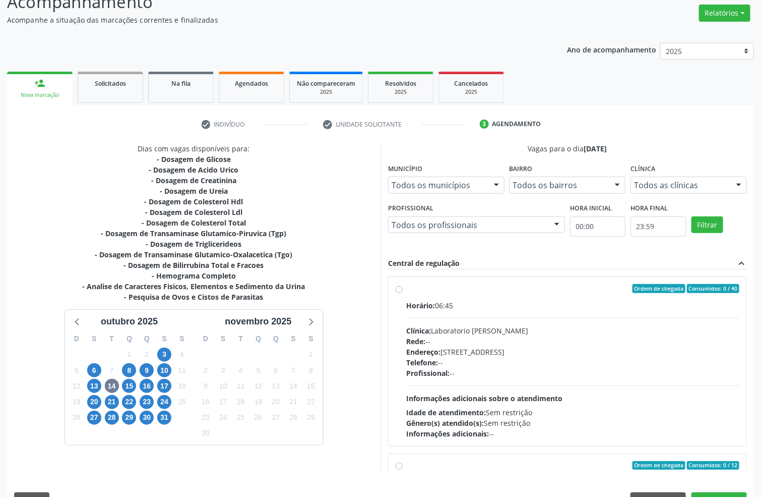
click at [551, 353] on div "Endereço: [STREET_ADDRESS]" at bounding box center [572, 351] width 333 height 11
click at [403, 293] on input "Ordem de chegada Consumidos: 0 / 40 Horário: 06:45 Clínica: Laboratorio [PERSON…" at bounding box center [399, 288] width 7 height 9
radio input "true"
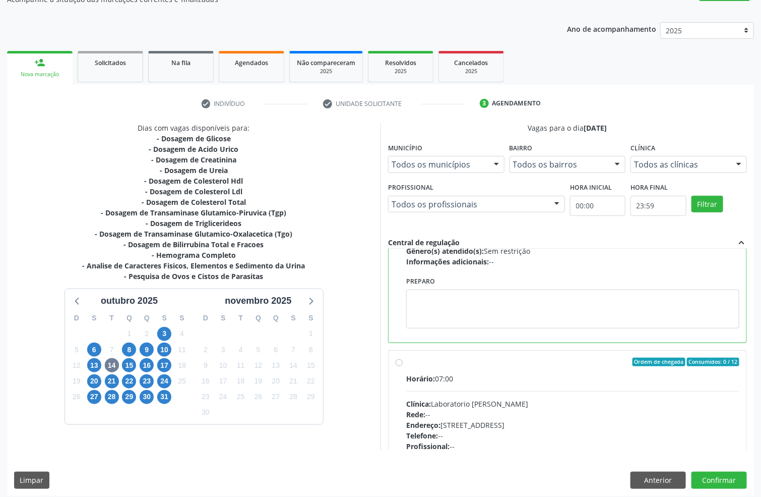
scroll to position [106, 0]
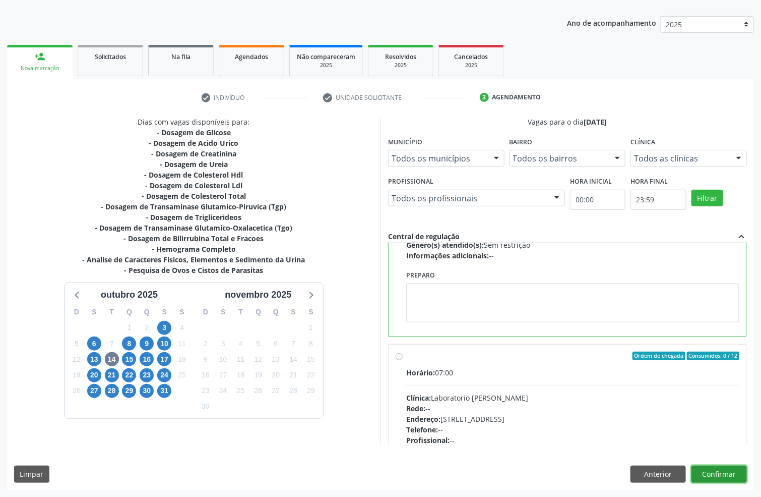
click at [737, 476] on button "Confirmar" at bounding box center [719, 473] width 55 height 17
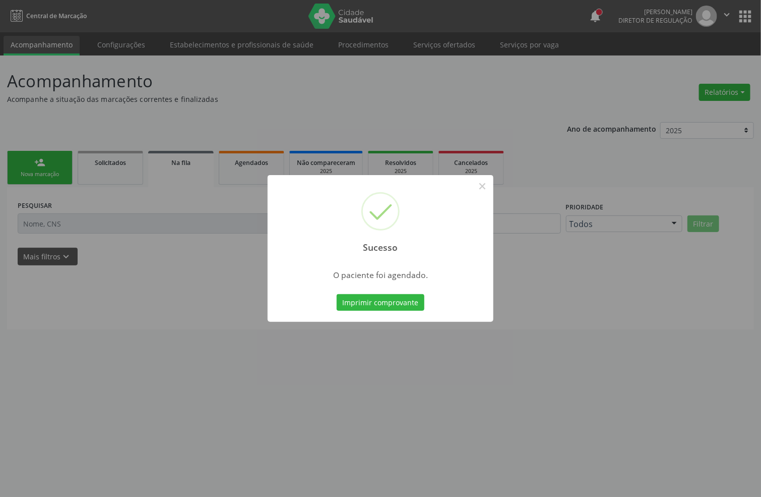
scroll to position [0, 0]
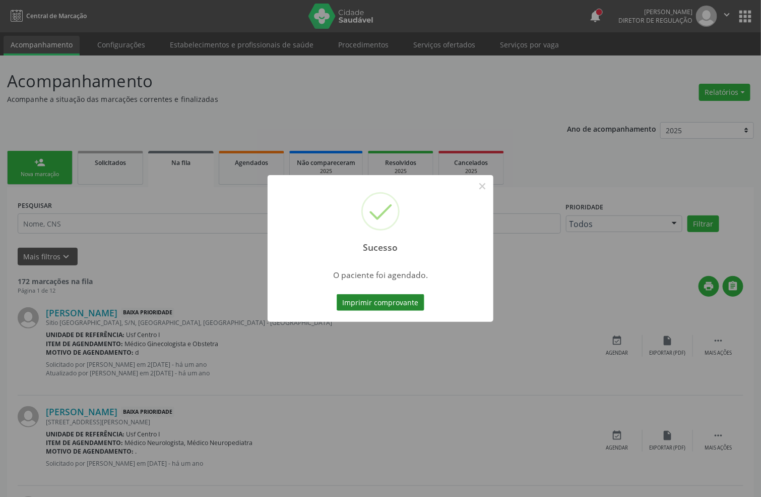
click at [403, 309] on button "Imprimir comprovante" at bounding box center [381, 302] width 88 height 17
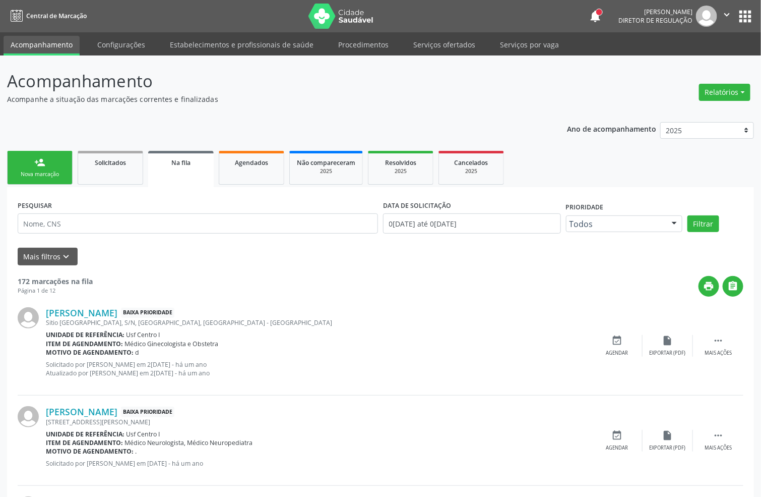
click at [36, 177] on link "person_add Nova marcação" at bounding box center [40, 168] width 66 height 34
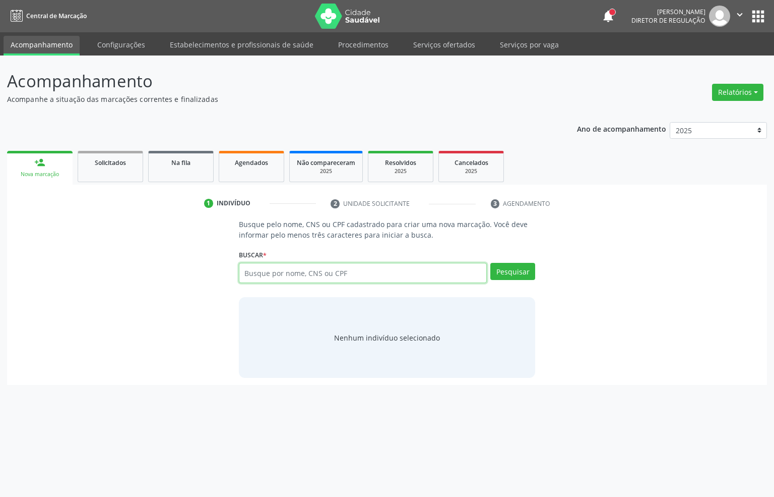
click at [274, 271] on input "text" at bounding box center [363, 273] width 249 height 20
paste input "CNS: 700 2074 8677 4022"
type input "CNS: 700 2074 8677 4022"
click at [520, 262] on div "Buscar * Busque por nome, CNS ou CPF Nenhum resultado encontrado para: " " Não …" at bounding box center [387, 268] width 297 height 43
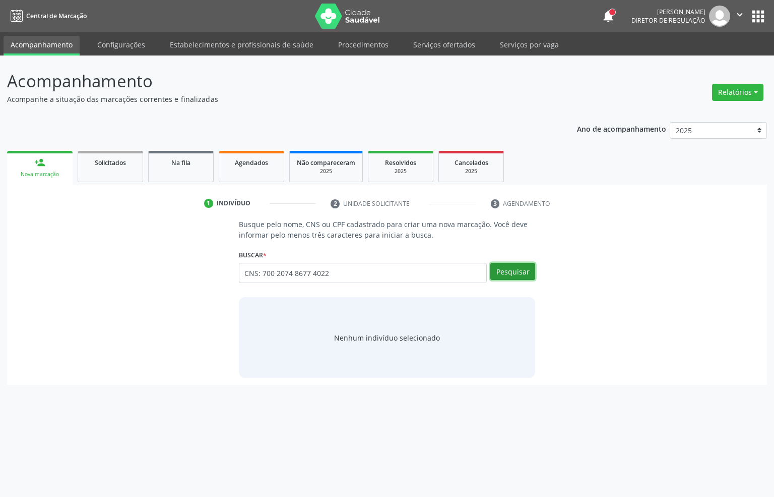
click at [519, 272] on button "Pesquisar" at bounding box center [513, 271] width 45 height 17
type input "CNS: 700 2074 8677 4022"
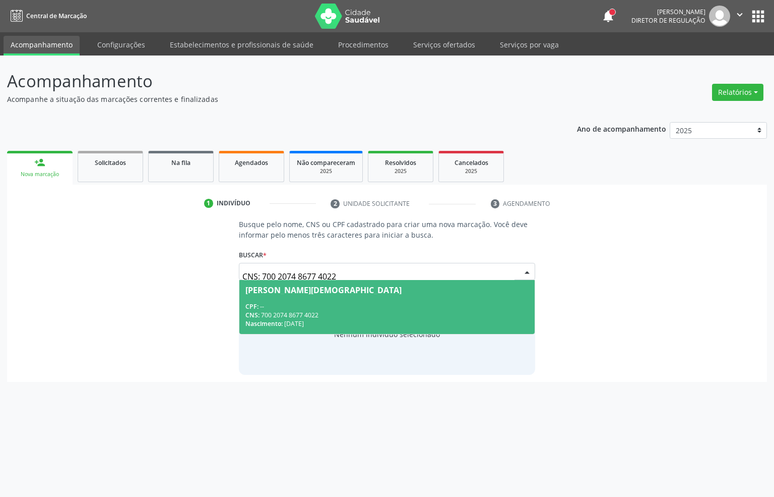
click at [404, 311] on div "CNS: 700 2074 8677 4022" at bounding box center [388, 315] width 284 height 9
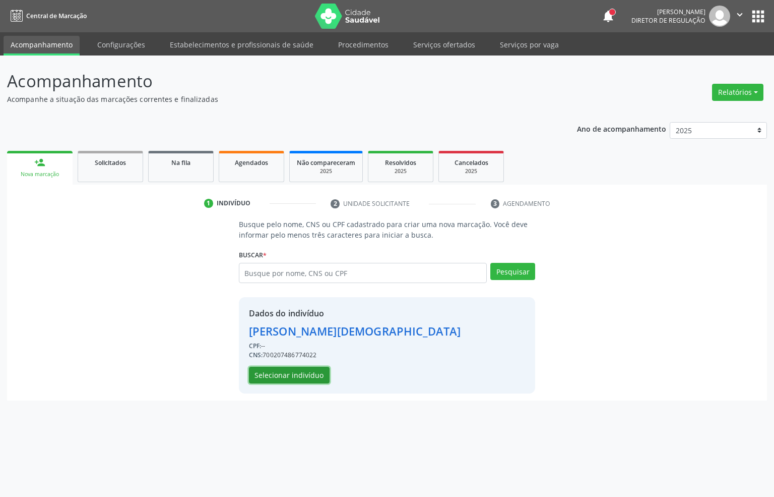
click at [316, 372] on button "Selecionar indivíduo" at bounding box center [289, 375] width 81 height 17
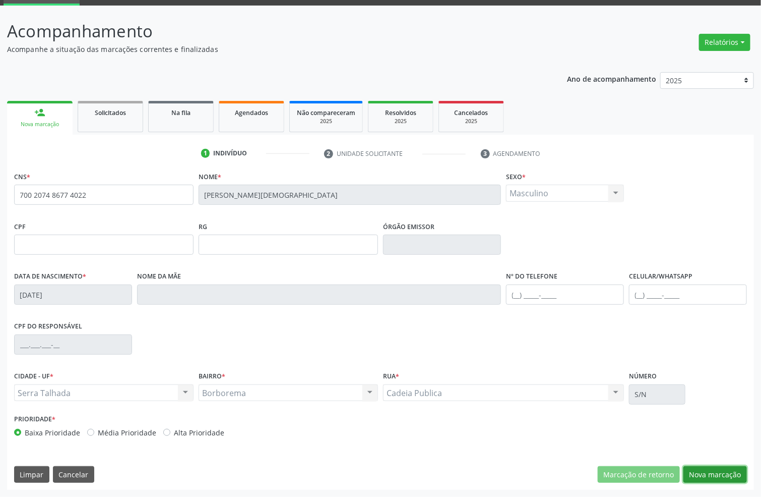
drag, startPoint x: 719, startPoint y: 476, endPoint x: 666, endPoint y: 431, distance: 69.7
click at [719, 477] on button "Nova marcação" at bounding box center [716, 474] width 64 height 17
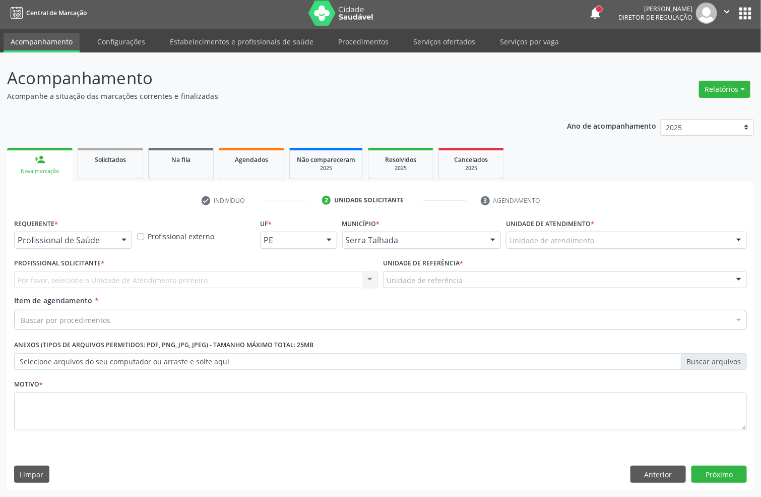
scroll to position [4, 0]
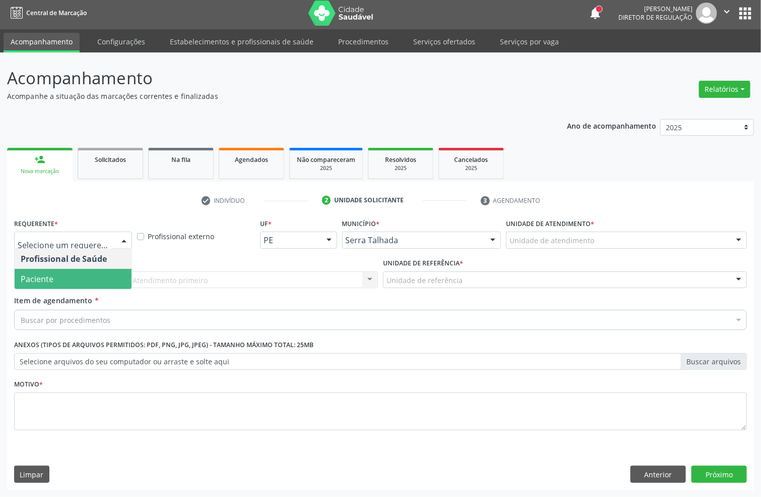
click at [62, 284] on span "Paciente" at bounding box center [73, 279] width 117 height 20
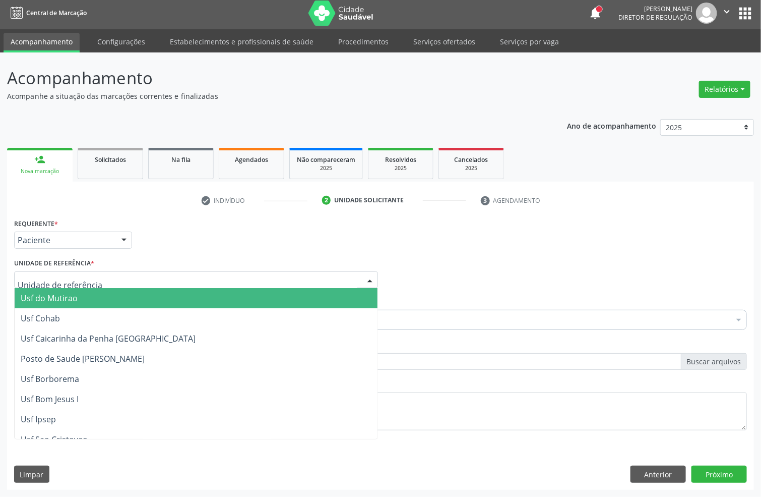
drag, startPoint x: 53, startPoint y: 278, endPoint x: 38, endPoint y: 240, distance: 41.9
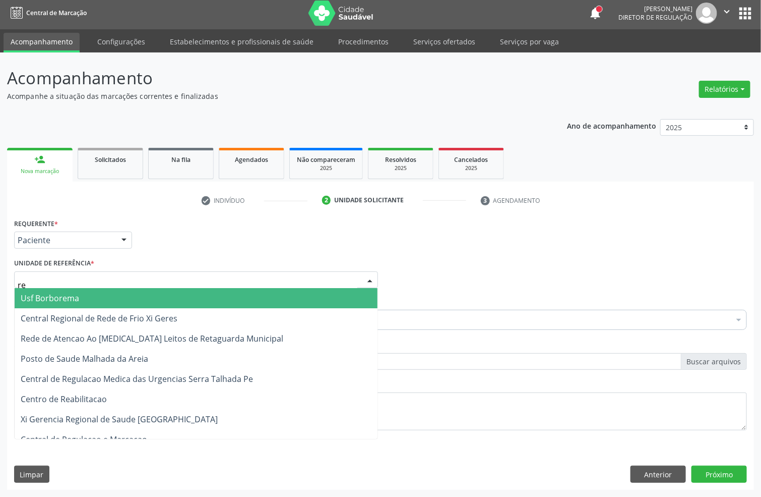
type input "rea"
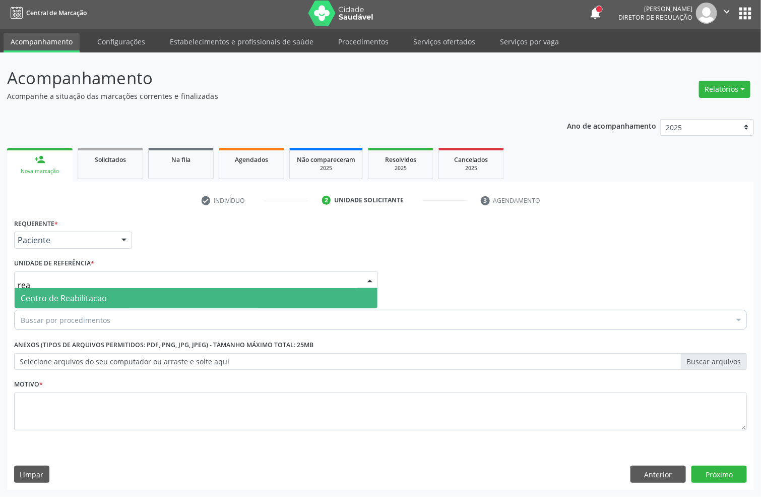
click at [45, 296] on span "Centro de Reabilitacao" at bounding box center [64, 297] width 86 height 11
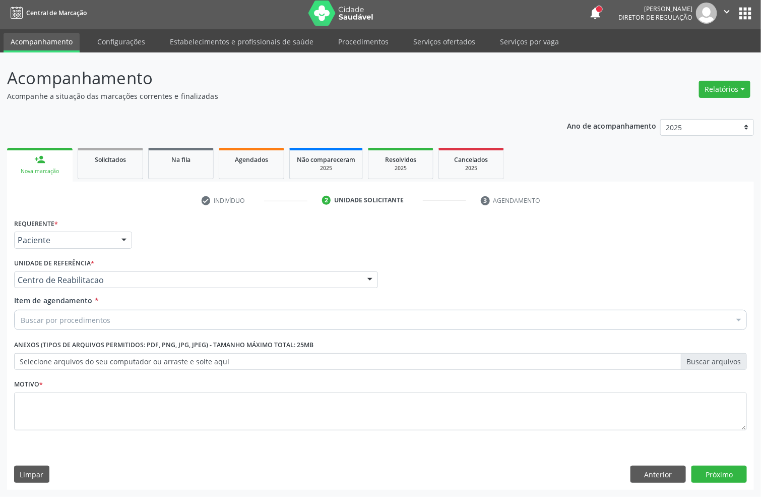
click at [41, 325] on div "Buscar por procedimentos" at bounding box center [380, 320] width 733 height 20
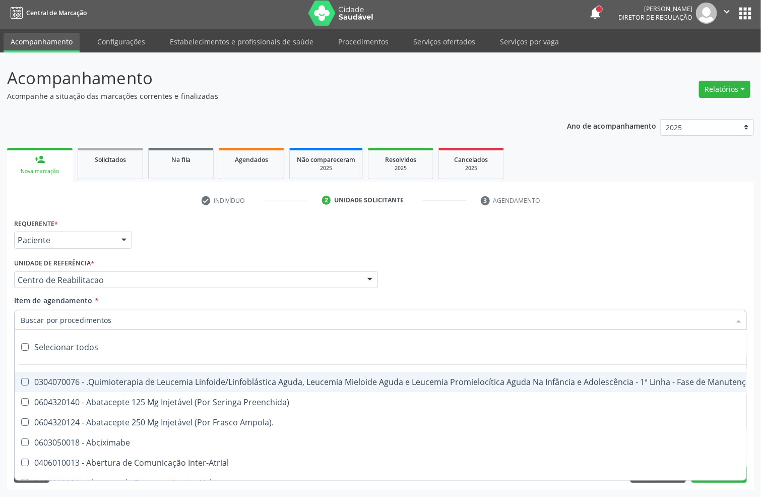
click at [40, 322] on input "Item de agendamento *" at bounding box center [376, 320] width 710 height 20
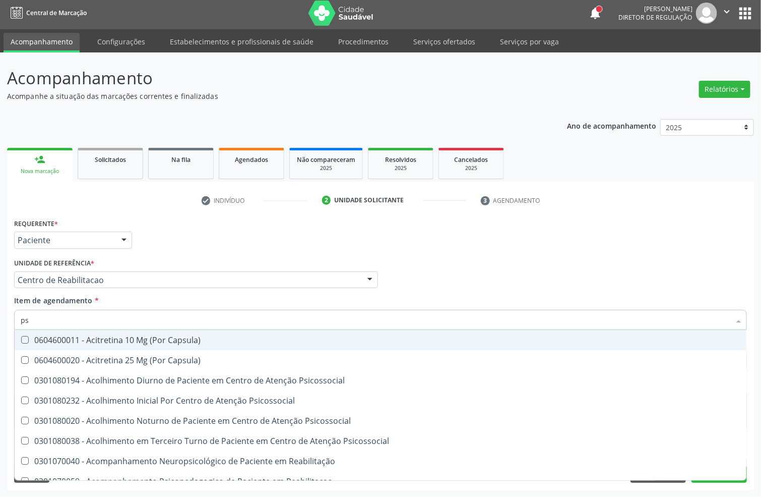
type input "psa"
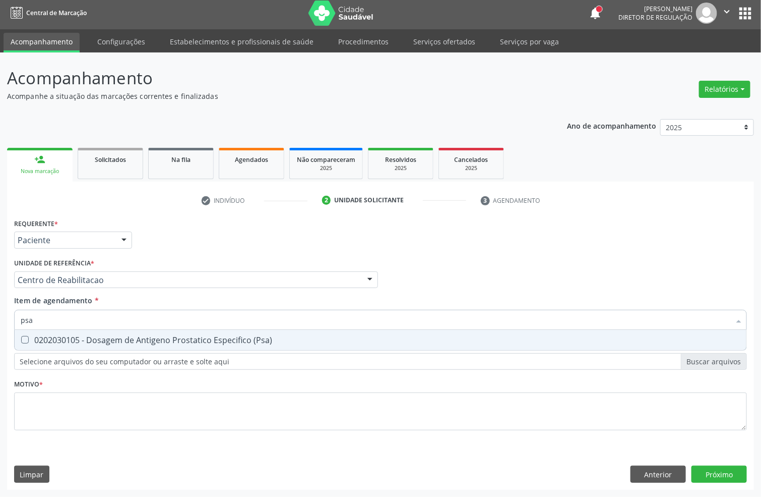
click at [56, 337] on div "0202030105 - Dosagem de Antigeno Prostatico Especifico (Psa)" at bounding box center [381, 340] width 720 height 8
checkbox \(Psa\) "true"
click at [174, 244] on div "Requerente * Paciente Profissional de Saúde Paciente Nenhum resultado encontrad…" at bounding box center [381, 235] width 738 height 39
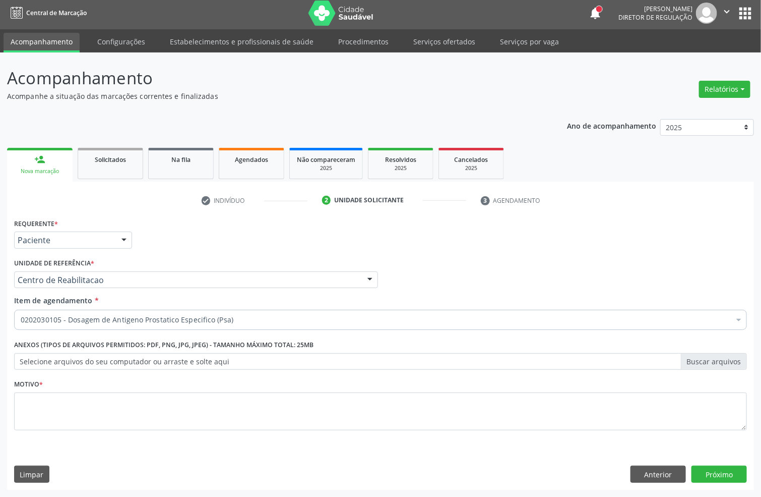
click at [57, 402] on span "0202030105 - Dosagem de Antigeno Prostatico Especifico (Psa)" at bounding box center [413, 394] width 797 height 20
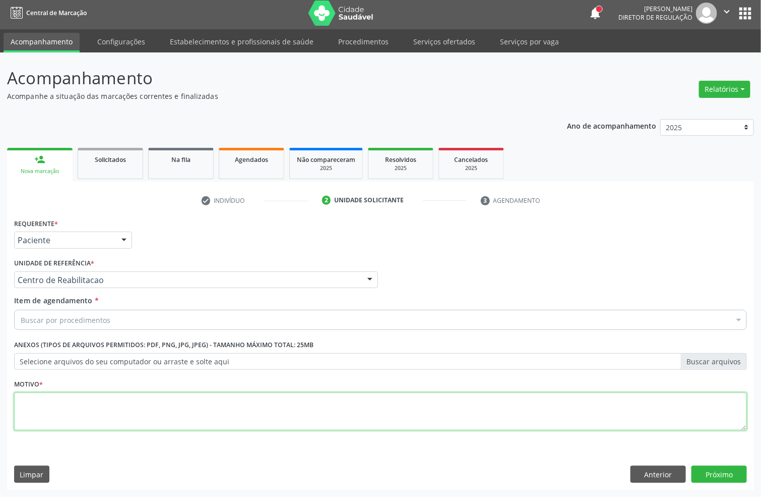
click at [57, 402] on textarea at bounding box center [380, 411] width 733 height 38
type textarea "j"
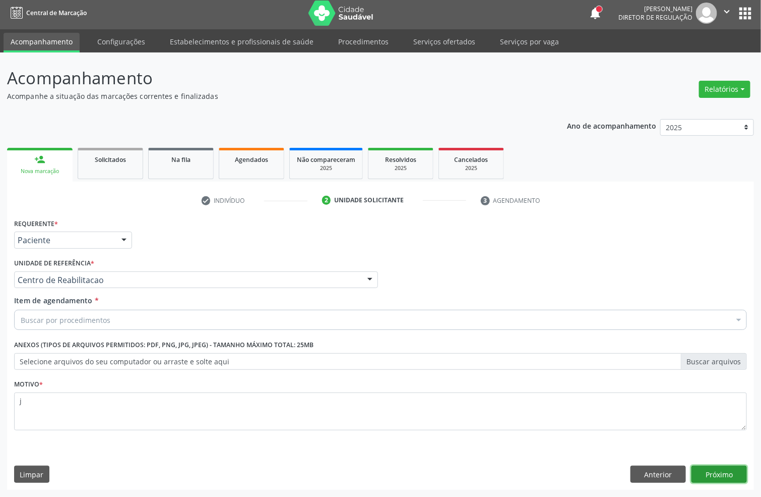
click at [728, 480] on button "Próximo" at bounding box center [719, 473] width 55 height 17
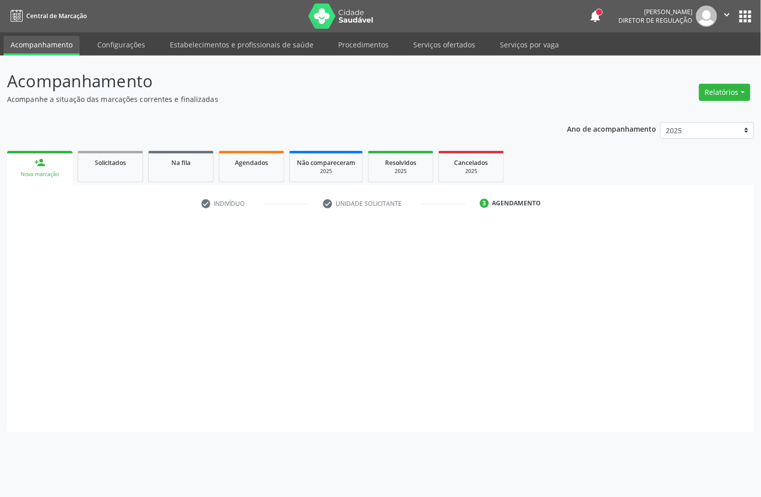
scroll to position [0, 0]
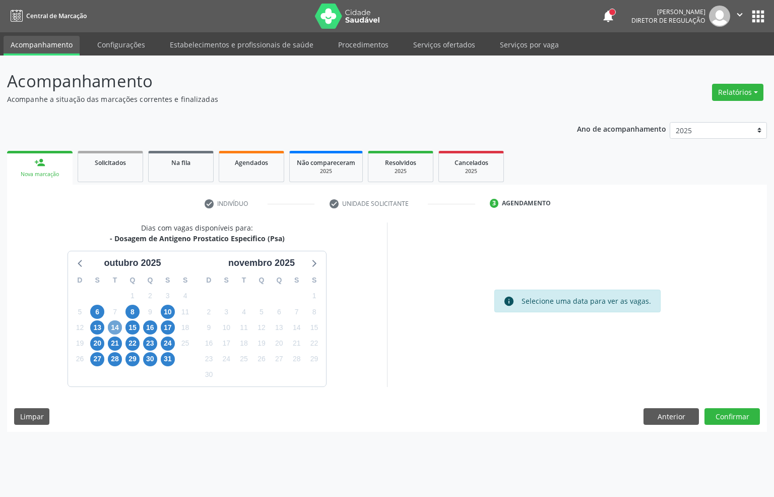
click at [112, 327] on span "14" at bounding box center [115, 327] width 14 height 14
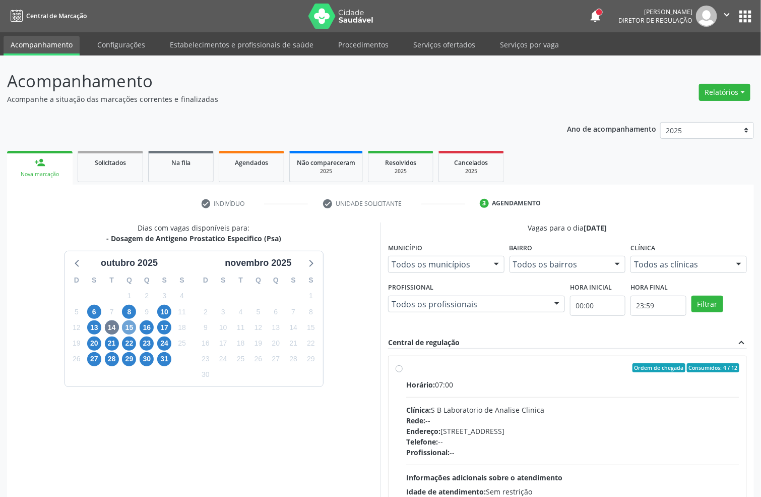
click at [130, 327] on span "15" at bounding box center [129, 327] width 14 height 14
click at [469, 389] on div "Horário: 06:45" at bounding box center [572, 384] width 333 height 11
click at [403, 372] on input "Ordem de chegada Consumidos: 6 / 40 Horário: 06:45 Clínica: Laboratorio [GEOGRA…" at bounding box center [399, 367] width 7 height 9
radio input "true"
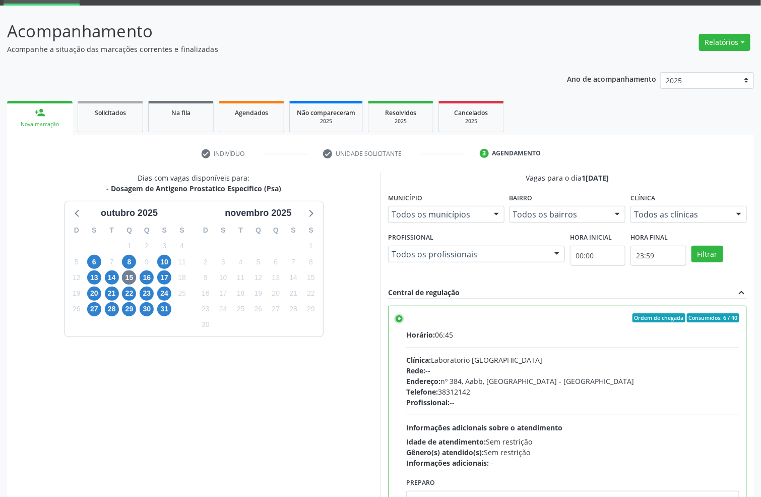
scroll to position [106, 0]
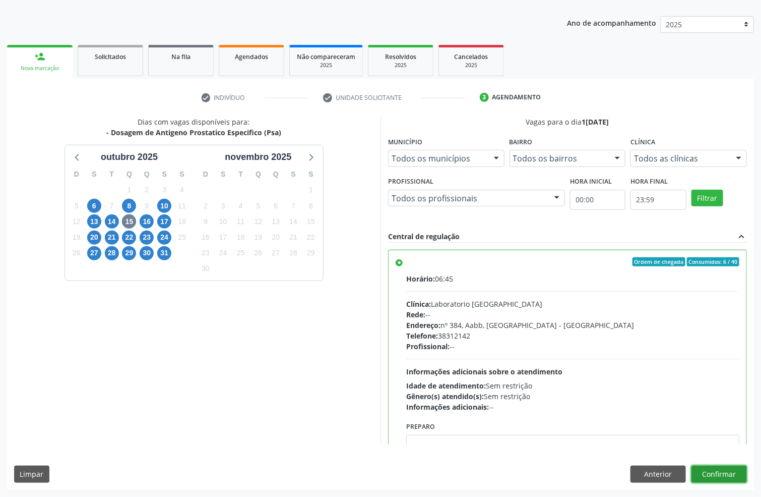
click at [712, 474] on button "Confirmar" at bounding box center [719, 473] width 55 height 17
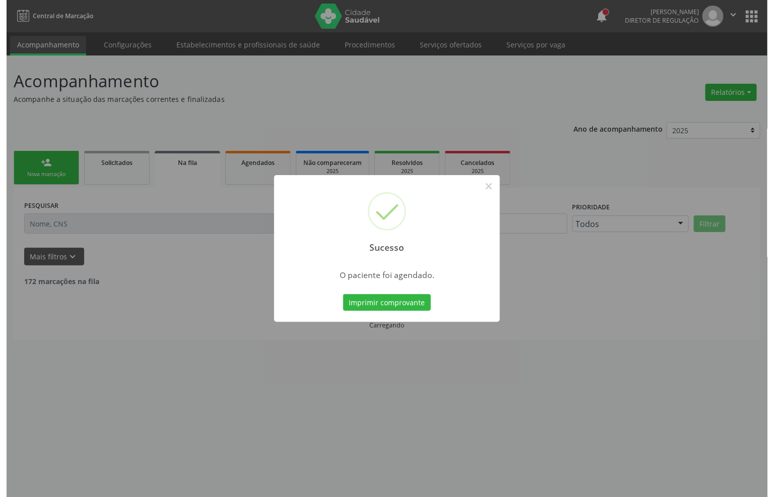
scroll to position [0, 0]
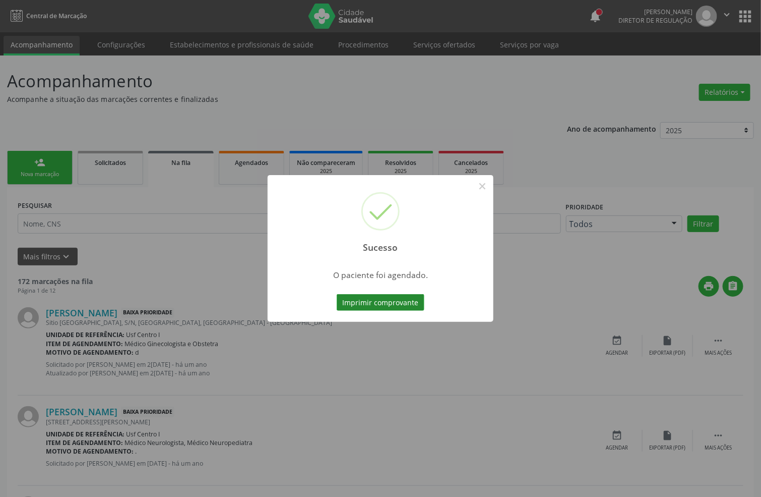
click at [395, 309] on button "Imprimir comprovante" at bounding box center [381, 302] width 88 height 17
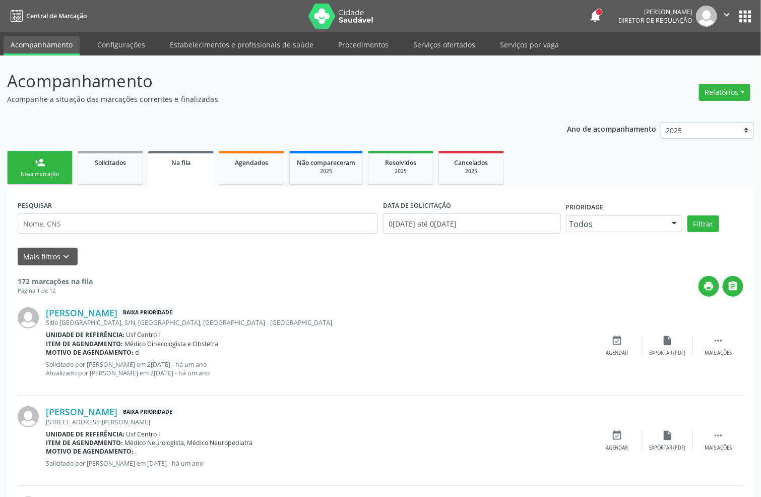
click at [58, 170] on div "Nova marcação" at bounding box center [40, 174] width 50 height 8
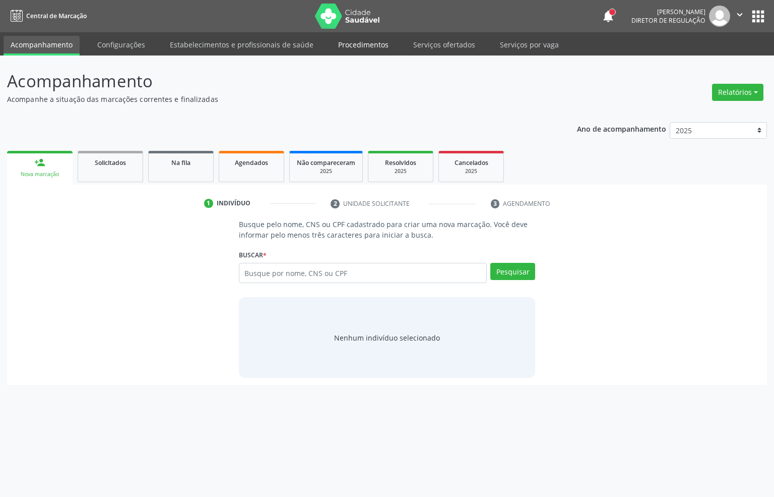
click at [350, 46] on link "Procedimentos" at bounding box center [363, 45] width 65 height 18
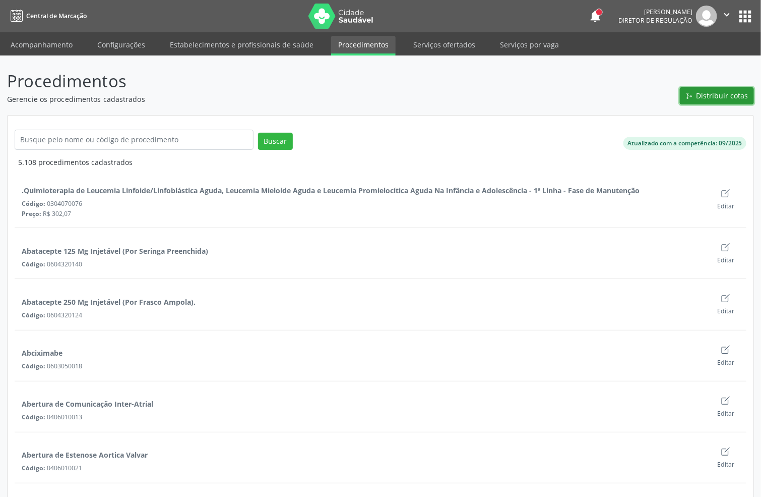
click at [733, 96] on span "Distribuir cotas" at bounding box center [723, 95] width 52 height 11
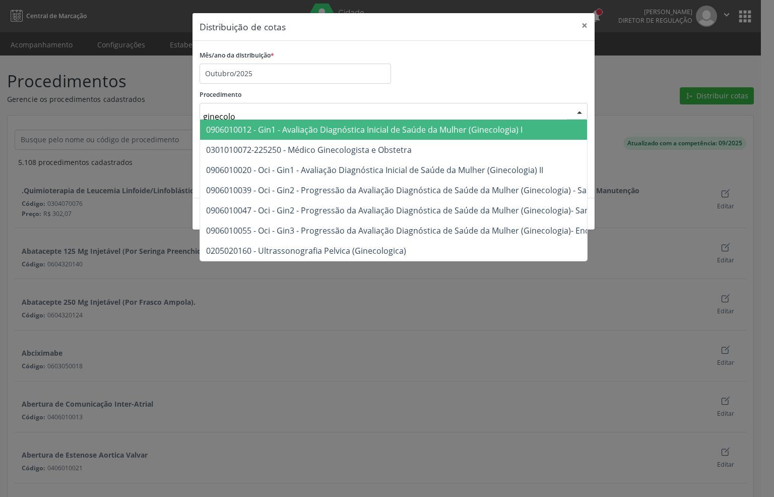
type input "ginecolog"
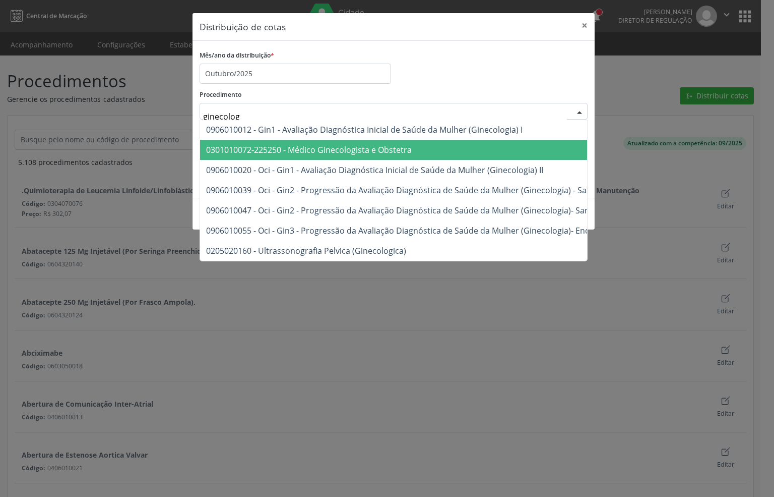
click at [295, 145] on span "0301010072-225250 - Médico Ginecologista e Obstetra" at bounding box center [309, 149] width 206 height 11
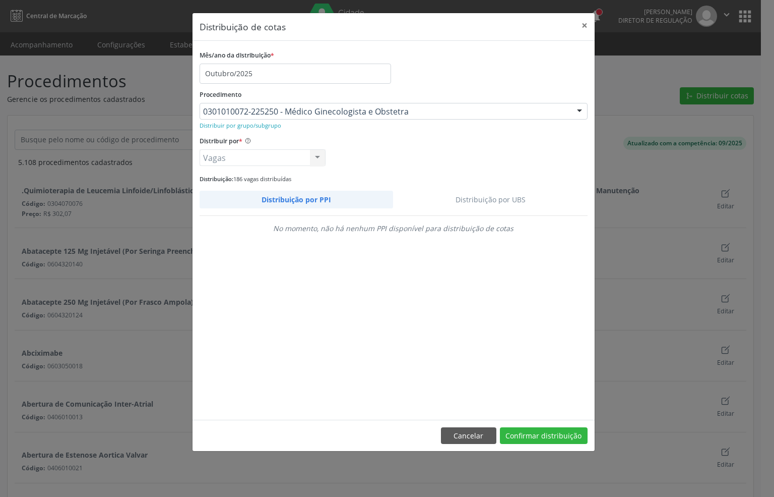
click at [513, 198] on link "Distribuição por UBS" at bounding box center [490, 200] width 195 height 18
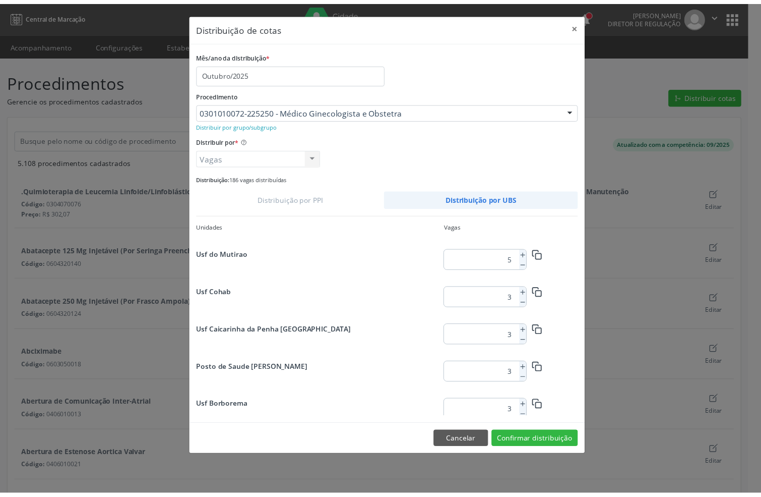
scroll to position [643, 0]
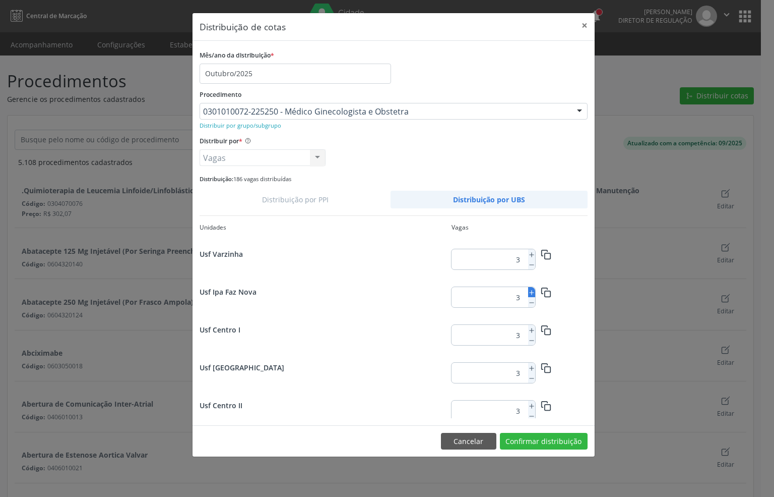
click at [530, 292] on line at bounding box center [532, 292] width 4 height 0
type input "4"
click at [582, 22] on button "×" at bounding box center [585, 25] width 20 height 25
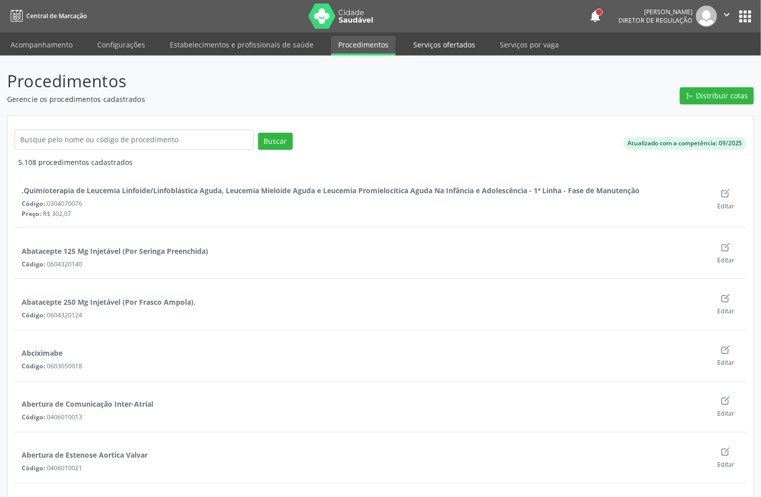
click at [443, 43] on link "Serviços ofertados" at bounding box center [444, 45] width 76 height 18
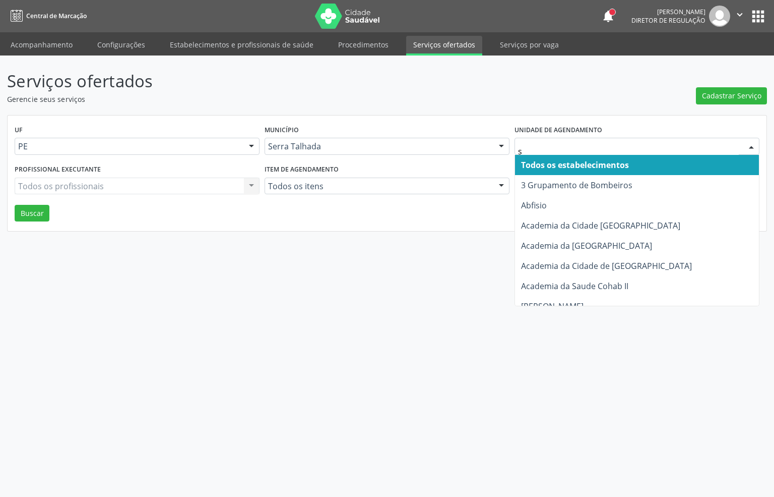
type input "s b"
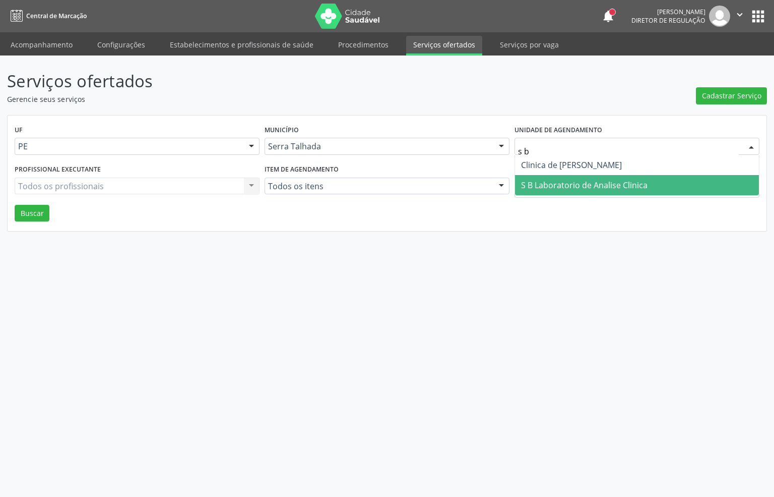
click at [566, 182] on span "S B Laboratorio de Analise Clinica" at bounding box center [584, 185] width 127 height 11
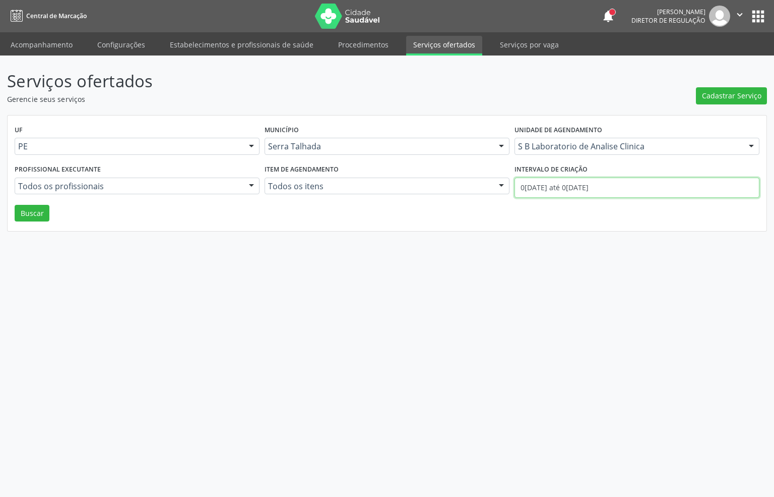
click at [571, 185] on input "0[DATE] até 0[DATE]" at bounding box center [637, 187] width 245 height 20
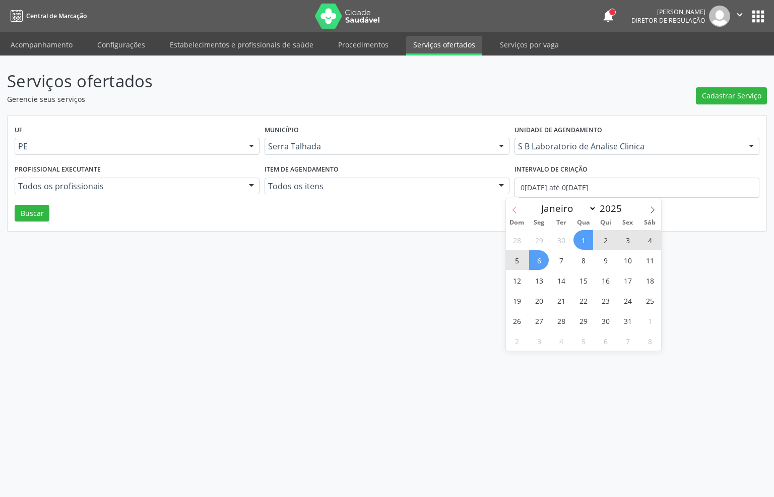
click at [510, 209] on span at bounding box center [514, 206] width 17 height 17
select select "8"
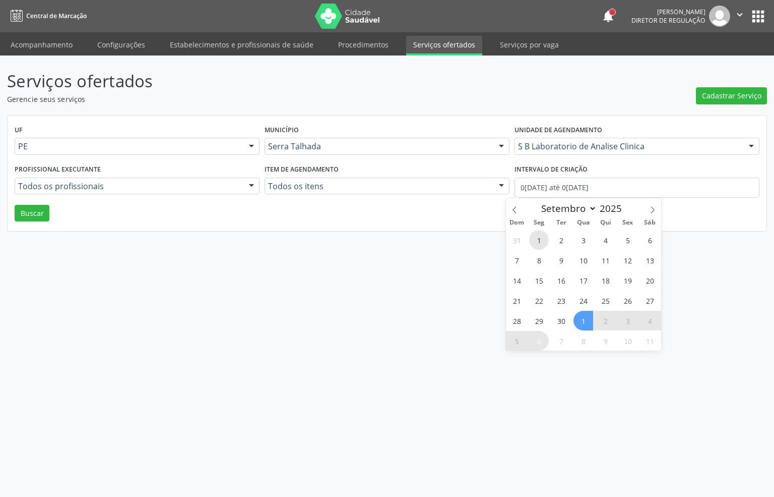
click at [532, 236] on span "1" at bounding box center [539, 240] width 20 height 20
type input "0[DATE]"
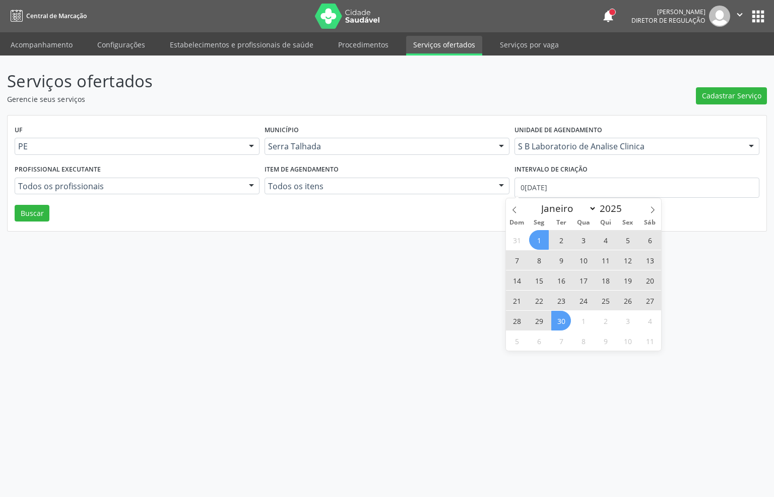
click at [564, 318] on span "30" at bounding box center [562, 321] width 20 height 20
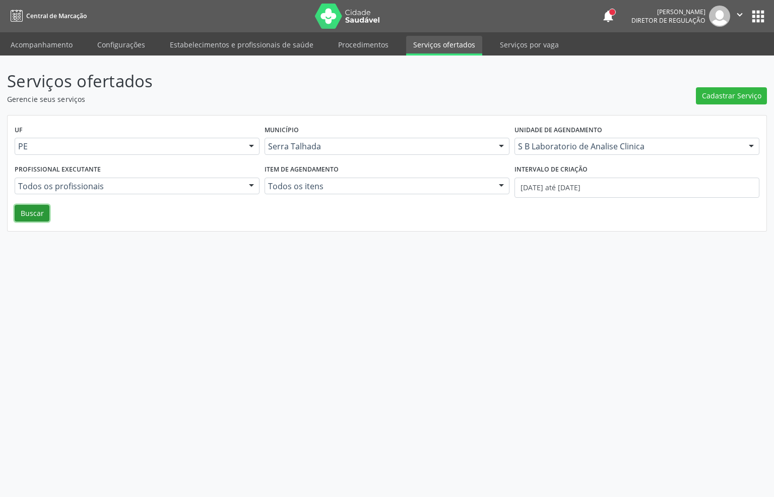
click at [27, 218] on button "Buscar" at bounding box center [32, 213] width 35 height 17
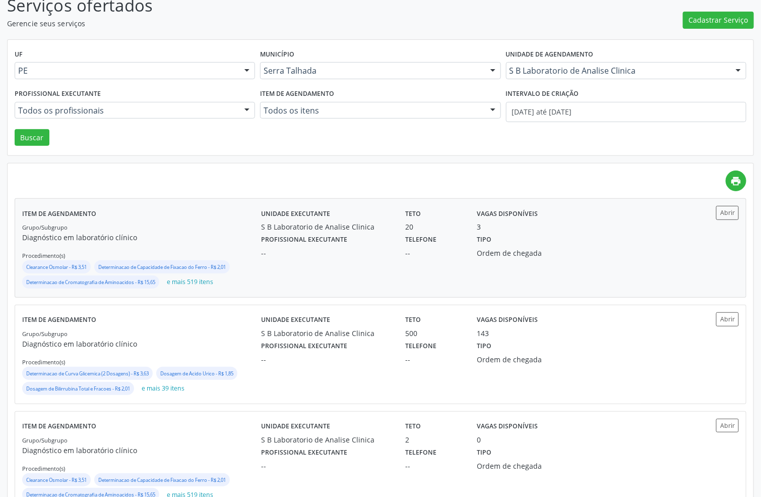
scroll to position [112, 0]
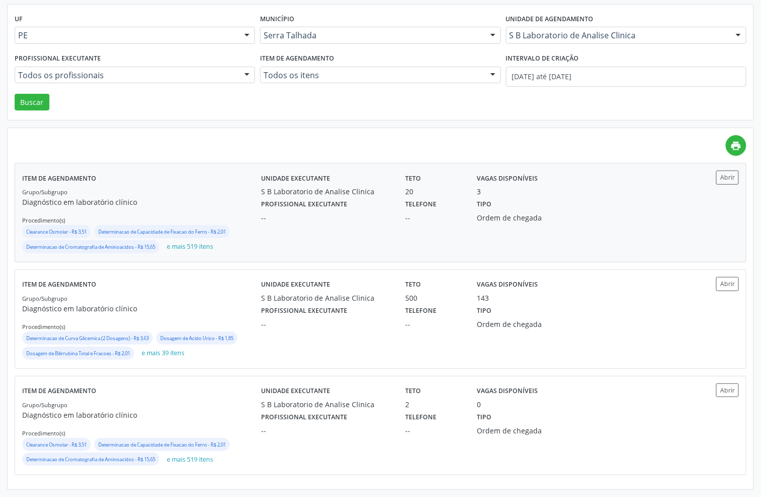
click at [285, 224] on div "Unidade executante S B Laboratorio de Analise Clinica Teto 20 Vagas disponíveis…" at bounding box center [470, 212] width 419 height 84
